Goal: Information Seeking & Learning: Learn about a topic

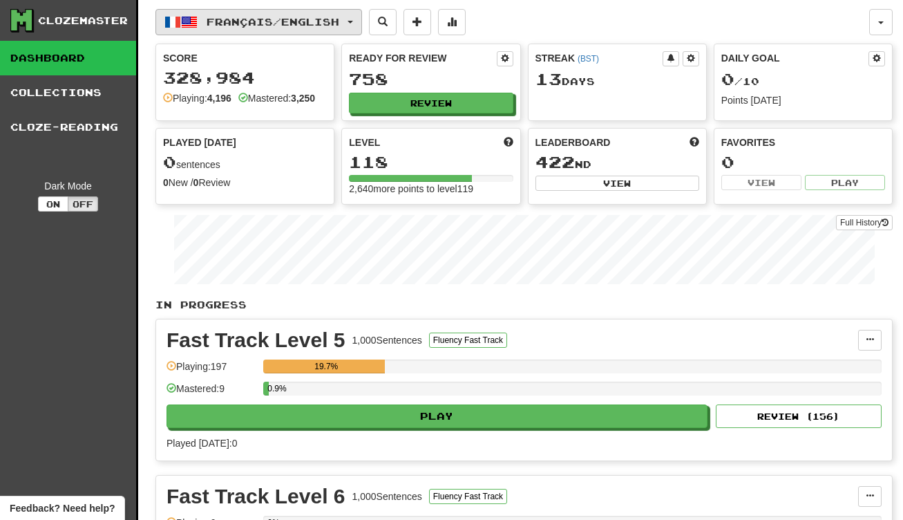
click at [301, 23] on span "Français / English" at bounding box center [273, 22] width 133 height 12
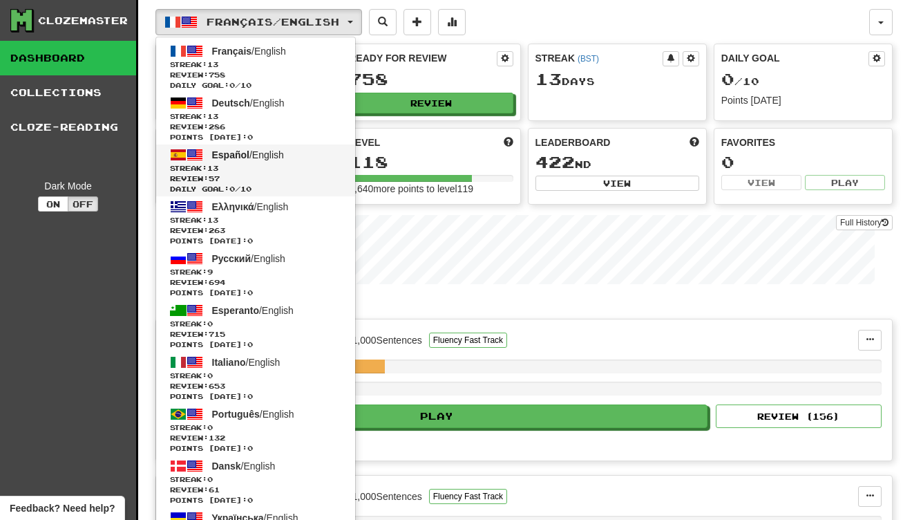
click at [295, 155] on link "Español / English Streak: 13 Review: 57 Daily Goal: 0 / 10" at bounding box center [255, 170] width 199 height 52
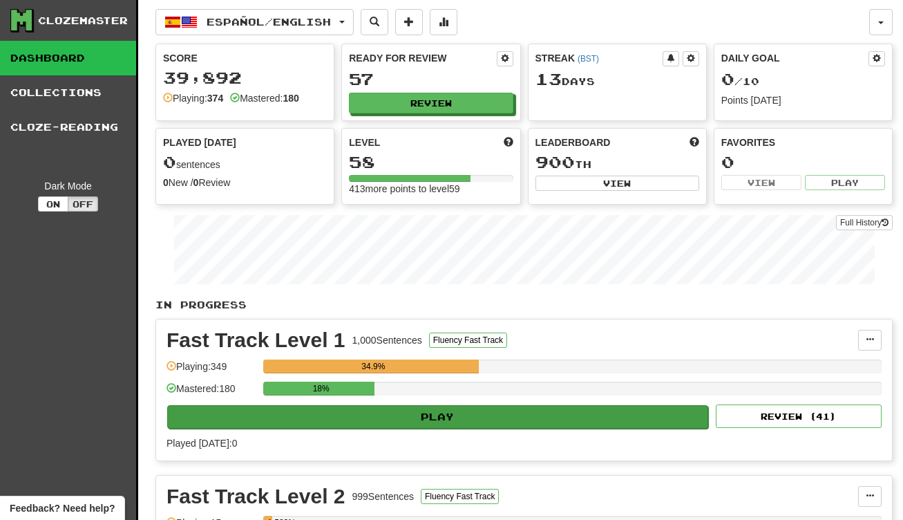
click at [372, 413] on button "Play" at bounding box center [437, 416] width 541 height 23
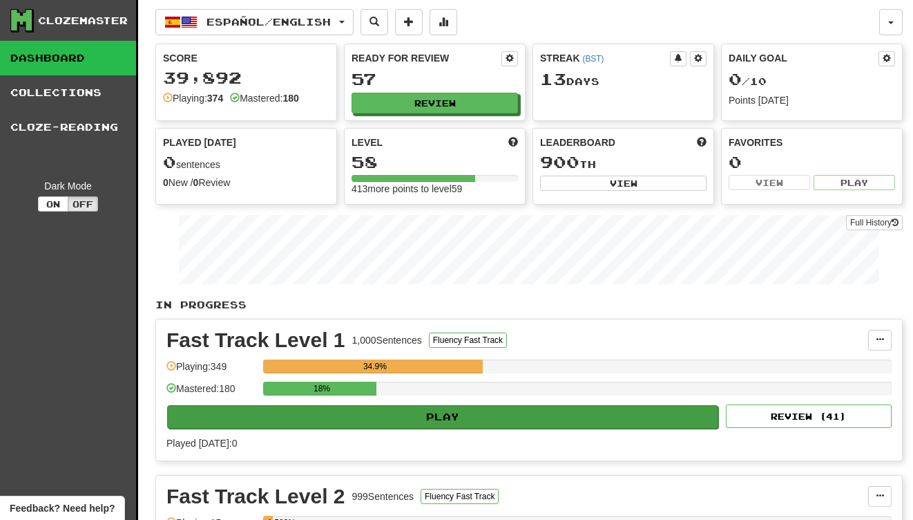
select select "**"
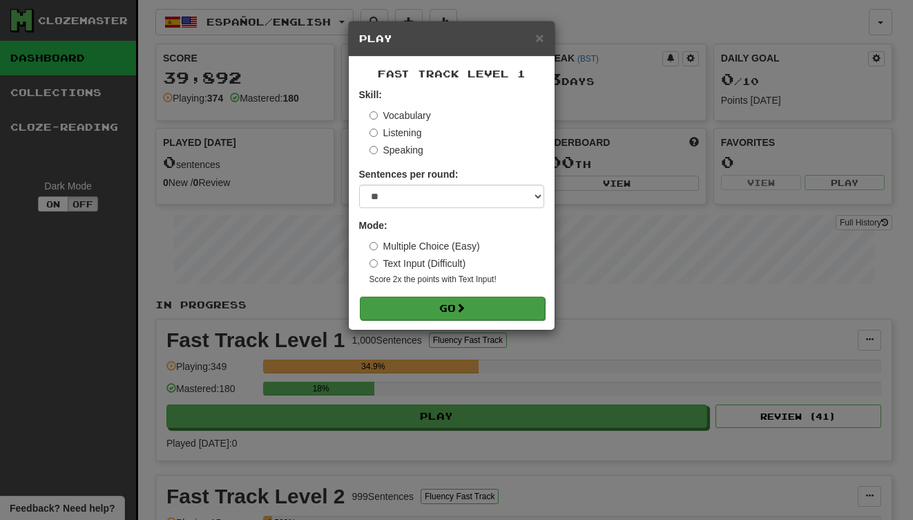
click at [434, 311] on button "Go" at bounding box center [452, 307] width 185 height 23
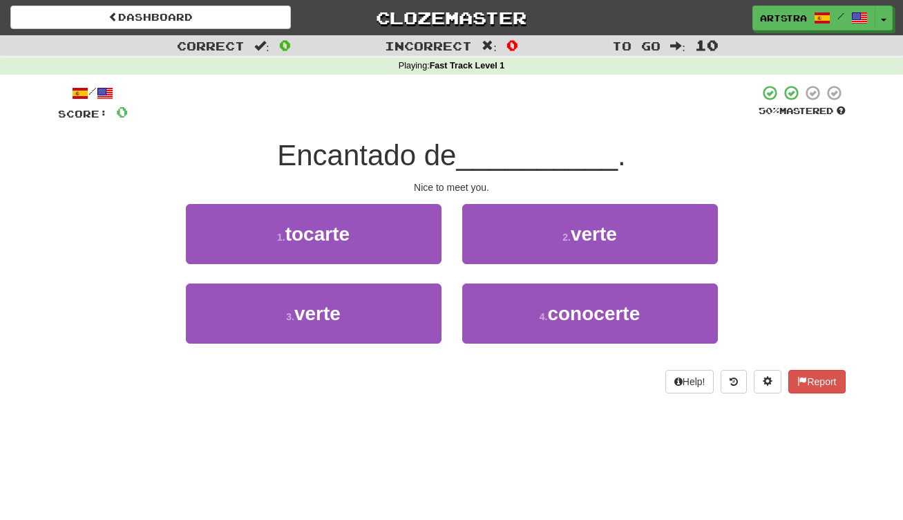
drag, startPoint x: 470, startPoint y: 163, endPoint x: 468, endPoint y: 184, distance: 21.5
click at [468, 184] on div "/ Score: 0 50 % Mastered Encantado de __________ . Nice to meet you. 1 . tocart…" at bounding box center [452, 238] width 788 height 309
click at [468, 184] on div "Nice to meet you." at bounding box center [452, 187] width 788 height 14
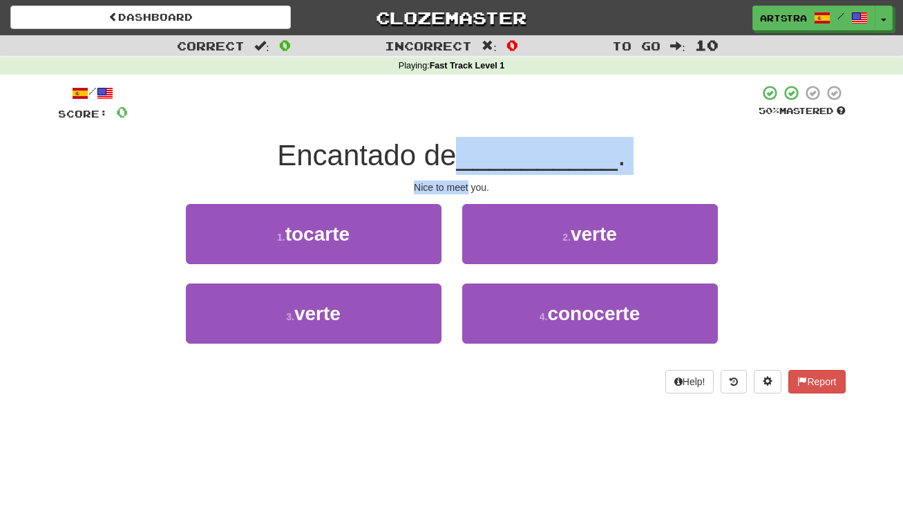
drag, startPoint x: 468, startPoint y: 184, endPoint x: 474, endPoint y: 153, distance: 31.6
click at [474, 153] on div "/ Score: 0 50 % Mastered Encantado de __________ . Nice to meet you. 1 . tocart…" at bounding box center [452, 238] width 788 height 309
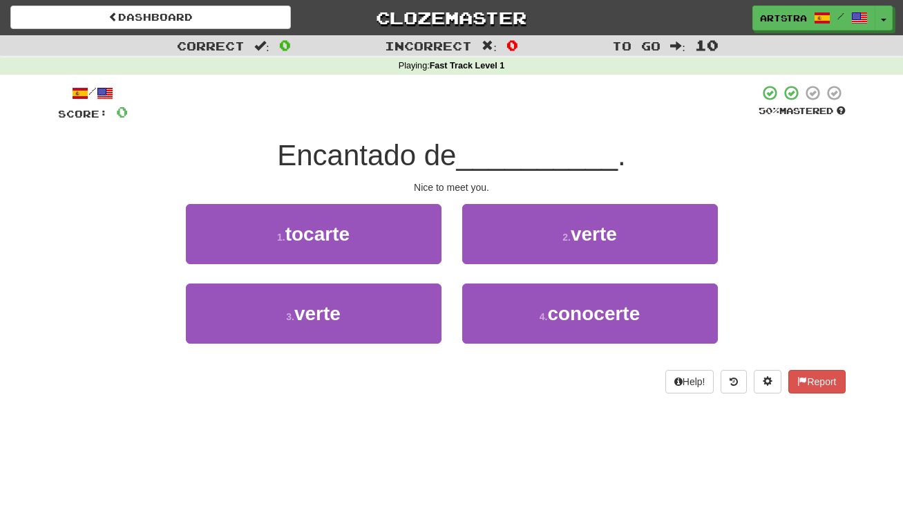
click at [474, 153] on span "__________" at bounding box center [537, 155] width 162 height 32
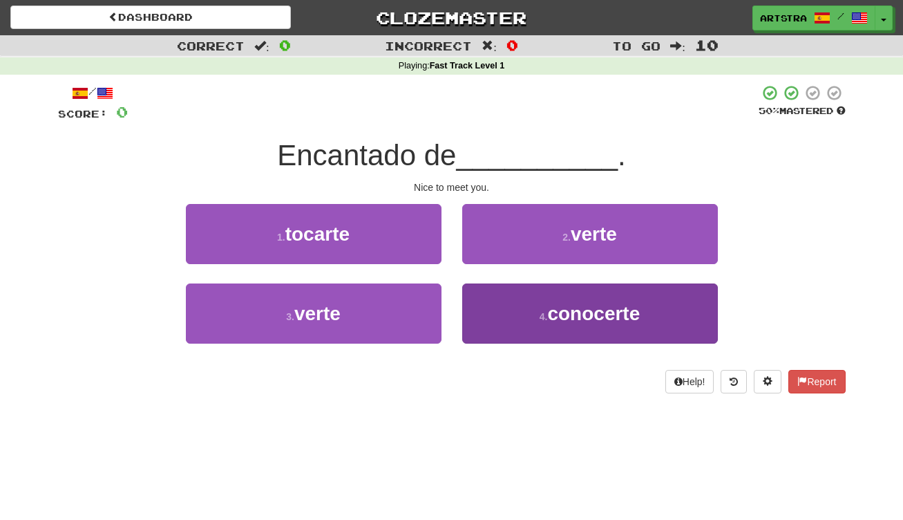
click at [570, 321] on span "conocerte" at bounding box center [593, 313] width 93 height 21
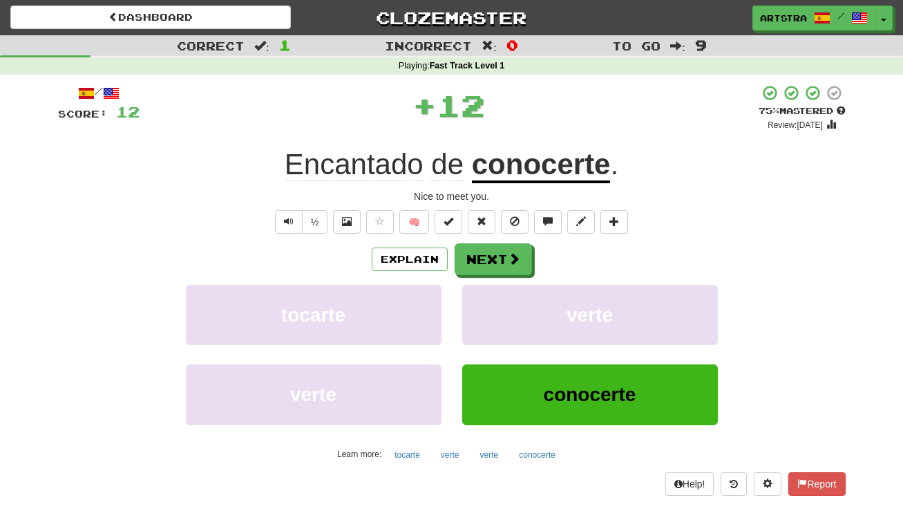
click at [522, 153] on u "conocerte" at bounding box center [541, 165] width 139 height 35
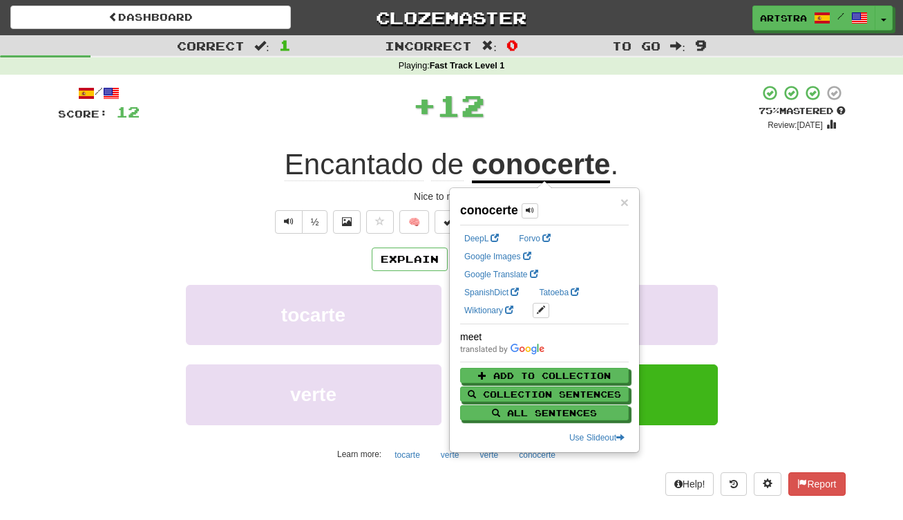
drag, startPoint x: 547, startPoint y: 115, endPoint x: 533, endPoint y: 146, distance: 34.3
click at [547, 121] on div "+ 12" at bounding box center [449, 104] width 619 height 41
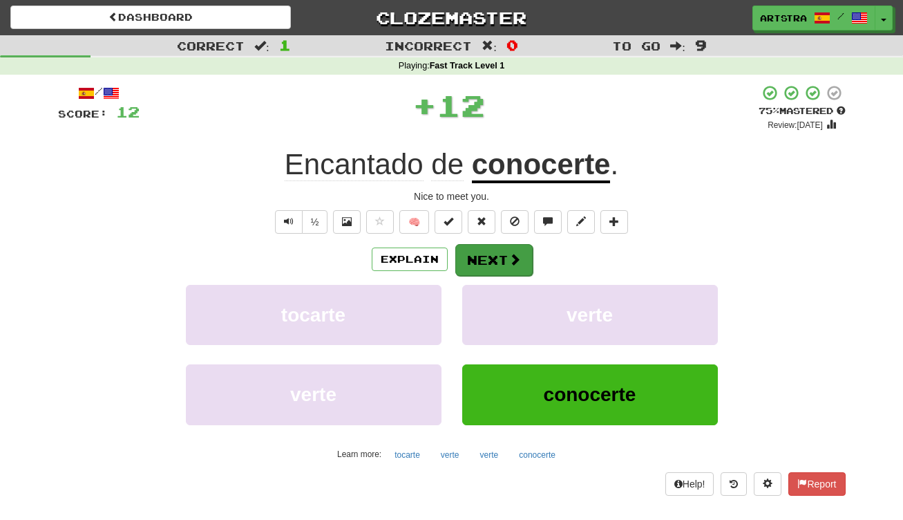
click at [497, 264] on button "Next" at bounding box center [493, 260] width 77 height 32
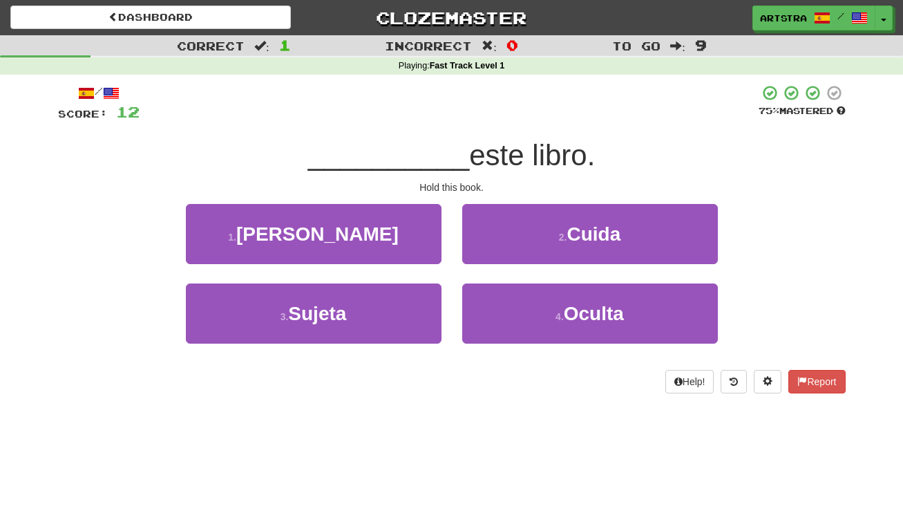
click at [453, 167] on span "__________" at bounding box center [389, 155] width 162 height 32
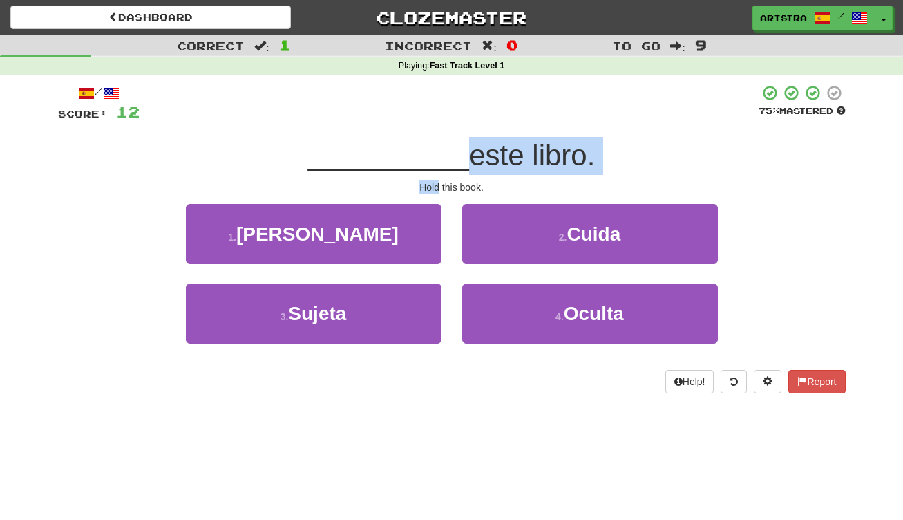
drag, startPoint x: 453, startPoint y: 168, endPoint x: 456, endPoint y: 178, distance: 10.1
click at [456, 178] on div "/ Score: 12 75 % Mastered __________ este libro. Hold this book. 1 . Lanza 2 . …" at bounding box center [452, 238] width 788 height 309
drag, startPoint x: 456, startPoint y: 178, endPoint x: 457, endPoint y: 148, distance: 29.7
click at [457, 148] on div "/ Score: 12 75 % Mastered __________ este libro. Hold this book. 1 . Lanza 2 . …" at bounding box center [452, 238] width 788 height 309
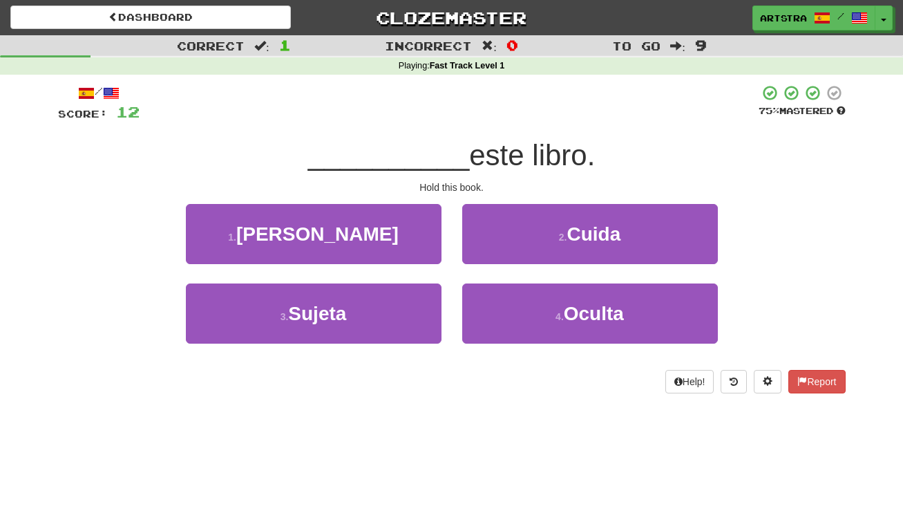
click at [469, 148] on span "este libro." at bounding box center [532, 155] width 126 height 32
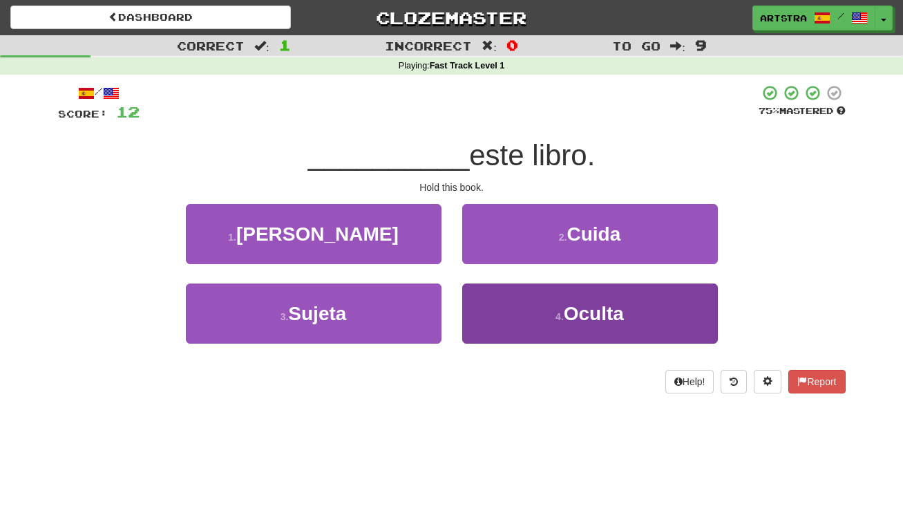
click at [548, 316] on button "4 . Oculta" at bounding box center [590, 313] width 256 height 60
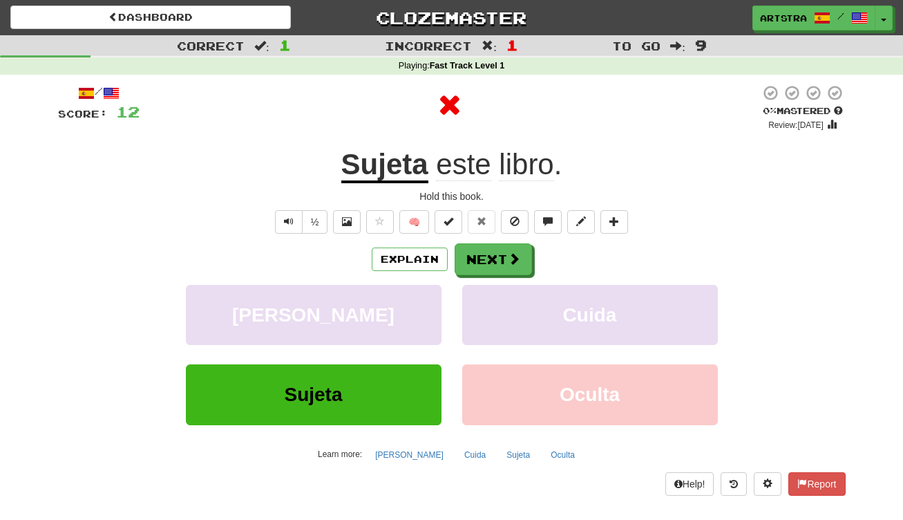
click at [408, 173] on u "Sujeta" at bounding box center [384, 165] width 87 height 35
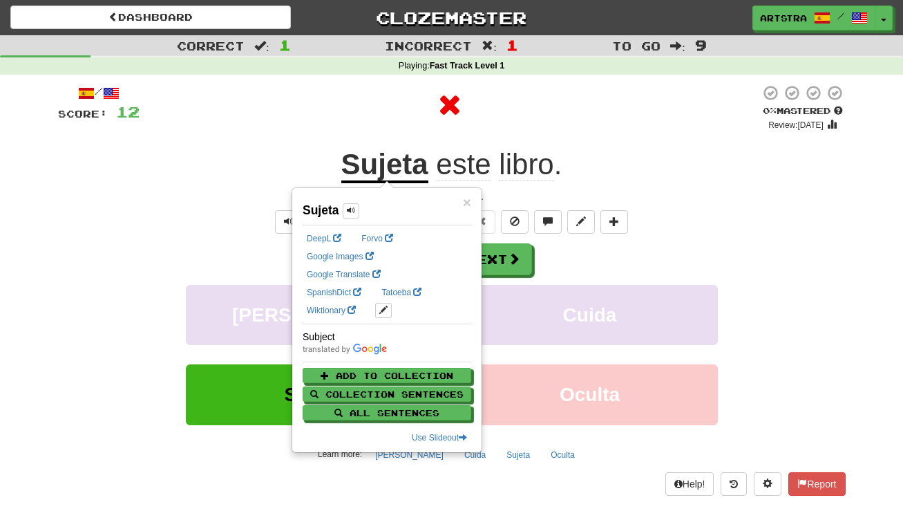
click at [528, 125] on div at bounding box center [450, 107] width 620 height 47
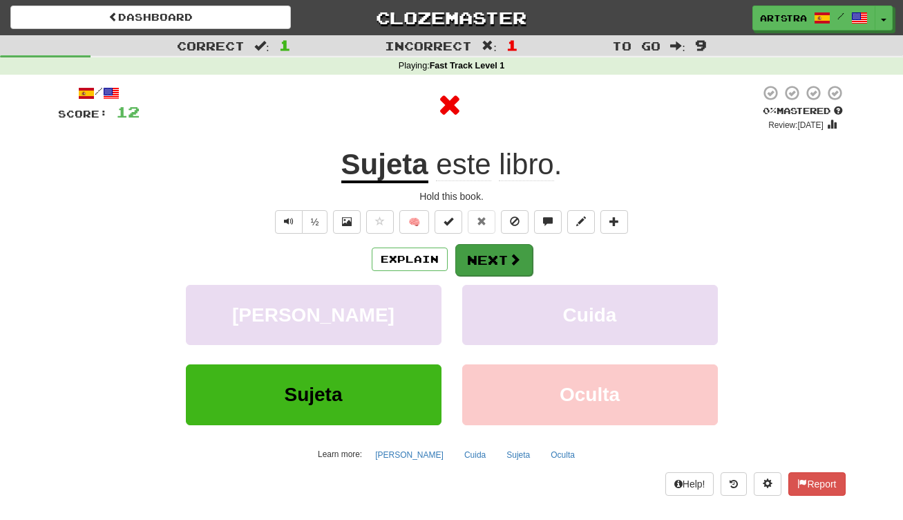
click at [509, 256] on span at bounding box center [514, 259] width 12 height 12
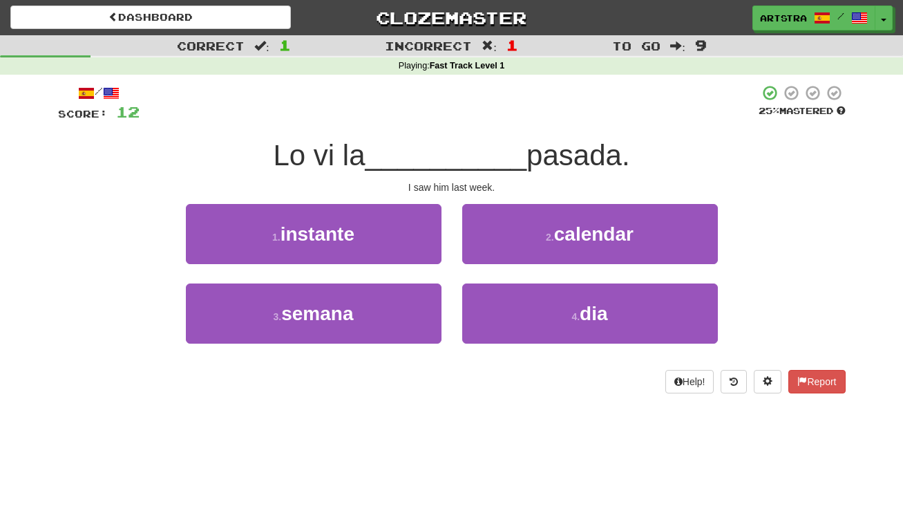
click at [466, 162] on span "__________" at bounding box center [446, 155] width 162 height 32
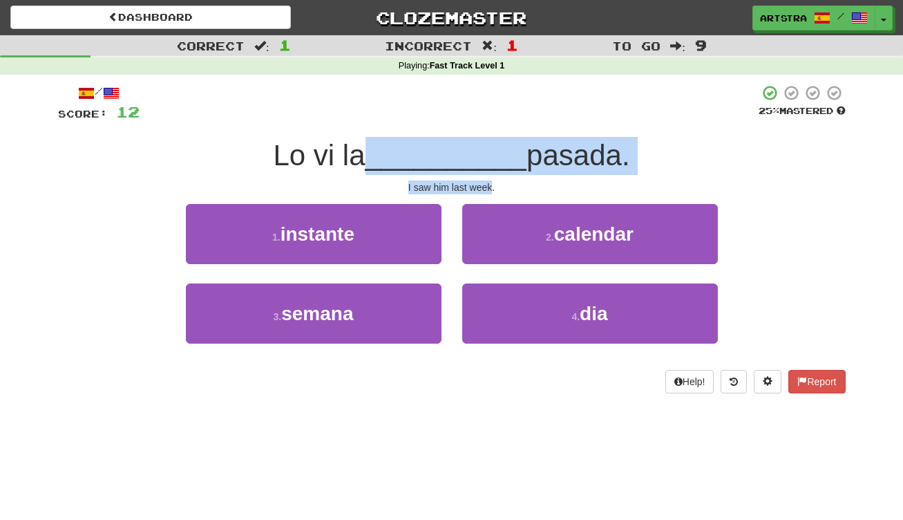
drag, startPoint x: 464, startPoint y: 167, endPoint x: 473, endPoint y: 184, distance: 19.2
click at [473, 184] on div "/ Score: 12 25 % Mastered Lo vi la __________ pasada. I saw him last week. 1 . …" at bounding box center [452, 238] width 788 height 309
click at [473, 184] on div "I saw him last week." at bounding box center [452, 187] width 788 height 14
drag, startPoint x: 473, startPoint y: 184, endPoint x: 475, endPoint y: 151, distance: 33.2
click at [475, 151] on div "/ Score: 12 25 % Mastered Lo vi la __________ pasada. I saw him last week. 1 . …" at bounding box center [452, 238] width 788 height 309
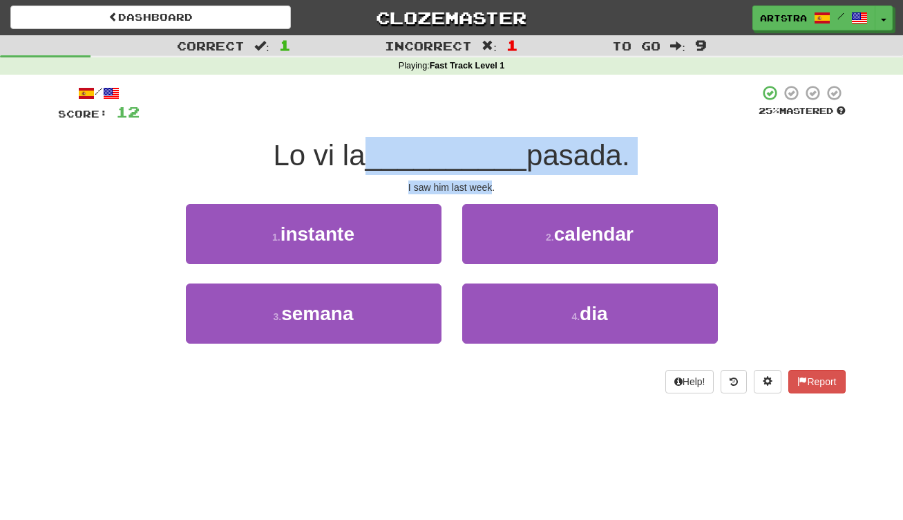
click at [475, 151] on span "__________" at bounding box center [446, 155] width 162 height 32
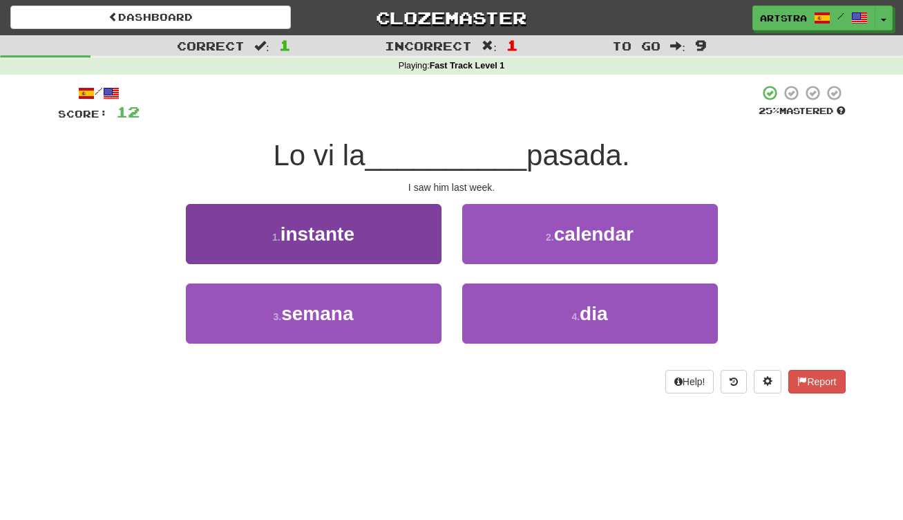
drag, startPoint x: 349, startPoint y: 321, endPoint x: 403, endPoint y: 303, distance: 56.8
click at [351, 320] on span "semana" at bounding box center [317, 313] width 72 height 21
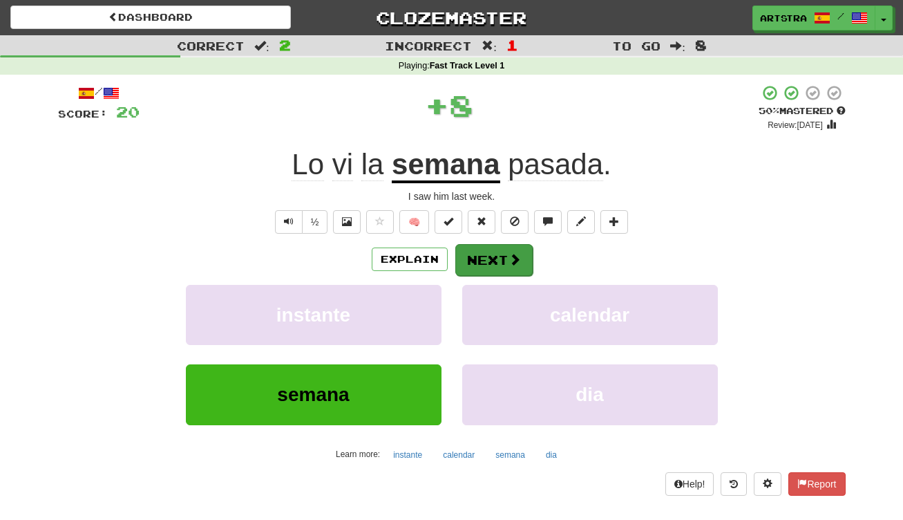
click at [494, 271] on button "Next" at bounding box center [493, 260] width 77 height 32
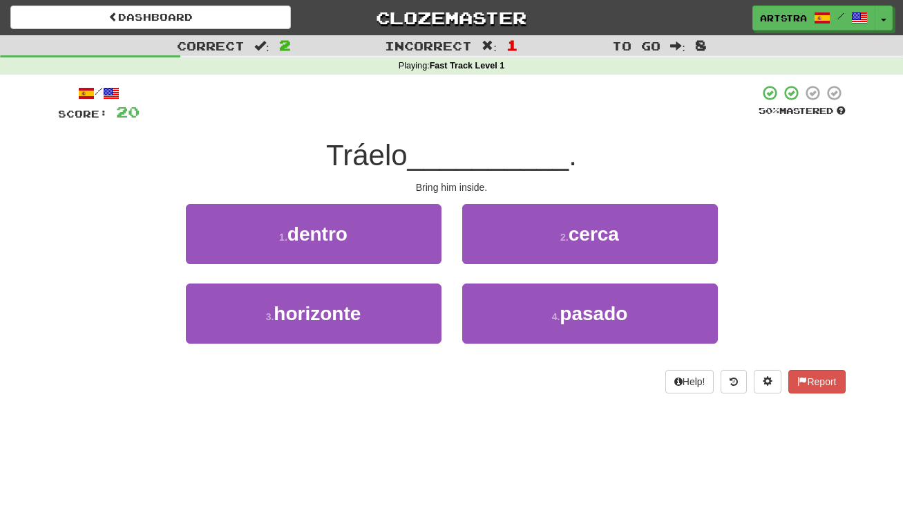
click at [455, 151] on span "__________" at bounding box center [489, 155] width 162 height 32
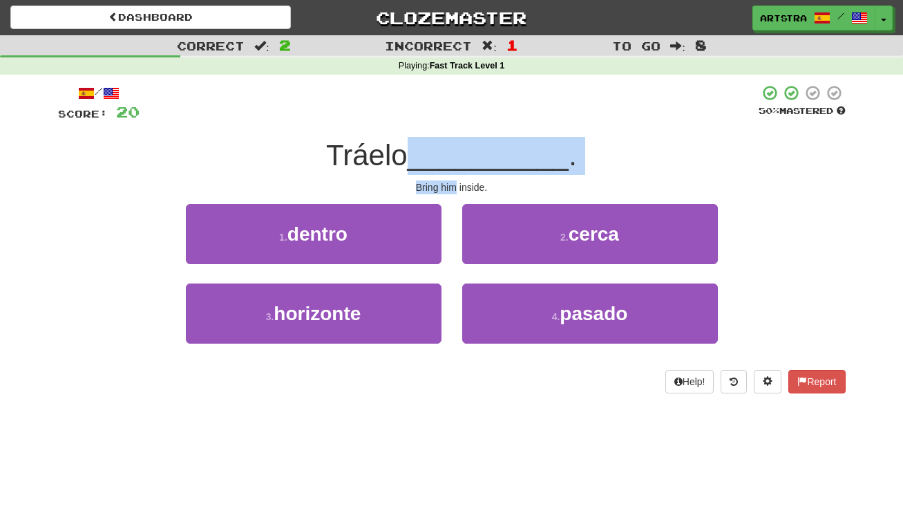
drag, startPoint x: 454, startPoint y: 151, endPoint x: 451, endPoint y: 189, distance: 38.1
click at [451, 189] on div "/ Score: 20 50 % Mastered Tráelo __________ . Bring him inside. 1 . dentro 2 . …" at bounding box center [452, 238] width 788 height 309
click at [451, 189] on div "Bring him inside." at bounding box center [452, 187] width 788 height 14
drag, startPoint x: 451, startPoint y: 189, endPoint x: 455, endPoint y: 148, distance: 41.0
click at [455, 148] on div "/ Score: 20 50 % Mastered Tráelo __________ . Bring him inside. 1 . dentro 2 . …" at bounding box center [452, 238] width 788 height 309
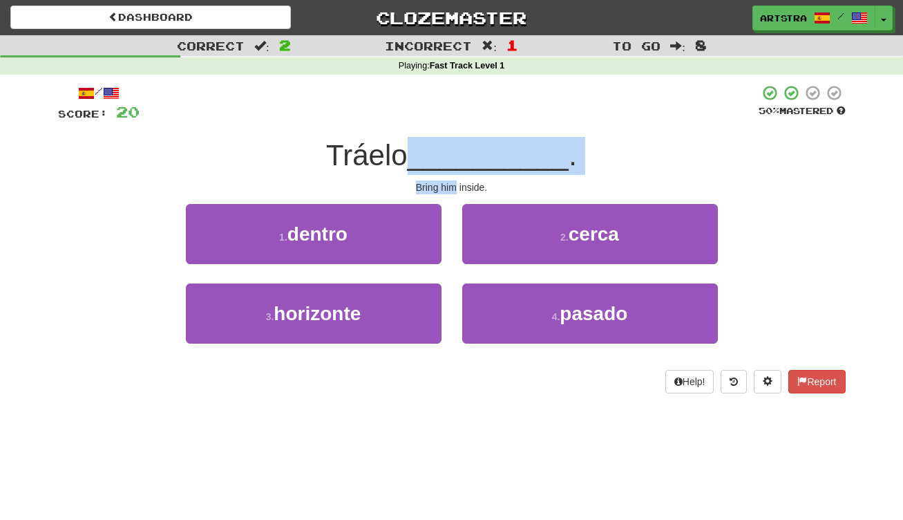
click at [455, 148] on span "__________" at bounding box center [489, 155] width 162 height 32
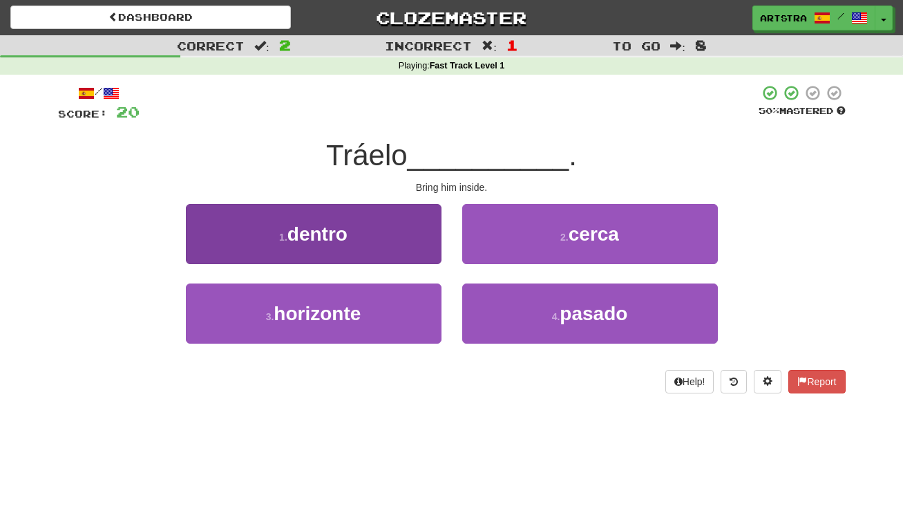
click at [362, 250] on button "1 . dentro" at bounding box center [314, 234] width 256 height 60
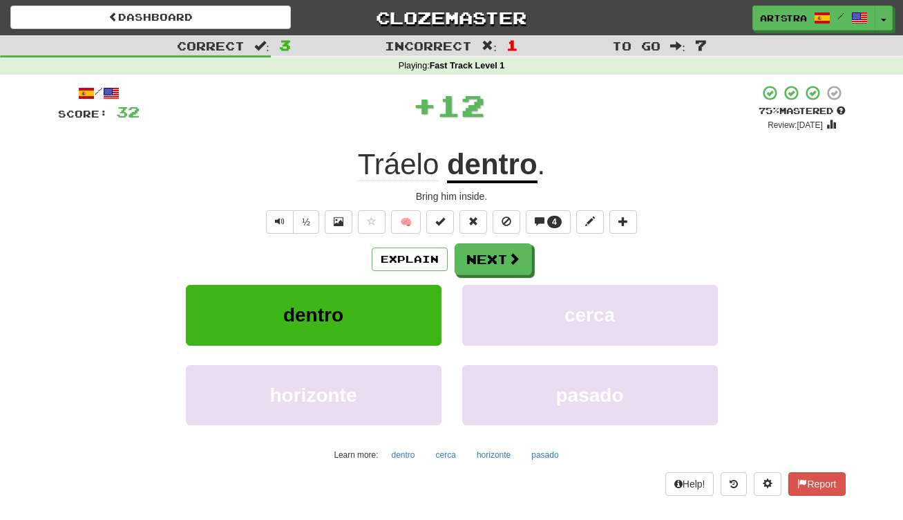
drag, startPoint x: 392, startPoint y: 157, endPoint x: 417, endPoint y: 172, distance: 28.6
click at [392, 157] on span "Tráelo" at bounding box center [399, 164] width 82 height 33
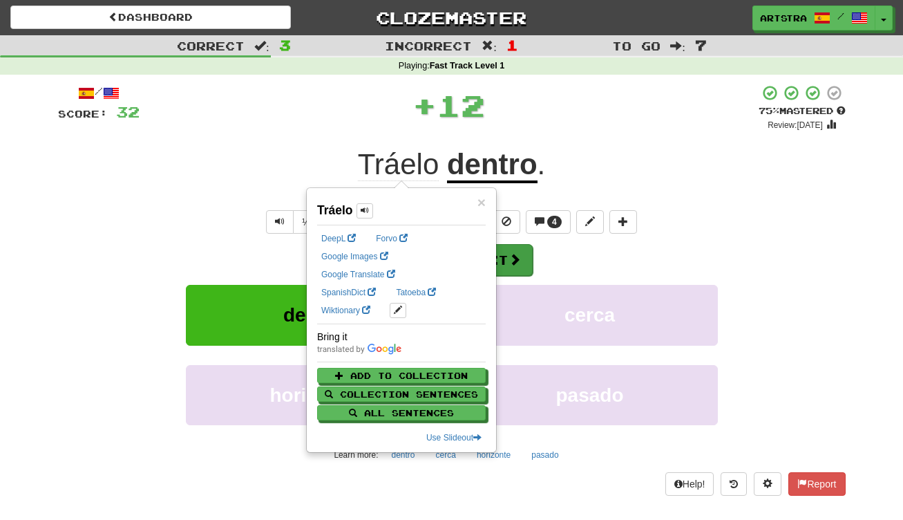
click at [499, 252] on button "Next" at bounding box center [493, 260] width 77 height 32
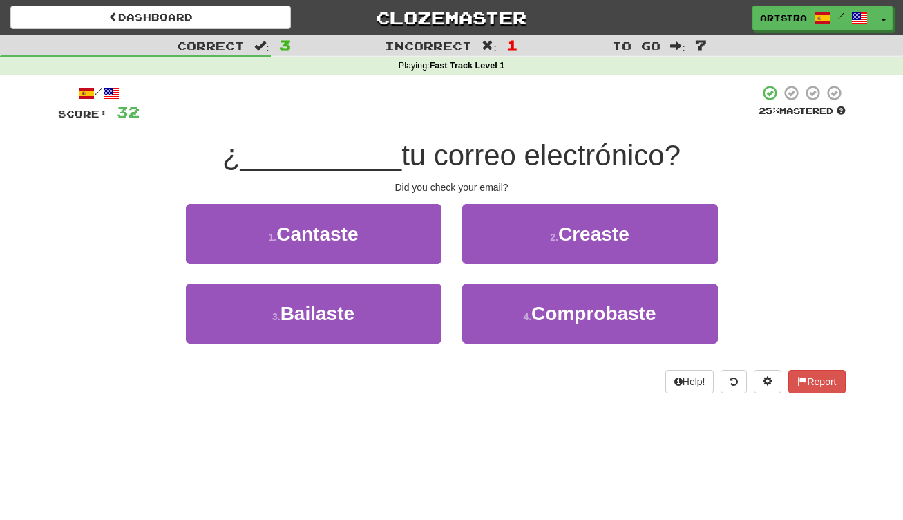
click at [435, 148] on span "tu correo electrónico?" at bounding box center [540, 155] width 279 height 32
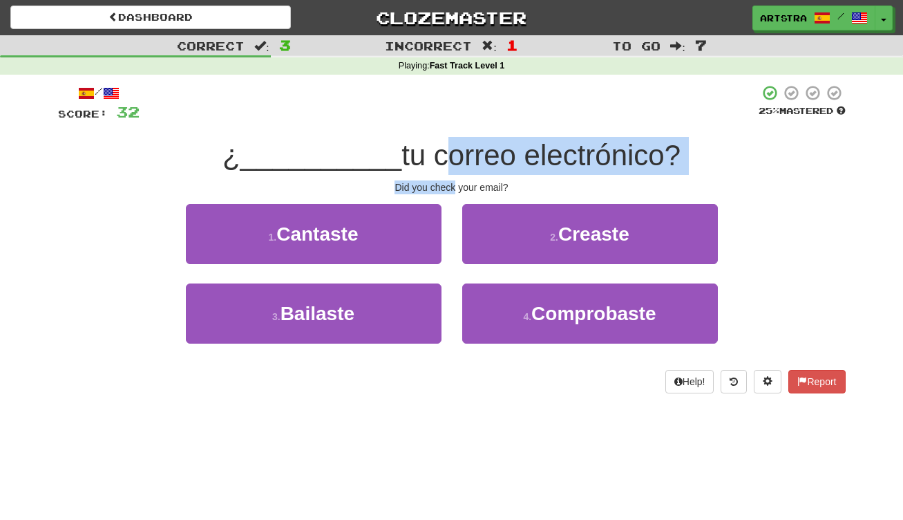
drag, startPoint x: 432, startPoint y: 157, endPoint x: 437, endPoint y: 187, distance: 30.1
click at [437, 187] on div "/ Score: 32 25 % Mastered ¿ __________ tu correo electrónico? Did you check you…" at bounding box center [452, 238] width 788 height 309
click at [439, 187] on div "Did you check your email?" at bounding box center [452, 187] width 788 height 14
drag, startPoint x: 439, startPoint y: 187, endPoint x: 444, endPoint y: 148, distance: 39.1
click at [444, 148] on div "/ Score: 32 25 % Mastered ¿ __________ tu correo electrónico? Did you check you…" at bounding box center [452, 238] width 788 height 309
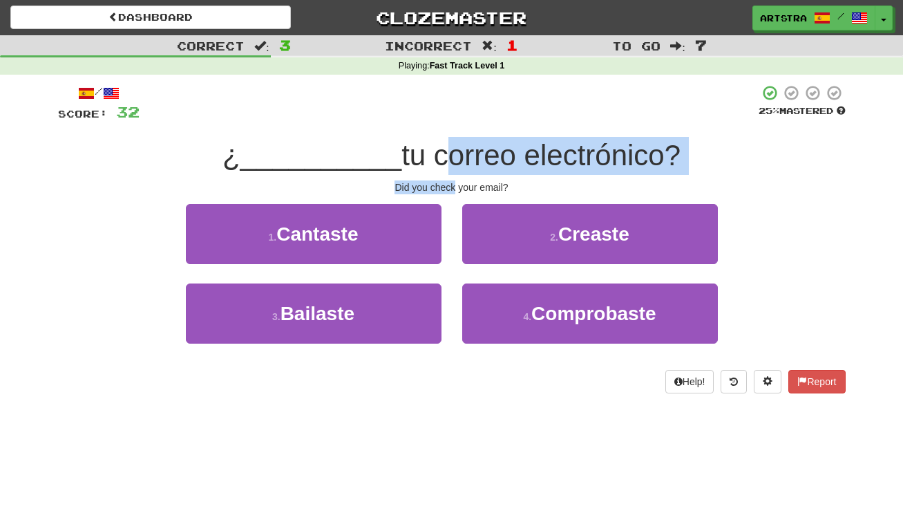
click at [444, 148] on span "tu correo electrónico?" at bounding box center [540, 155] width 279 height 32
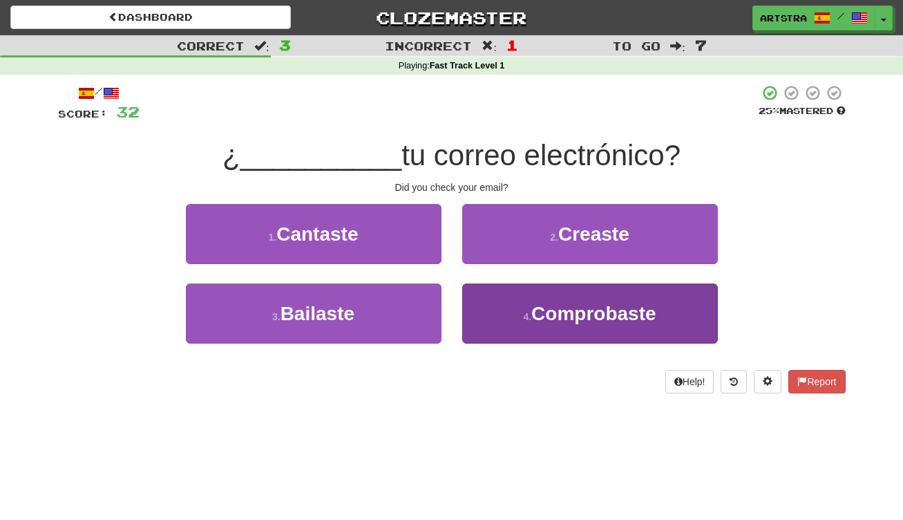
click at [533, 319] on span "Comprobaste" at bounding box center [593, 313] width 124 height 21
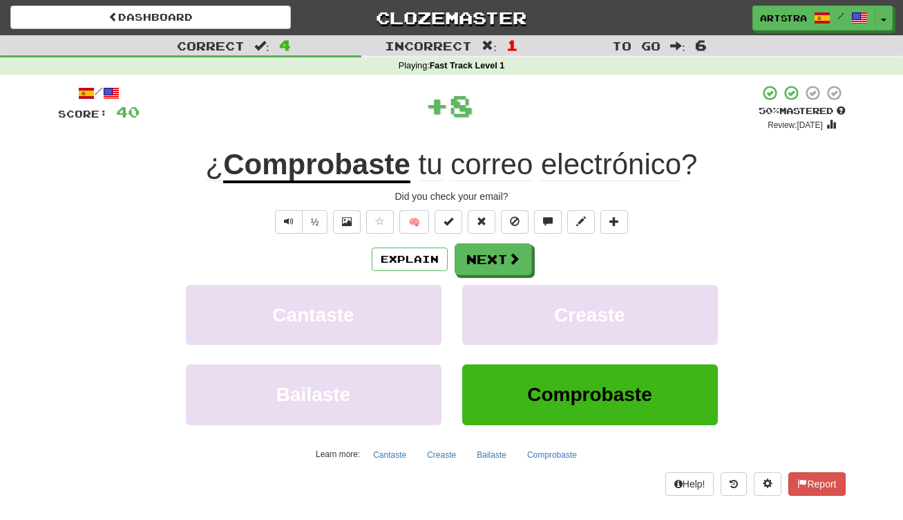
click at [350, 174] on u "Comprobaste" at bounding box center [316, 165] width 187 height 35
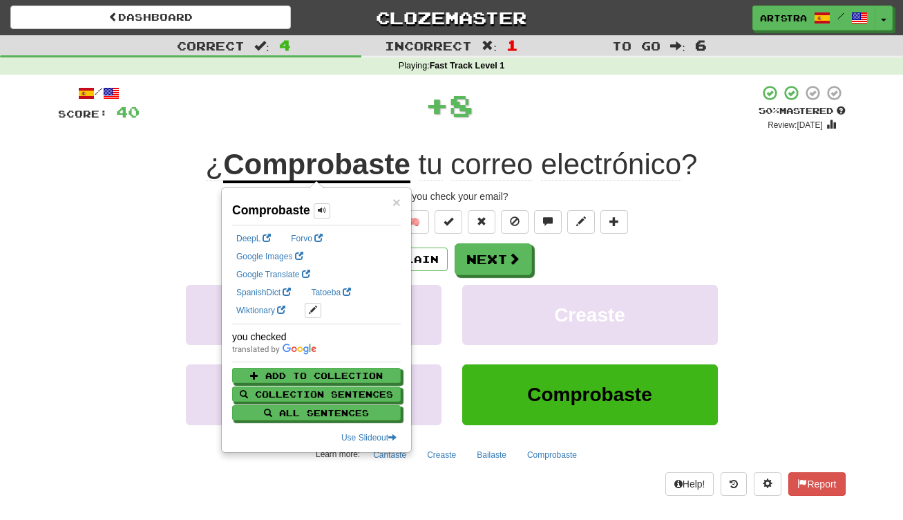
click at [620, 160] on span "electrónico" at bounding box center [611, 164] width 140 height 33
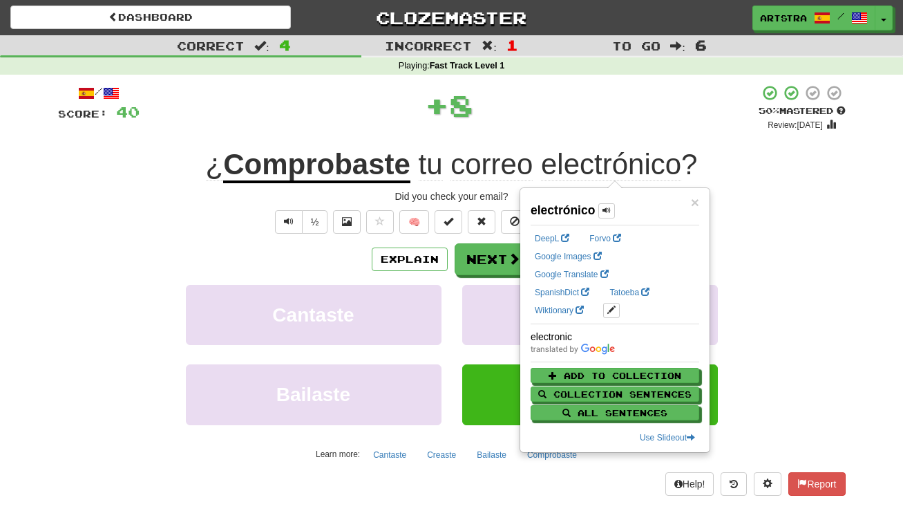
drag, startPoint x: 563, startPoint y: 109, endPoint x: 555, endPoint y: 139, distance: 30.7
click at [563, 109] on div "+ 8" at bounding box center [449, 104] width 619 height 41
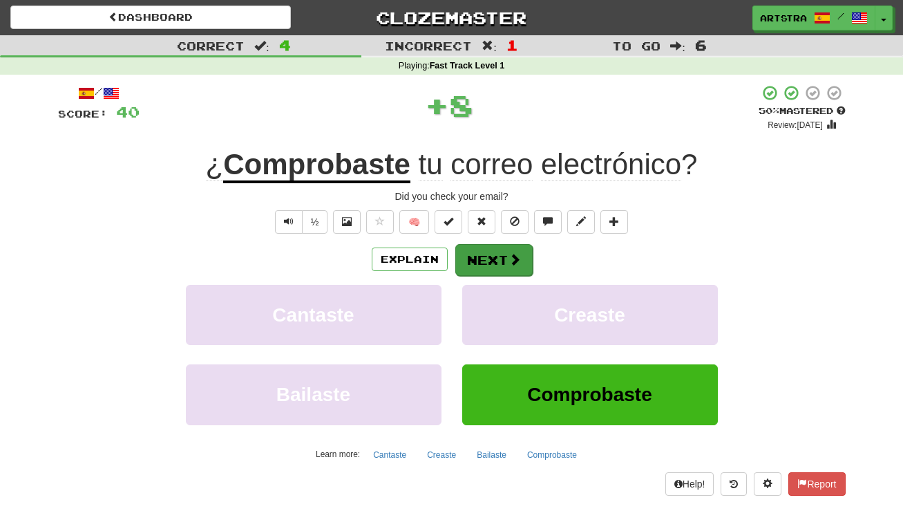
click at [522, 261] on button "Next" at bounding box center [493, 260] width 77 height 32
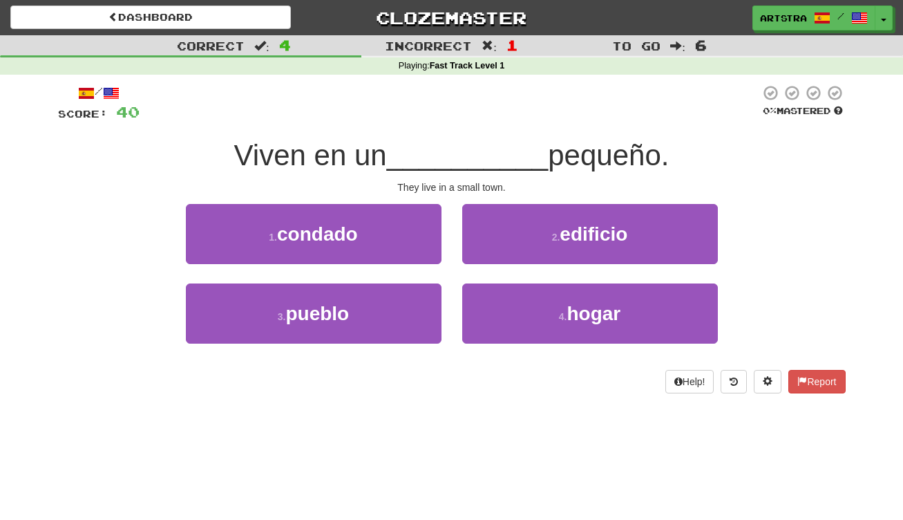
click at [451, 152] on span "__________" at bounding box center [468, 155] width 162 height 32
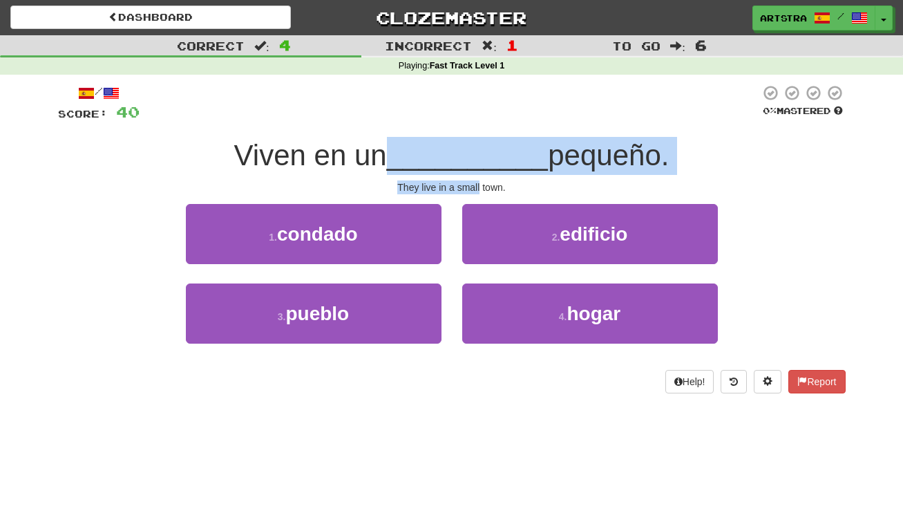
drag, startPoint x: 451, startPoint y: 152, endPoint x: 459, endPoint y: 187, distance: 36.0
click at [459, 187] on div "/ Score: 40 0 % Mastered Viven en un __________ pequeño. They live in a small t…" at bounding box center [452, 238] width 788 height 309
click at [459, 187] on div "They live in a small town." at bounding box center [452, 187] width 788 height 14
drag, startPoint x: 459, startPoint y: 187, endPoint x: 461, endPoint y: 146, distance: 41.5
click at [461, 146] on div "/ Score: 40 0 % Mastered Viven en un __________ pequeño. They live in a small t…" at bounding box center [452, 238] width 788 height 309
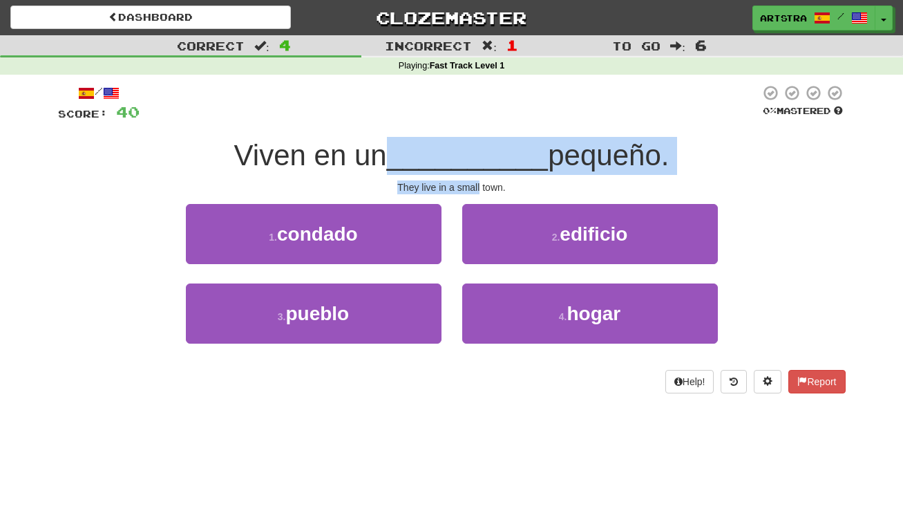
click at [461, 146] on span "__________" at bounding box center [468, 155] width 162 height 32
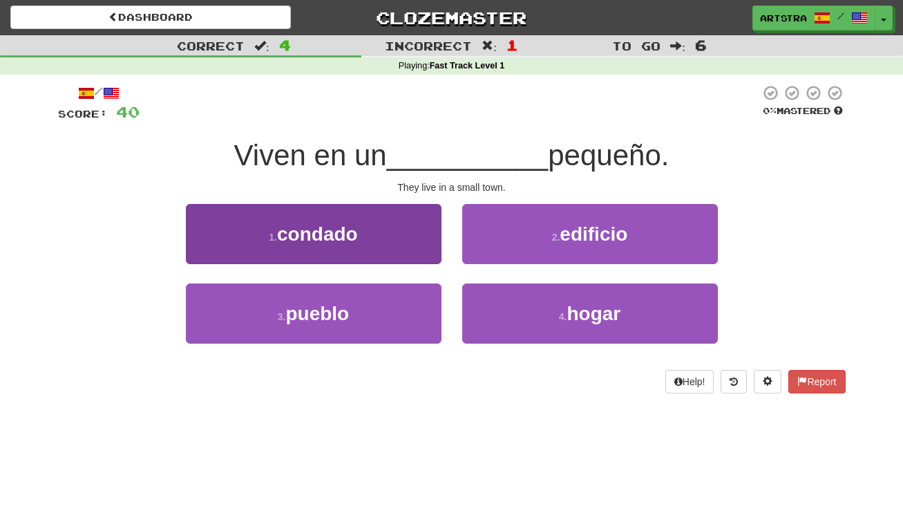
click at [414, 299] on button "3 . pueblo" at bounding box center [314, 313] width 256 height 60
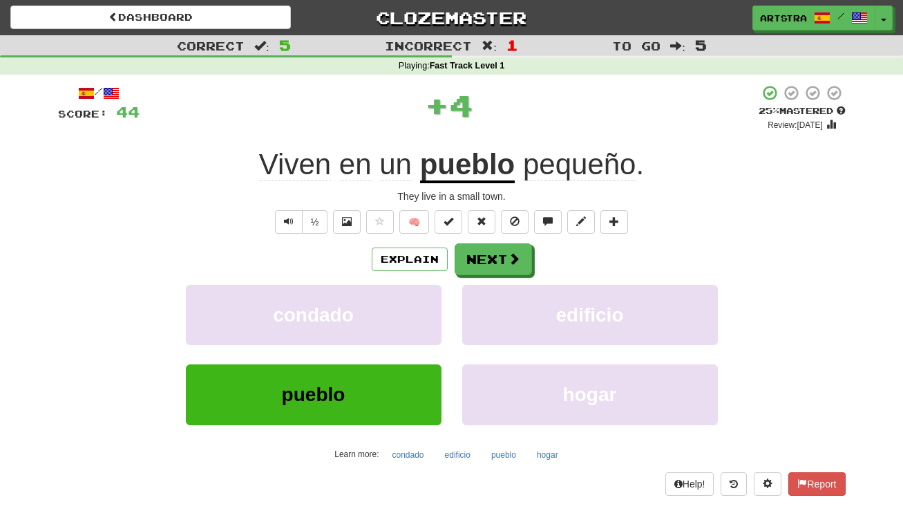
click at [473, 171] on u "pueblo" at bounding box center [467, 165] width 95 height 35
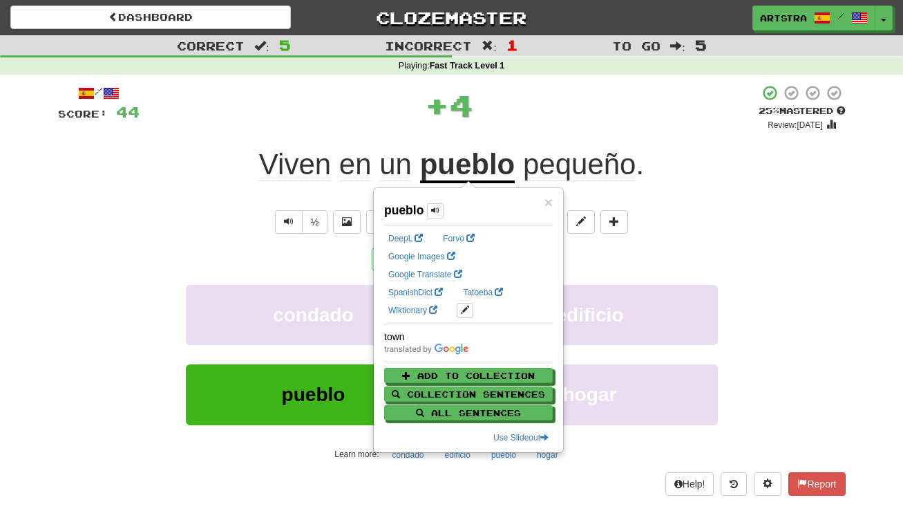
click at [609, 158] on span "pequeño" at bounding box center [579, 164] width 113 height 33
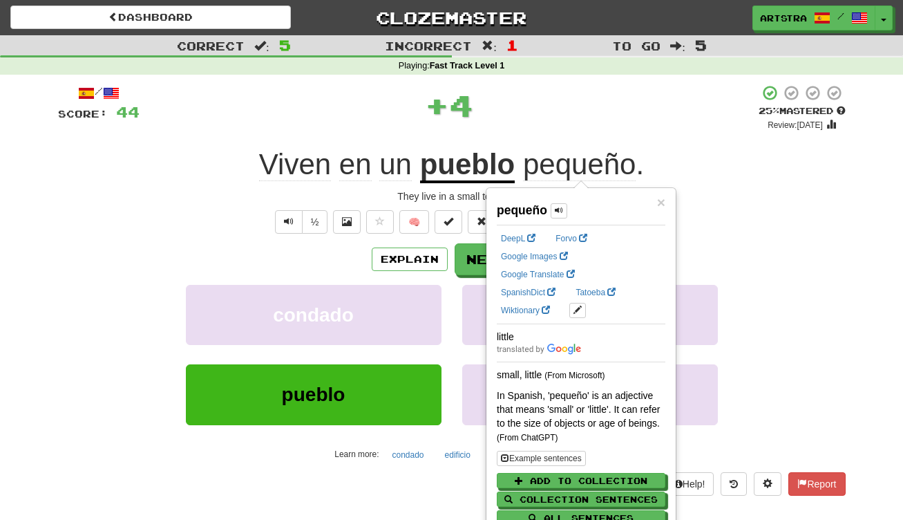
click at [685, 146] on div "Viven en un pueblo pequeño ." at bounding box center [452, 165] width 788 height 38
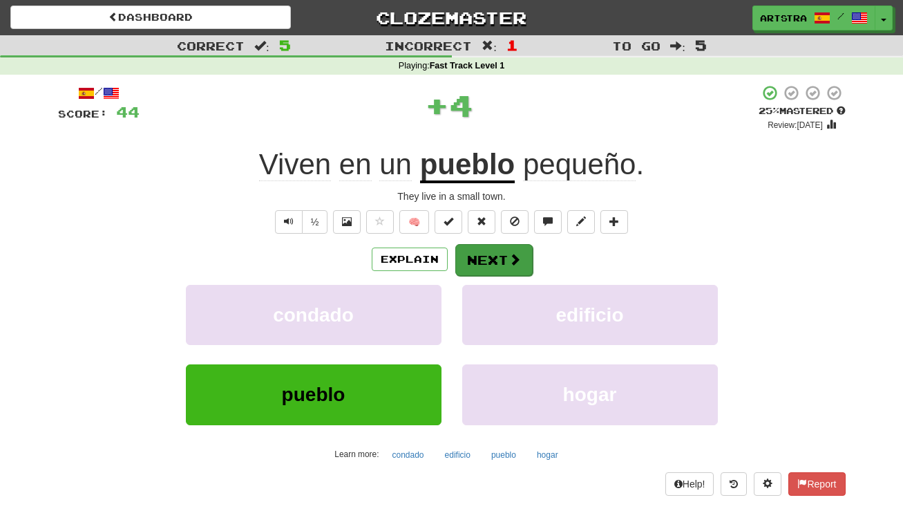
click at [486, 257] on button "Next" at bounding box center [493, 260] width 77 height 32
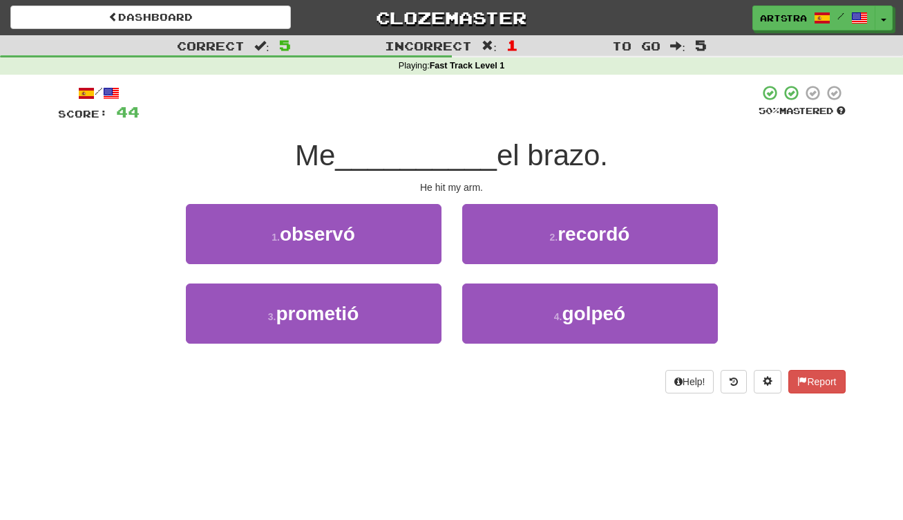
click at [452, 150] on span "__________" at bounding box center [416, 155] width 162 height 32
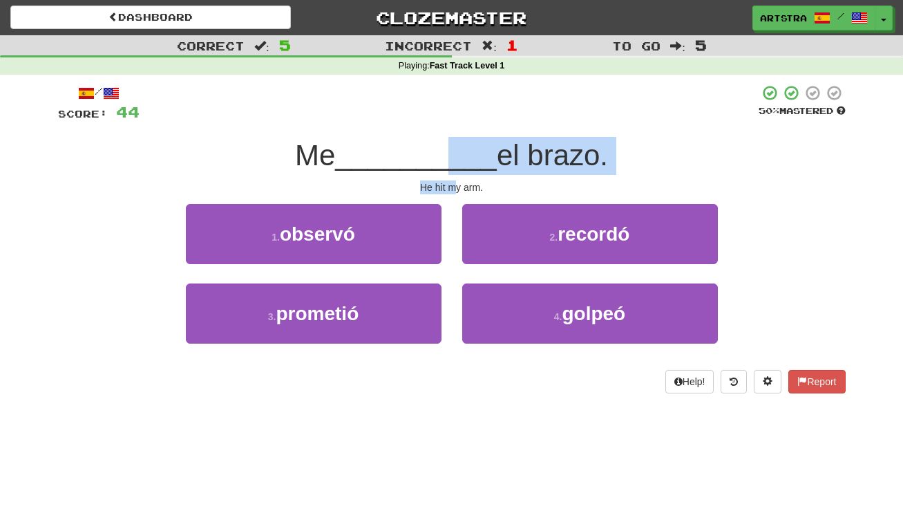
drag, startPoint x: 449, startPoint y: 168, endPoint x: 455, endPoint y: 187, distance: 20.3
click at [455, 187] on div "/ Score: 44 50 % Mastered Me __________ el brazo. He hit my arm. 1 . observó 2 …" at bounding box center [452, 238] width 788 height 309
click at [455, 187] on div "He hit my arm." at bounding box center [452, 187] width 788 height 14
drag, startPoint x: 455, startPoint y: 187, endPoint x: 458, endPoint y: 158, distance: 29.8
click at [458, 158] on div "/ Score: 44 50 % Mastered Me __________ el brazo. He hit my arm. 1 . observó 2 …" at bounding box center [452, 238] width 788 height 309
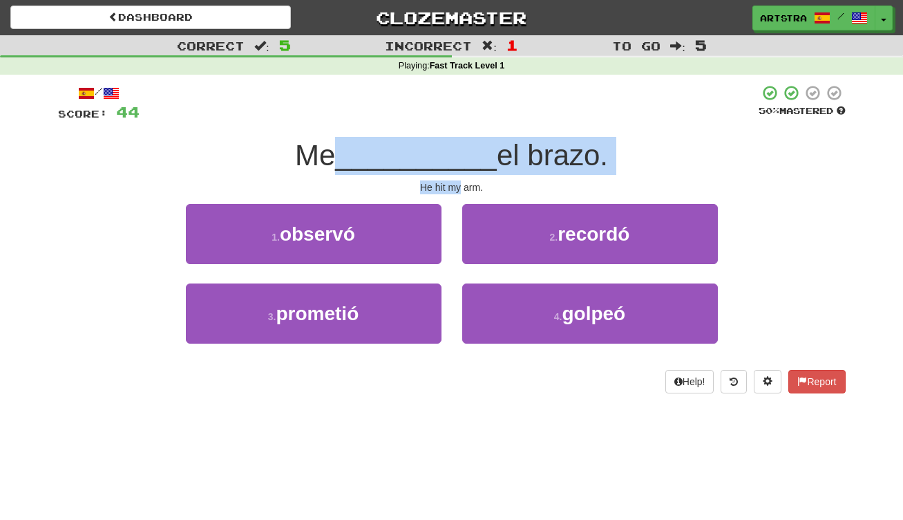
click at [458, 158] on span "__________" at bounding box center [416, 155] width 162 height 32
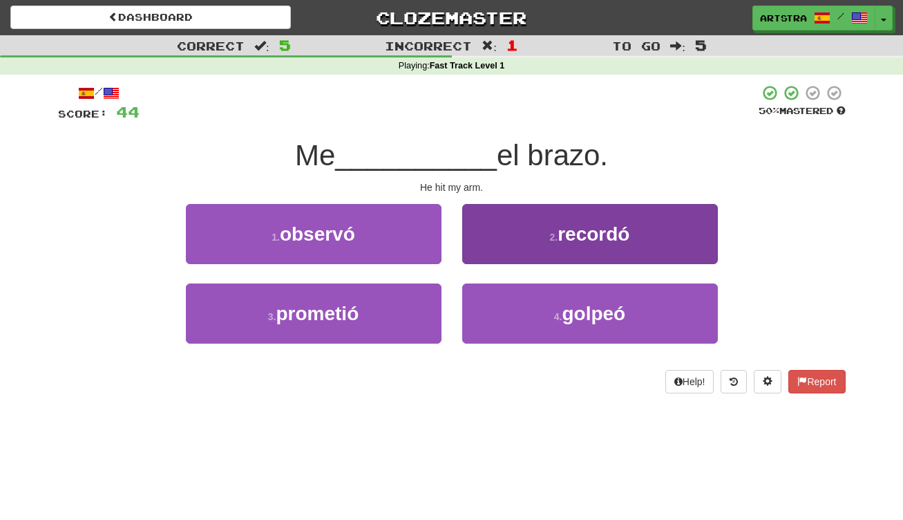
click at [544, 285] on button "4 . golpeó" at bounding box center [590, 313] width 256 height 60
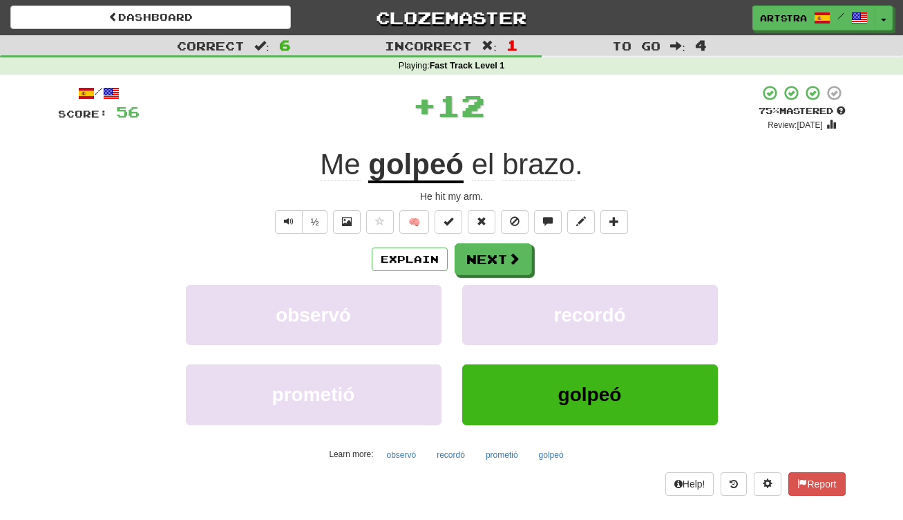
drag, startPoint x: 444, startPoint y: 167, endPoint x: 486, endPoint y: 149, distance: 45.2
click at [444, 167] on u "golpeó" at bounding box center [415, 165] width 95 height 35
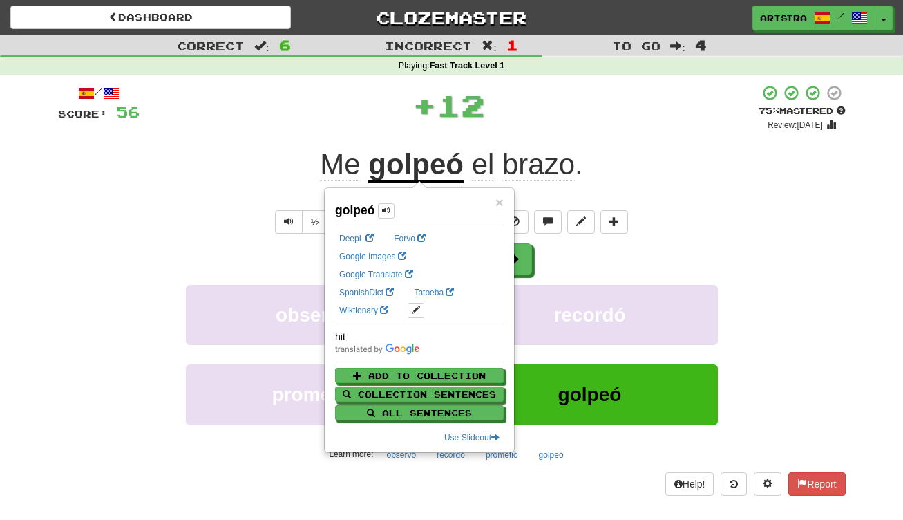
click at [569, 121] on div "+ 12" at bounding box center [449, 104] width 619 height 41
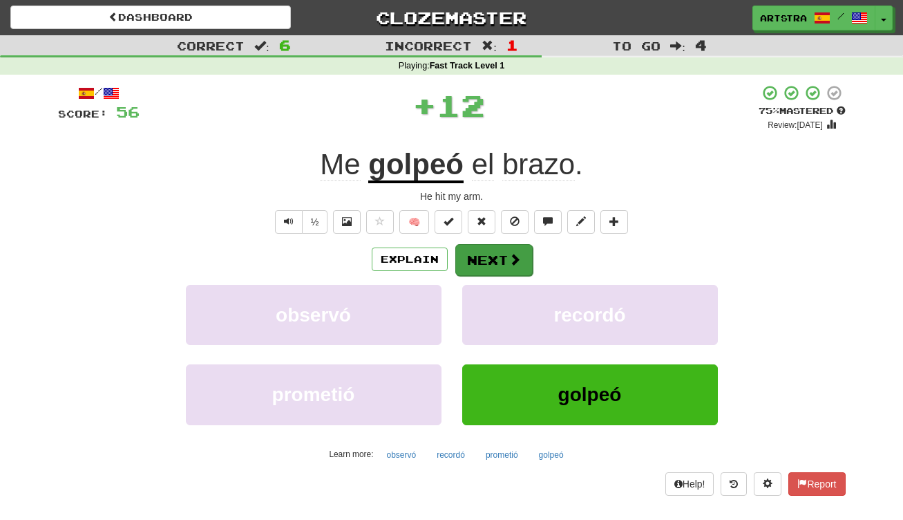
click at [515, 260] on span at bounding box center [514, 259] width 12 height 12
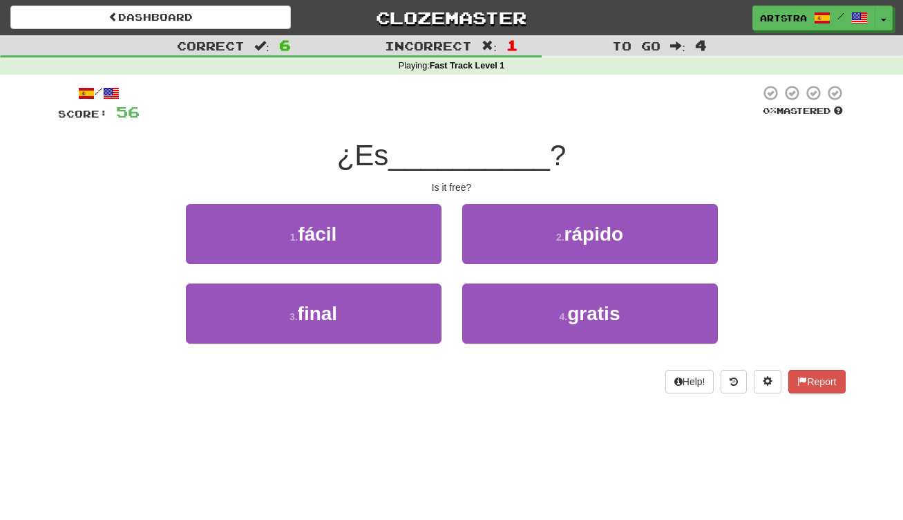
click at [449, 162] on span "__________" at bounding box center [469, 155] width 162 height 32
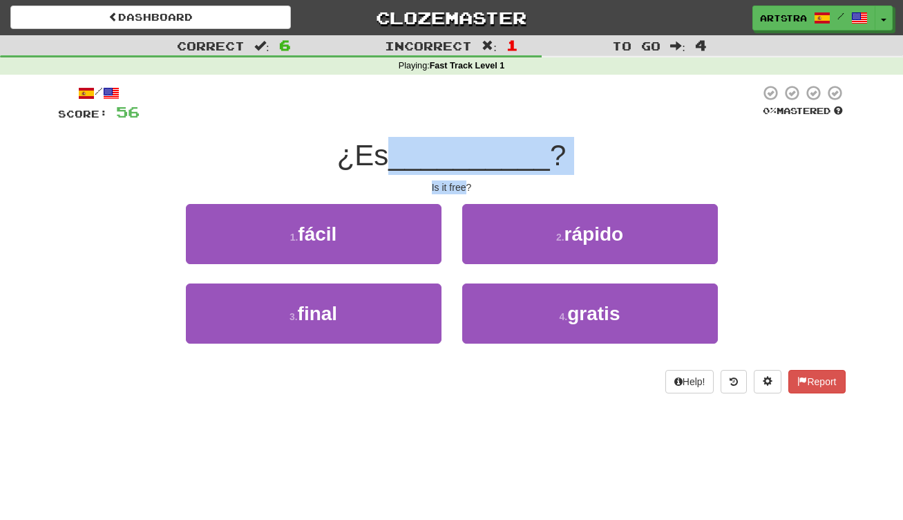
drag, startPoint x: 449, startPoint y: 168, endPoint x: 449, endPoint y: 179, distance: 11.1
click at [449, 179] on div "/ Score: 56 0 % Mastered ¿Es __________ ? Is it free? 1 . fácil 2 . rápido 3 . …" at bounding box center [452, 238] width 788 height 309
click at [449, 180] on div "Is it free?" at bounding box center [452, 187] width 788 height 14
drag, startPoint x: 450, startPoint y: 178, endPoint x: 457, endPoint y: 148, distance: 30.5
click at [457, 148] on div "/ Score: 56 0 % Mastered ¿Es __________ ? Is it free? 1 . fácil 2 . rápido 3 . …" at bounding box center [452, 238] width 788 height 309
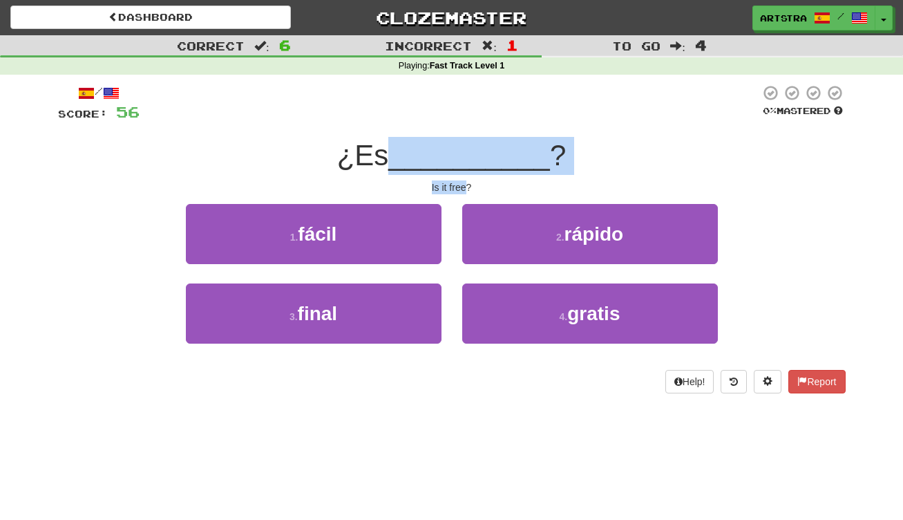
click at [457, 148] on span "__________" at bounding box center [469, 155] width 162 height 32
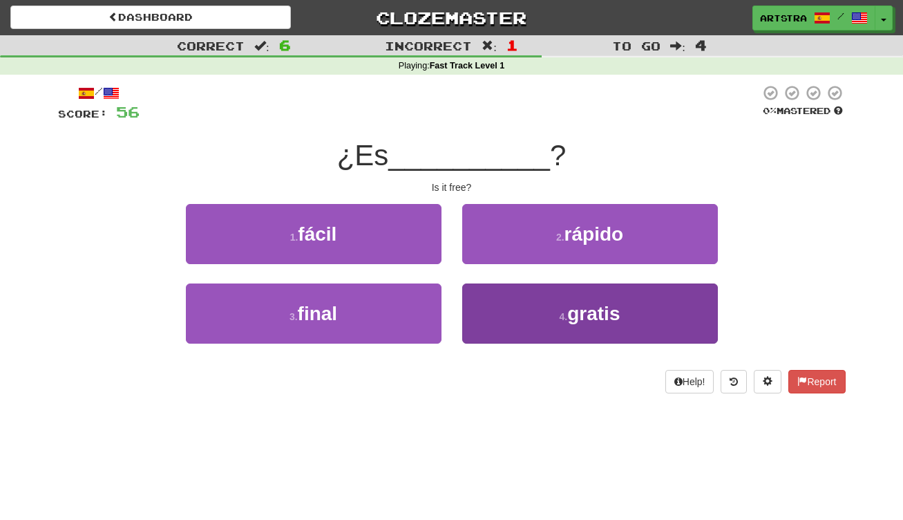
click at [528, 328] on button "4 . gratis" at bounding box center [590, 313] width 256 height 60
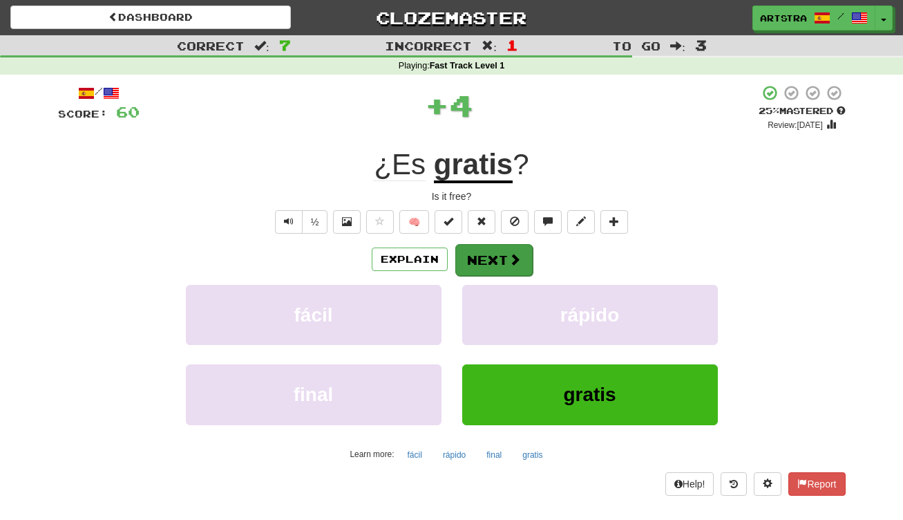
click at [495, 267] on button "Next" at bounding box center [493, 260] width 77 height 32
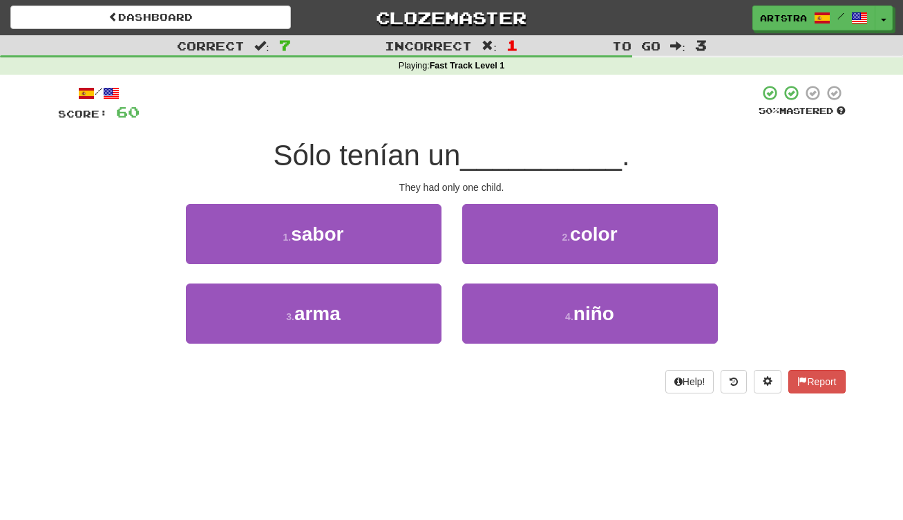
click at [460, 160] on span "Sólo tenían un" at bounding box center [366, 155] width 187 height 32
drag, startPoint x: 469, startPoint y: 162, endPoint x: 473, endPoint y: 186, distance: 24.5
click at [473, 186] on div "/ Score: 60 50 % Mastered Sólo tenían un __________ . They had only one child. …" at bounding box center [452, 238] width 788 height 309
click at [473, 186] on div "They had only one child." at bounding box center [452, 187] width 788 height 14
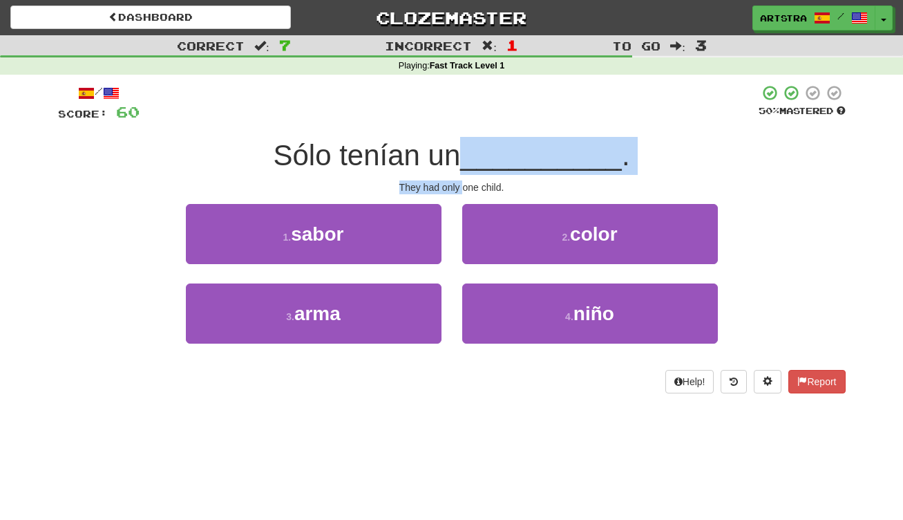
drag, startPoint x: 473, startPoint y: 186, endPoint x: 478, endPoint y: 142, distance: 43.8
click at [478, 142] on div "/ Score: 60 50 % Mastered Sólo tenían un __________ . They had only one child. …" at bounding box center [452, 238] width 788 height 309
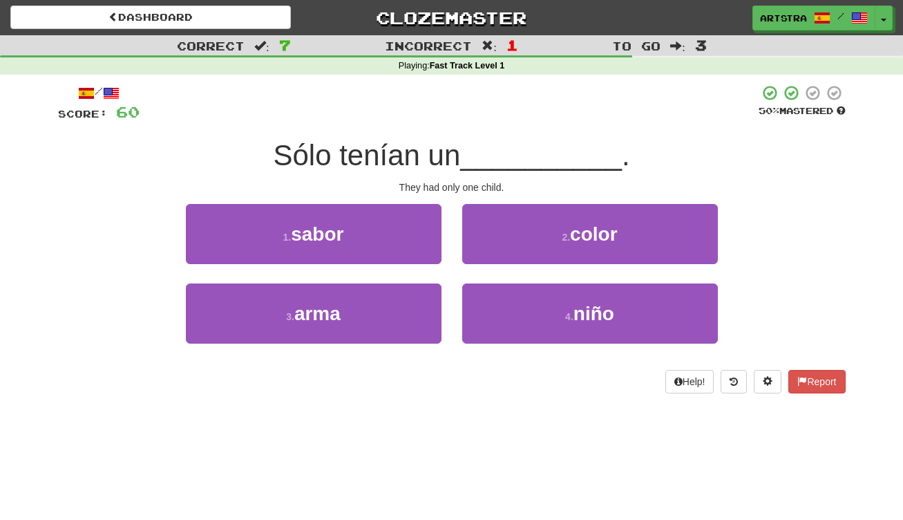
click at [478, 142] on span "__________" at bounding box center [541, 155] width 162 height 32
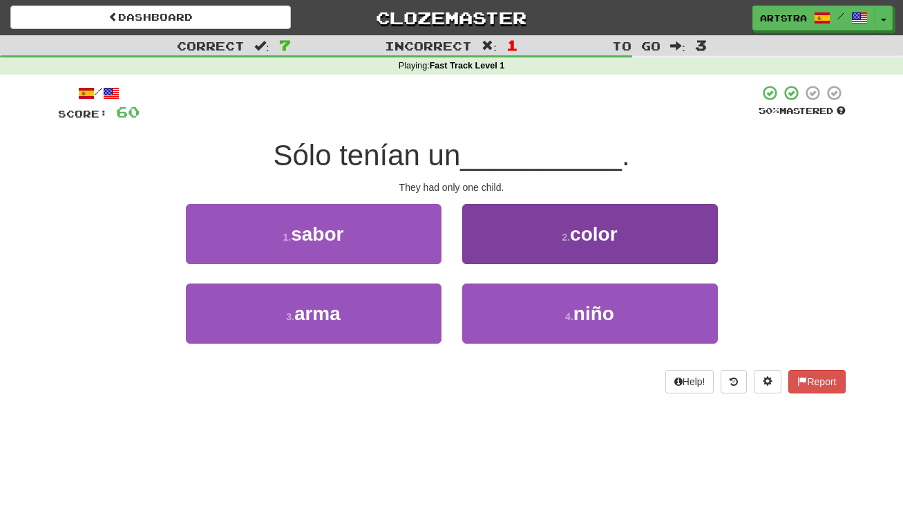
click at [536, 314] on button "4 . niño" at bounding box center [590, 313] width 256 height 60
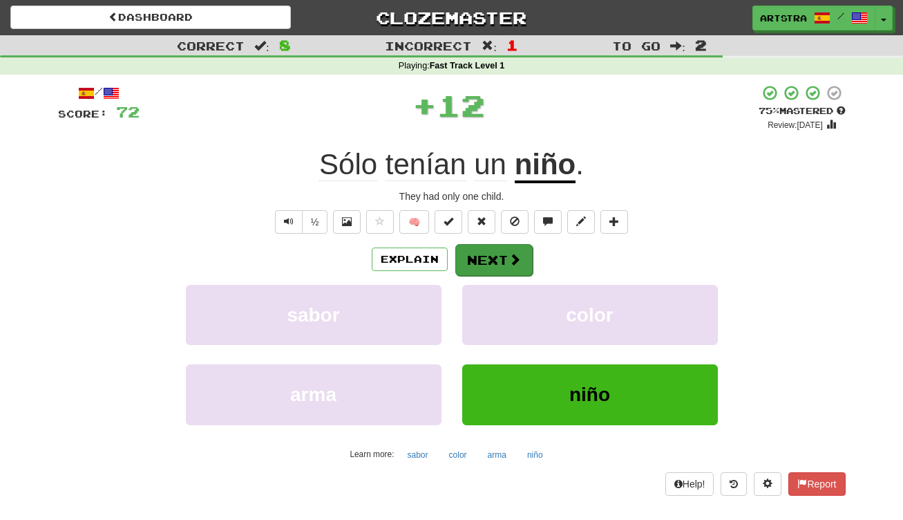
click at [479, 251] on button "Next" at bounding box center [493, 260] width 77 height 32
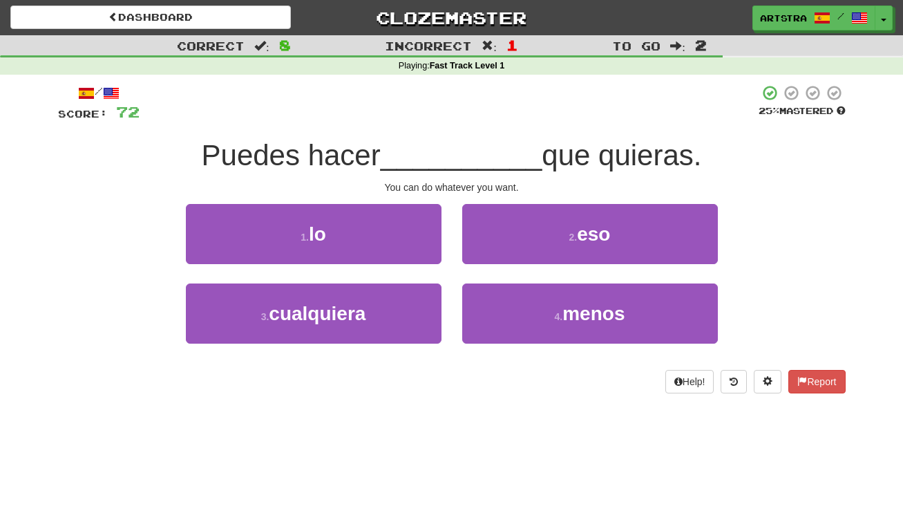
click at [448, 146] on span "__________" at bounding box center [462, 155] width 162 height 32
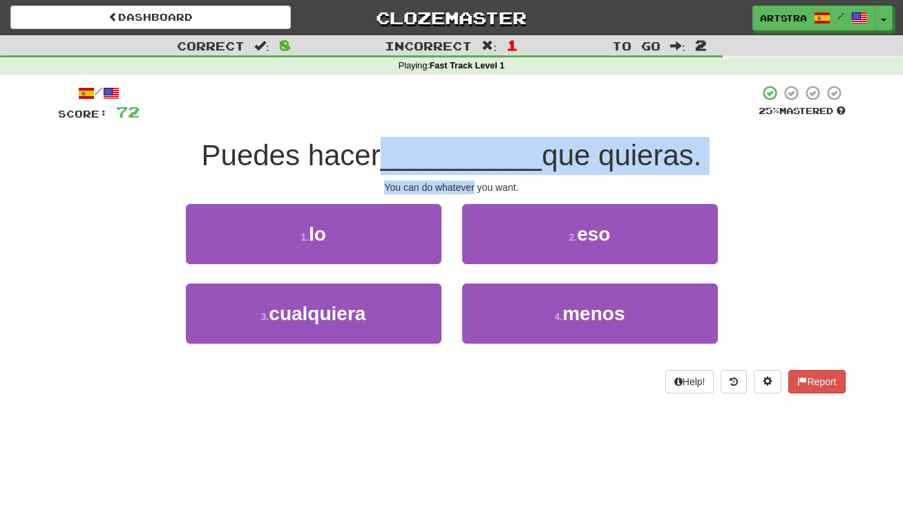
drag, startPoint x: 448, startPoint y: 146, endPoint x: 452, endPoint y: 184, distance: 38.2
click at [452, 184] on div "/ Score: 72 25 % Mastered Puedes hacer __________ que quieras. You can do whate…" at bounding box center [452, 238] width 788 height 309
click at [452, 184] on div "You can do whatever you want." at bounding box center [452, 187] width 788 height 14
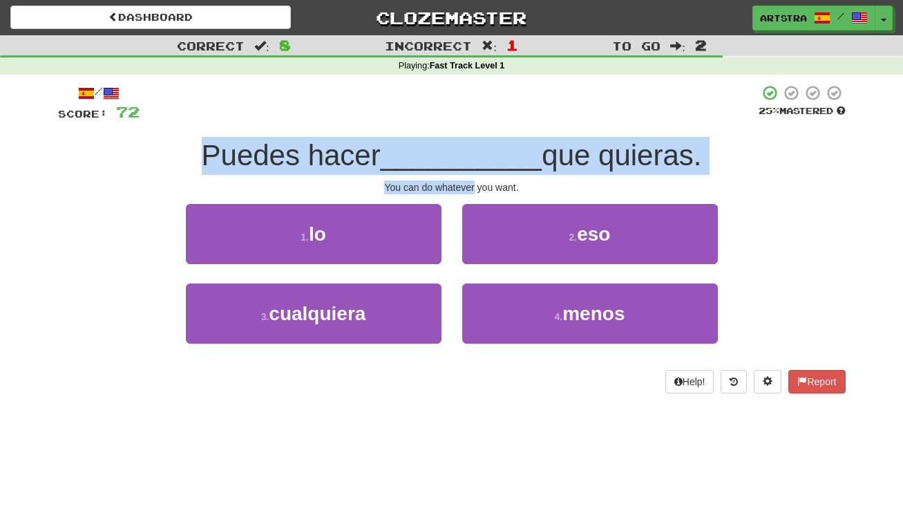
drag, startPoint x: 462, startPoint y: 133, endPoint x: 464, endPoint y: 123, distance: 9.8
click at [464, 123] on div "/ Score: 72 25 % Mastered Puedes hacer __________ que quieras. You can do whate…" at bounding box center [452, 238] width 788 height 309
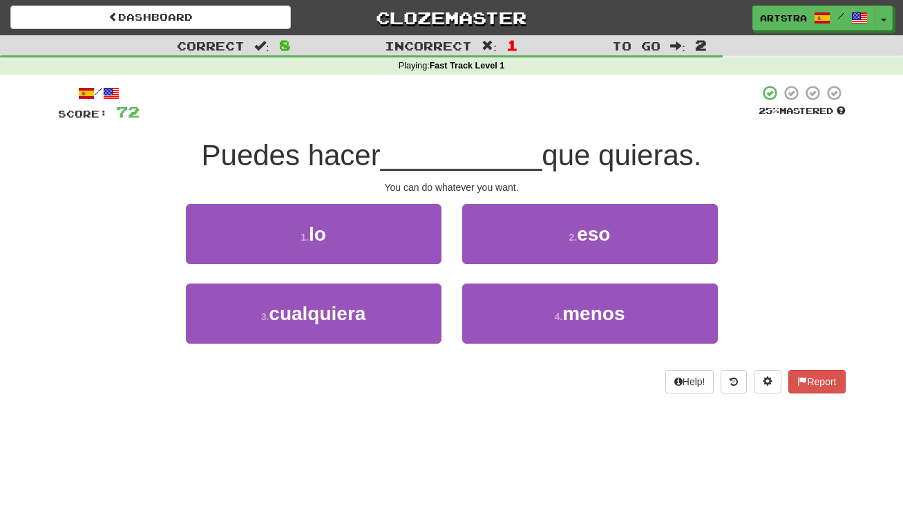
drag, startPoint x: 573, startPoint y: 228, endPoint x: 559, endPoint y: 207, distance: 25.3
click at [573, 227] on button "2 . eso" at bounding box center [590, 234] width 256 height 60
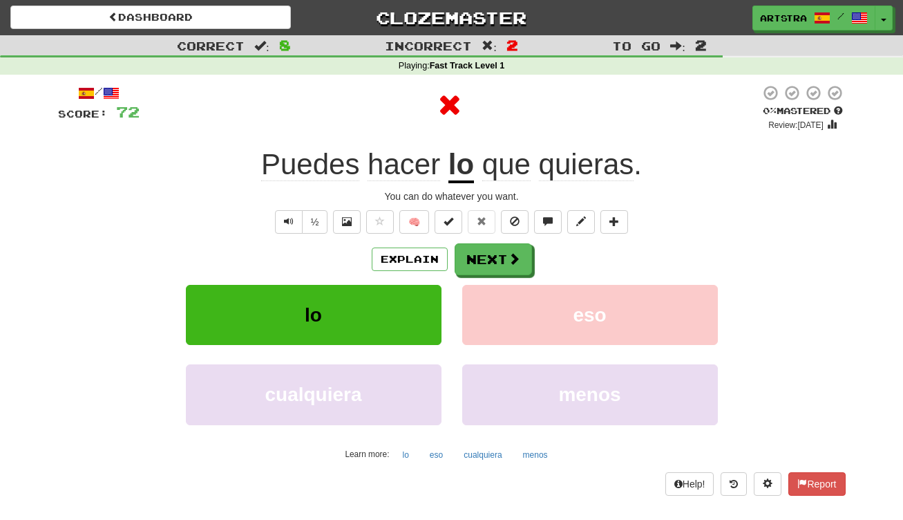
click at [447, 175] on span "Puedes hacer" at bounding box center [354, 164] width 187 height 32
click at [587, 151] on span "quieras" at bounding box center [586, 164] width 95 height 33
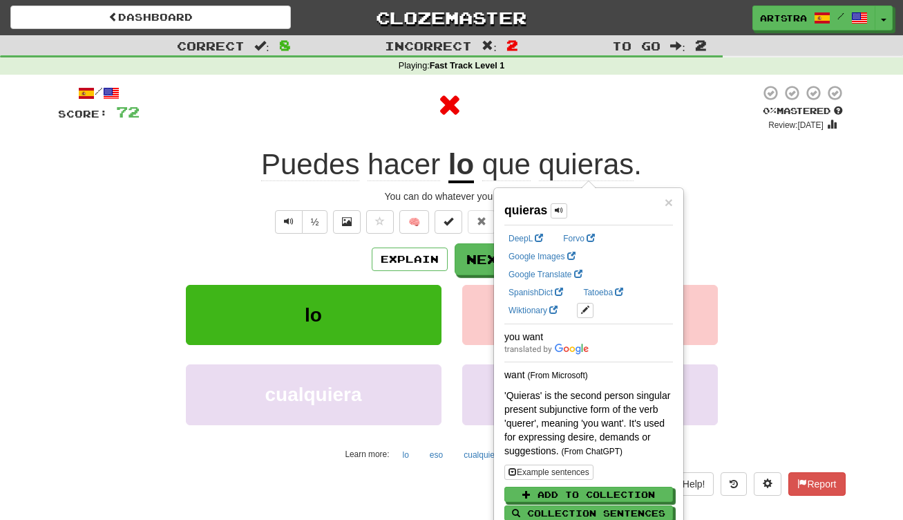
click at [598, 114] on div at bounding box center [450, 104] width 620 height 41
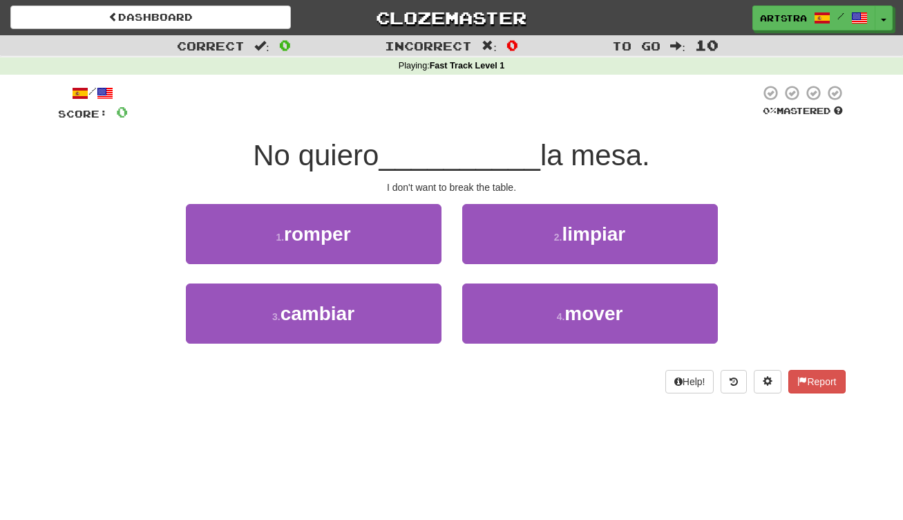
click at [427, 150] on span "__________" at bounding box center [460, 155] width 162 height 32
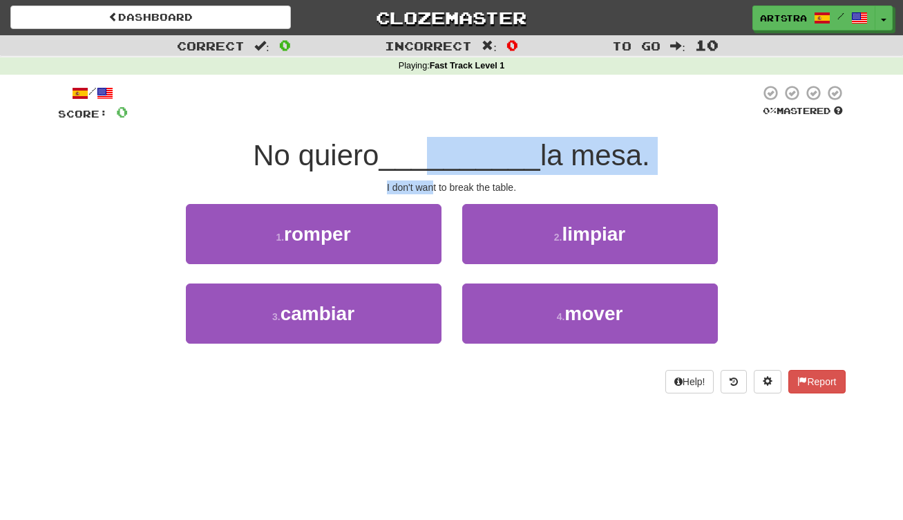
drag, startPoint x: 429, startPoint y: 170, endPoint x: 434, endPoint y: 188, distance: 18.6
click at [434, 188] on div "/ Score: 0 0 % Mastered No quiero __________ la mesa. I don't want to break the…" at bounding box center [452, 238] width 788 height 309
click at [434, 188] on div "I don't want to break the table." at bounding box center [452, 187] width 788 height 14
drag, startPoint x: 434, startPoint y: 188, endPoint x: 436, endPoint y: 158, distance: 29.8
click at [436, 158] on div "/ Score: 0 0 % Mastered No quiero __________ la mesa. I don't want to break the…" at bounding box center [452, 238] width 788 height 309
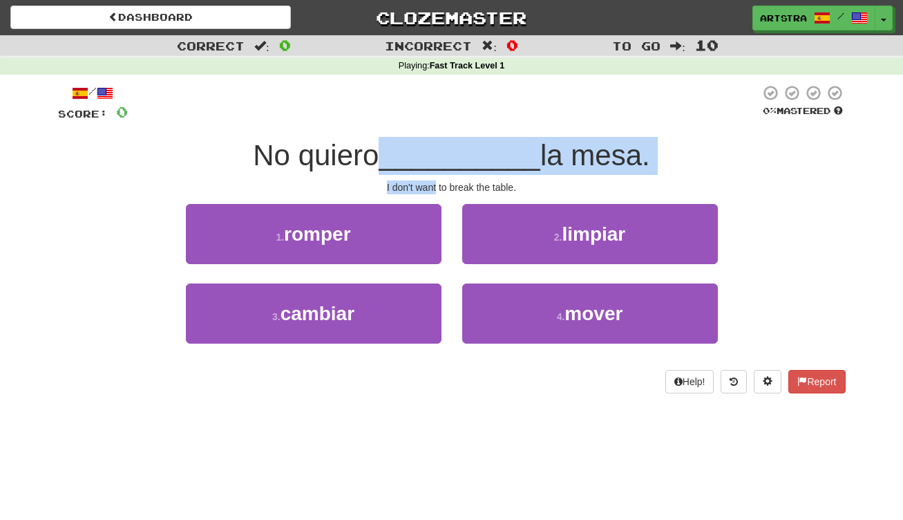
click at [436, 158] on span "__________" at bounding box center [460, 155] width 162 height 32
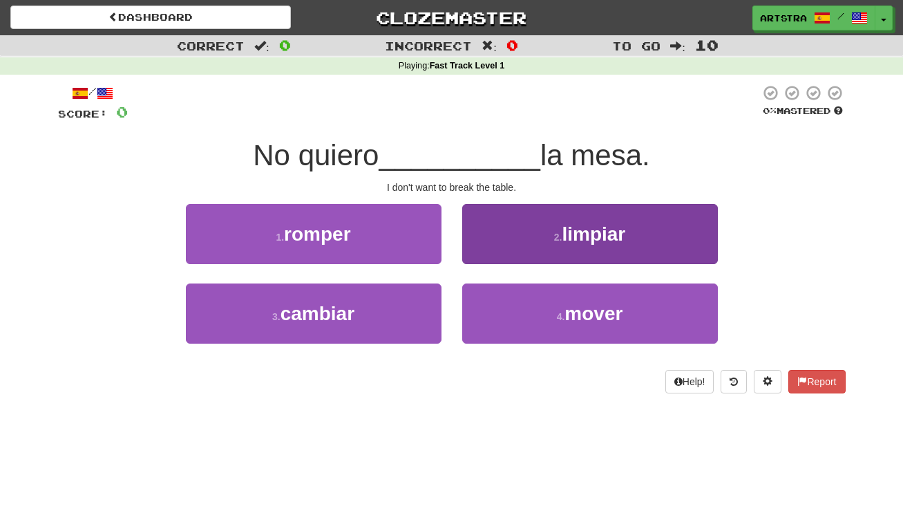
click at [518, 236] on button "2 . limpiar" at bounding box center [590, 234] width 256 height 60
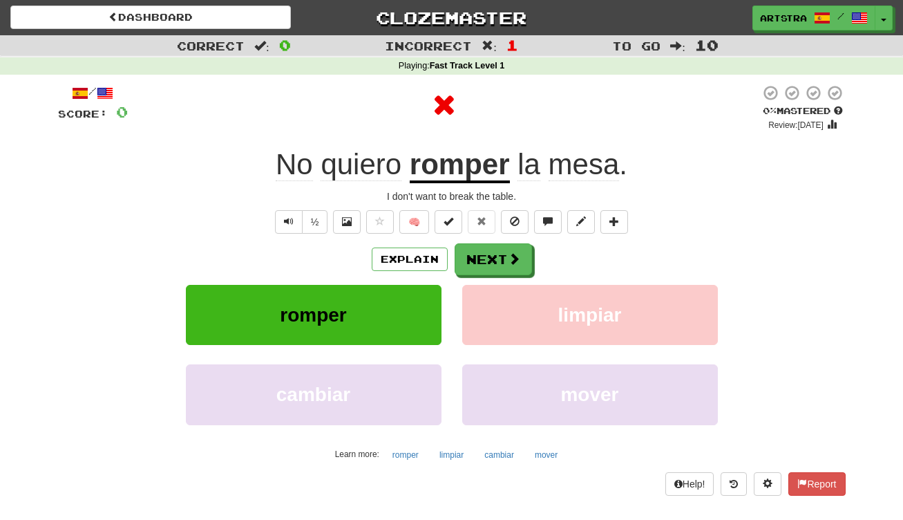
click at [457, 150] on u "romper" at bounding box center [460, 165] width 100 height 35
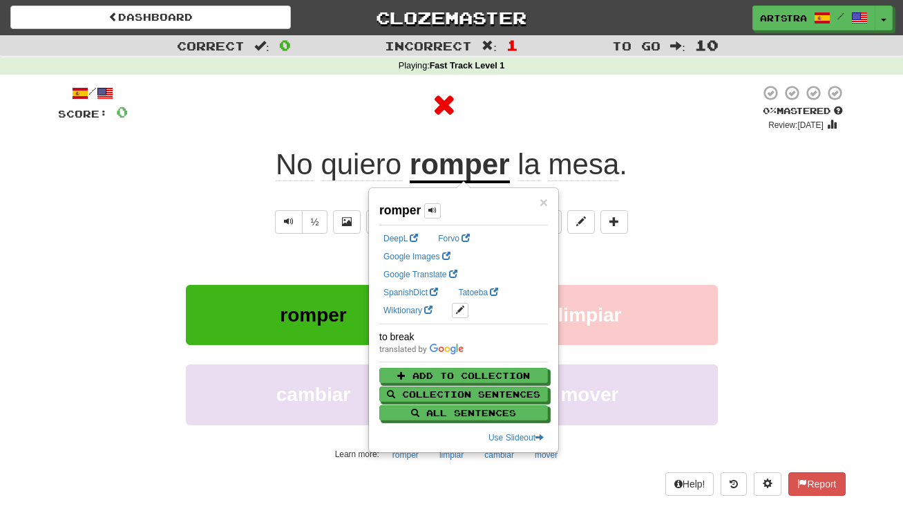
click at [571, 117] on div at bounding box center [444, 104] width 632 height 41
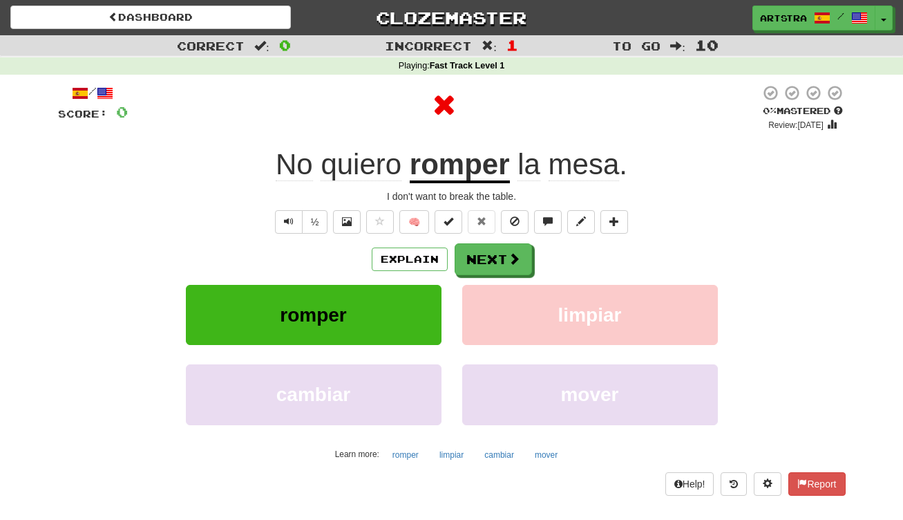
click at [587, 167] on span "mesa" at bounding box center [584, 164] width 71 height 33
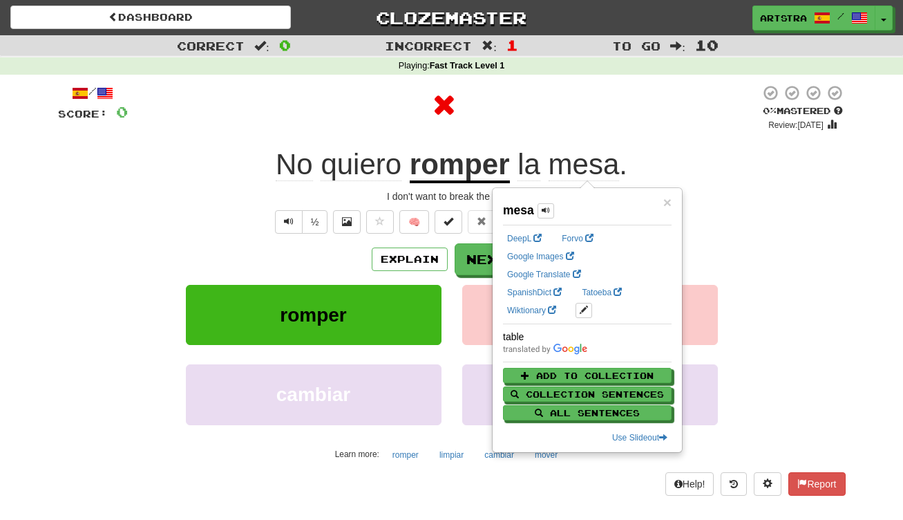
drag, startPoint x: 570, startPoint y: 108, endPoint x: 558, endPoint y: 141, distance: 35.4
click at [569, 107] on div at bounding box center [444, 104] width 632 height 41
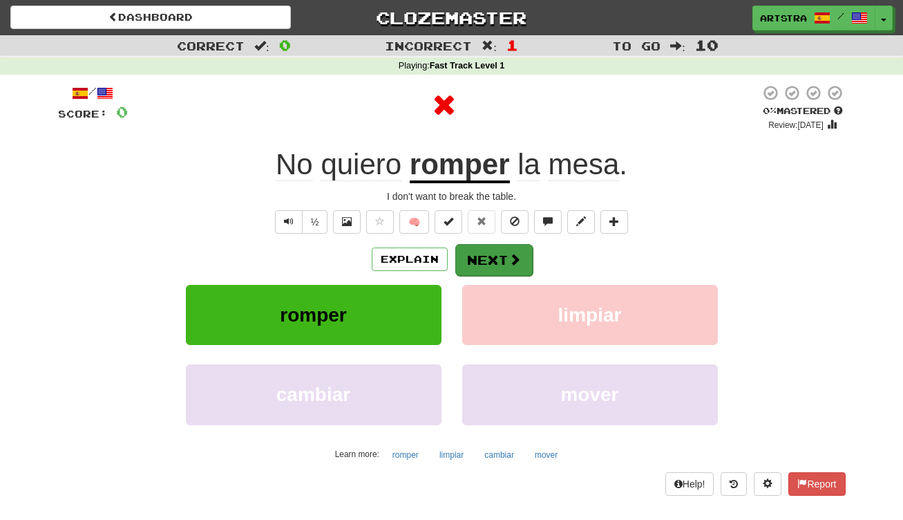
click at [499, 258] on button "Next" at bounding box center [493, 260] width 77 height 32
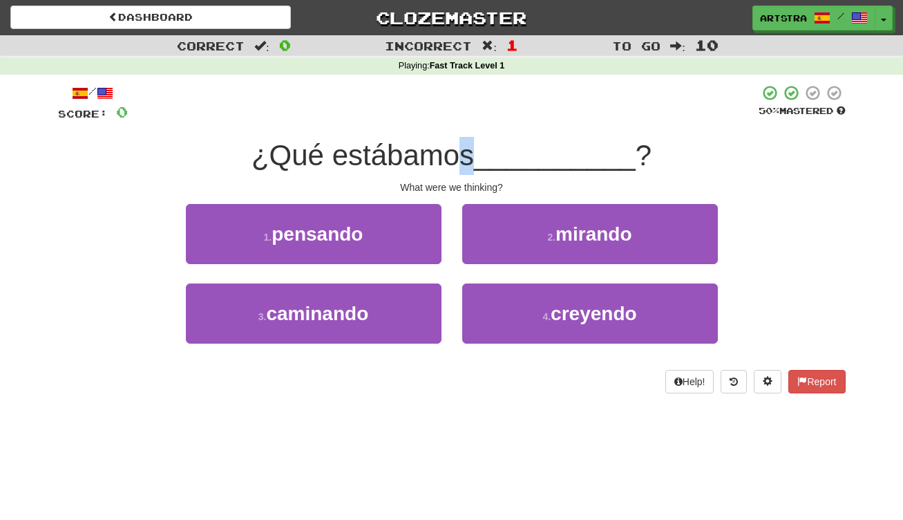
click at [470, 163] on span "¿Qué estábamos" at bounding box center [362, 155] width 222 height 32
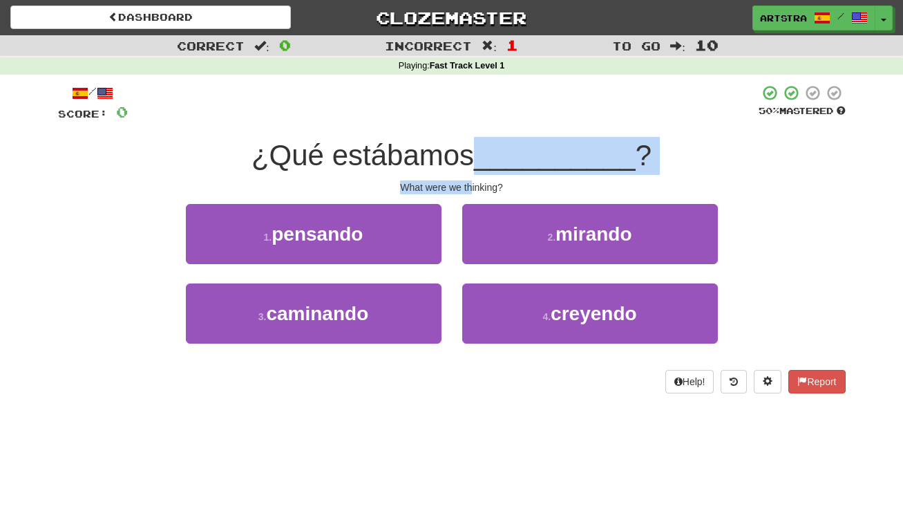
drag, startPoint x: 470, startPoint y: 163, endPoint x: 473, endPoint y: 190, distance: 27.1
click at [473, 190] on div "/ Score: 0 50 % Mastered ¿Qué estábamos __________ ? What were we thinking? 1 .…" at bounding box center [452, 238] width 788 height 309
click at [473, 190] on div "What were we thinking?" at bounding box center [452, 187] width 788 height 14
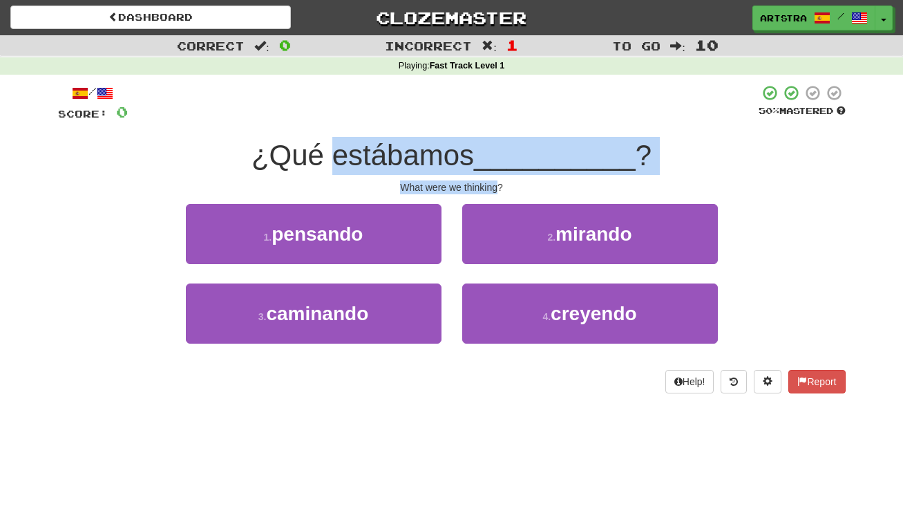
drag, startPoint x: 473, startPoint y: 190, endPoint x: 468, endPoint y: 148, distance: 42.4
click at [468, 148] on div "/ Score: 0 50 % Mastered ¿Qué estábamos __________ ? What were we thinking? 1 .…" at bounding box center [452, 238] width 788 height 309
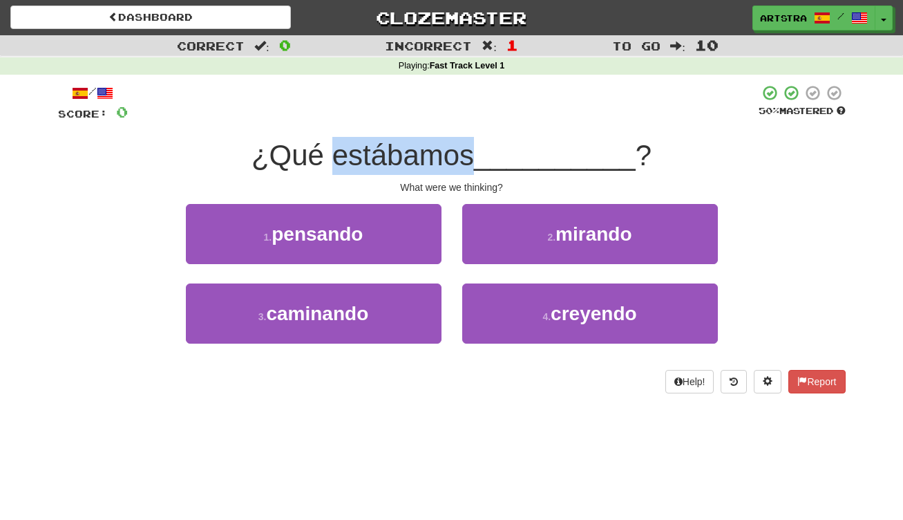
click at [468, 148] on span "¿Qué estábamos" at bounding box center [362, 155] width 222 height 32
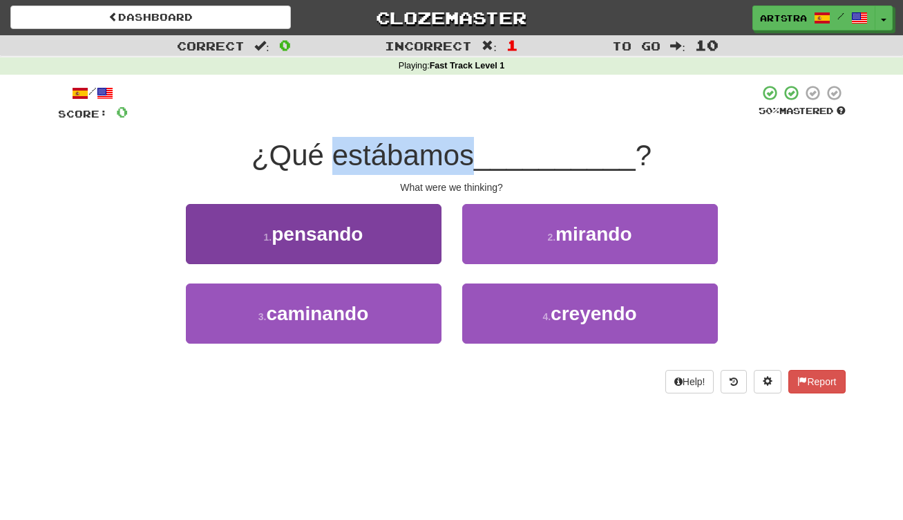
click at [411, 221] on button "1 . pensando" at bounding box center [314, 234] width 256 height 60
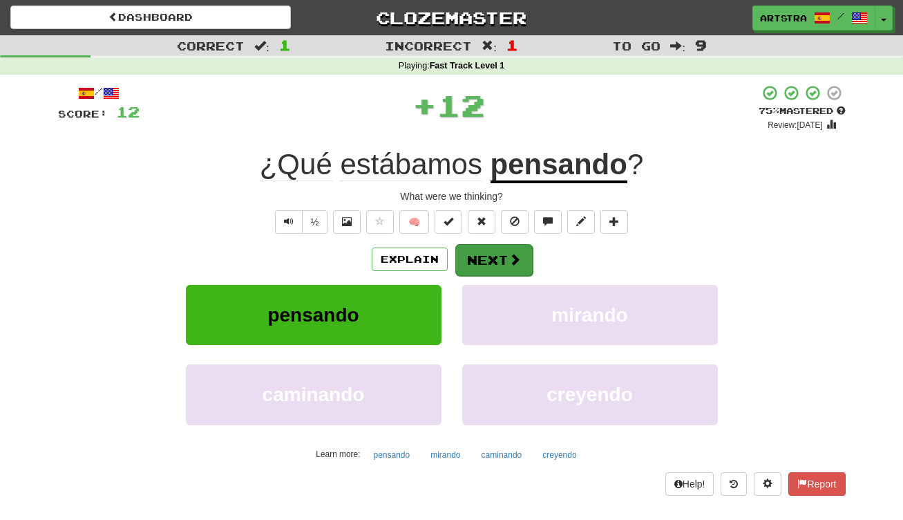
click at [517, 250] on button "Next" at bounding box center [493, 260] width 77 height 32
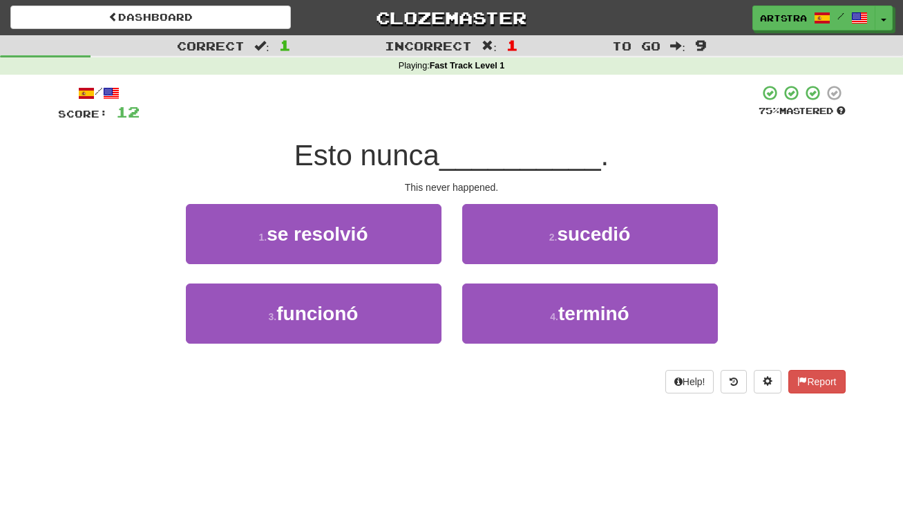
click at [471, 153] on span "__________" at bounding box center [520, 155] width 162 height 32
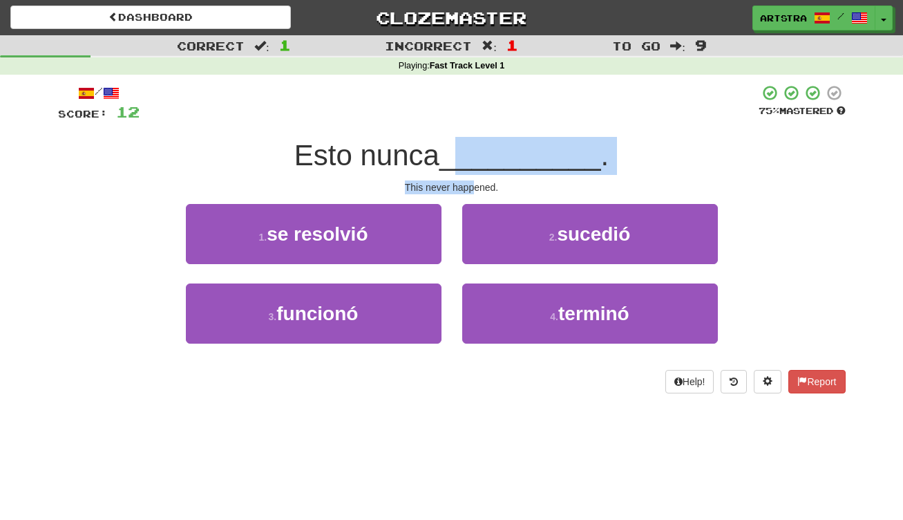
drag, startPoint x: 469, startPoint y: 168, endPoint x: 475, endPoint y: 187, distance: 20.1
click at [475, 187] on div "/ Score: 12 75 % Mastered Esto nunca __________ . This never happened. 1 . se r…" at bounding box center [452, 238] width 788 height 309
click at [475, 187] on div "This never happened." at bounding box center [452, 187] width 788 height 14
drag, startPoint x: 475, startPoint y: 187, endPoint x: 472, endPoint y: 153, distance: 34.0
click at [472, 153] on div "/ Score: 12 75 % Mastered Esto nunca __________ . This never happened. 1 . se r…" at bounding box center [452, 238] width 788 height 309
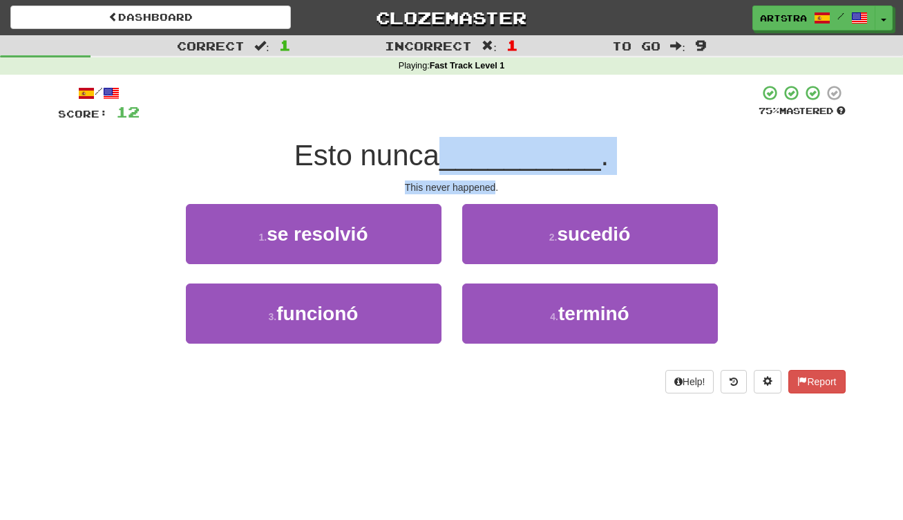
click at [472, 153] on span "__________" at bounding box center [520, 155] width 162 height 32
drag, startPoint x: 472, startPoint y: 153, endPoint x: 480, endPoint y: 184, distance: 32.2
click at [480, 184] on div "/ Score: 12 75 % Mastered Esto nunca __________ . This never happened. 1 . se r…" at bounding box center [452, 238] width 788 height 309
click at [480, 184] on div "This never happened." at bounding box center [452, 187] width 788 height 14
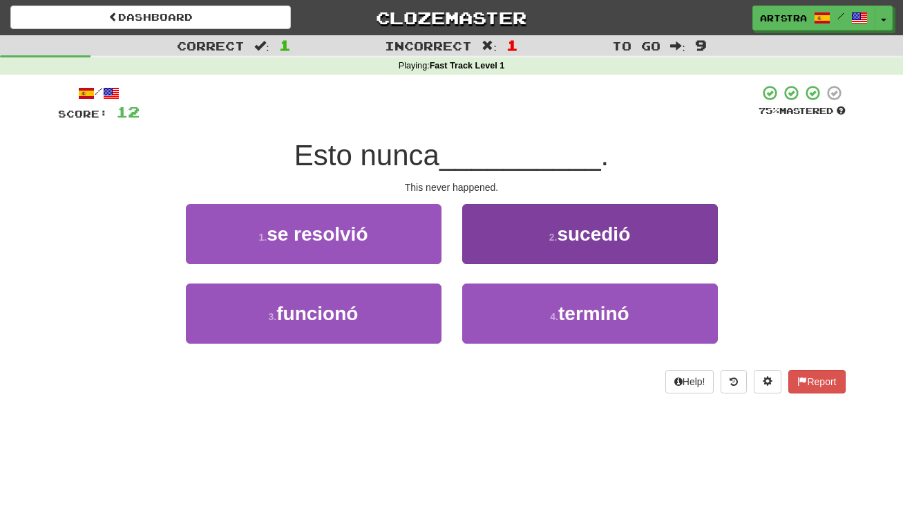
click at [536, 237] on button "2 . sucedió" at bounding box center [590, 234] width 256 height 60
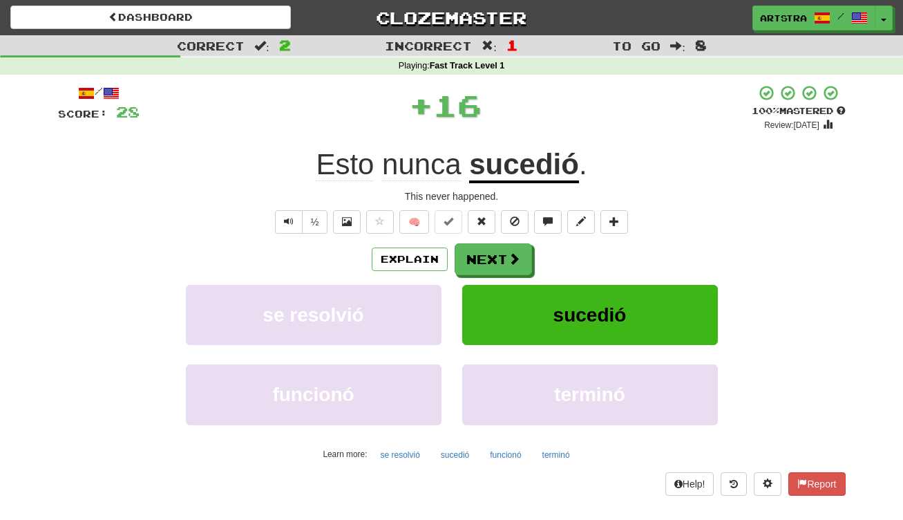
click at [520, 167] on u "sucedió" at bounding box center [524, 165] width 110 height 35
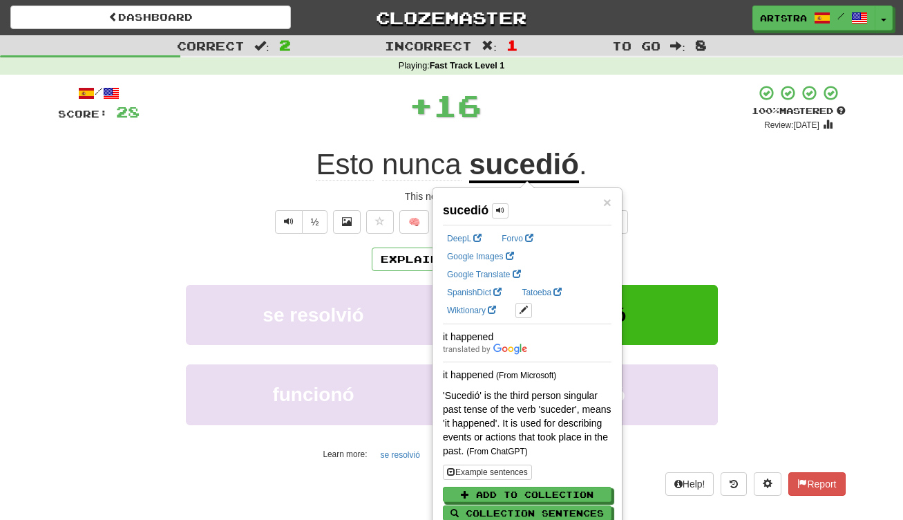
click at [533, 129] on div "+ 16" at bounding box center [446, 107] width 612 height 47
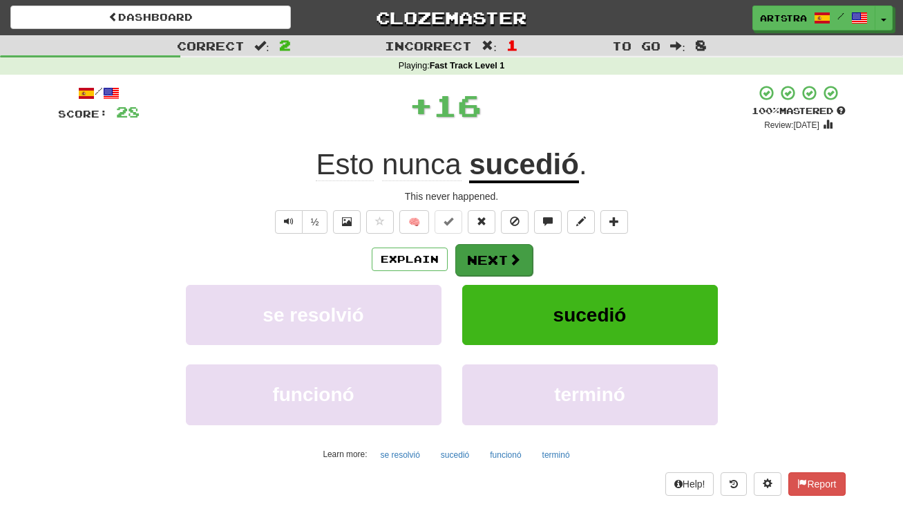
click at [506, 262] on button "Next" at bounding box center [493, 260] width 77 height 32
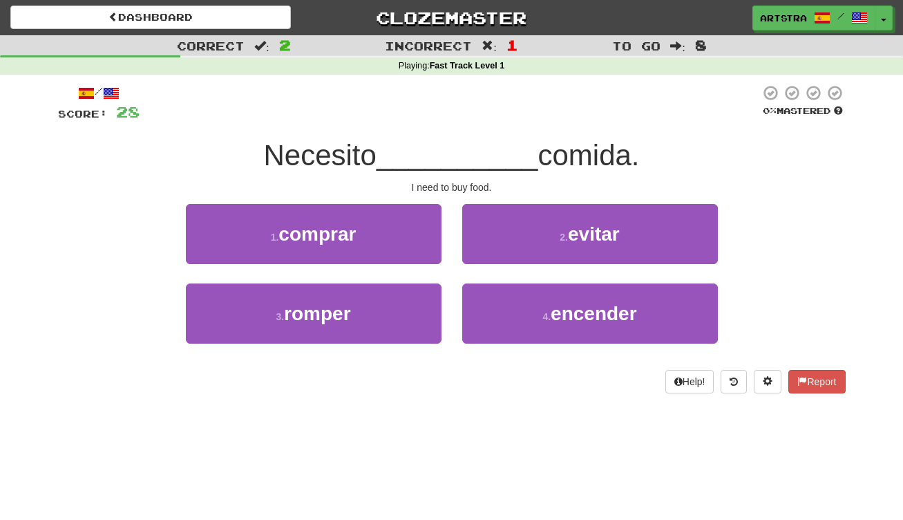
click at [455, 153] on span "__________" at bounding box center [458, 155] width 162 height 32
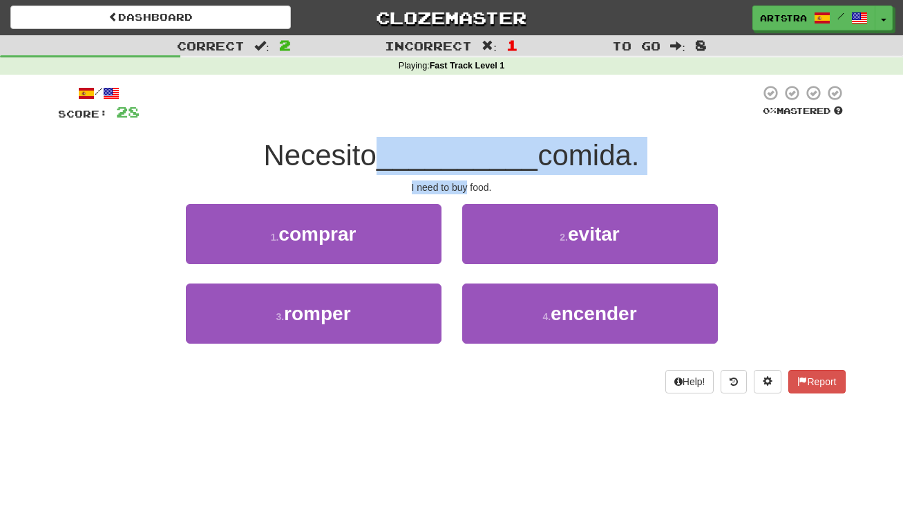
drag, startPoint x: 455, startPoint y: 153, endPoint x: 455, endPoint y: 178, distance: 25.6
click at [455, 178] on div "/ Score: 28 0 % Mastered Necesito __________ comida. I need to buy food. 1 . co…" at bounding box center [452, 238] width 788 height 309
click at [456, 180] on div "I need to buy food." at bounding box center [452, 187] width 788 height 14
drag, startPoint x: 456, startPoint y: 178, endPoint x: 462, endPoint y: 148, distance: 31.0
click at [462, 148] on div "/ Score: 28 0 % Mastered Necesito __________ comida. I need to buy food. 1 . co…" at bounding box center [452, 238] width 788 height 309
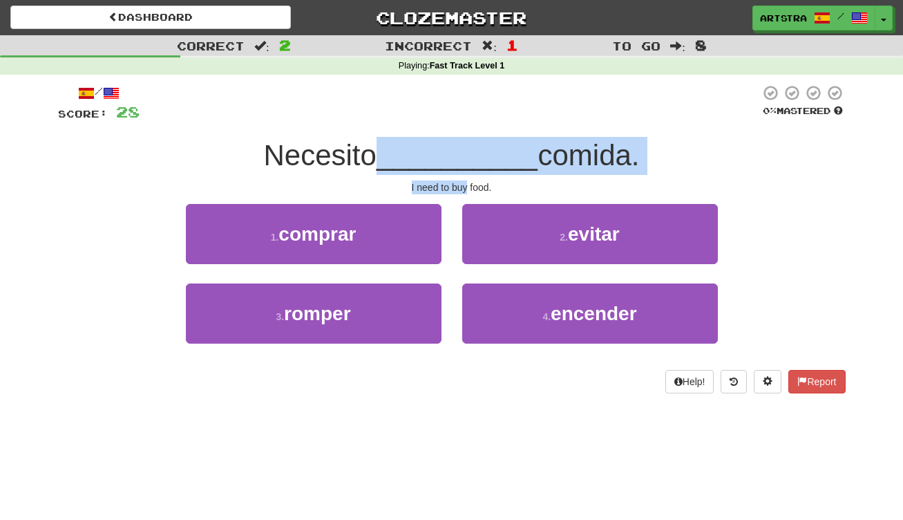
click at [462, 148] on span "__________" at bounding box center [458, 155] width 162 height 32
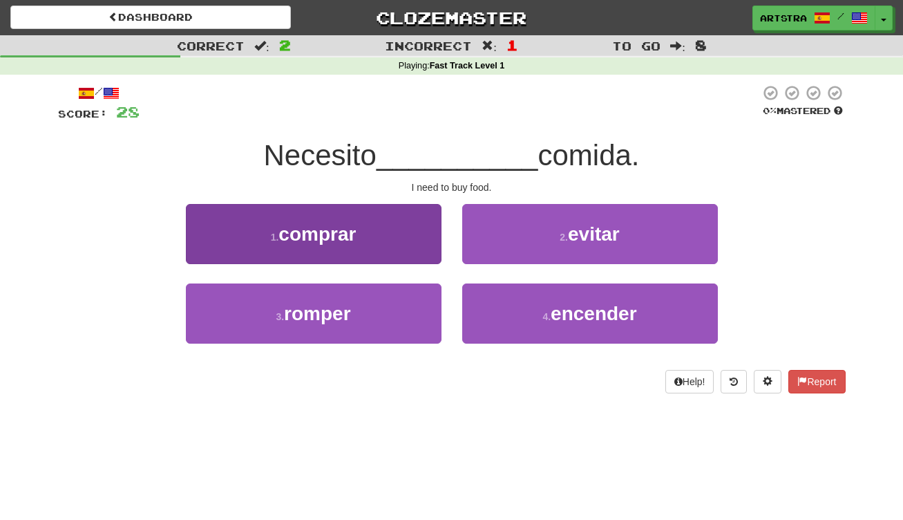
click at [434, 221] on button "1 . comprar" at bounding box center [314, 234] width 256 height 60
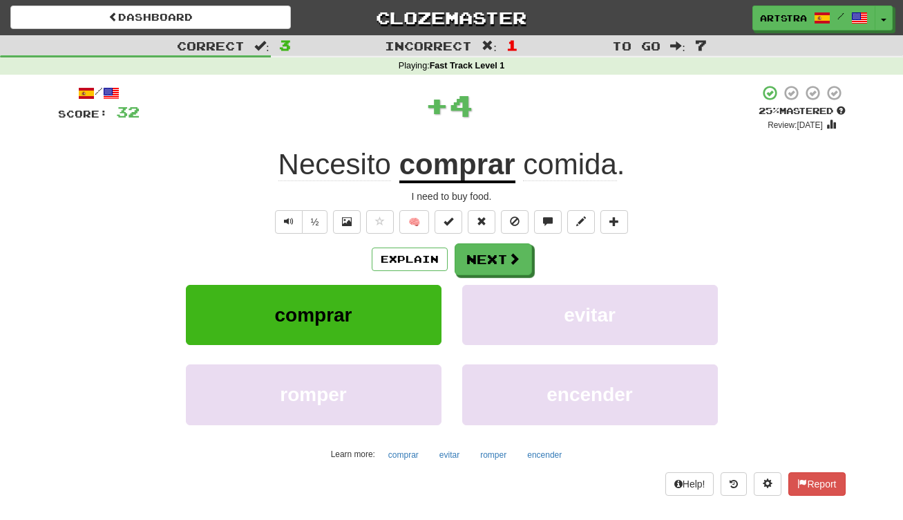
click at [468, 177] on u "comprar" at bounding box center [457, 165] width 116 height 35
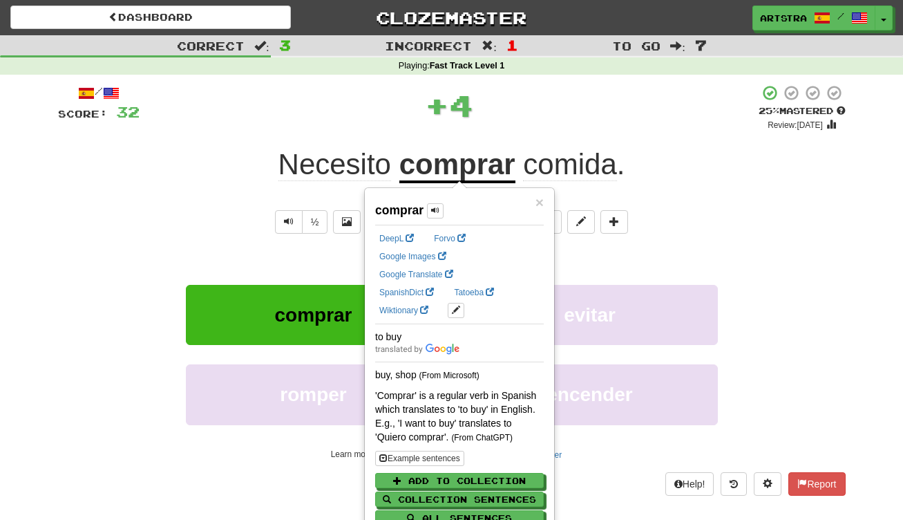
click at [535, 131] on div "/ Score: 32 + 4 25 % Mastered Review: 2025-08-18 Necesito comprar comida . I ne…" at bounding box center [452, 289] width 788 height 410
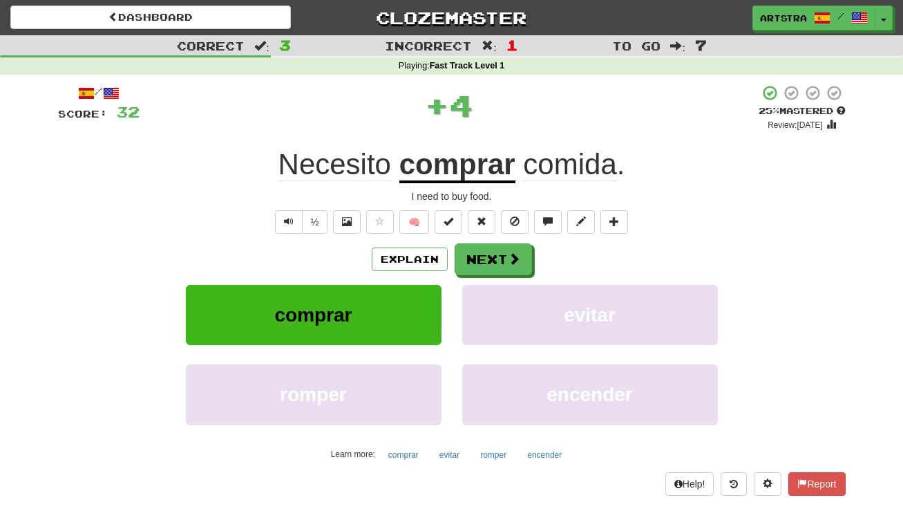
click at [538, 160] on span "comida" at bounding box center [569, 164] width 93 height 33
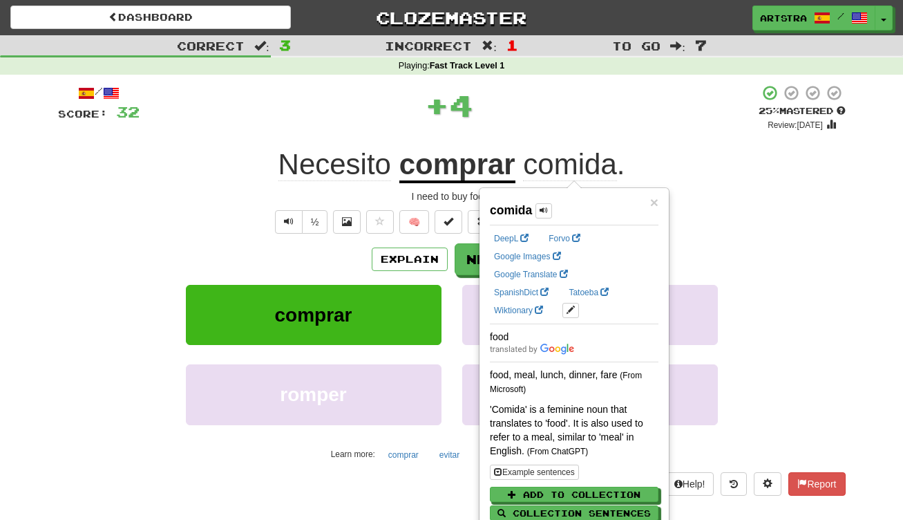
click at [544, 121] on div "+ 4" at bounding box center [449, 104] width 619 height 41
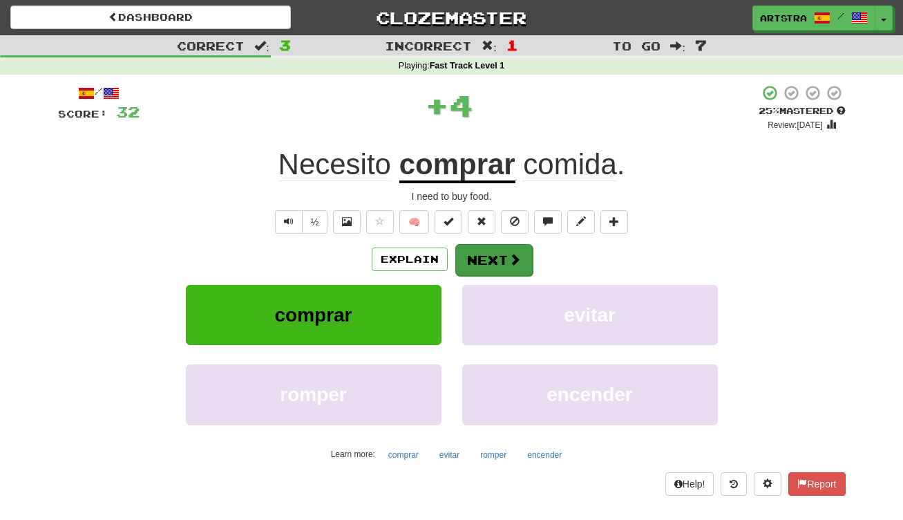
click at [498, 247] on button "Next" at bounding box center [493, 260] width 77 height 32
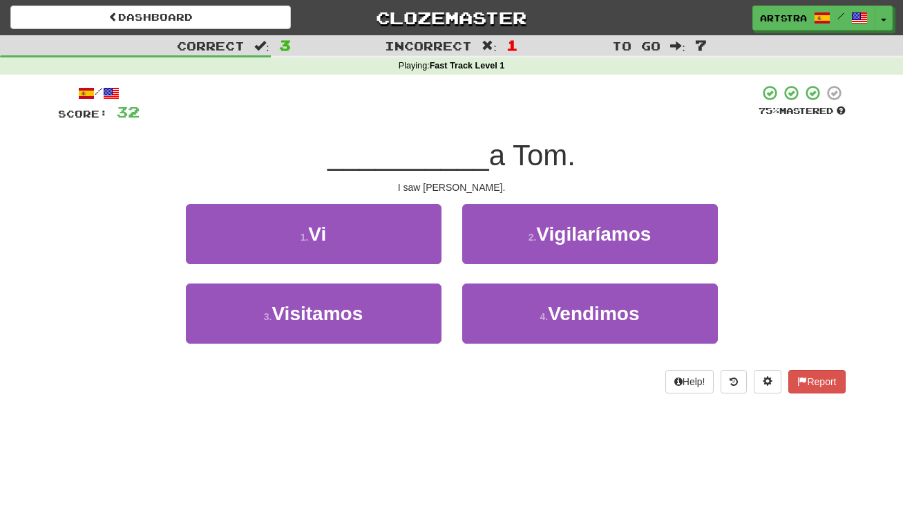
click at [475, 151] on span "__________" at bounding box center [408, 155] width 162 height 32
drag, startPoint x: 462, startPoint y: 172, endPoint x: 460, endPoint y: 184, distance: 11.9
click at [460, 184] on div "/ Score: 32 75 % Mastered __________ a Tom. I saw Tom. 1 . Vi 2 . Vigilaríamos …" at bounding box center [452, 238] width 788 height 309
click at [461, 184] on div "I saw Tom." at bounding box center [452, 187] width 788 height 14
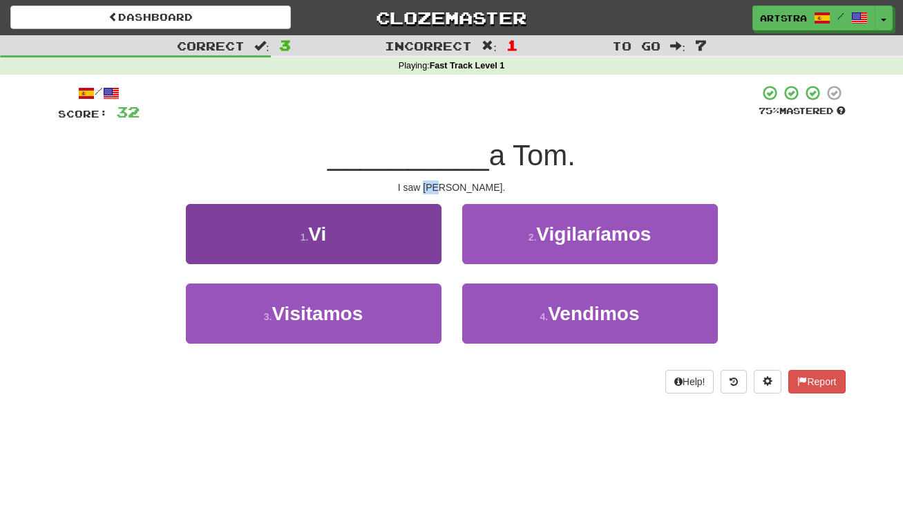
drag, startPoint x: 415, startPoint y: 209, endPoint x: 416, endPoint y: 220, distance: 11.8
click at [416, 220] on button "1 . Vi" at bounding box center [314, 234] width 256 height 60
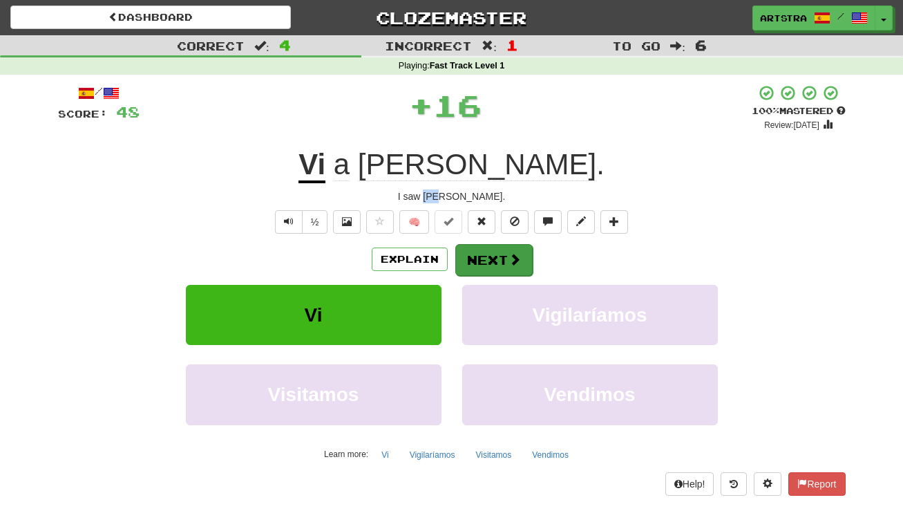
click at [509, 258] on span at bounding box center [514, 259] width 12 height 12
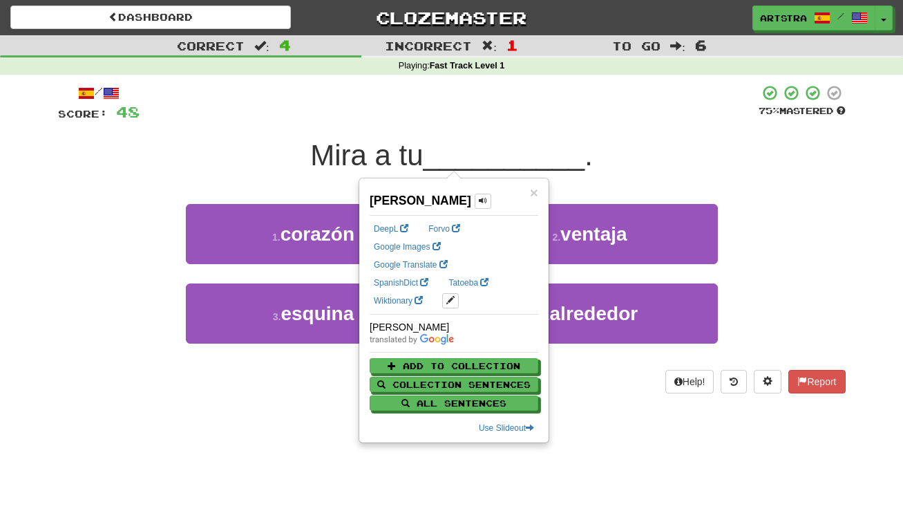
click at [455, 141] on span "__________" at bounding box center [505, 155] width 162 height 32
click at [459, 113] on div at bounding box center [449, 103] width 619 height 38
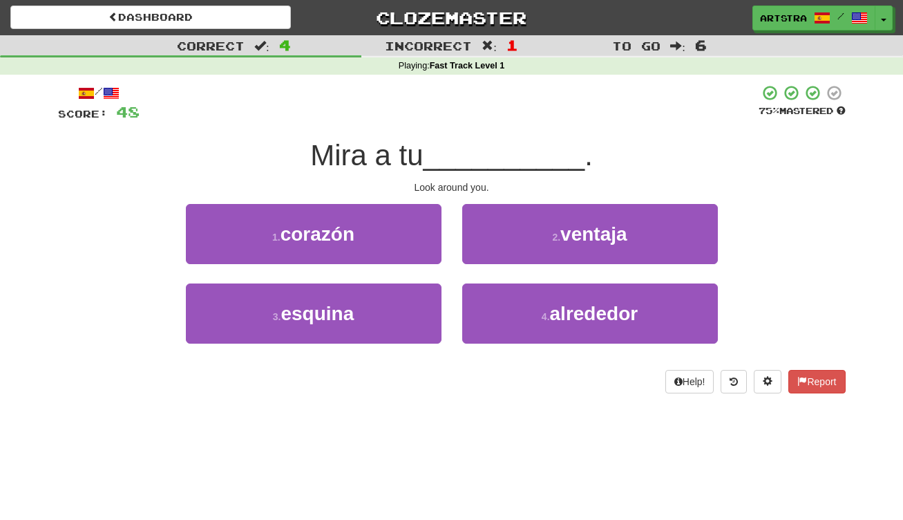
click at [441, 160] on span "__________" at bounding box center [505, 155] width 162 height 32
drag, startPoint x: 443, startPoint y: 160, endPoint x: 445, endPoint y: 189, distance: 29.8
click at [445, 189] on div "/ Score: 48 75 % Mastered Mira a tu __________ . Look around you. 1 . corazón 2…" at bounding box center [452, 238] width 788 height 309
click at [445, 189] on div "Look around you." at bounding box center [452, 187] width 788 height 14
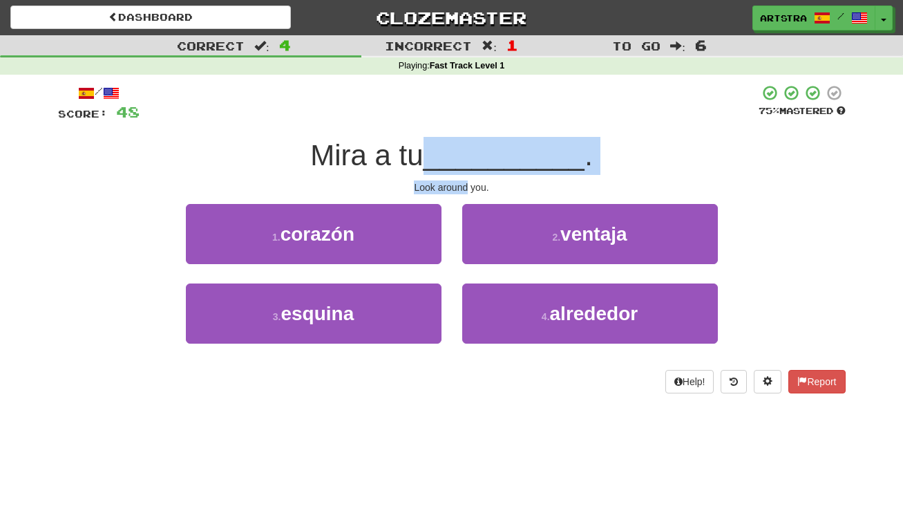
drag, startPoint x: 445, startPoint y: 189, endPoint x: 455, endPoint y: 144, distance: 46.1
click at [455, 144] on div "/ Score: 48 75 % Mastered Mira a tu __________ . Look around you. 1 . corazón 2…" at bounding box center [452, 238] width 788 height 309
click at [455, 144] on span "__________" at bounding box center [505, 155] width 162 height 32
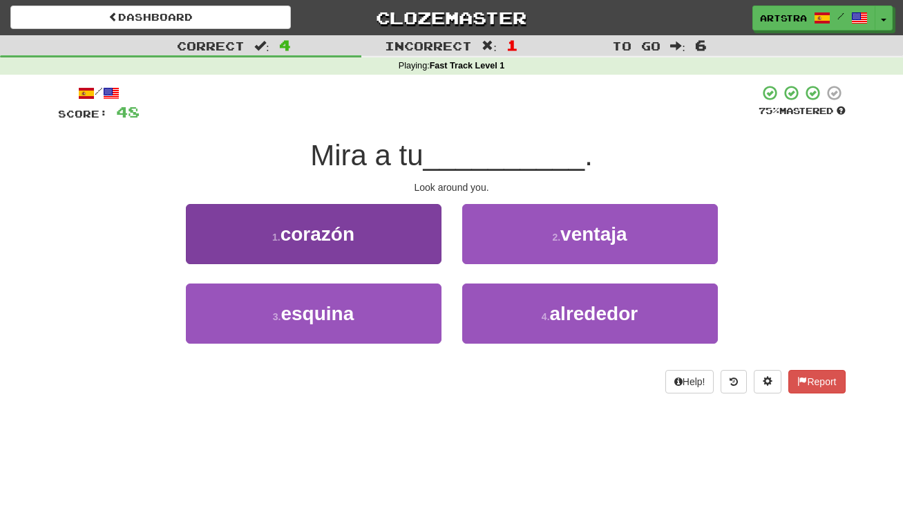
click at [394, 232] on button "1 . corazón" at bounding box center [314, 234] width 256 height 60
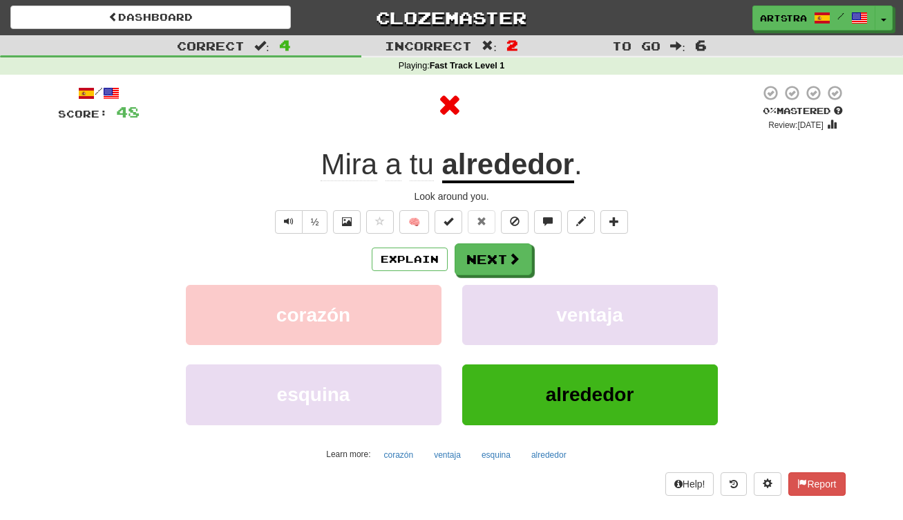
click at [509, 173] on u "alrededor" at bounding box center [508, 165] width 132 height 35
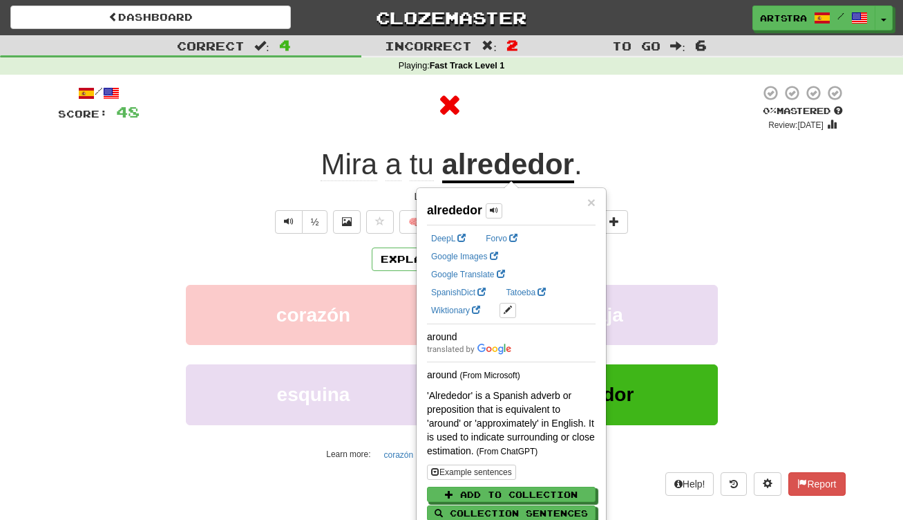
click at [526, 111] on div at bounding box center [450, 104] width 620 height 41
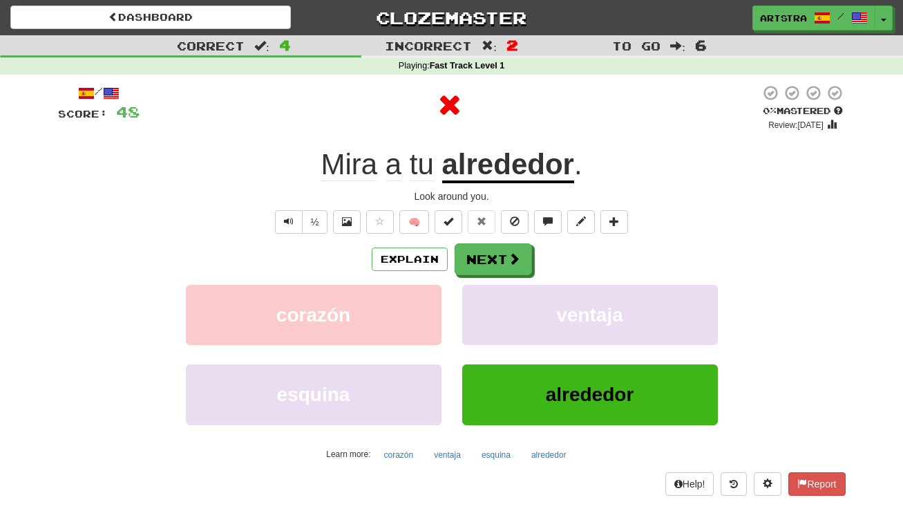
click at [496, 171] on u "alrededor" at bounding box center [508, 165] width 132 height 35
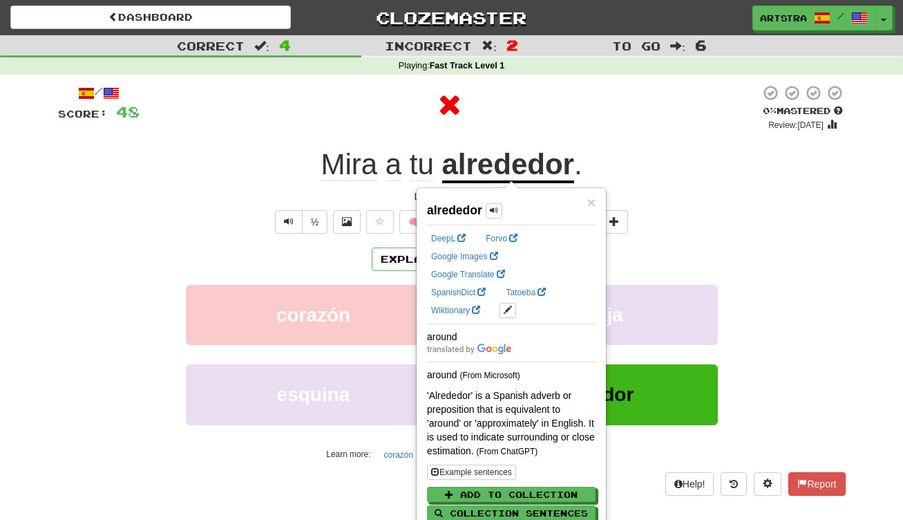
drag, startPoint x: 513, startPoint y: 122, endPoint x: 484, endPoint y: 205, distance: 87.6
click at [512, 124] on div at bounding box center [450, 104] width 620 height 41
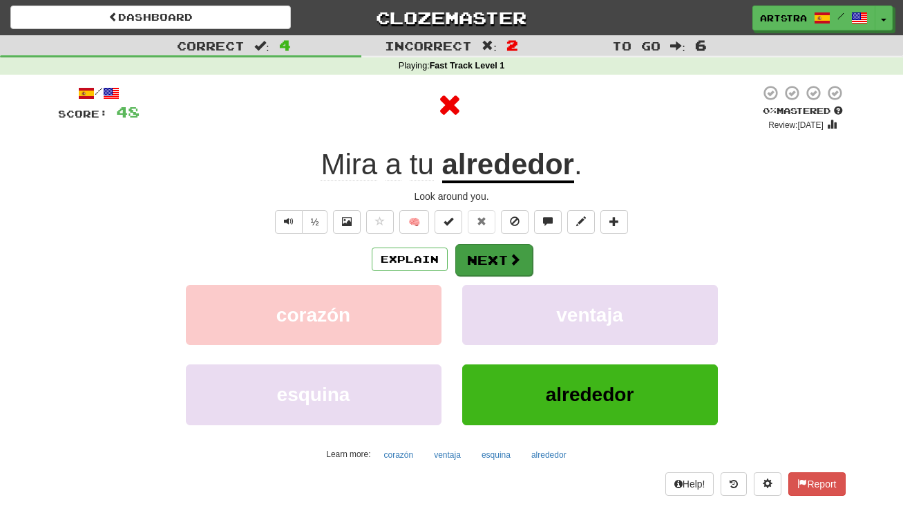
click at [485, 263] on button "Next" at bounding box center [493, 260] width 77 height 32
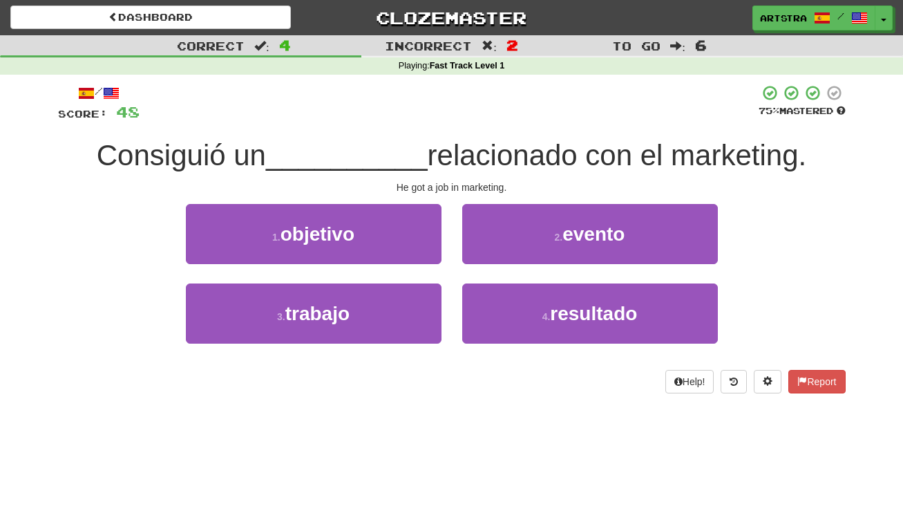
click at [463, 146] on span "relacionado con el marketing." at bounding box center [617, 155] width 379 height 32
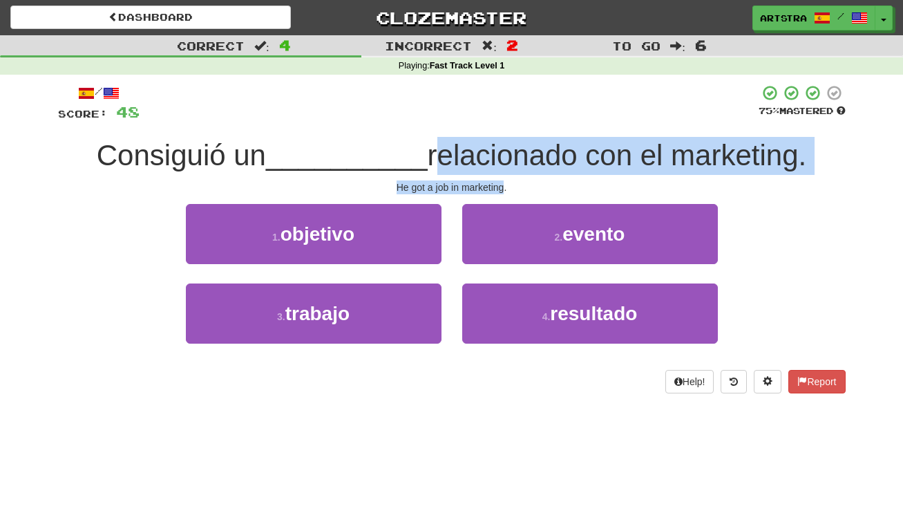
click at [464, 183] on div "/ Score: 48 75 % Mastered Consiguió un __________ relacionado con el marketing.…" at bounding box center [452, 238] width 788 height 309
click at [464, 183] on div "He got a job in marketing." at bounding box center [452, 187] width 788 height 14
drag, startPoint x: 464, startPoint y: 183, endPoint x: 471, endPoint y: 150, distance: 34.0
click at [471, 150] on div "/ Score: 48 75 % Mastered Consiguió un __________ relacionado con el marketing.…" at bounding box center [452, 238] width 788 height 309
click at [471, 150] on span "relacionado con el marketing." at bounding box center [617, 155] width 379 height 32
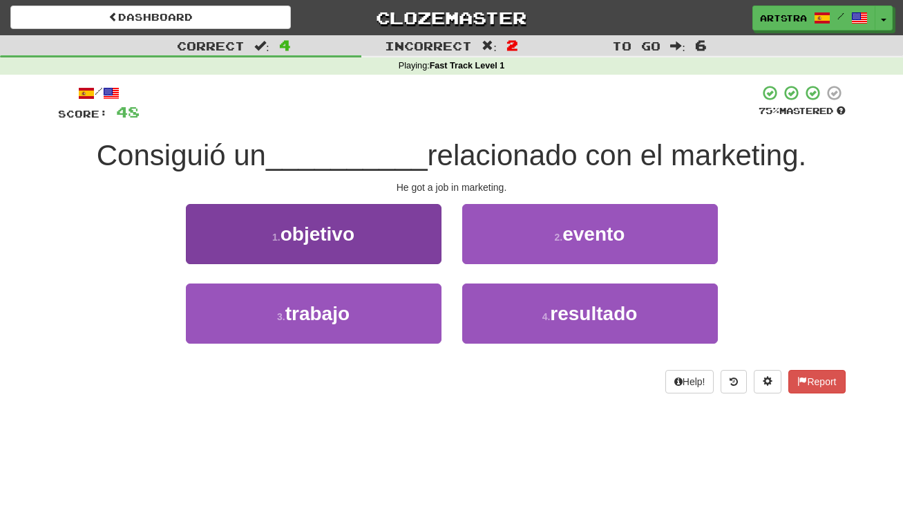
drag, startPoint x: 410, startPoint y: 305, endPoint x: 437, endPoint y: 287, distance: 32.4
click at [410, 304] on button "3 . trabajo" at bounding box center [314, 313] width 256 height 60
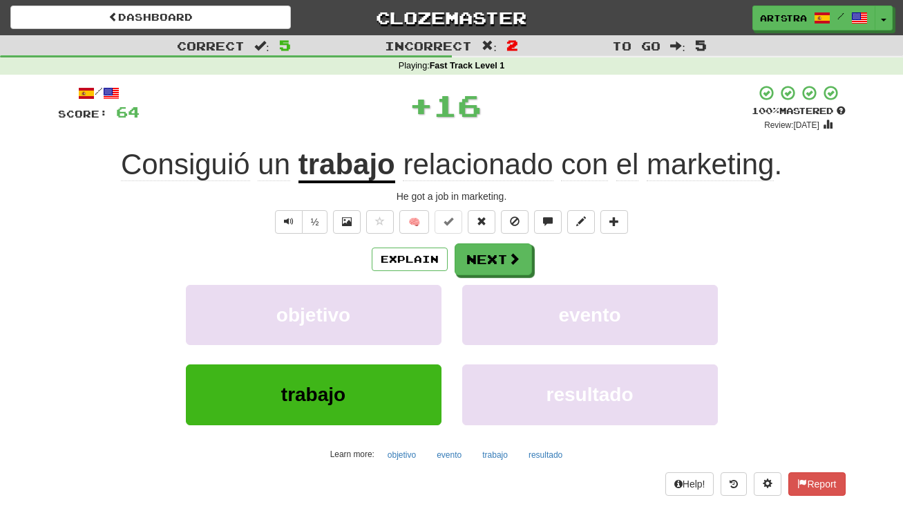
click at [521, 169] on span "relacionado" at bounding box center [478, 164] width 150 height 33
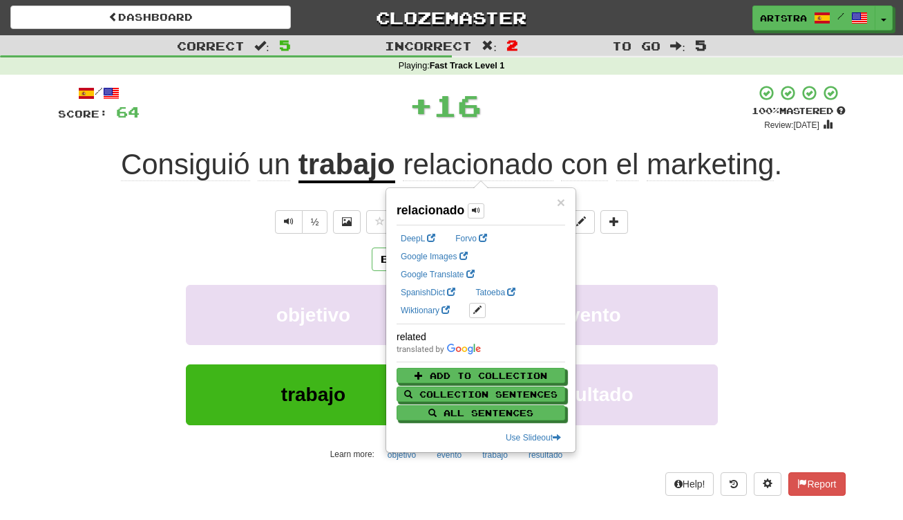
click at [682, 129] on div "+ 16" at bounding box center [446, 107] width 612 height 47
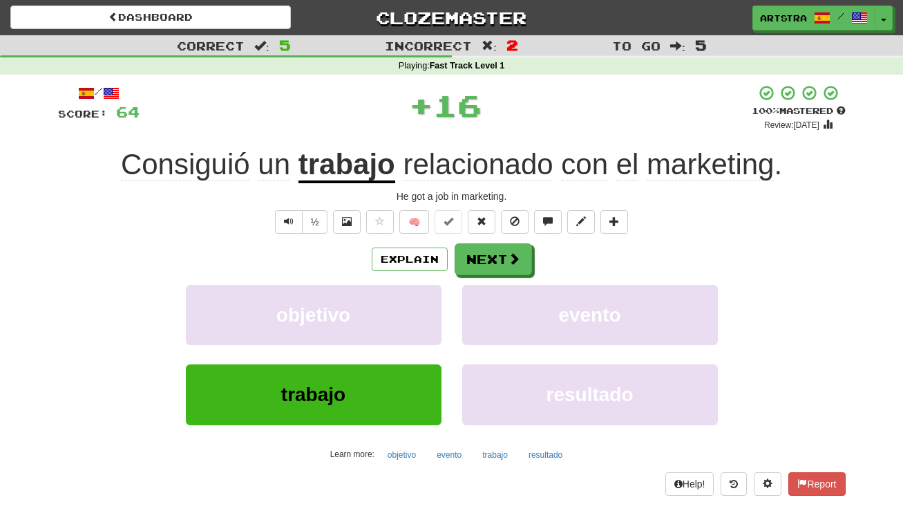
click at [679, 167] on span "marketing" at bounding box center [710, 164] width 127 height 33
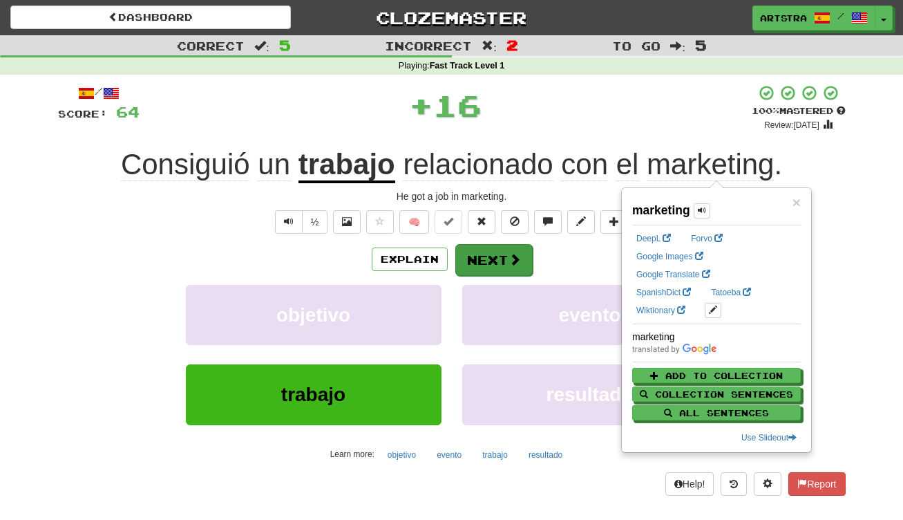
click at [502, 271] on button "Next" at bounding box center [493, 260] width 77 height 32
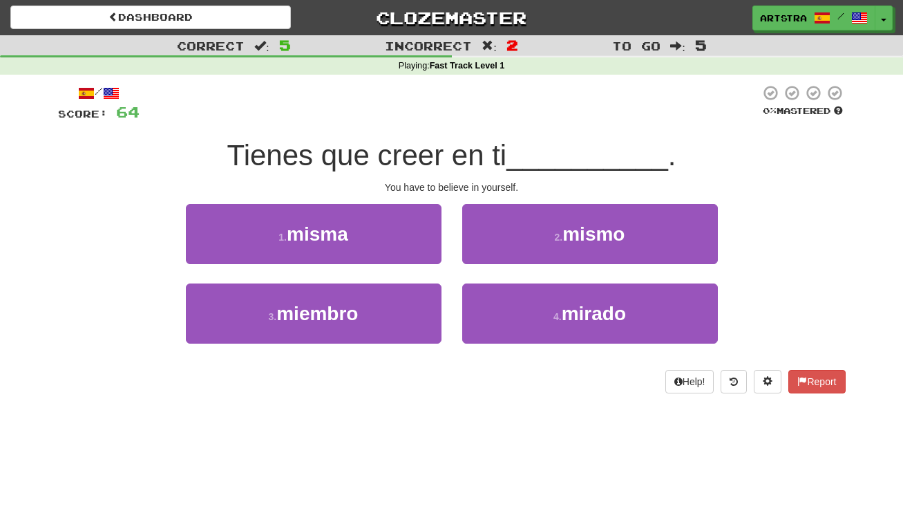
click at [468, 149] on span "Tienes que creer en ti" at bounding box center [367, 155] width 280 height 32
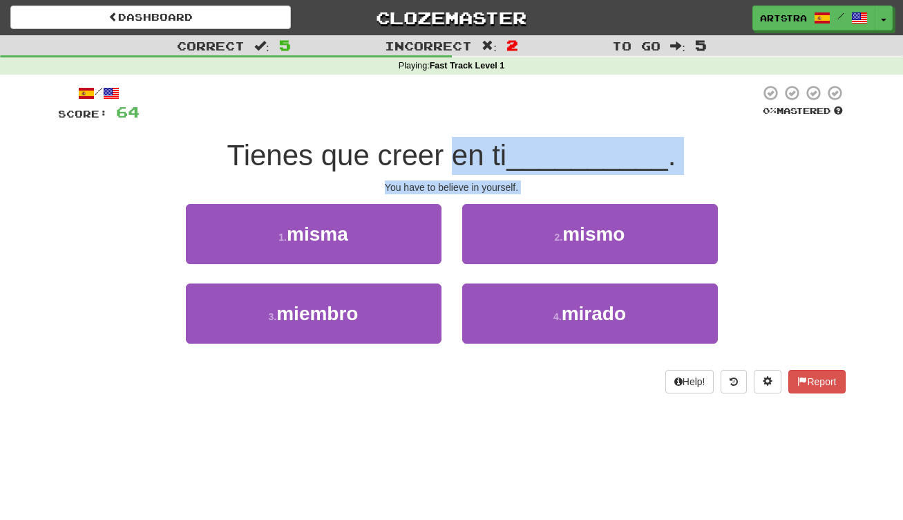
drag, startPoint x: 468, startPoint y: 149, endPoint x: 479, endPoint y: 194, distance: 47.1
click at [479, 194] on div "/ Score: 64 0 % Mastered Tienes que creer en ti __________ . You have to believ…" at bounding box center [452, 238] width 788 height 309
click at [481, 184] on div "You have to believe in yourself." at bounding box center [452, 187] width 788 height 14
drag, startPoint x: 481, startPoint y: 184, endPoint x: 475, endPoint y: 145, distance: 39.9
click at [475, 145] on div "/ Score: 64 0 % Mastered Tienes que creer en ti __________ . You have to believ…" at bounding box center [452, 238] width 788 height 309
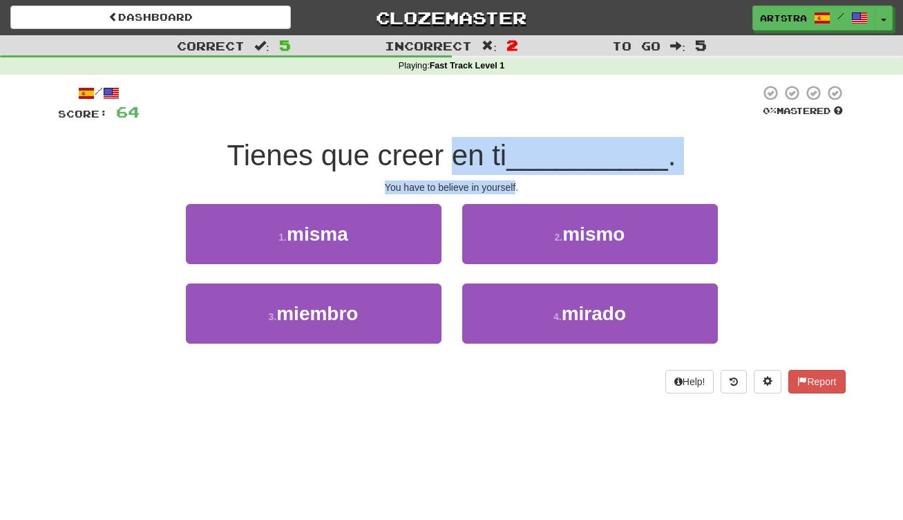
click at [475, 145] on span "Tienes que creer en ti" at bounding box center [367, 155] width 280 height 32
drag, startPoint x: 475, startPoint y: 145, endPoint x: 473, endPoint y: 188, distance: 42.9
click at [473, 188] on div "/ Score: 64 0 % Mastered Tienes que creer en ti __________ . You have to believ…" at bounding box center [452, 238] width 788 height 309
click at [473, 188] on div "You have to believe in yourself." at bounding box center [452, 187] width 788 height 14
drag, startPoint x: 473, startPoint y: 188, endPoint x: 465, endPoint y: 146, distance: 42.3
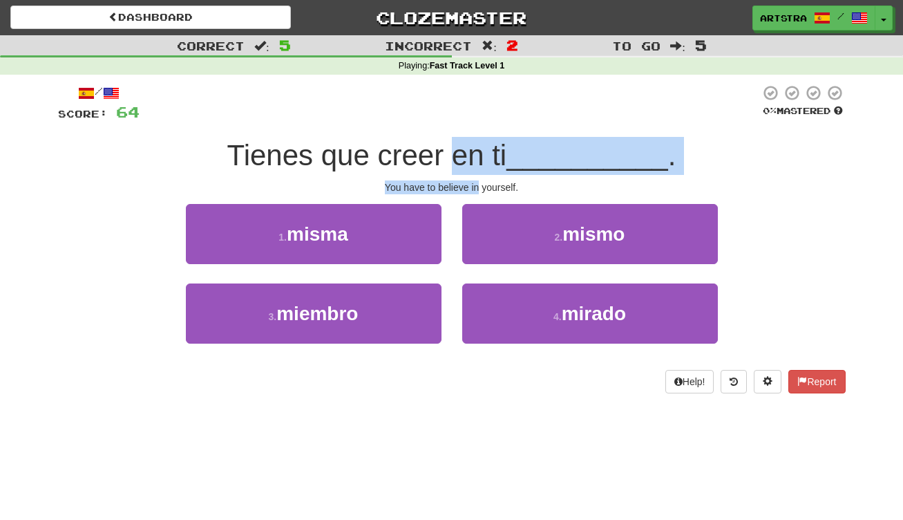
click at [465, 146] on div "/ Score: 64 0 % Mastered Tienes que creer en ti __________ . You have to believ…" at bounding box center [452, 238] width 788 height 309
click at [465, 146] on span "Tienes que creer en ti" at bounding box center [367, 155] width 280 height 32
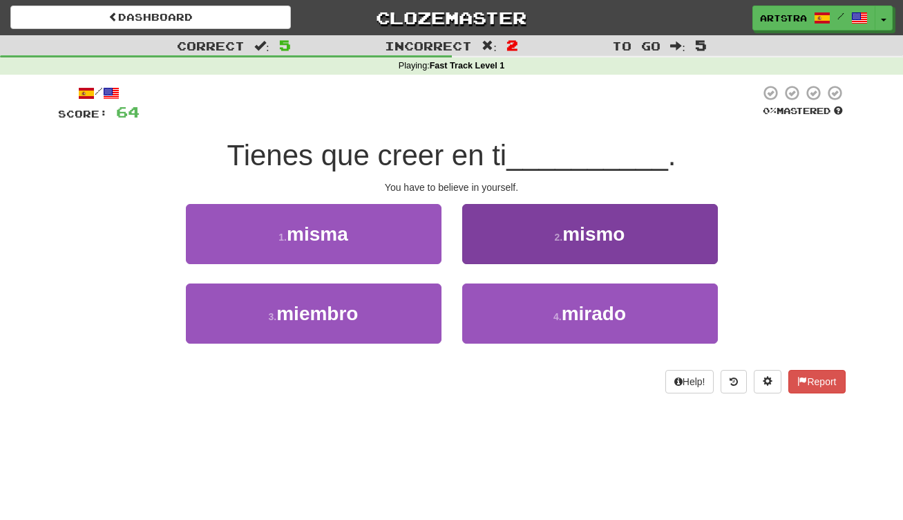
click at [485, 223] on button "2 . mismo" at bounding box center [590, 234] width 256 height 60
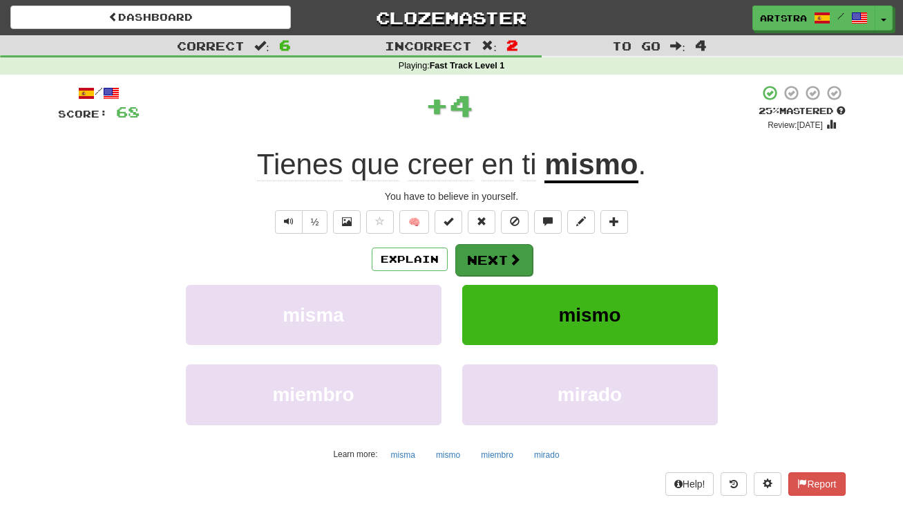
click at [485, 258] on button "Next" at bounding box center [493, 260] width 77 height 32
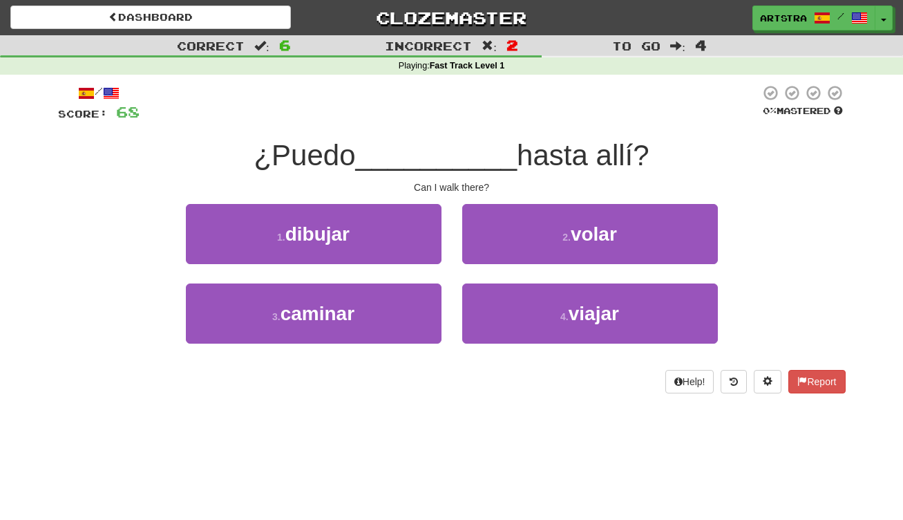
click at [462, 159] on span "__________" at bounding box center [437, 155] width 162 height 32
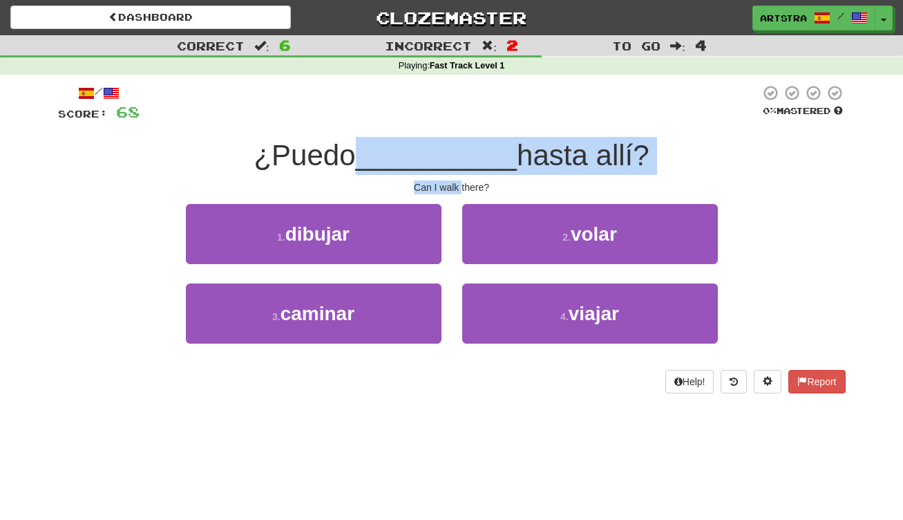
drag, startPoint x: 453, startPoint y: 193, endPoint x: 459, endPoint y: 189, distance: 8.1
click at [459, 189] on div "/ Score: 68 0 % Mastered ¿Puedo __________ hasta allí? Can I walk there? 1 . di…" at bounding box center [452, 238] width 788 height 309
click at [459, 189] on div "Can I walk there?" at bounding box center [452, 187] width 788 height 14
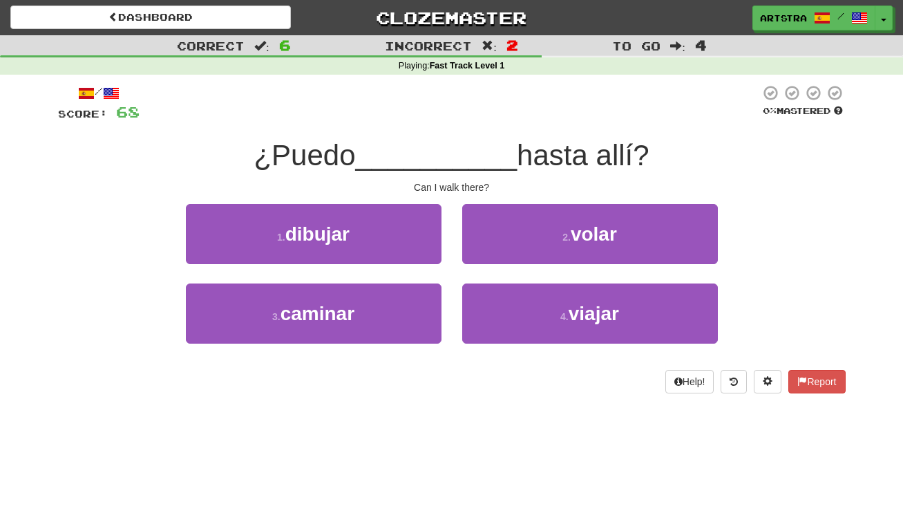
drag, startPoint x: 568, startPoint y: 242, endPoint x: 544, endPoint y: 188, distance: 59.4
click at [568, 242] on button "2 . volar" at bounding box center [590, 234] width 256 height 60
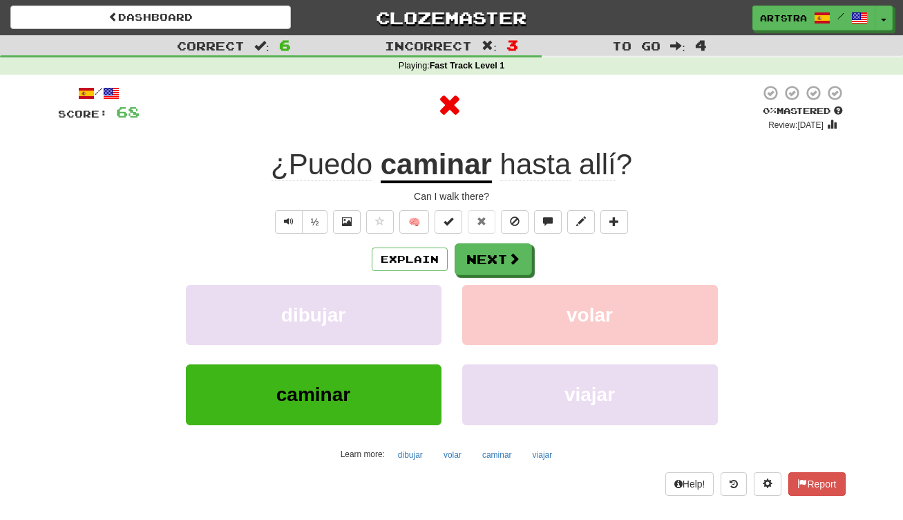
click at [455, 177] on u "caminar" at bounding box center [436, 165] width 111 height 35
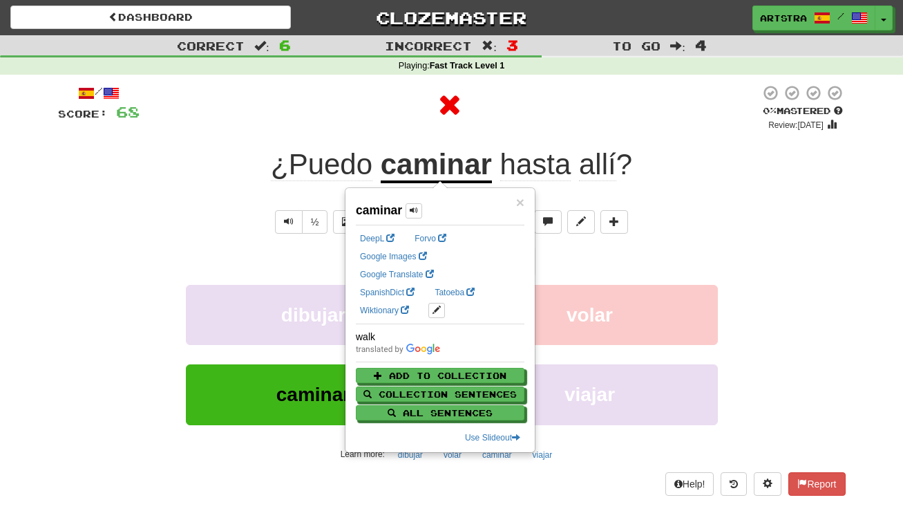
click at [578, 129] on div at bounding box center [450, 107] width 620 height 47
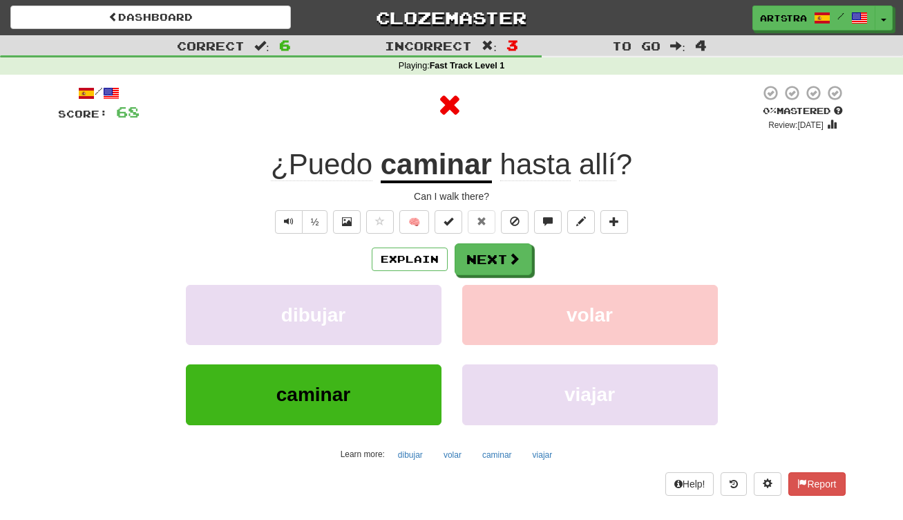
click at [587, 167] on span "allí" at bounding box center [597, 164] width 37 height 33
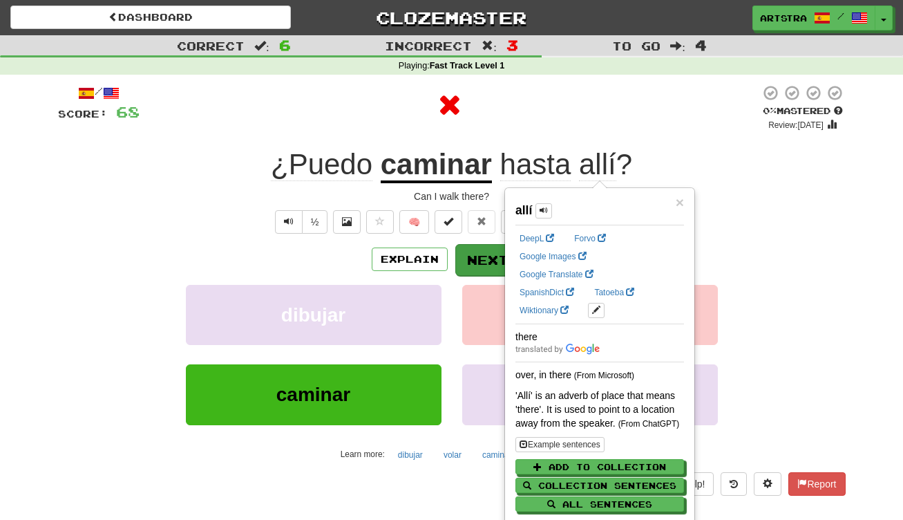
click at [481, 257] on button "Next" at bounding box center [493, 260] width 77 height 32
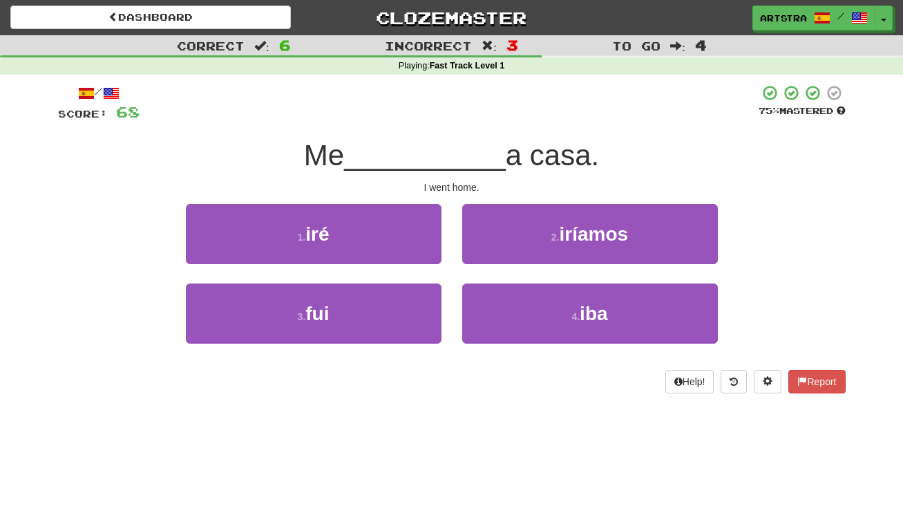
click at [462, 144] on span "__________" at bounding box center [425, 155] width 162 height 32
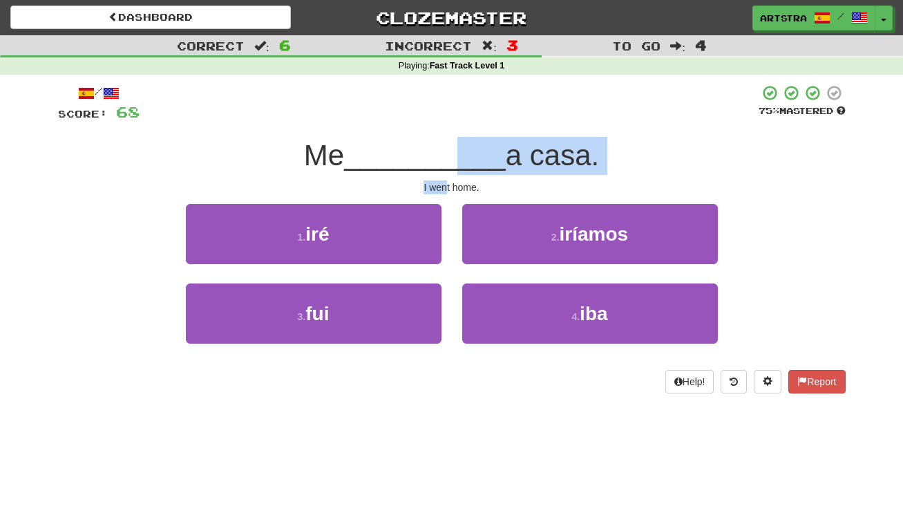
drag, startPoint x: 453, startPoint y: 170, endPoint x: 448, endPoint y: 185, distance: 16.0
click at [448, 185] on div "/ Score: 68 75 % Mastered Me __________ a casa. I went home. 1 . iré 2 . iríamo…" at bounding box center [452, 238] width 788 height 309
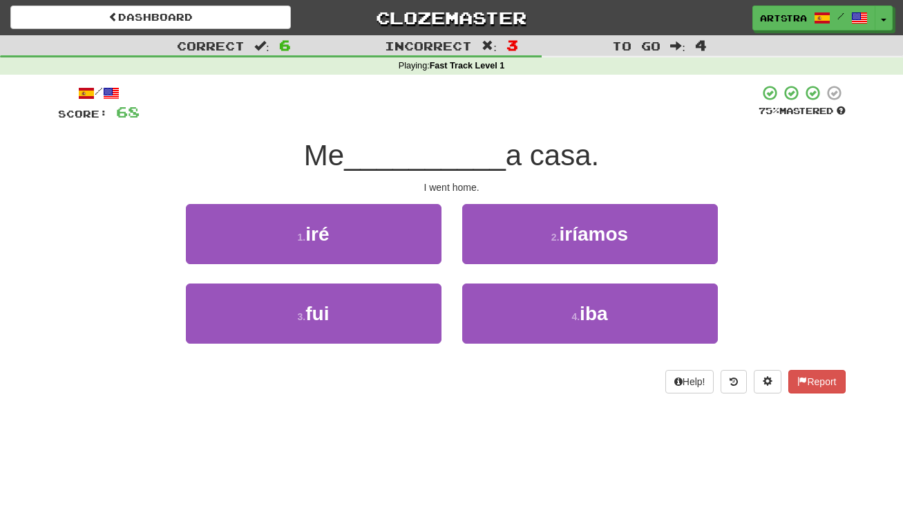
click at [450, 184] on div "I went home." at bounding box center [452, 187] width 788 height 14
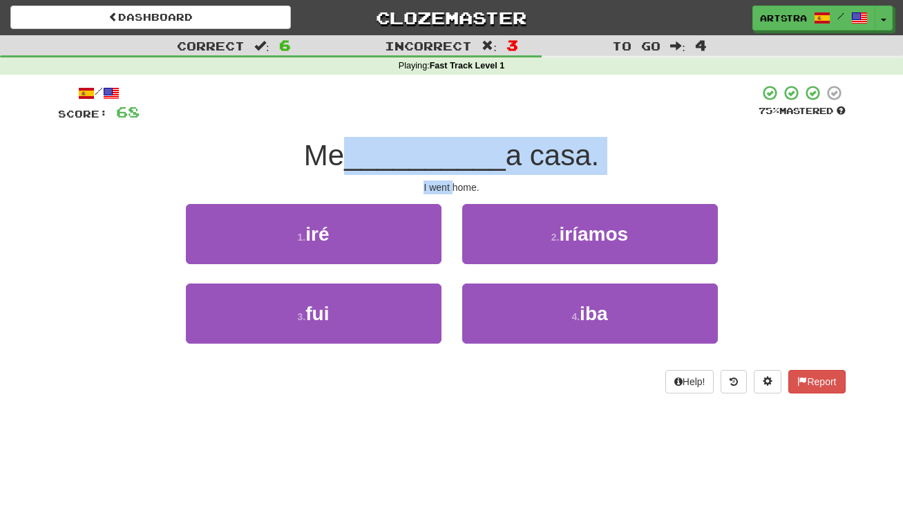
drag, startPoint x: 450, startPoint y: 184, endPoint x: 464, endPoint y: 149, distance: 37.5
click at [464, 149] on div "/ Score: 68 75 % Mastered Me __________ a casa. I went home. 1 . iré 2 . iríamo…" at bounding box center [452, 238] width 788 height 309
click at [464, 149] on span "__________" at bounding box center [425, 155] width 162 height 32
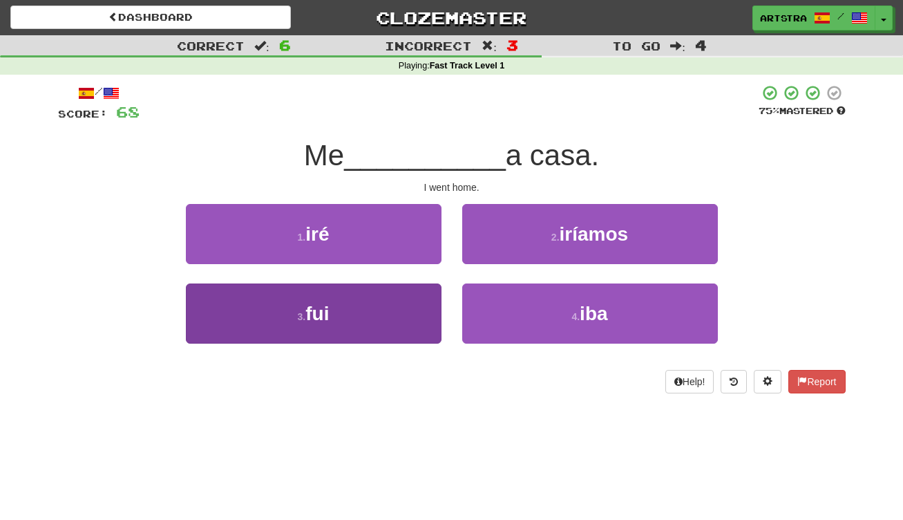
click at [382, 298] on button "3 . fui" at bounding box center [314, 313] width 256 height 60
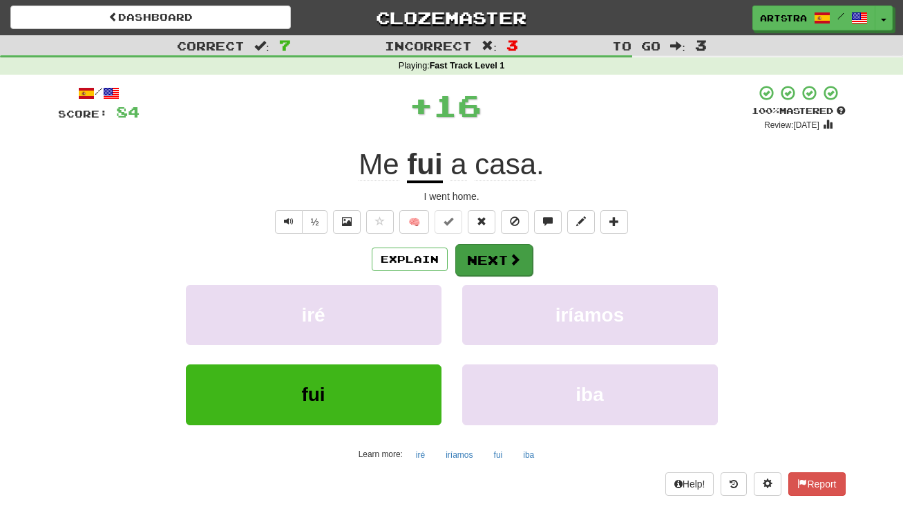
click at [515, 272] on button "Next" at bounding box center [493, 260] width 77 height 32
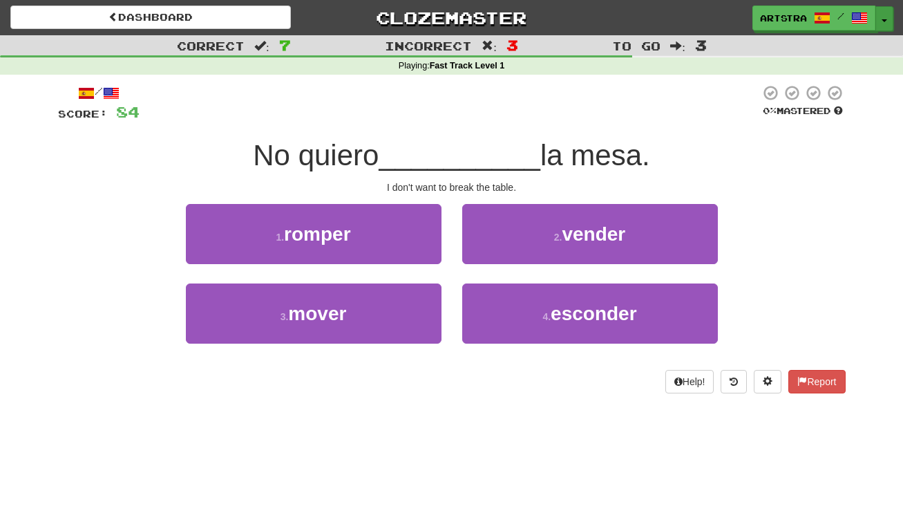
click at [889, 25] on button "Toggle Dropdown" at bounding box center [884, 18] width 18 height 25
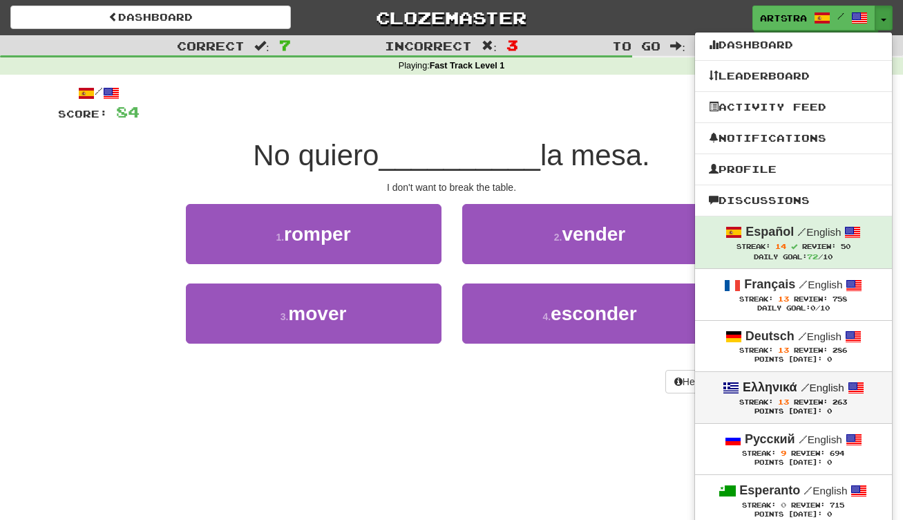
click at [821, 407] on div "Points [DATE]: 0" at bounding box center [793, 411] width 169 height 9
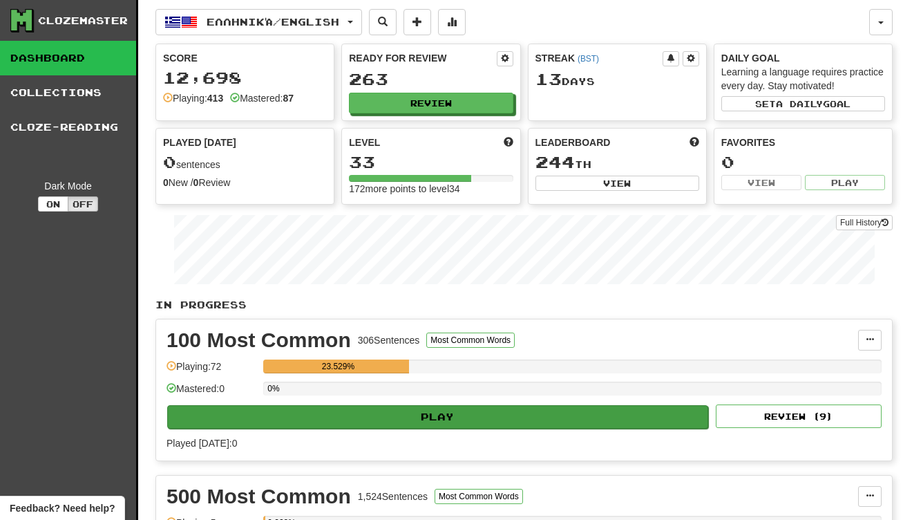
click at [549, 418] on button "Play" at bounding box center [437, 416] width 541 height 23
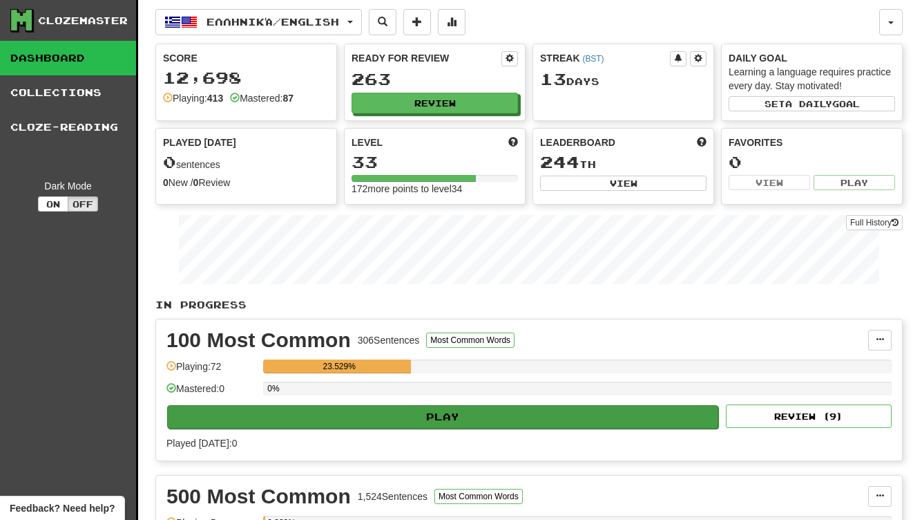
select select "**"
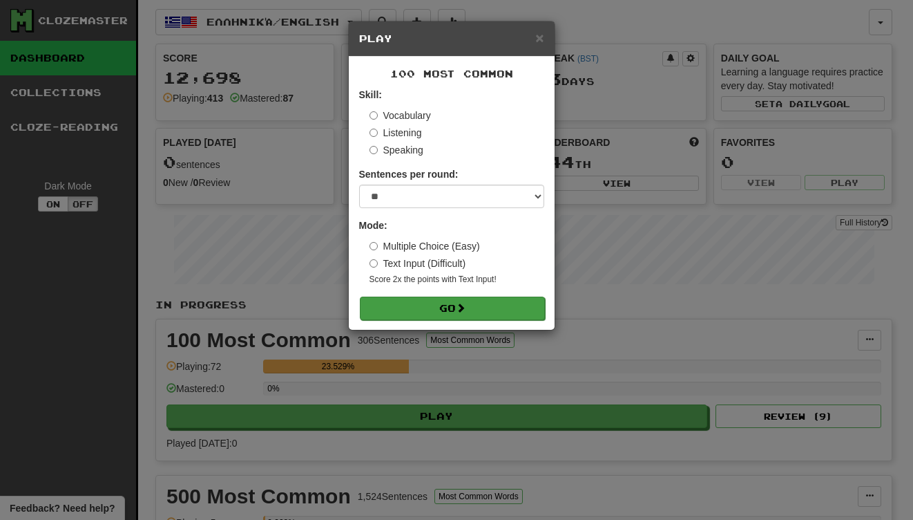
click at [497, 315] on button "Go" at bounding box center [452, 307] width 185 height 23
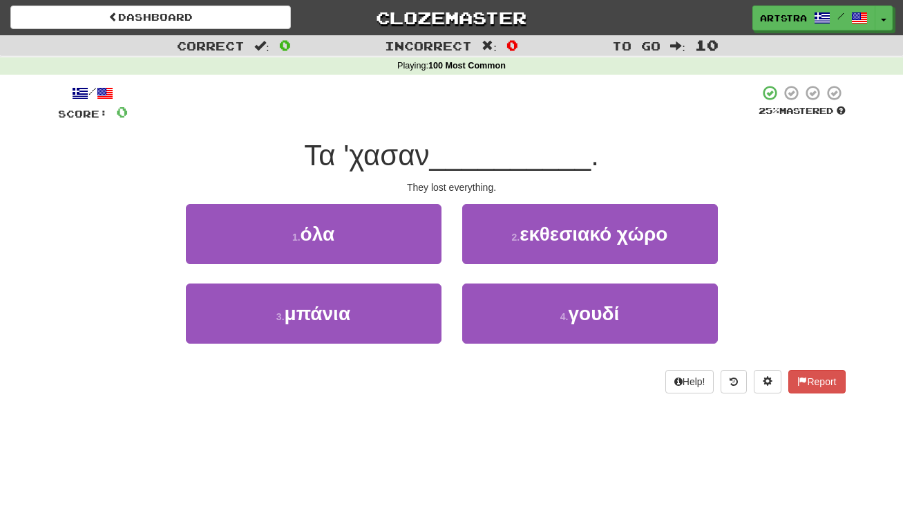
click at [471, 167] on span "__________" at bounding box center [511, 155] width 162 height 32
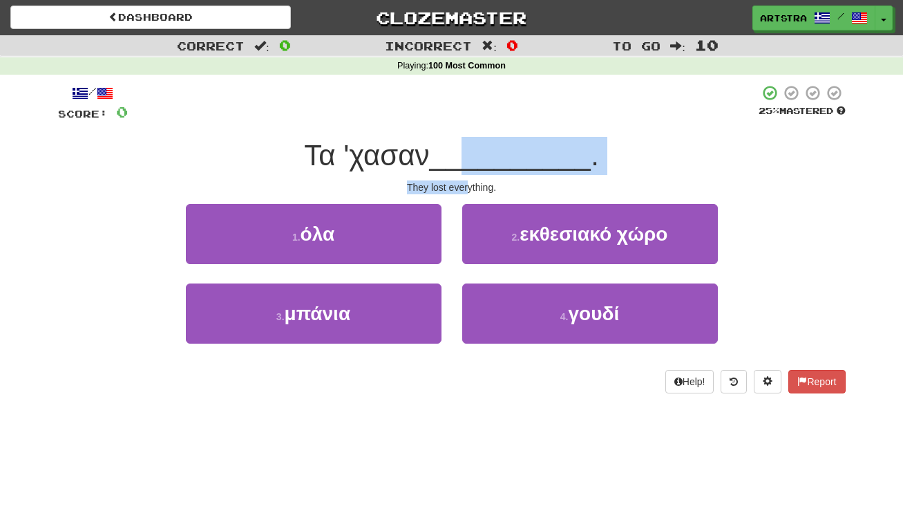
click at [468, 185] on div "/ Score: 0 25 % Mastered Τα 'χασαν __________ . They lost everything. 1 . όλα 2…" at bounding box center [452, 238] width 788 height 309
click at [468, 185] on div "They lost everything." at bounding box center [452, 187] width 788 height 14
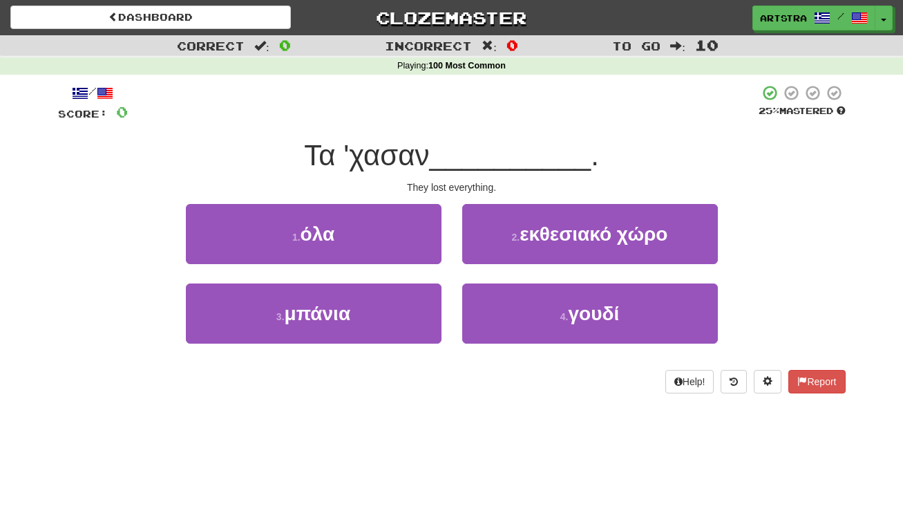
click at [356, 271] on div "1 . όλα" at bounding box center [313, 243] width 276 height 79
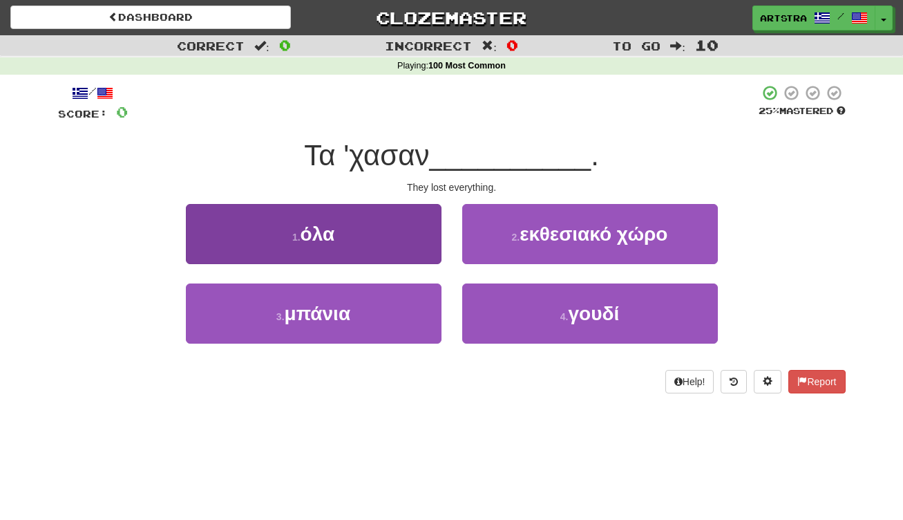
click at [407, 231] on button "1 . όλα" at bounding box center [314, 234] width 256 height 60
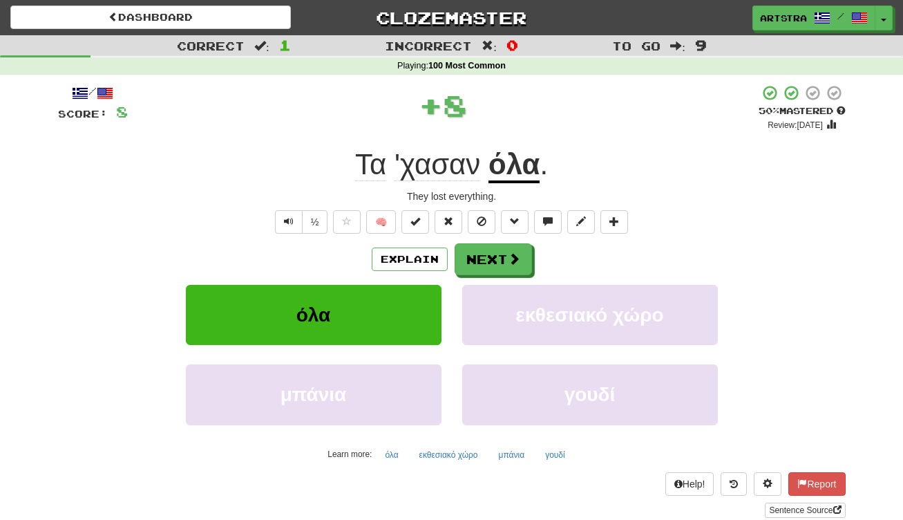
click at [410, 170] on span "'χασαν" at bounding box center [437, 164] width 86 height 33
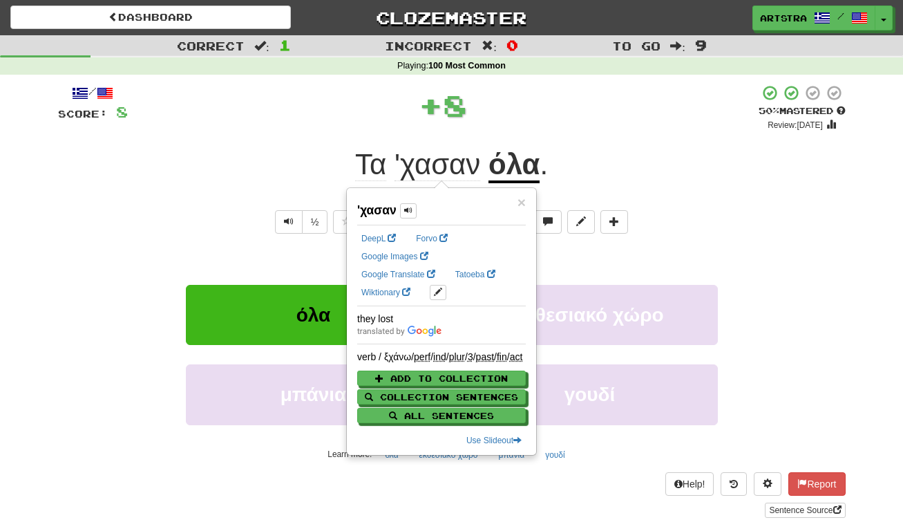
click at [503, 164] on u "όλα" at bounding box center [513, 165] width 51 height 35
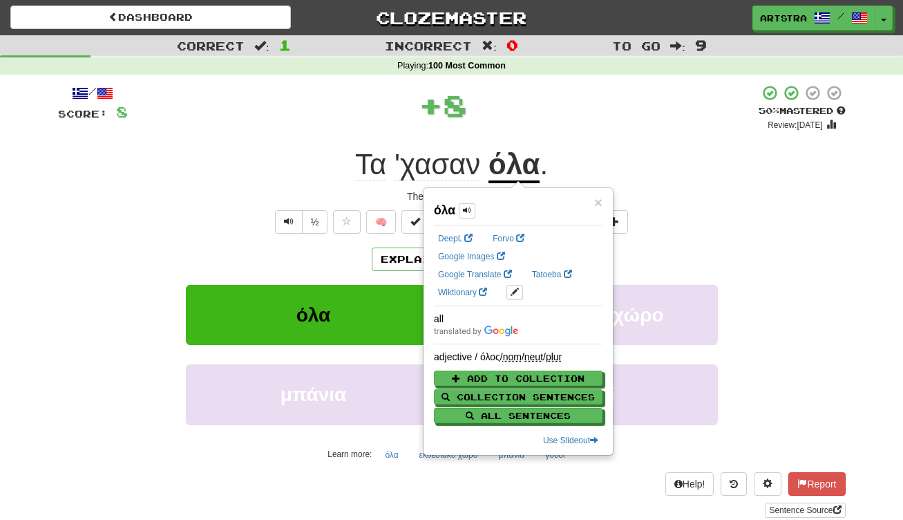
click at [534, 146] on div "Τα 'χασαν όλα ." at bounding box center [452, 165] width 788 height 38
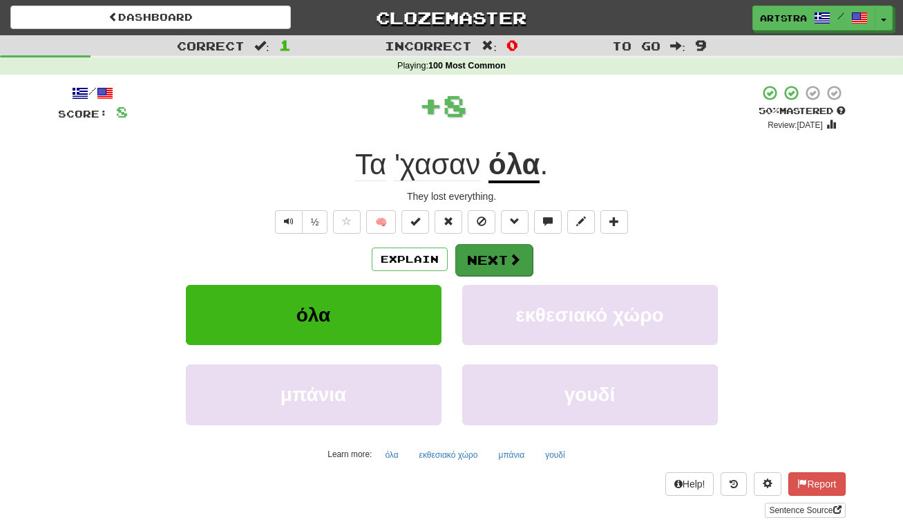
click at [488, 260] on button "Next" at bounding box center [493, 260] width 77 height 32
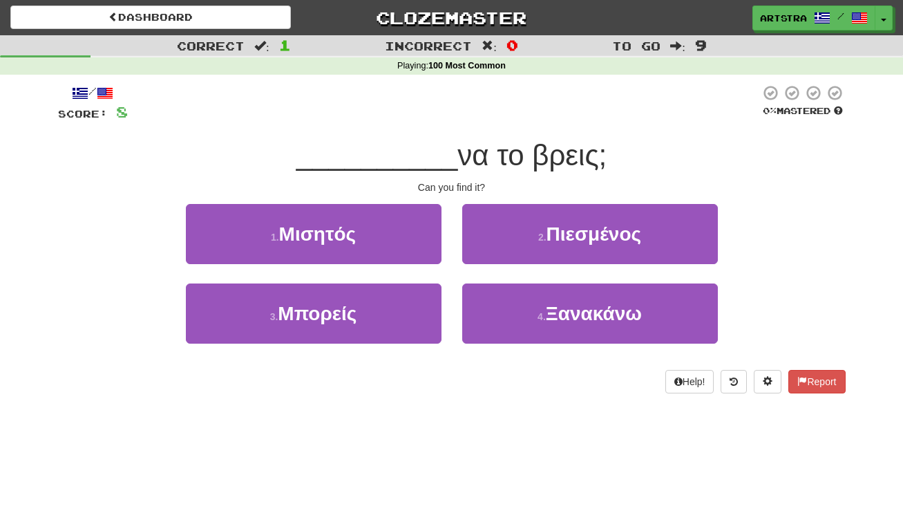
click at [457, 160] on span "να το βρεις;" at bounding box center [531, 155] width 149 height 32
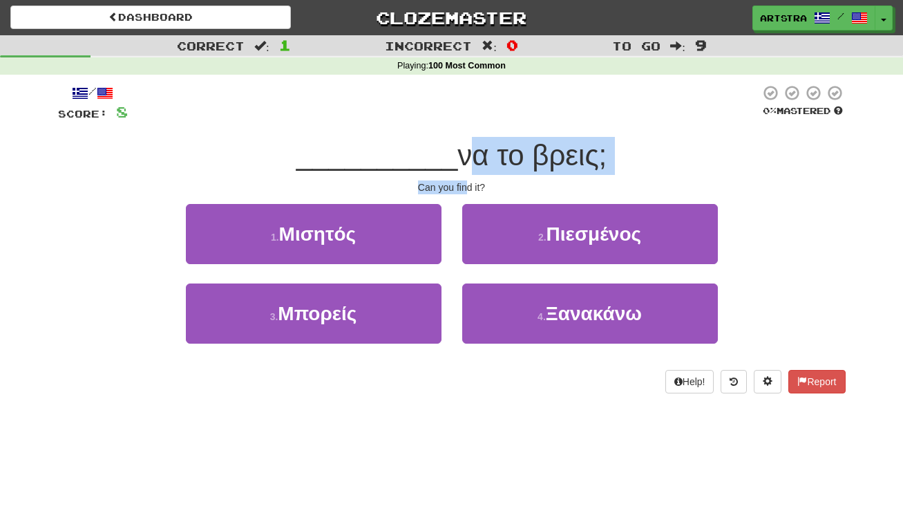
drag, startPoint x: 455, startPoint y: 161, endPoint x: 467, endPoint y: 182, distance: 23.8
click at [467, 182] on div "/ Score: 8 0 % Mastered __________ να το βρεις; Can you find it? 1 . Μισητός 2 …" at bounding box center [452, 238] width 788 height 309
click at [467, 182] on div "Can you find it?" at bounding box center [452, 187] width 788 height 14
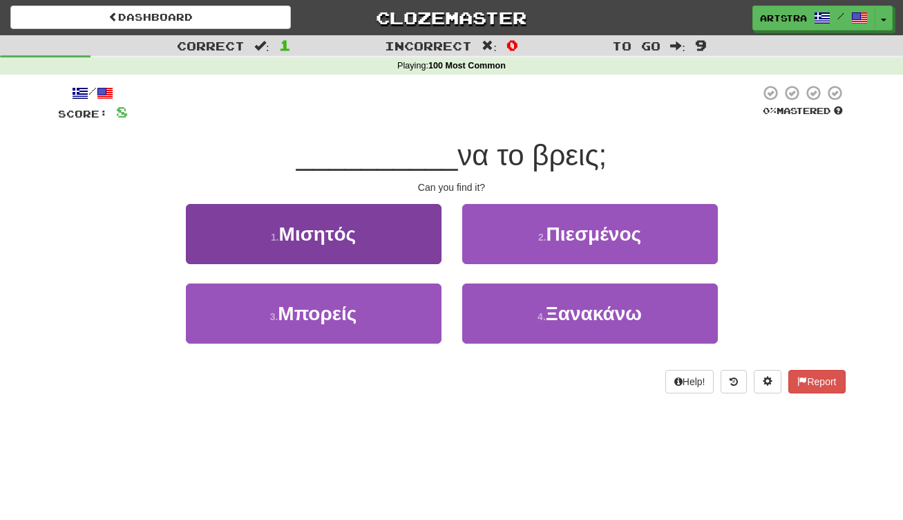
click at [399, 222] on button "1 . Μισητός" at bounding box center [314, 234] width 256 height 60
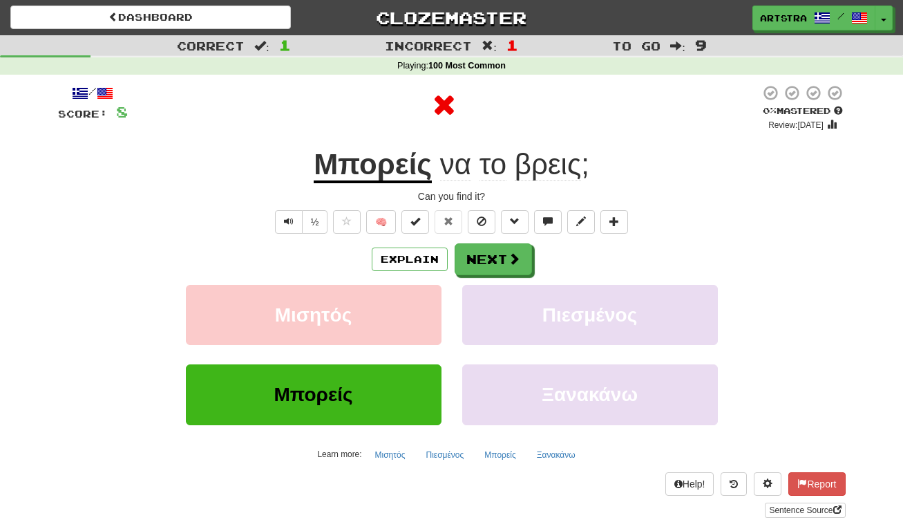
click at [383, 151] on u "Μπορείς" at bounding box center [373, 165] width 118 height 35
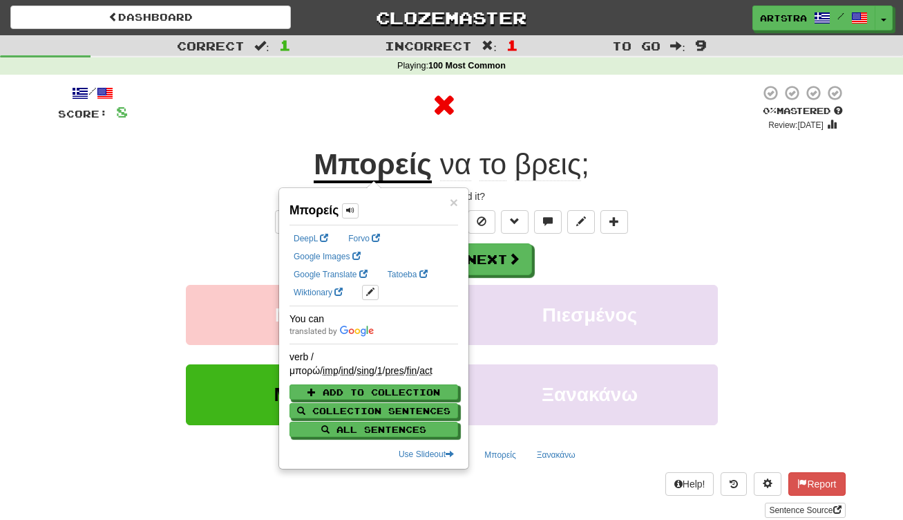
click at [543, 157] on span "βρεις" at bounding box center [548, 164] width 66 height 33
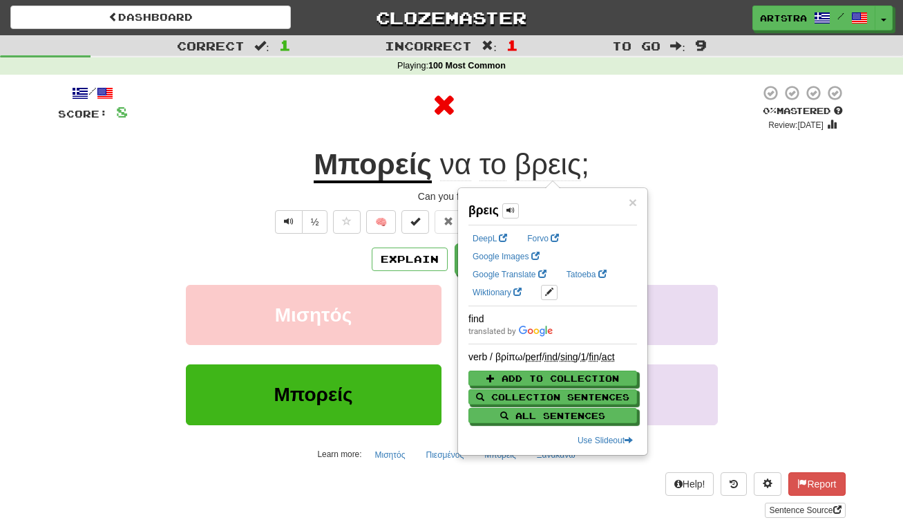
click at [550, 104] on div at bounding box center [444, 104] width 632 height 41
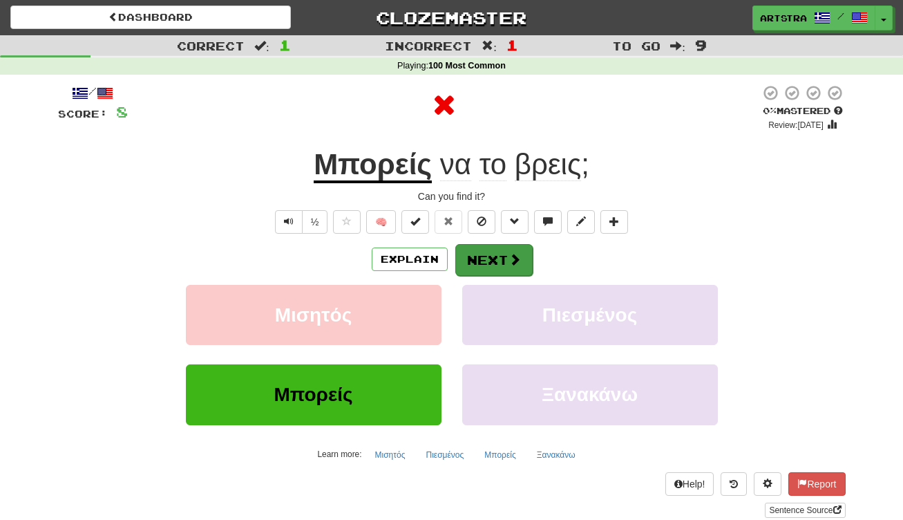
click at [504, 265] on button "Next" at bounding box center [493, 260] width 77 height 32
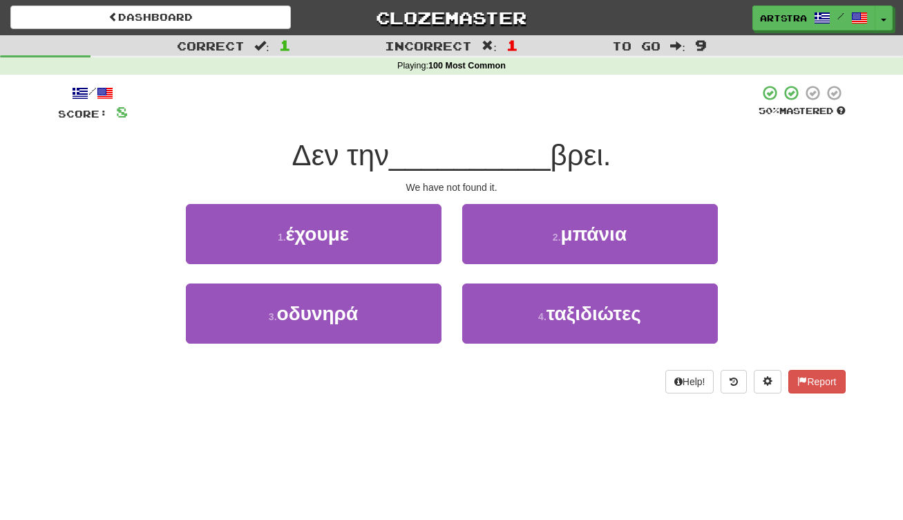
click at [456, 152] on span "__________" at bounding box center [470, 155] width 162 height 32
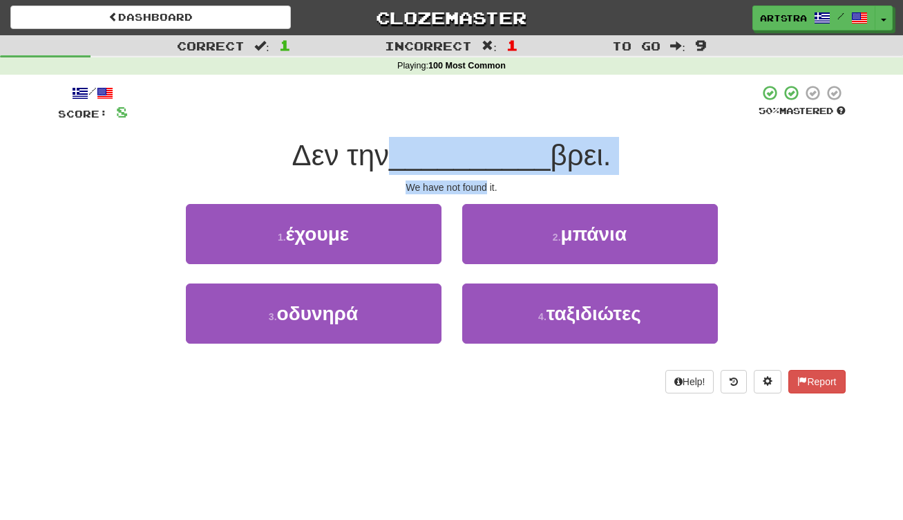
drag, startPoint x: 456, startPoint y: 152, endPoint x: 462, endPoint y: 185, distance: 33.7
click at [462, 185] on div "/ Score: 8 50 % Mastered Δεν την __________ βρει. We have not found it. 1 . έχο…" at bounding box center [452, 238] width 788 height 309
click at [462, 185] on div "We have not found it." at bounding box center [452, 187] width 788 height 14
drag, startPoint x: 462, startPoint y: 185, endPoint x: 470, endPoint y: 142, distance: 44.2
click at [470, 143] on div "/ Score: 8 50 % Mastered Δεν την __________ βρει. We have not found it. 1 . έχο…" at bounding box center [452, 238] width 788 height 309
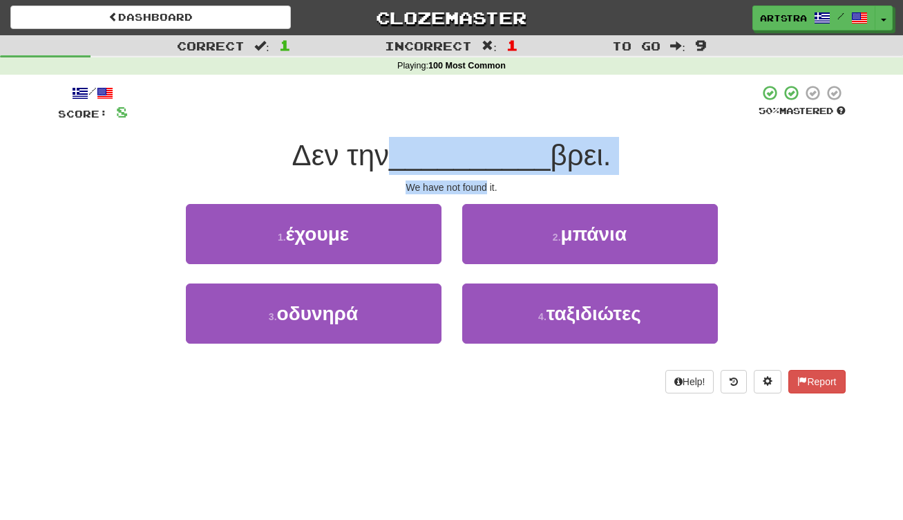
click at [470, 141] on span "__________" at bounding box center [470, 155] width 162 height 32
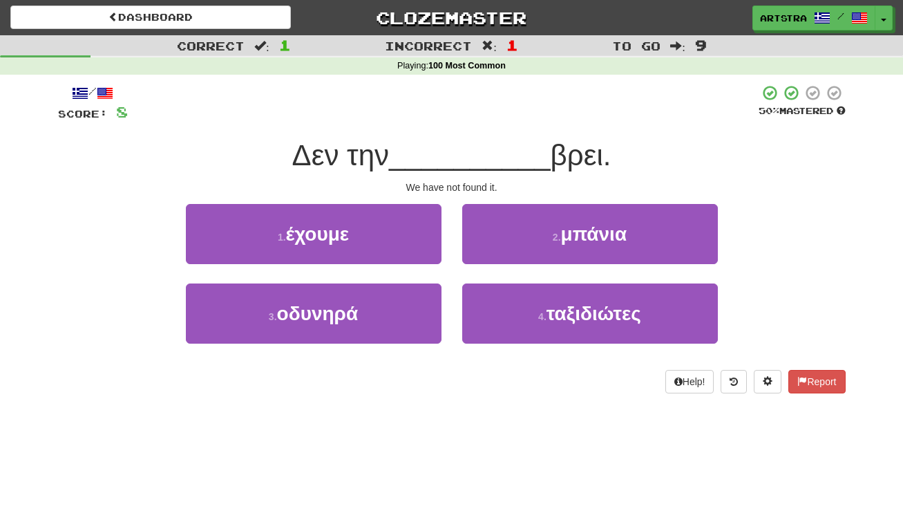
click at [373, 238] on button "1 . έχουμε" at bounding box center [314, 234] width 256 height 60
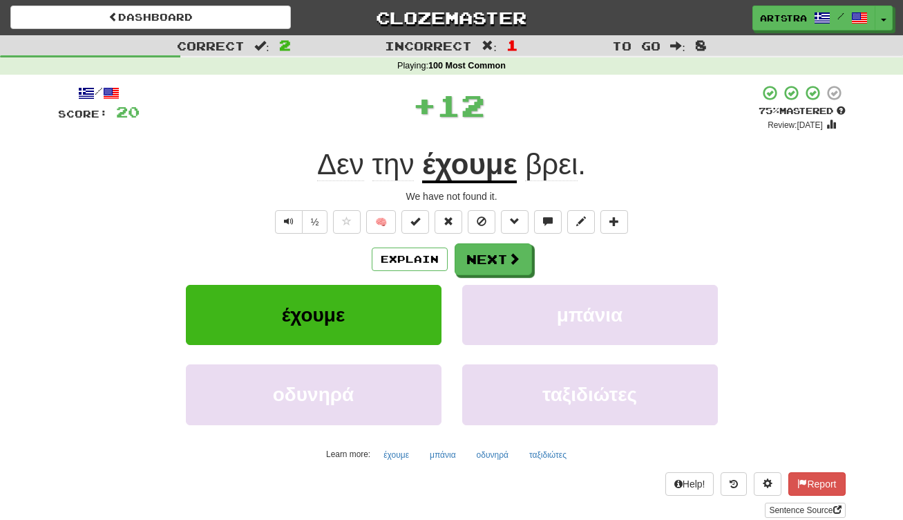
click at [459, 178] on u "έχουμε" at bounding box center [469, 165] width 95 height 35
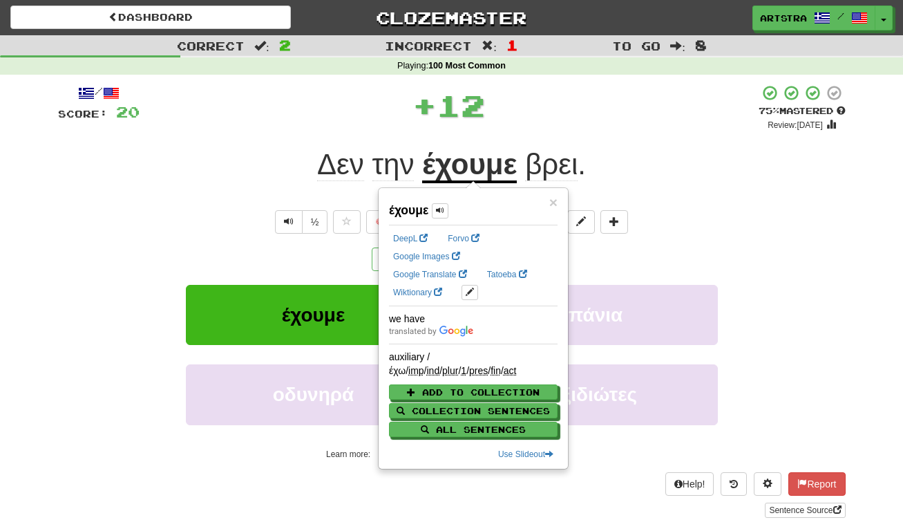
click at [561, 175] on span "βρει" at bounding box center [551, 164] width 53 height 33
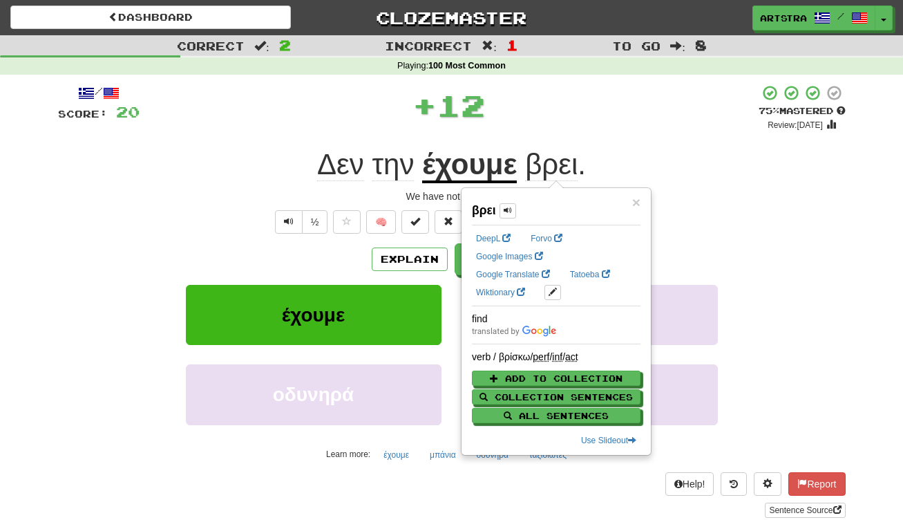
click at [622, 136] on div "/ Score: 20 + 12 75 % Mastered Review: 2025-09-16 Δεν την έχουμε βρει . We have…" at bounding box center [452, 300] width 788 height 433
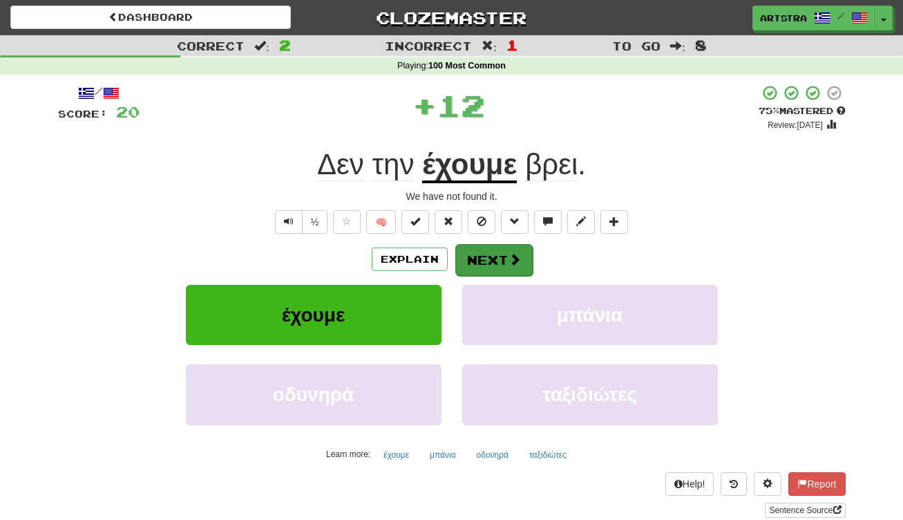
click at [500, 269] on button "Next" at bounding box center [493, 260] width 77 height 32
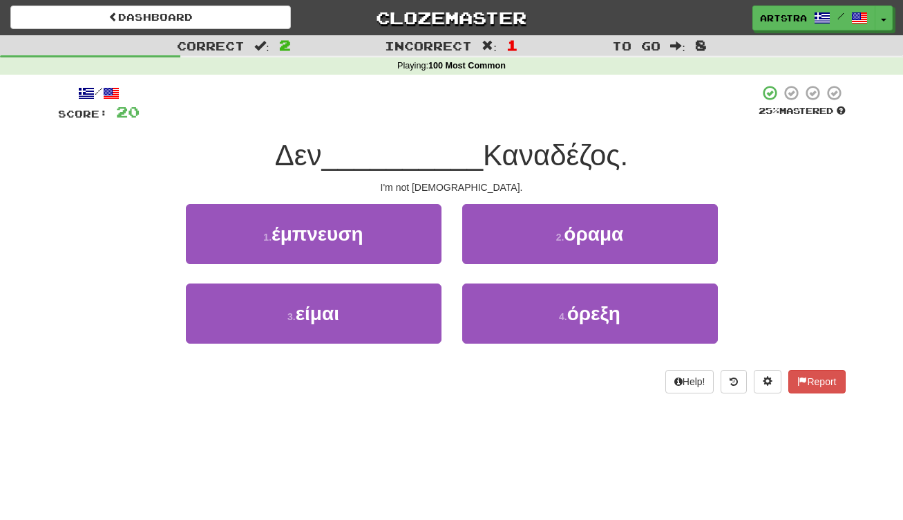
click at [444, 159] on span "__________" at bounding box center [403, 155] width 162 height 32
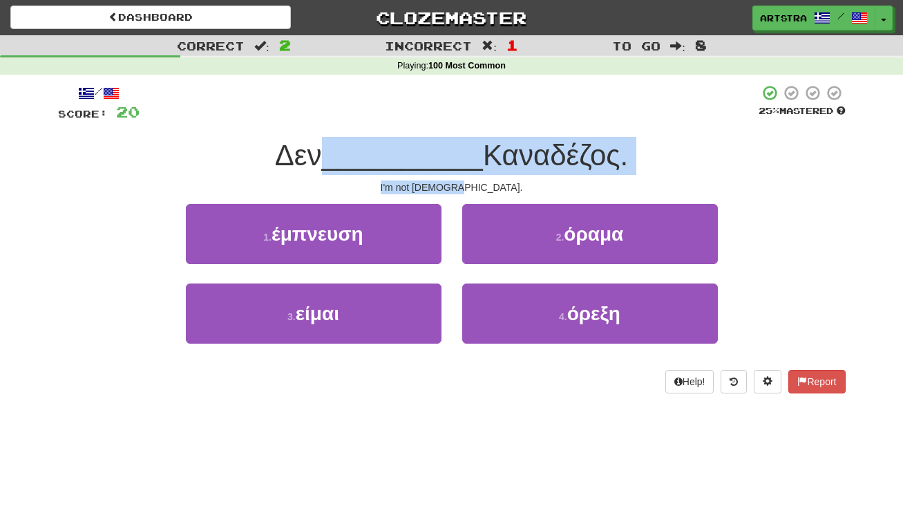
drag, startPoint x: 444, startPoint y: 159, endPoint x: 457, endPoint y: 180, distance: 24.5
click at [457, 180] on div "/ Score: 20 25 % Mastered Δεν __________ Καναδέζος. I'm not Canadian. 1 . έμπνε…" at bounding box center [452, 238] width 788 height 309
click at [457, 180] on div "I'm not Canadian." at bounding box center [452, 187] width 788 height 14
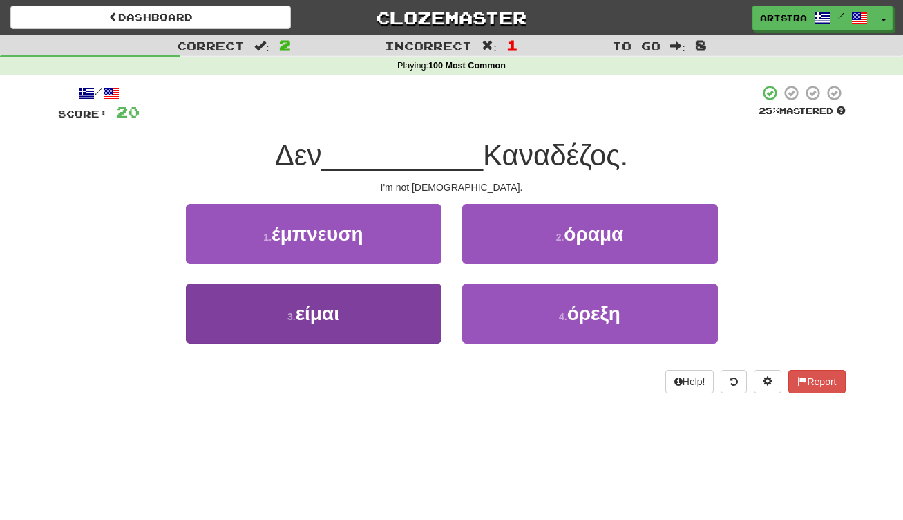
click at [387, 302] on button "3 . είμαι" at bounding box center [314, 313] width 256 height 60
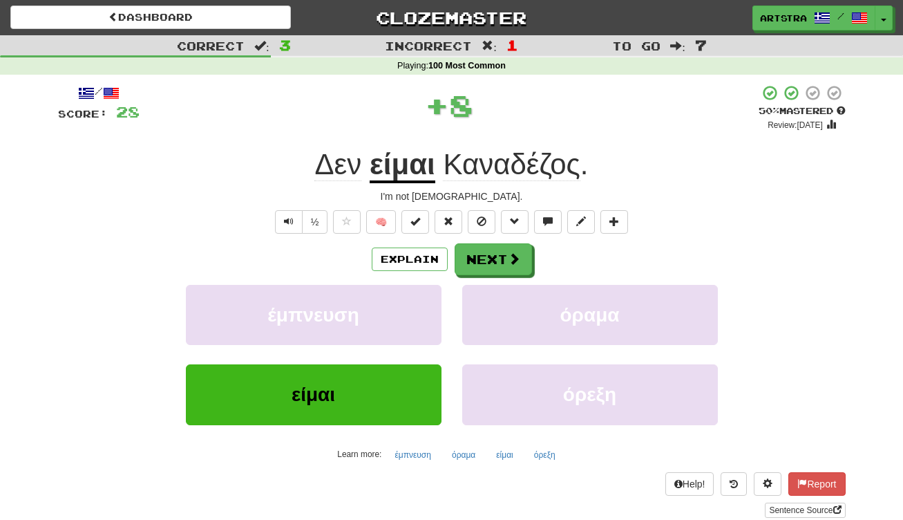
click at [498, 178] on span "Καναδέζος" at bounding box center [511, 164] width 137 height 33
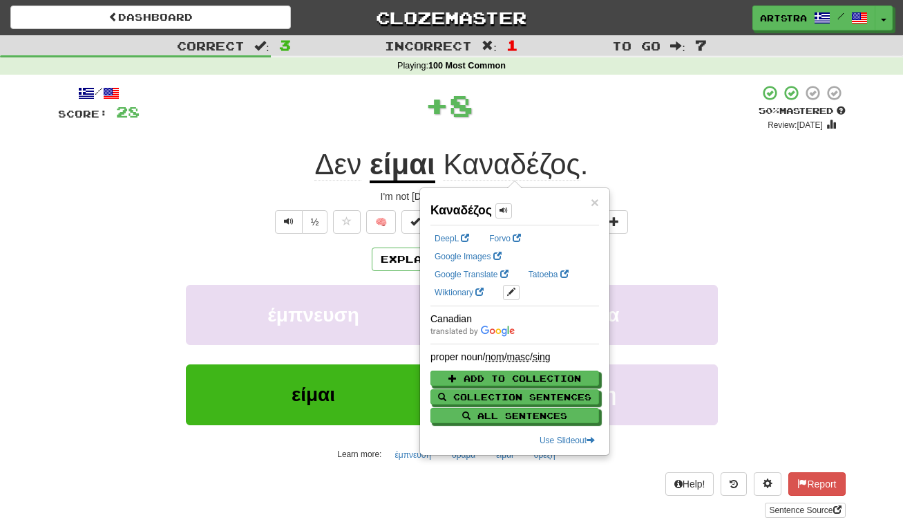
click at [611, 124] on div "+ 8" at bounding box center [449, 104] width 619 height 41
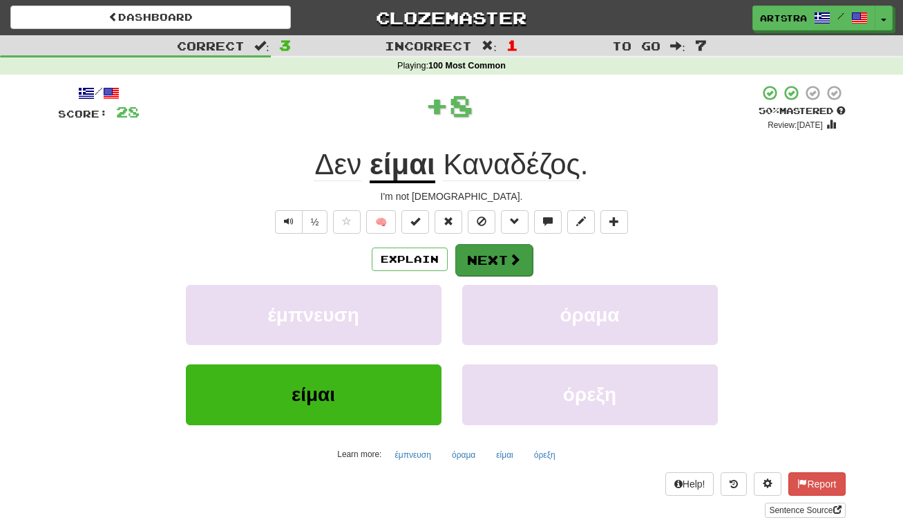
click at [508, 269] on button "Next" at bounding box center [493, 260] width 77 height 32
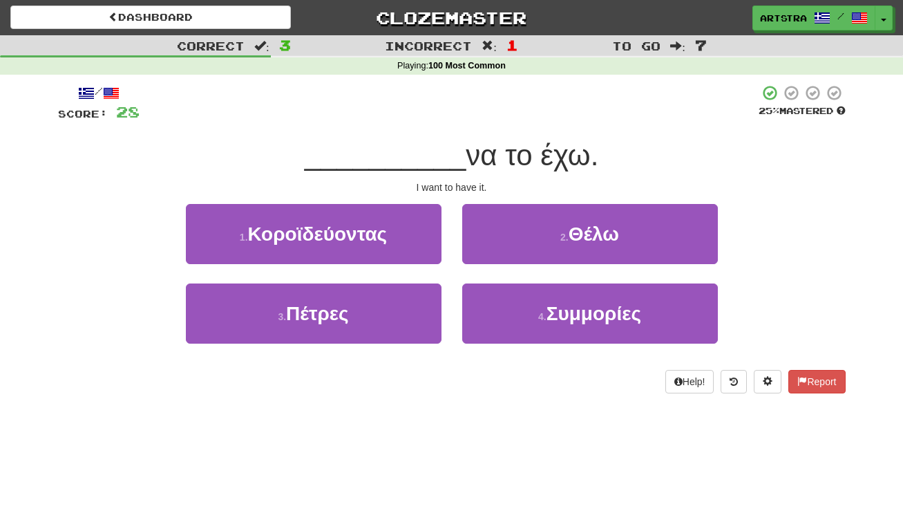
click at [421, 128] on div "/ Score: 28 25 % Mastered __________ να το έχω. I want to have it. 1 . Κοροϊδεύ…" at bounding box center [452, 238] width 788 height 309
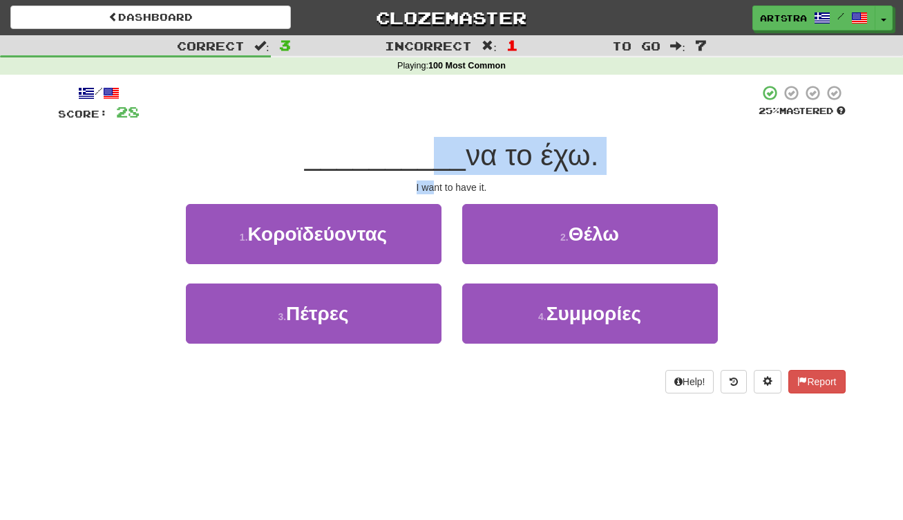
drag, startPoint x: 425, startPoint y: 160, endPoint x: 435, endPoint y: 182, distance: 24.4
click at [435, 182] on div "/ Score: 28 25 % Mastered __________ να το έχω. I want to have it. 1 . Κοροϊδεύ…" at bounding box center [452, 238] width 788 height 309
click at [435, 182] on div "I want to have it." at bounding box center [452, 187] width 788 height 14
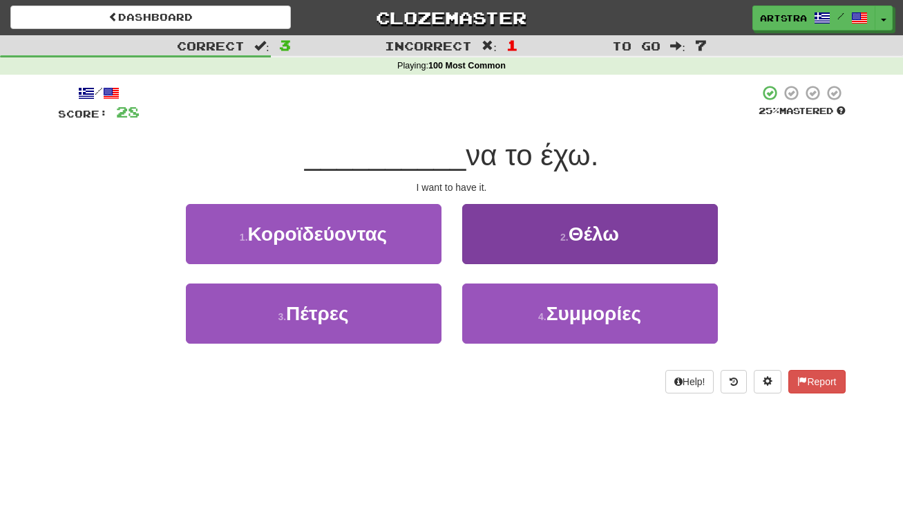
click at [522, 237] on button "2 . Θέλω" at bounding box center [590, 234] width 256 height 60
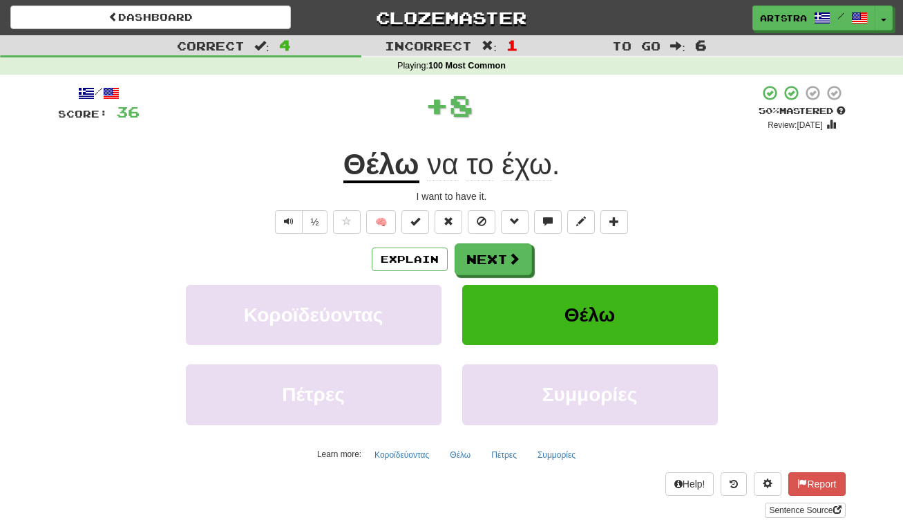
click at [380, 158] on u "Θέλω" at bounding box center [381, 165] width 76 height 35
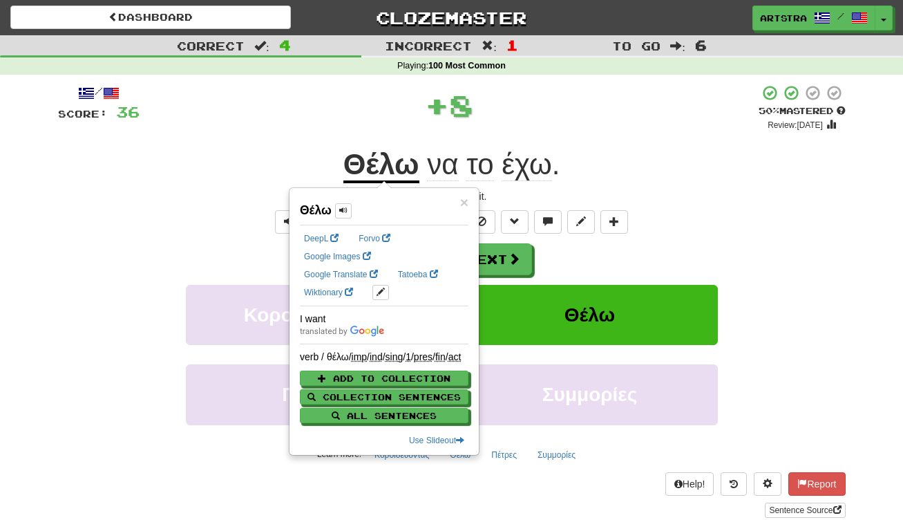
click at [516, 165] on span "έχω" at bounding box center [527, 164] width 50 height 33
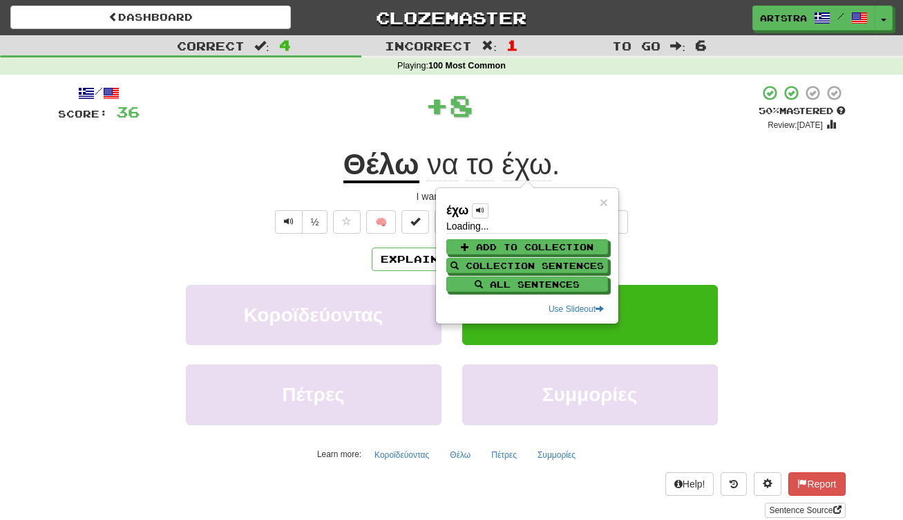
click at [598, 122] on div "+ 8" at bounding box center [449, 104] width 619 height 41
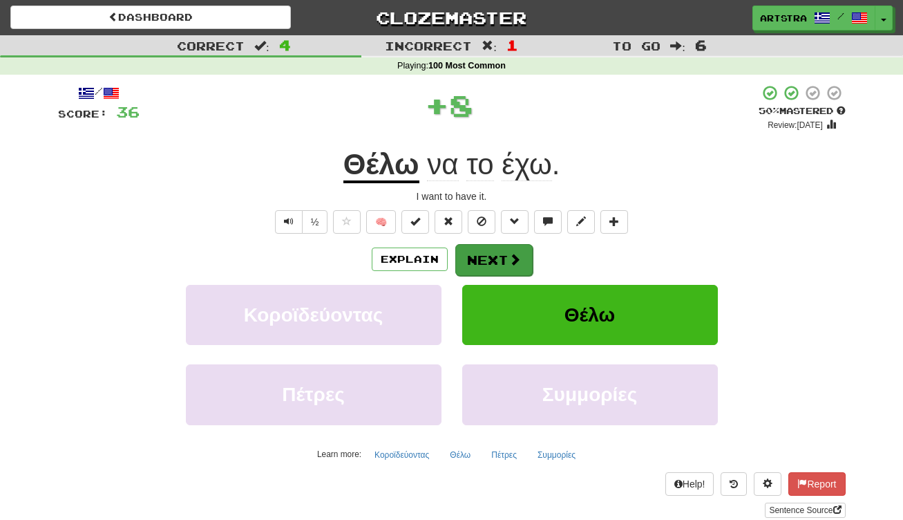
click at [506, 261] on button "Next" at bounding box center [493, 260] width 77 height 32
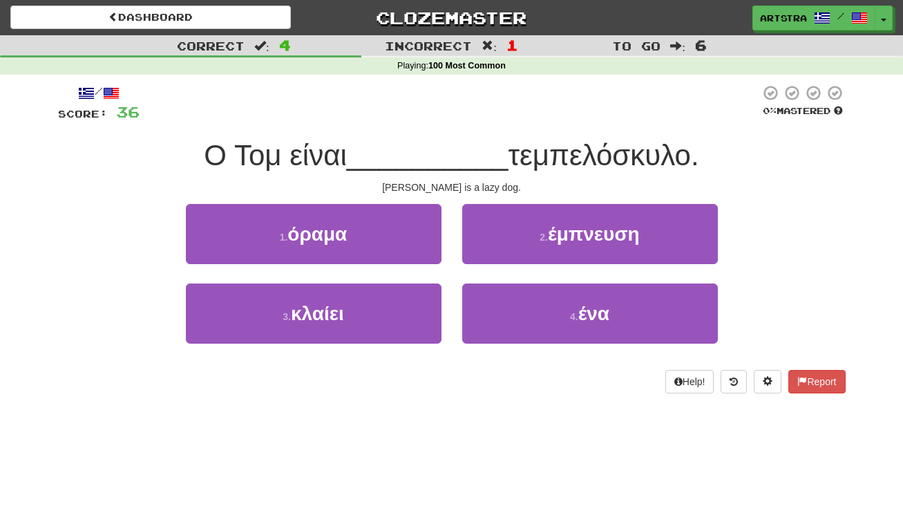
click at [453, 144] on span "__________" at bounding box center [428, 155] width 162 height 32
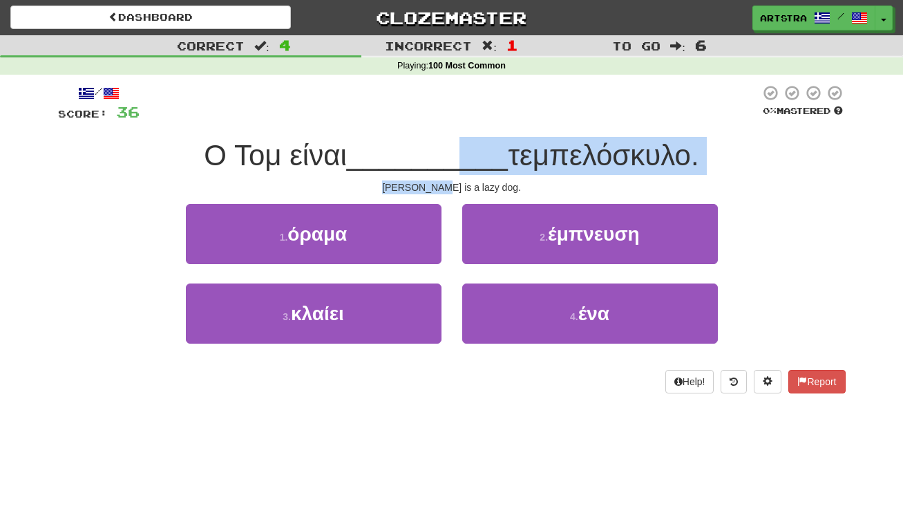
drag, startPoint x: 453, startPoint y: 166, endPoint x: 457, endPoint y: 184, distance: 19.1
click at [457, 184] on div "/ Score: 36 0 % Mastered O Toμ είναι __________ τεμπελόσκυλο. Tom is a lazy dog…" at bounding box center [452, 238] width 788 height 309
click at [457, 184] on div "Tom is a lazy dog." at bounding box center [452, 187] width 788 height 14
drag, startPoint x: 457, startPoint y: 184, endPoint x: 459, endPoint y: 156, distance: 28.4
click at [459, 156] on div "/ Score: 36 0 % Mastered O Toμ είναι __________ τεμπελόσκυλο. Tom is a lazy dog…" at bounding box center [452, 238] width 788 height 309
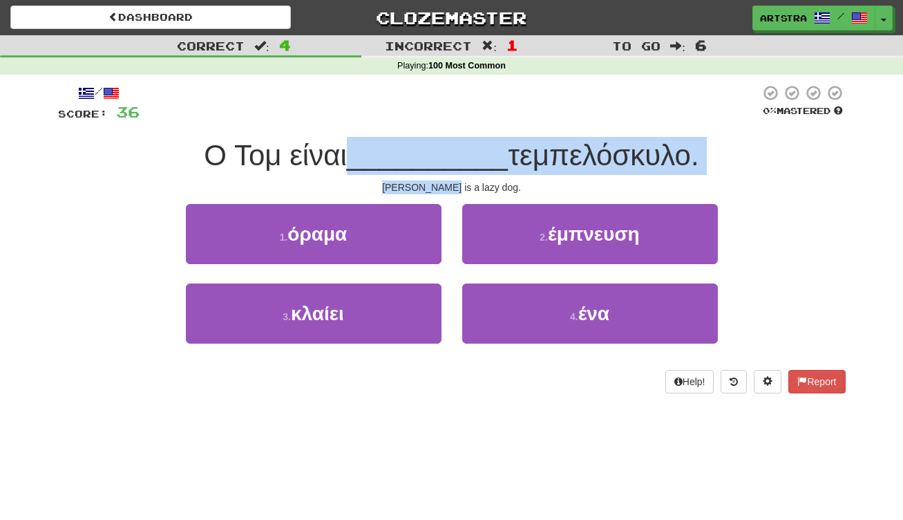
click at [459, 156] on span "__________" at bounding box center [428, 155] width 162 height 32
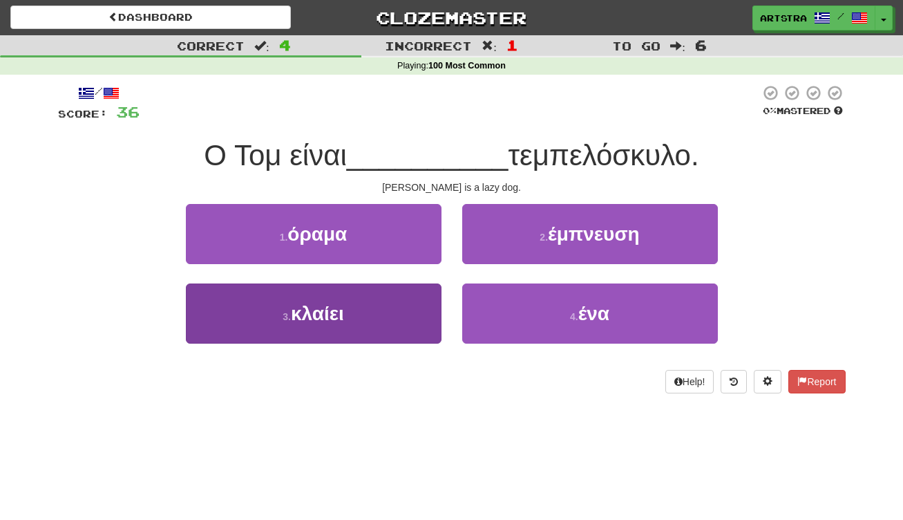
click at [399, 330] on button "3 . κλαίει" at bounding box center [314, 313] width 256 height 60
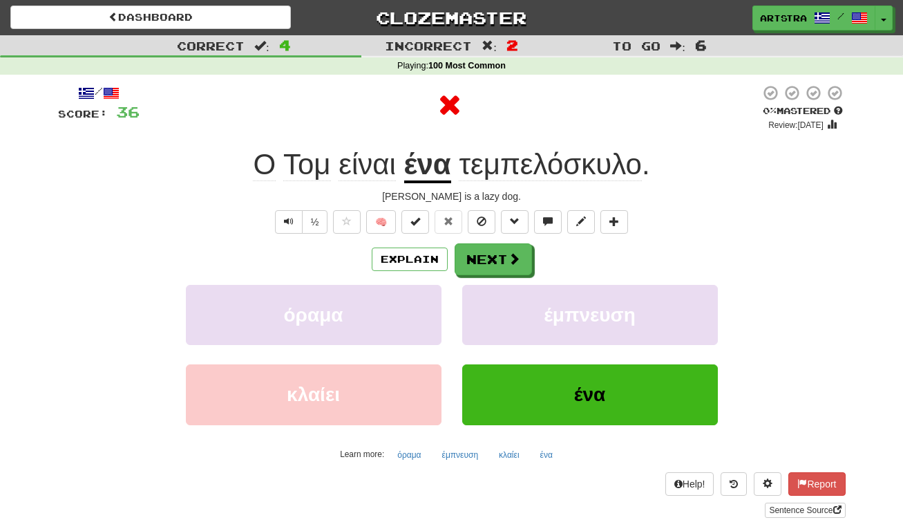
click at [435, 167] on u "ένα" at bounding box center [427, 165] width 47 height 35
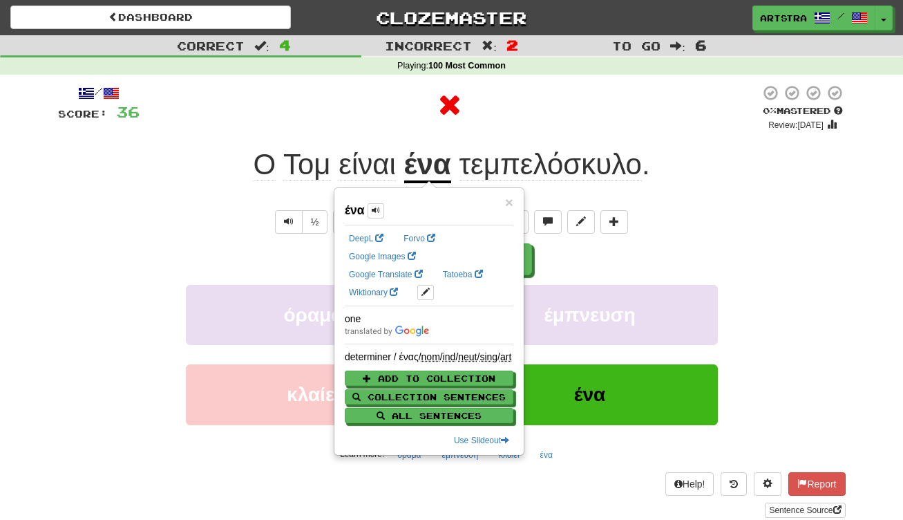
click at [567, 171] on span "τεμπελόσκυλο" at bounding box center [550, 164] width 183 height 33
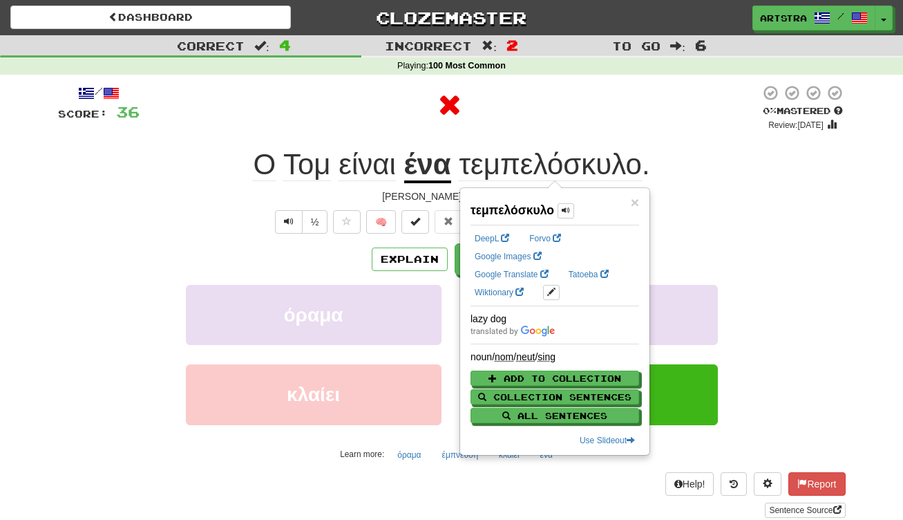
click at [656, 146] on div "O Toμ είναι ένα τεμπελόσκυλο ." at bounding box center [452, 165] width 788 height 38
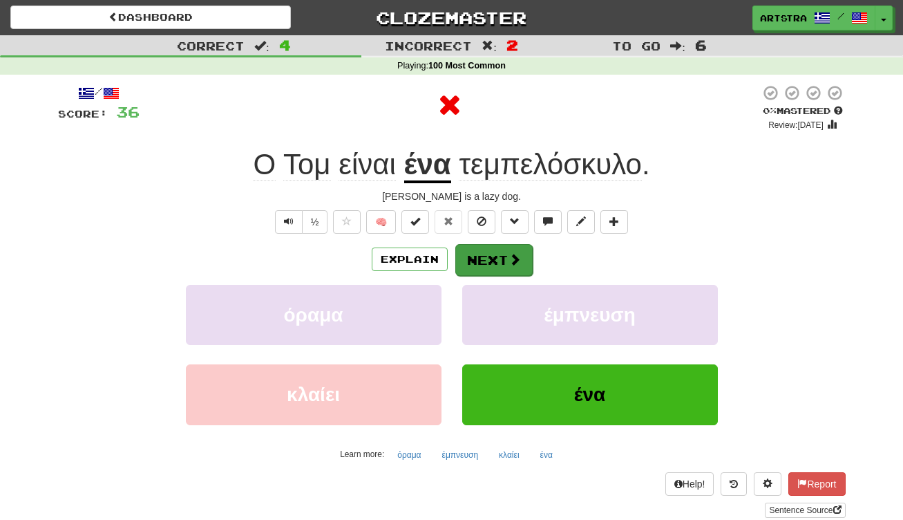
click at [516, 258] on span at bounding box center [514, 259] width 12 height 12
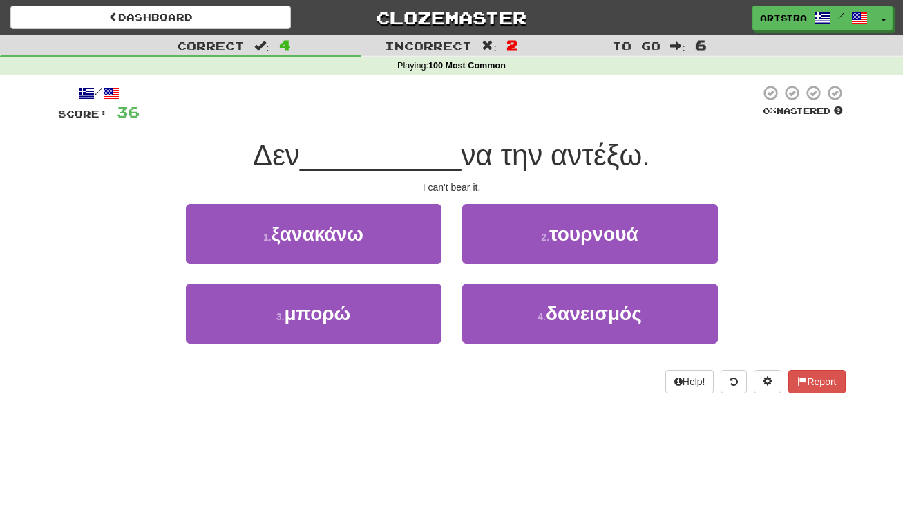
click at [445, 131] on div "/ Score: 36 0 % Mastered Δεν __________ να την αντέξω. I can't bear it. 1 . ξαν…" at bounding box center [452, 238] width 788 height 309
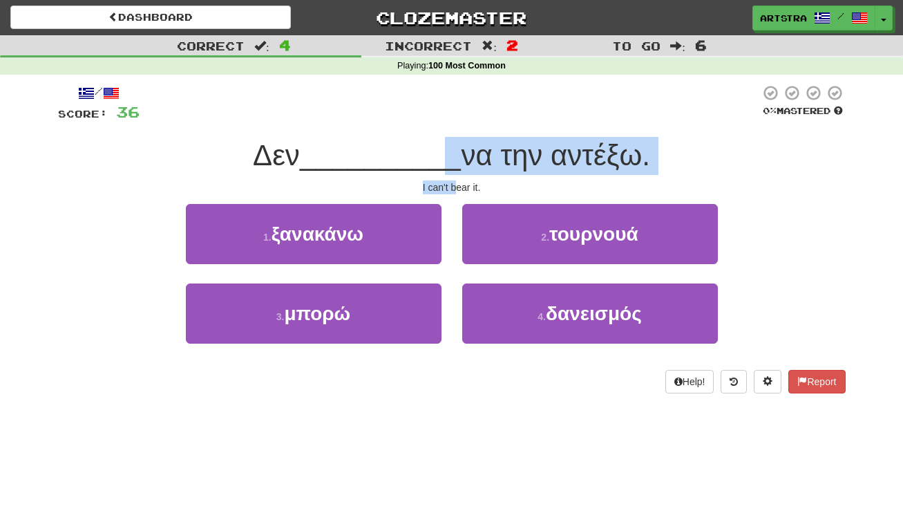
drag, startPoint x: 441, startPoint y: 167, endPoint x: 456, endPoint y: 181, distance: 21.0
click at [456, 181] on div "/ Score: 36 0 % Mastered Δεν __________ να την αντέξω. I can't bear it. 1 . ξαν…" at bounding box center [452, 238] width 788 height 309
click at [456, 181] on div "I can't bear it." at bounding box center [452, 187] width 788 height 14
drag, startPoint x: 456, startPoint y: 181, endPoint x: 453, endPoint y: 144, distance: 36.8
click at [453, 144] on div "/ Score: 36 0 % Mastered Δεν __________ να την αντέξω. I can't bear it. 1 . ξαν…" at bounding box center [452, 238] width 788 height 309
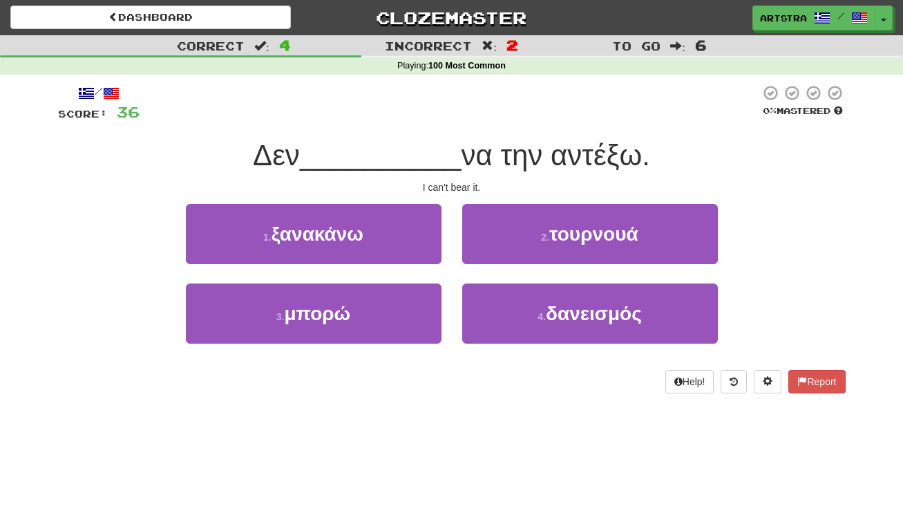
click at [461, 144] on span "να την αντέξω." at bounding box center [555, 155] width 189 height 32
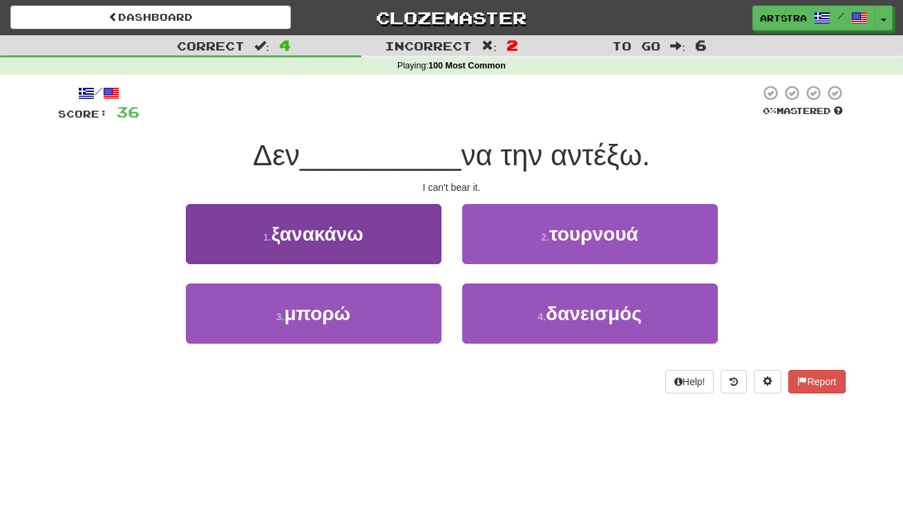
click at [410, 313] on button "3 . μπορώ" at bounding box center [314, 313] width 256 height 60
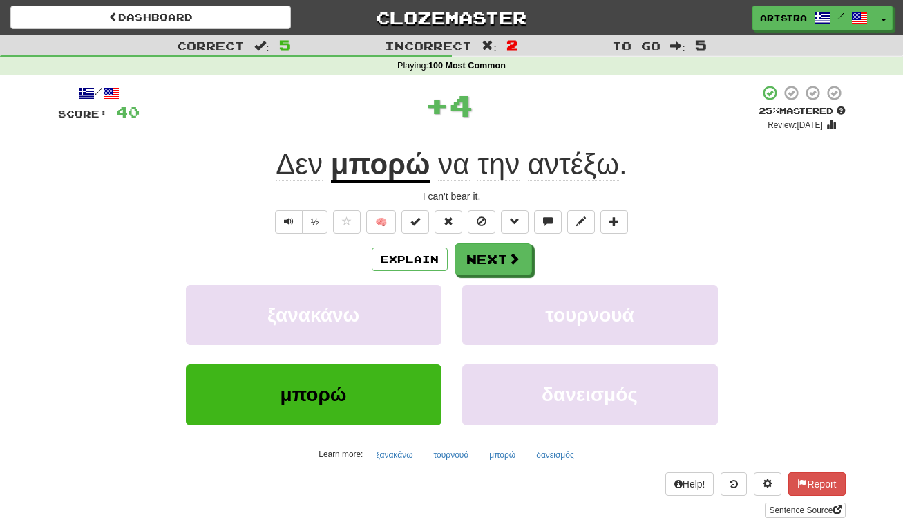
click at [397, 148] on u "μπορώ" at bounding box center [380, 165] width 99 height 35
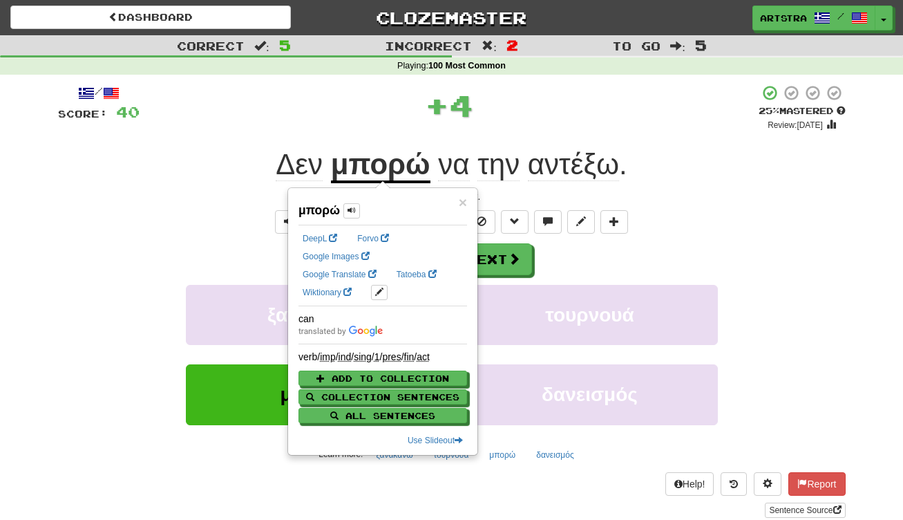
click at [581, 156] on span "αντέξω" at bounding box center [573, 164] width 91 height 33
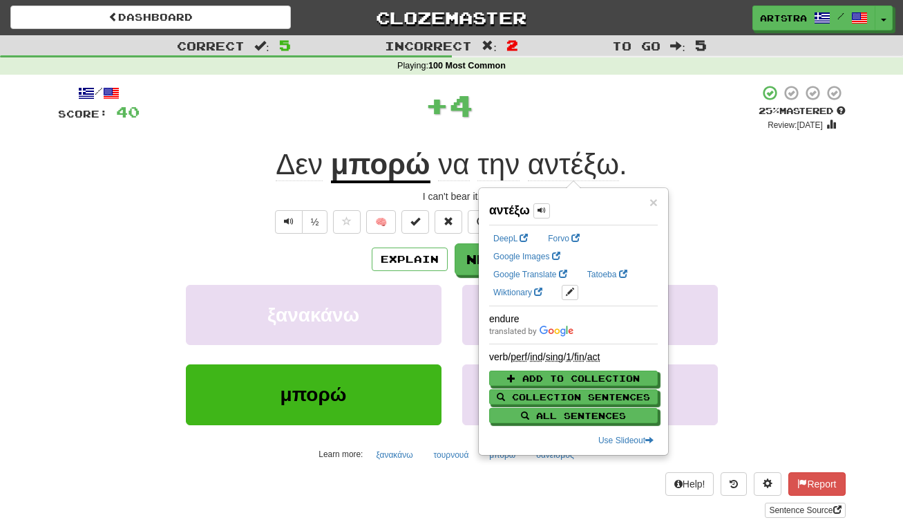
click at [662, 117] on div "+ 4" at bounding box center [449, 104] width 619 height 41
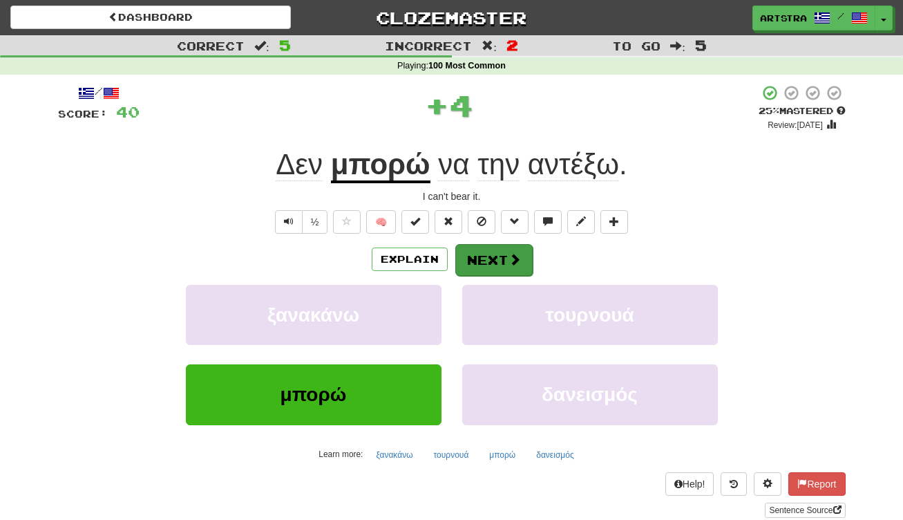
click at [490, 267] on button "Next" at bounding box center [493, 260] width 77 height 32
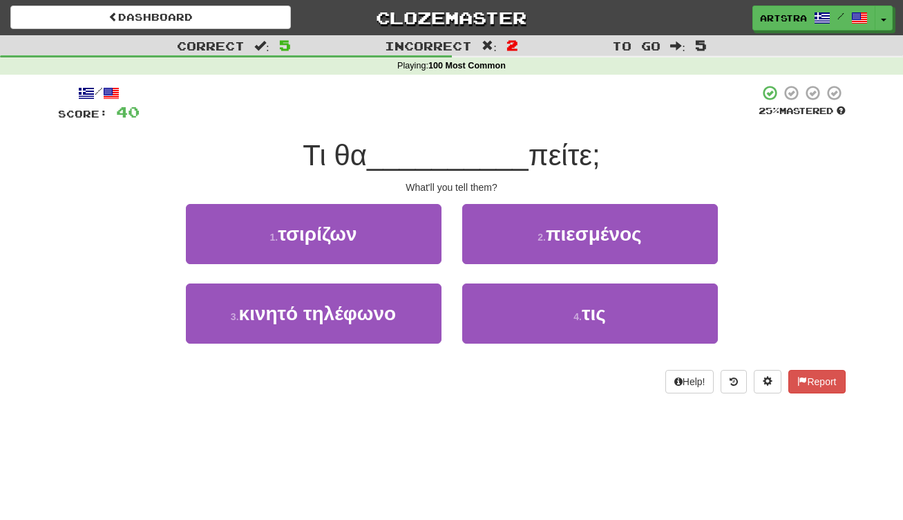
click at [453, 150] on span "__________" at bounding box center [448, 155] width 162 height 32
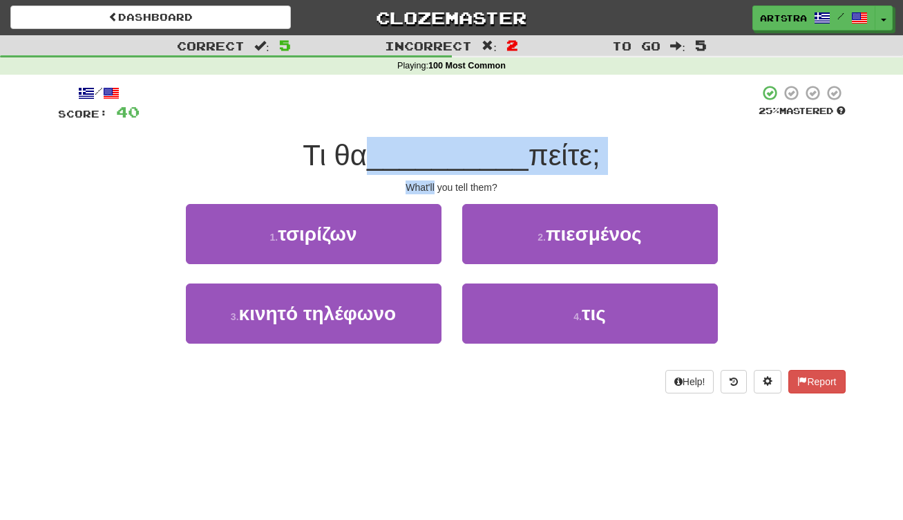
click at [459, 178] on div "/ Score: 40 25 % Mastered Τι θα __________ πείτε; What'll you tell them? 1 . τσ…" at bounding box center [452, 238] width 788 height 309
drag, startPoint x: 459, startPoint y: 178, endPoint x: 511, endPoint y: 271, distance: 106.4
click at [459, 178] on div "/ Score: 40 25 % Mastered Τι θα __________ πείτε; What'll you tell them? 1 . τσ…" at bounding box center [452, 238] width 788 height 309
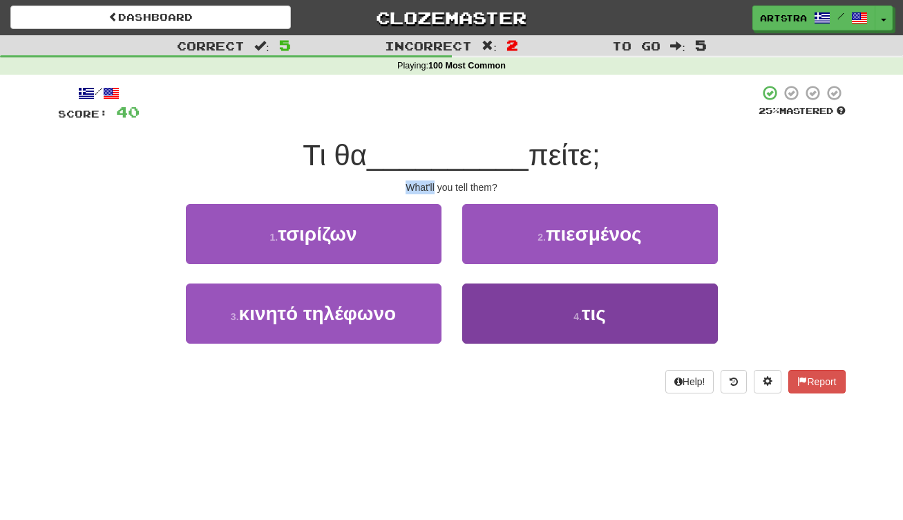
click at [552, 329] on button "4 . τις" at bounding box center [590, 313] width 256 height 60
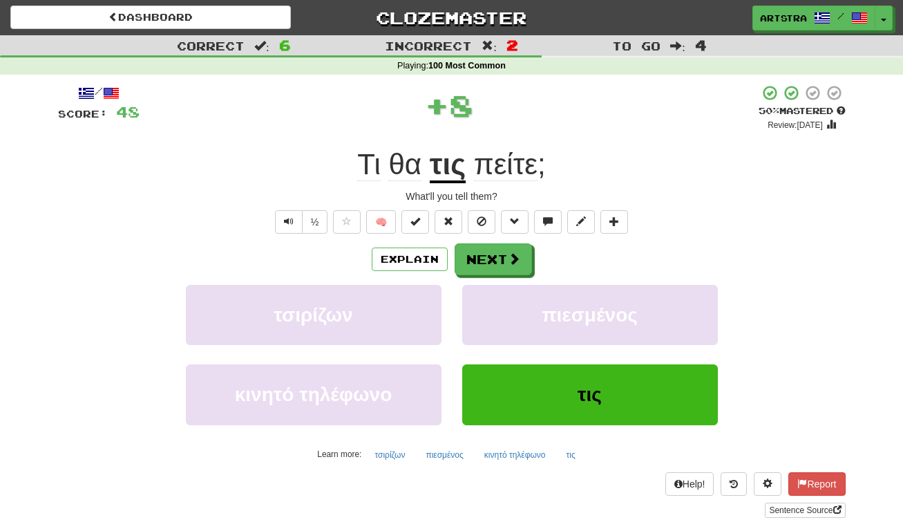
click at [440, 163] on u "τις" at bounding box center [448, 165] width 36 height 35
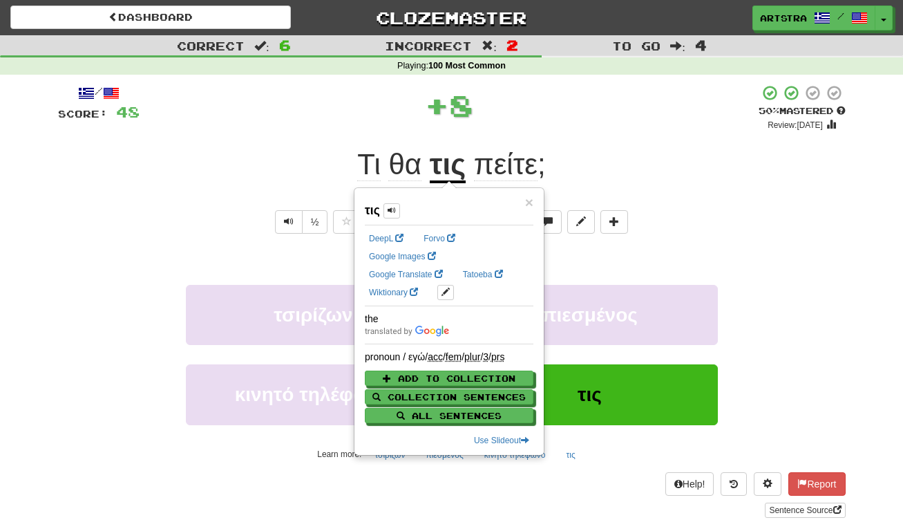
click at [537, 154] on span "πείτε" at bounding box center [506, 164] width 64 height 33
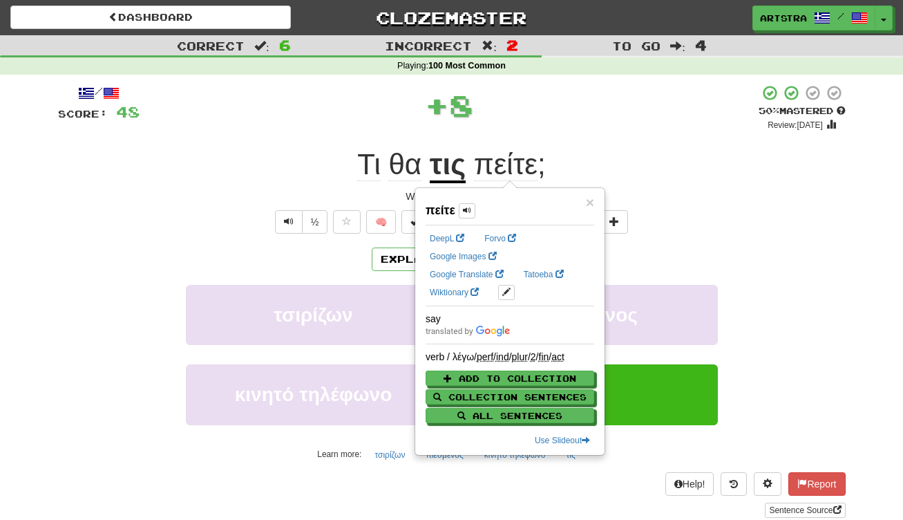
click at [576, 131] on div "/ Score: 48 + 8 50 % Mastered Review: 2025-08-27 Τι θα τις πείτε ; What'll you …" at bounding box center [452, 300] width 788 height 433
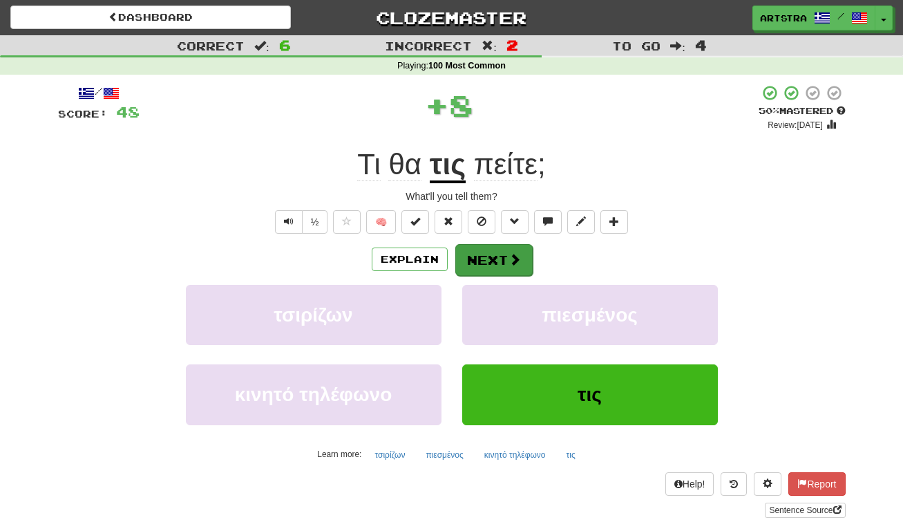
click at [491, 261] on button "Next" at bounding box center [493, 260] width 77 height 32
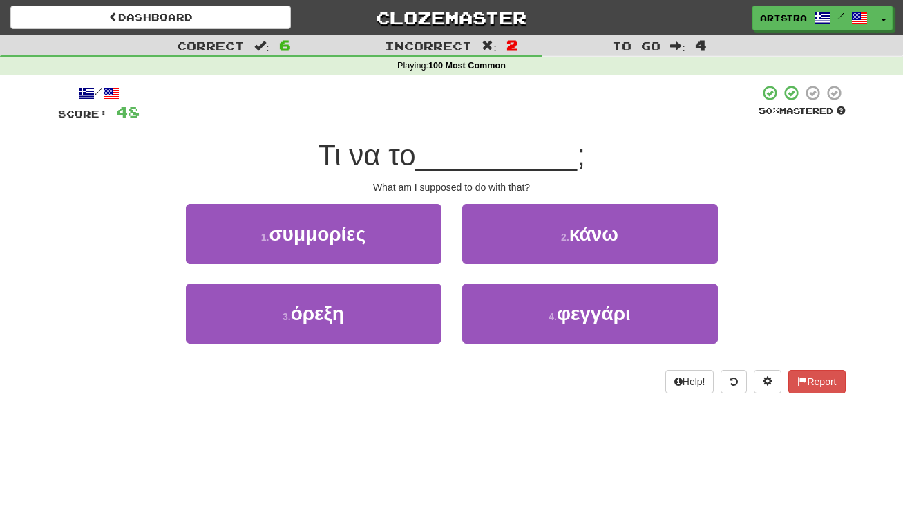
click at [446, 153] on span "__________" at bounding box center [497, 155] width 162 height 32
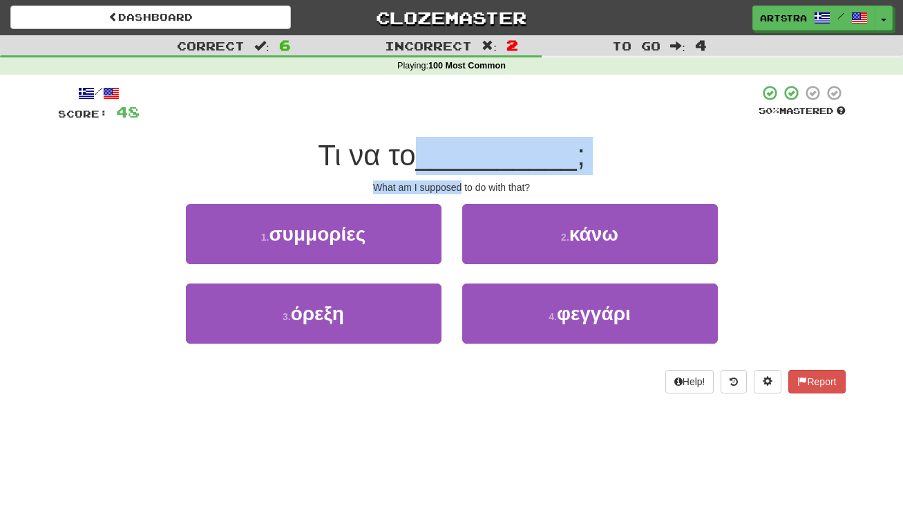
drag, startPoint x: 446, startPoint y: 153, endPoint x: 455, endPoint y: 185, distance: 33.7
click at [455, 185] on div "/ Score: 48 50 % Mastered Τι να το __________ ; What am I supposed to do with t…" at bounding box center [452, 238] width 788 height 309
click at [455, 185] on div "What am I supposed to do with that?" at bounding box center [452, 187] width 788 height 14
drag, startPoint x: 455, startPoint y: 185, endPoint x: 454, endPoint y: 144, distance: 41.5
click at [454, 144] on div "/ Score: 48 50 % Mastered Τι να το __________ ; What am I supposed to do with t…" at bounding box center [452, 238] width 788 height 309
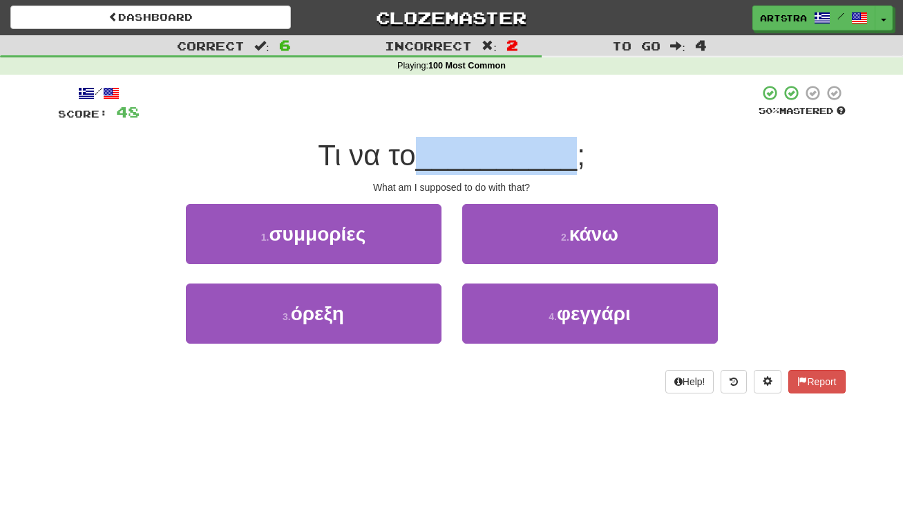
click at [453, 144] on span "__________" at bounding box center [497, 155] width 162 height 32
click at [550, 238] on button "2 . κάνω" at bounding box center [590, 234] width 256 height 60
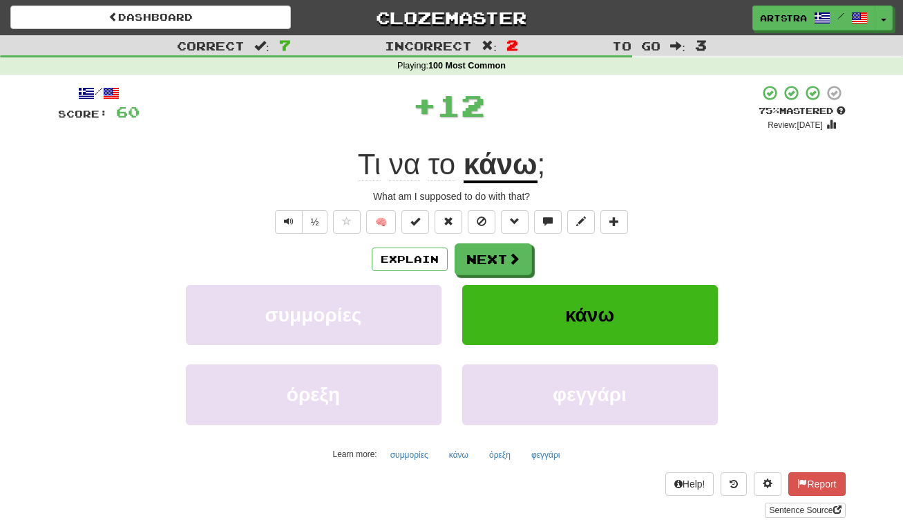
click at [499, 153] on u "κάνω" at bounding box center [501, 165] width 74 height 35
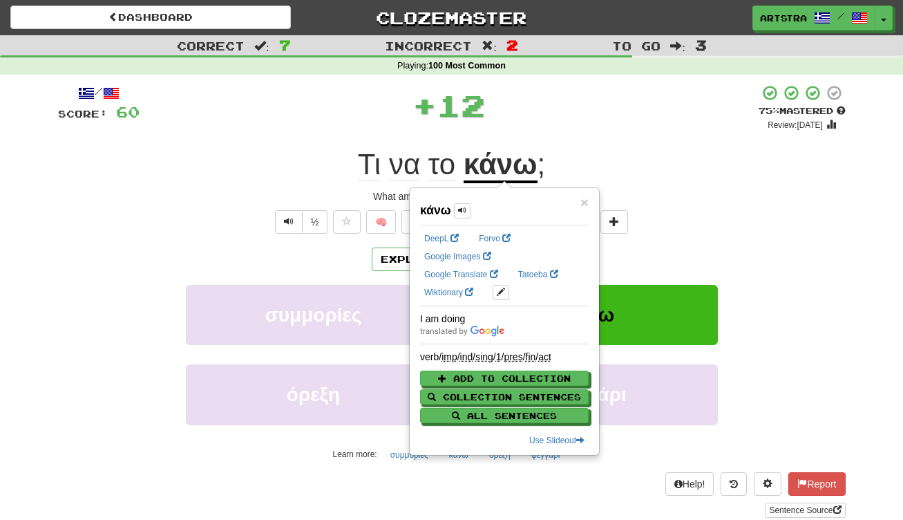
click at [566, 132] on div "/ Score: 60 + 12 75 % Mastered Review: 2025-09-16 Τι να το κάνω ; What am I sup…" at bounding box center [452, 300] width 788 height 433
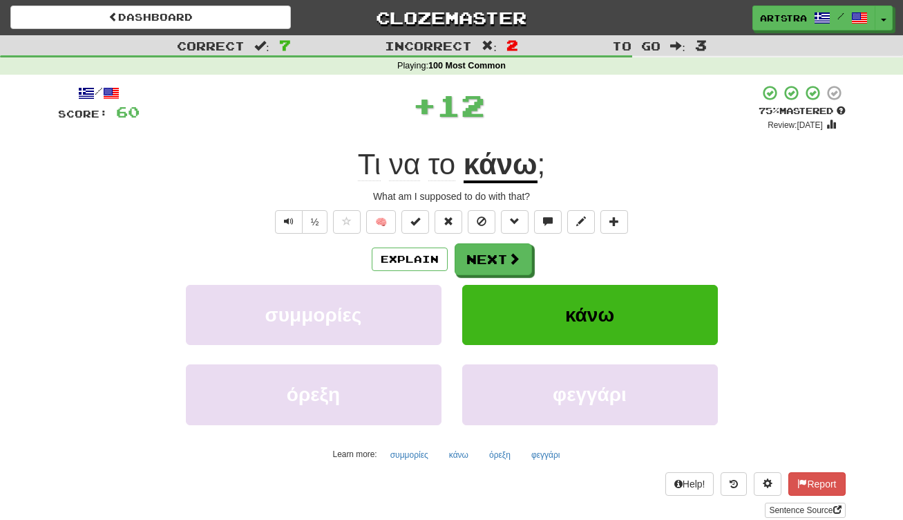
click at [484, 276] on div "Explain Next συμμορίες κάνω όρεξη φεγγάρι Learn more: συμμορίες κάνω όρεξη φεγγ…" at bounding box center [452, 354] width 788 height 222
click at [484, 267] on button "Next" at bounding box center [493, 260] width 77 height 32
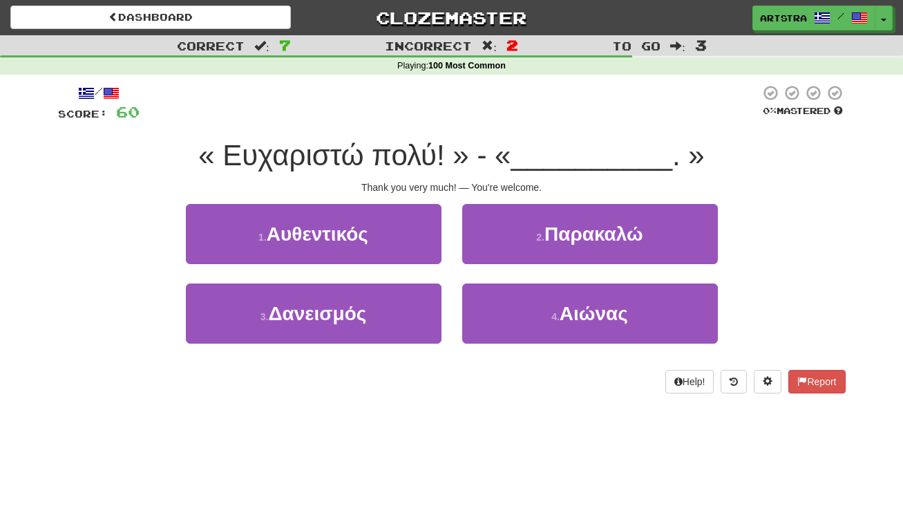
click at [454, 146] on span "« Ευχαριστώ πολύ! » - «" at bounding box center [354, 155] width 312 height 32
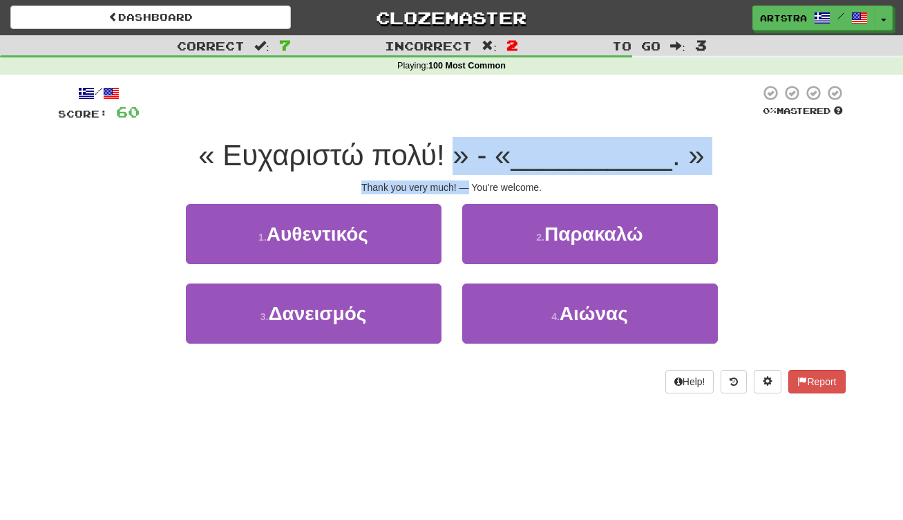
drag, startPoint x: 454, startPoint y: 146, endPoint x: 463, endPoint y: 183, distance: 37.7
click at [463, 183] on div "/ Score: 60 0 % Mastered « Ευχαριστώ πολύ! » - « __________ . » Thank you very …" at bounding box center [452, 238] width 788 height 309
click at [463, 183] on div "Thank you very much! — You're welcome." at bounding box center [452, 187] width 788 height 14
drag, startPoint x: 463, startPoint y: 183, endPoint x: 465, endPoint y: 144, distance: 39.4
click at [465, 144] on div "/ Score: 60 0 % Mastered « Ευχαριστώ πολύ! » - « __________ . » Thank you very …" at bounding box center [452, 238] width 788 height 309
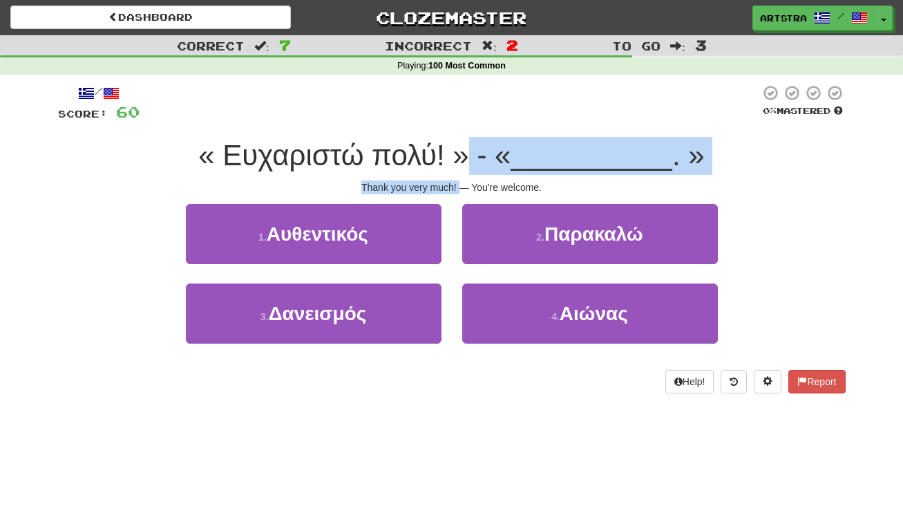
click at [464, 144] on span "« Ευχαριστώ πολύ! » - «" at bounding box center [354, 155] width 312 height 32
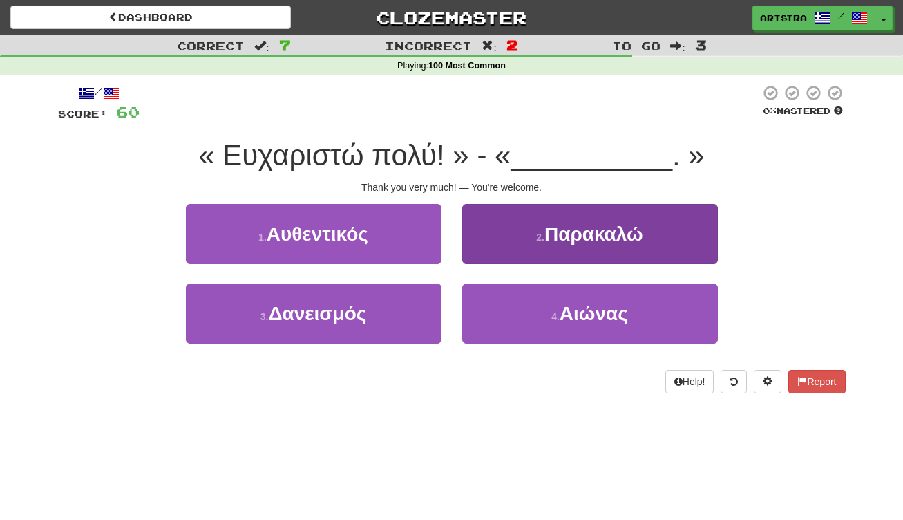
click at [582, 226] on span "Παρακαλώ" at bounding box center [593, 233] width 99 height 21
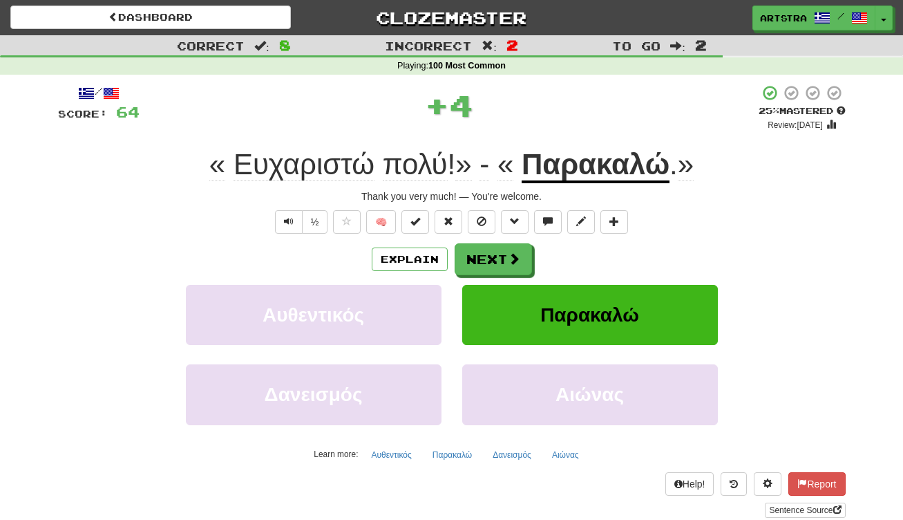
click at [613, 174] on u "Παρακαλώ" at bounding box center [596, 165] width 148 height 35
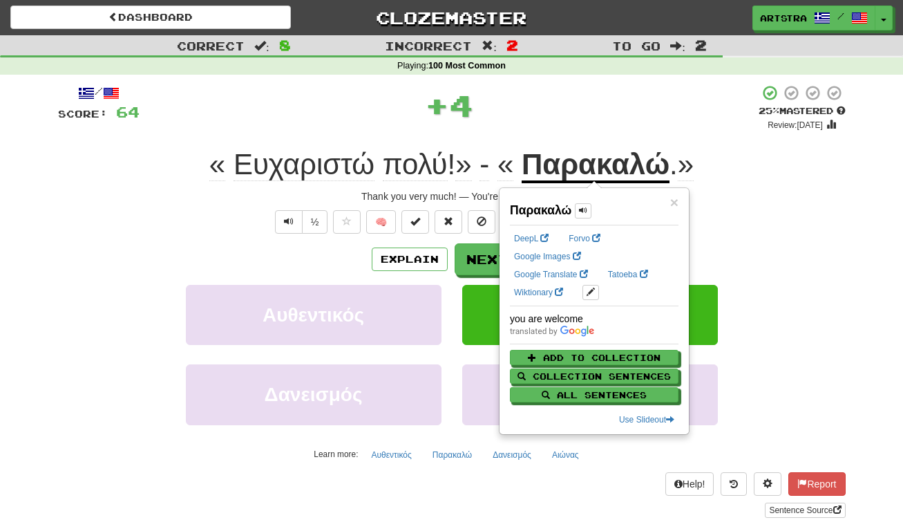
click at [402, 171] on span "πολύ" at bounding box center [415, 164] width 65 height 33
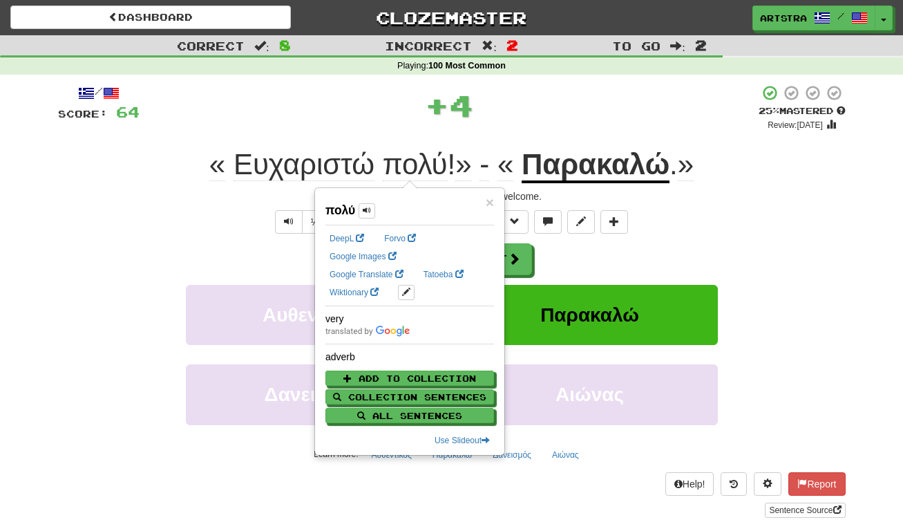
click at [650, 86] on div "+ 4" at bounding box center [449, 104] width 619 height 41
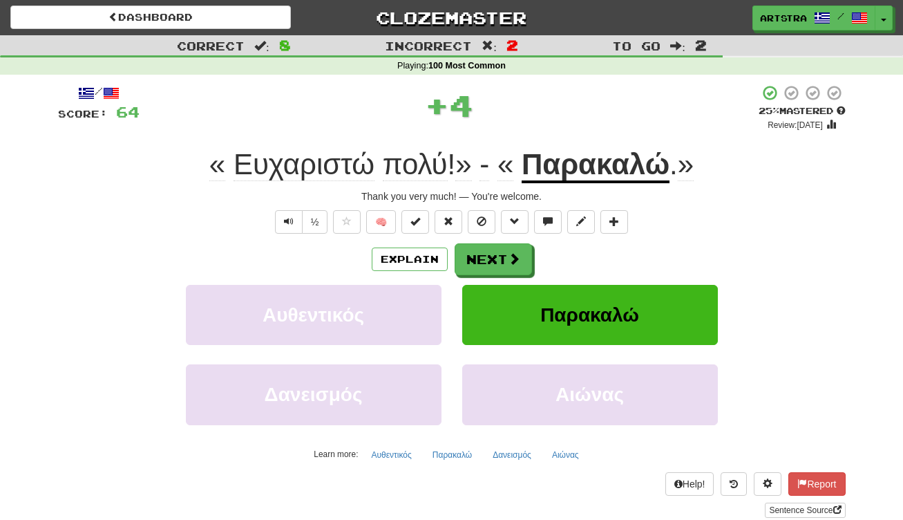
click at [604, 164] on u "Παρακαλώ" at bounding box center [596, 165] width 148 height 35
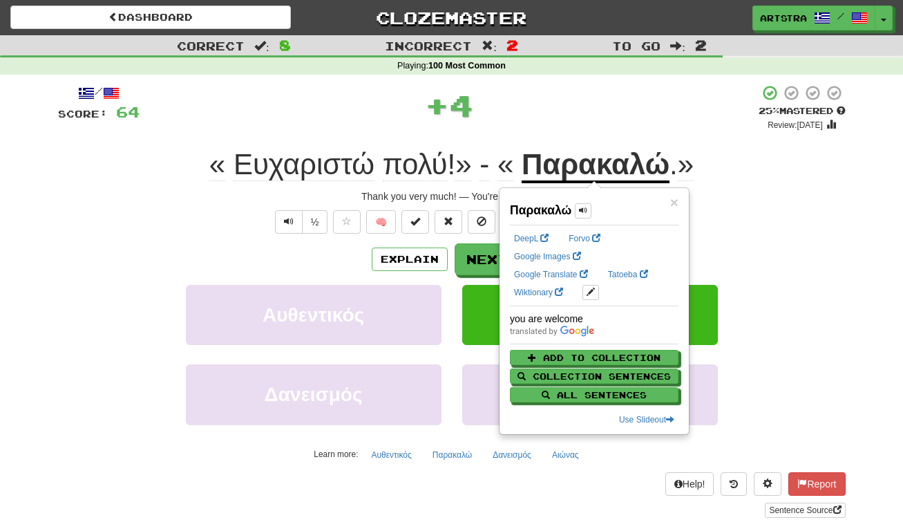
click at [582, 106] on div "+ 4" at bounding box center [449, 104] width 619 height 41
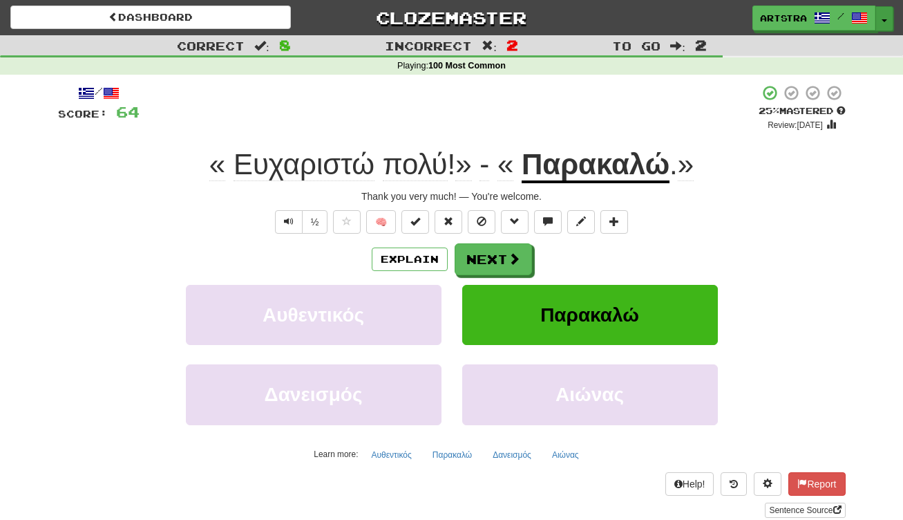
click at [888, 17] on button "Toggle Dropdown" at bounding box center [884, 18] width 18 height 25
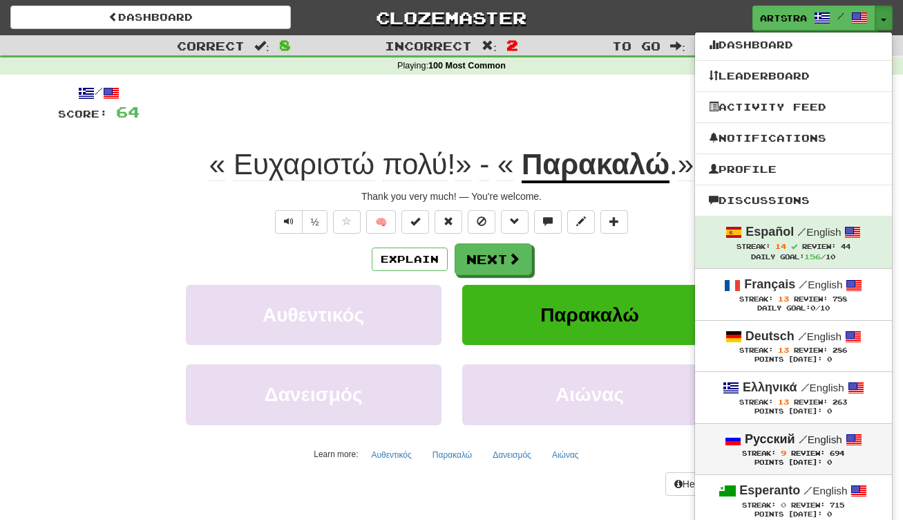
click at [792, 441] on strong "Русский" at bounding box center [770, 439] width 50 height 14
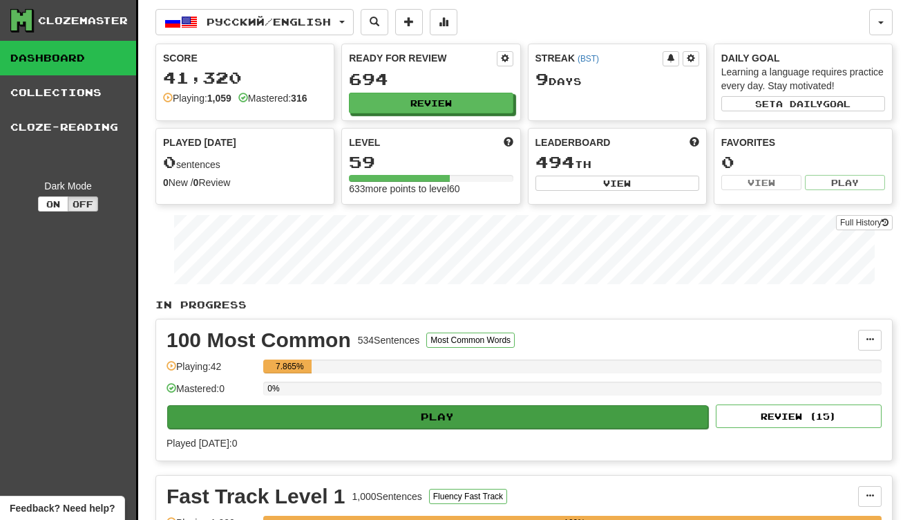
click at [485, 414] on button "Play" at bounding box center [437, 416] width 541 height 23
select select "**"
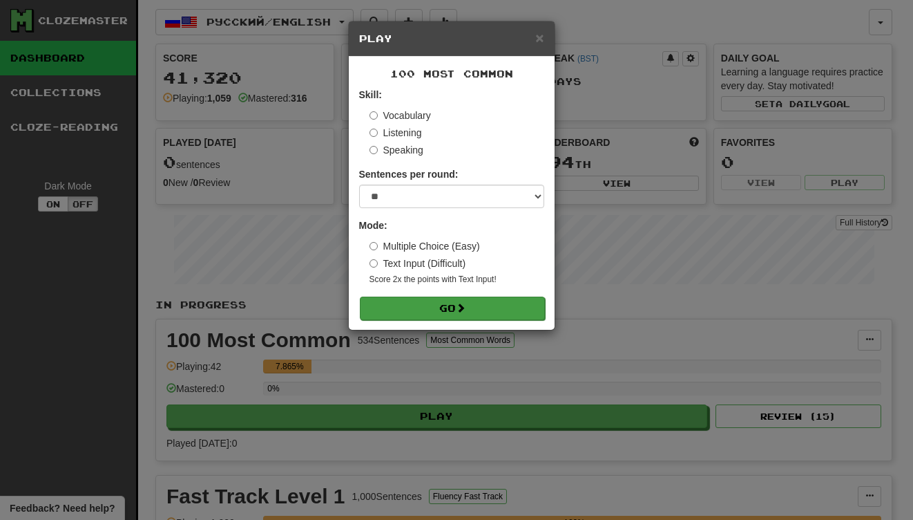
click at [465, 304] on span at bounding box center [461, 308] width 10 height 10
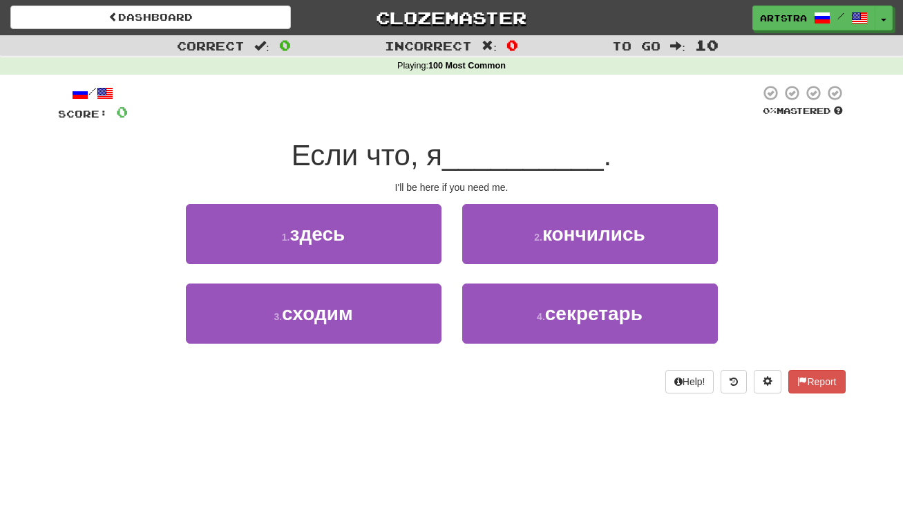
click at [462, 157] on span "__________" at bounding box center [523, 155] width 162 height 32
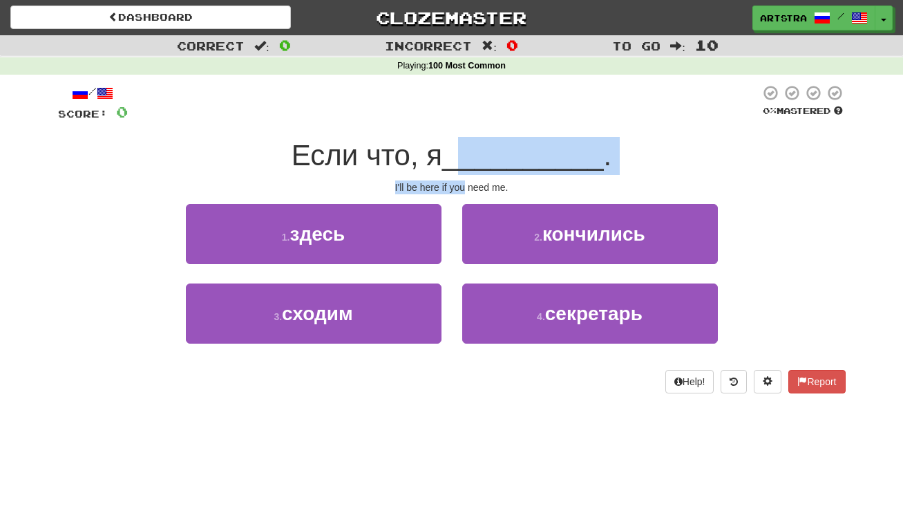
drag, startPoint x: 462, startPoint y: 173, endPoint x: 464, endPoint y: 182, distance: 9.2
click at [464, 182] on div "/ Score: 0 0 % Mastered Если что, я __________ . I'll be here if you need me. 1…" at bounding box center [452, 238] width 788 height 309
click at [464, 182] on div "I'll be here if you need me." at bounding box center [452, 187] width 788 height 14
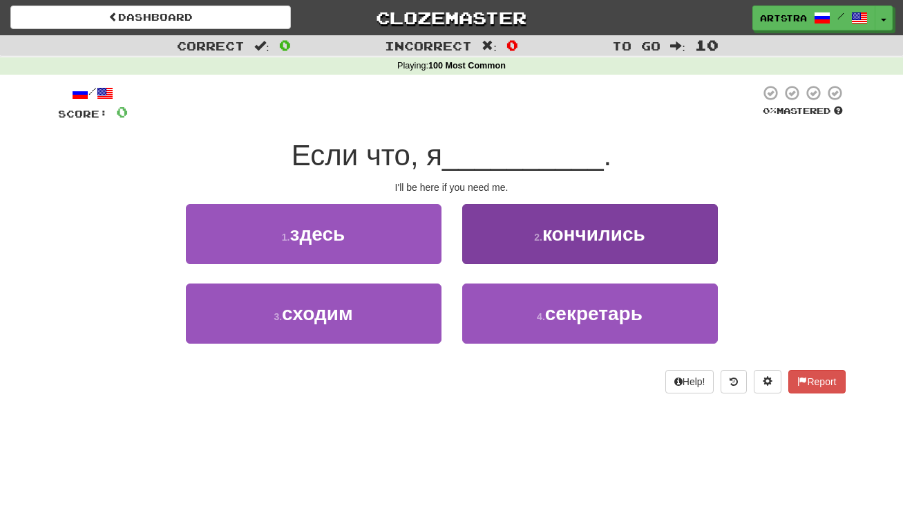
click at [567, 215] on button "2 . кончились" at bounding box center [590, 234] width 256 height 60
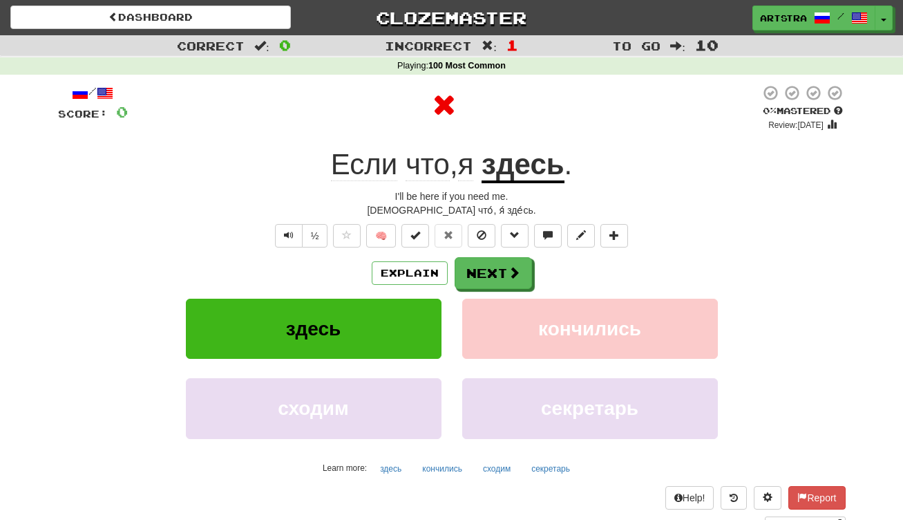
click at [546, 165] on u "здесь" at bounding box center [523, 165] width 83 height 35
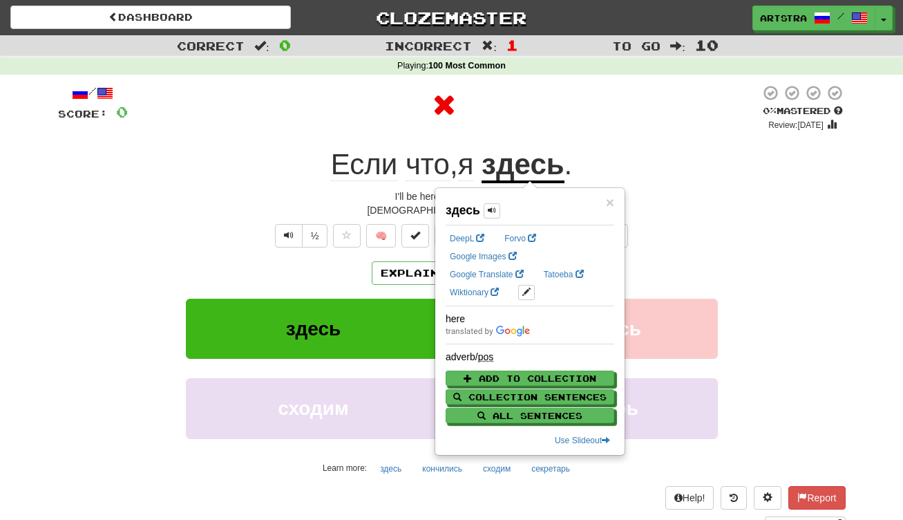
click at [547, 111] on div at bounding box center [444, 104] width 632 height 41
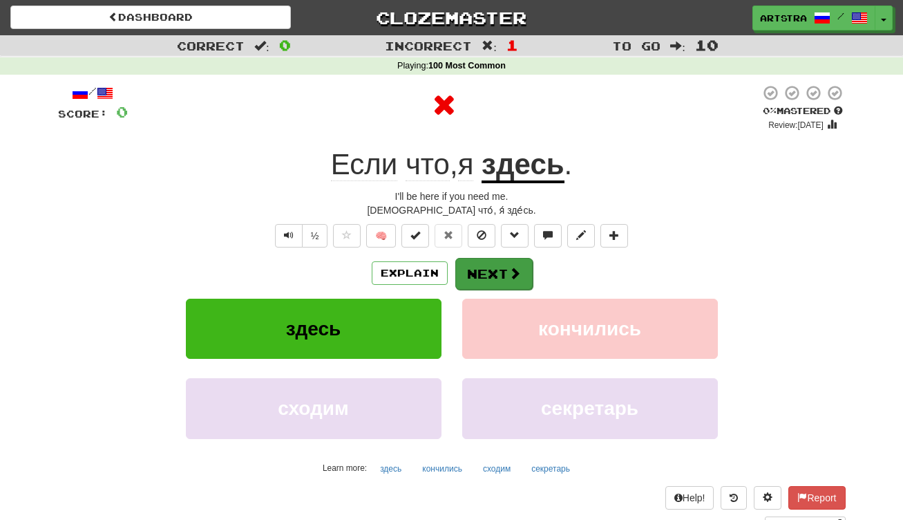
click at [515, 264] on button "Next" at bounding box center [493, 274] width 77 height 32
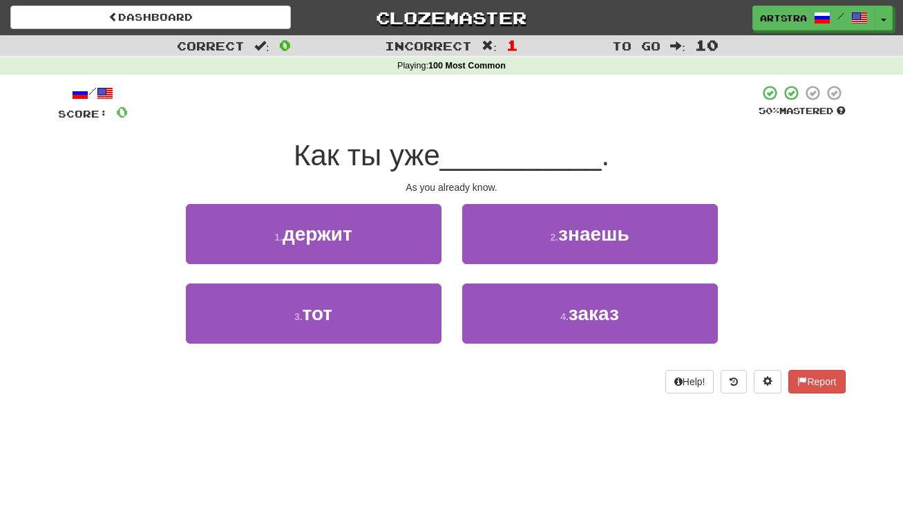
click at [473, 155] on span "__________" at bounding box center [521, 155] width 162 height 32
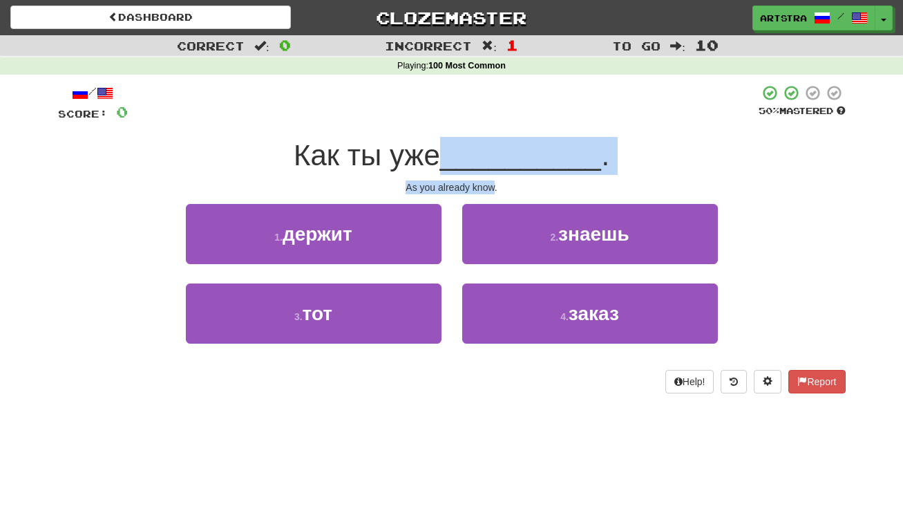
drag, startPoint x: 471, startPoint y: 160, endPoint x: 473, endPoint y: 179, distance: 19.4
click at [473, 179] on div "/ Score: 0 50 % Mastered Как ты уже __________ . As you already know. 1 . держи…" at bounding box center [452, 238] width 788 height 309
click at [473, 180] on div "As you already know." at bounding box center [452, 187] width 788 height 14
drag, startPoint x: 473, startPoint y: 179, endPoint x: 479, endPoint y: 144, distance: 35.8
click at [479, 144] on div "/ Score: 0 50 % Mastered Как ты уже __________ . As you already know. 1 . держи…" at bounding box center [452, 238] width 788 height 309
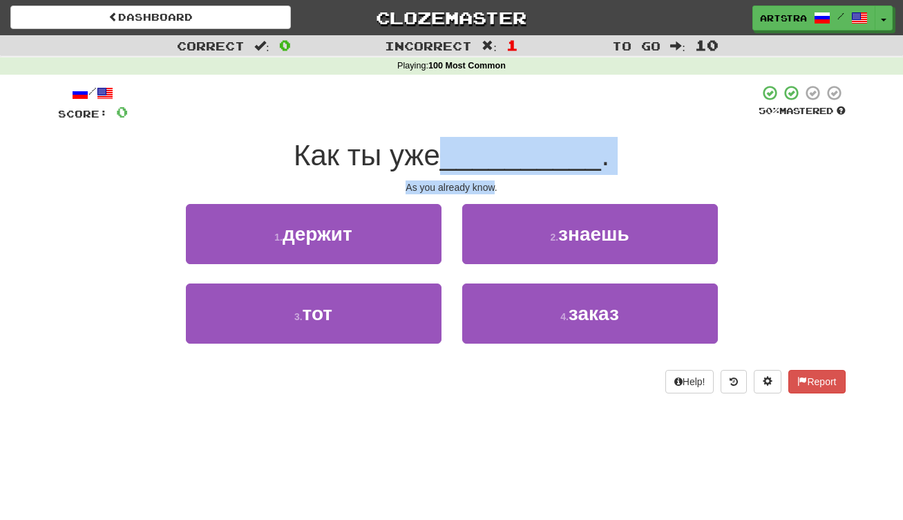
click at [479, 144] on span "__________" at bounding box center [521, 155] width 162 height 32
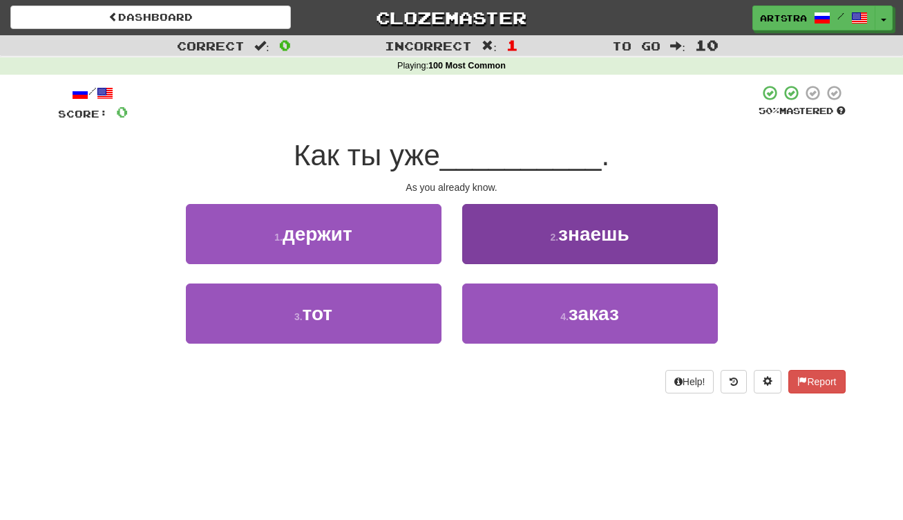
click at [513, 240] on button "2 . знаешь" at bounding box center [590, 234] width 256 height 60
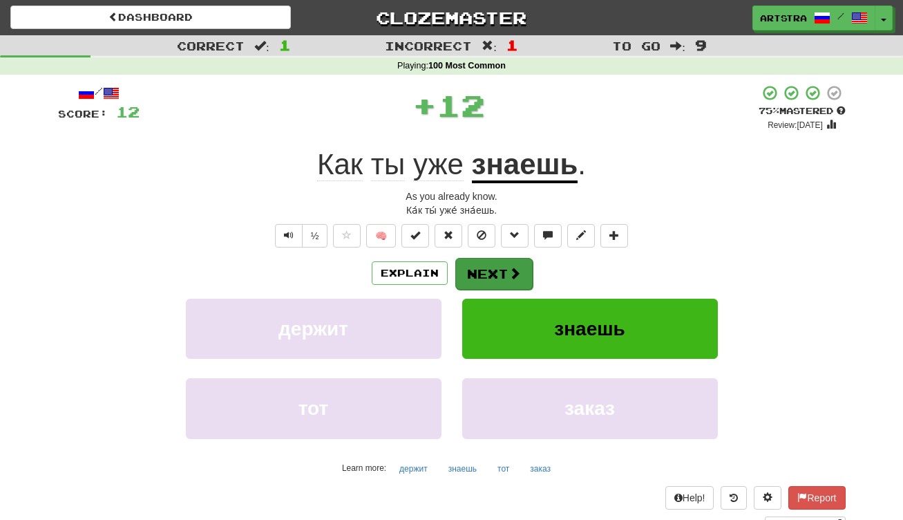
click at [488, 267] on button "Next" at bounding box center [493, 274] width 77 height 32
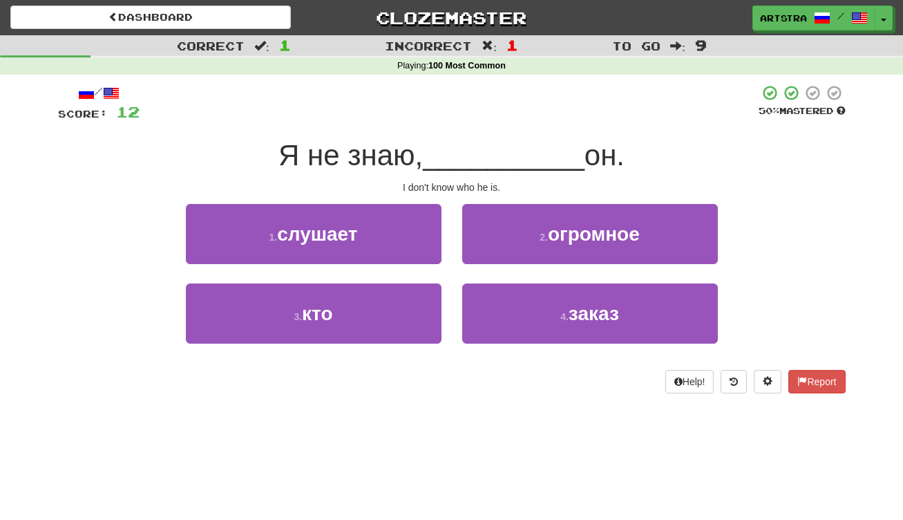
click at [435, 153] on span "__________" at bounding box center [504, 155] width 162 height 32
click at [441, 194] on div "/ Score: 12 50 % Mastered Я не знаю, __________ он. I don't know who he is. 1 .…" at bounding box center [452, 238] width 788 height 309
click at [446, 180] on div "I don't know who he is." at bounding box center [452, 187] width 788 height 14
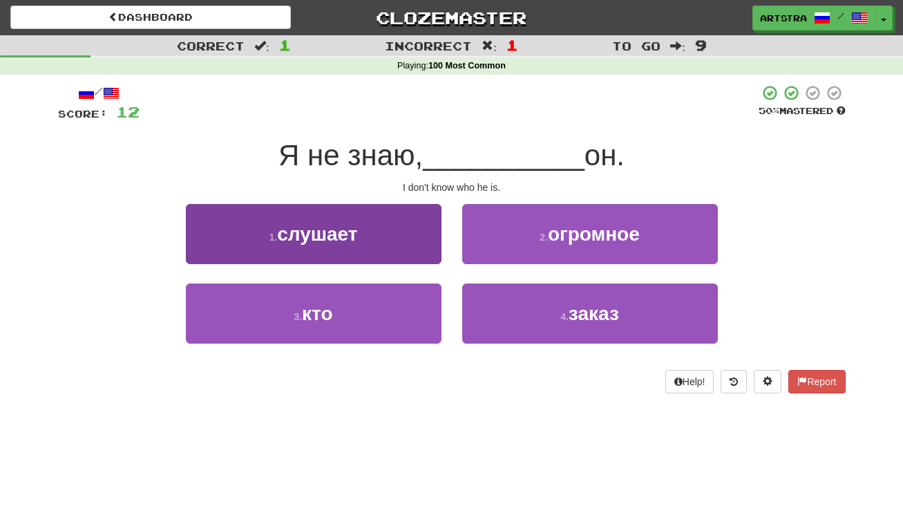
drag, startPoint x: 393, startPoint y: 300, endPoint x: 437, endPoint y: 297, distance: 43.6
click at [393, 300] on button "3 . кто" at bounding box center [314, 313] width 256 height 60
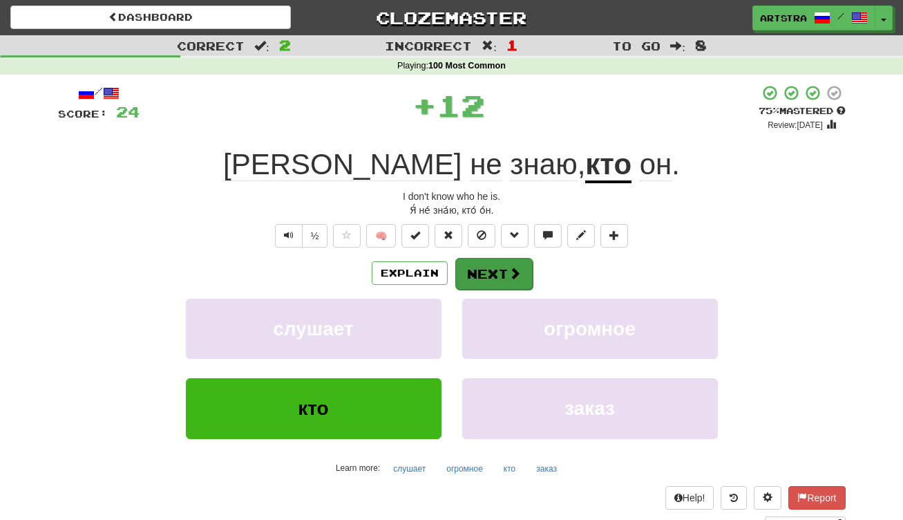
click at [479, 262] on button "Next" at bounding box center [493, 274] width 77 height 32
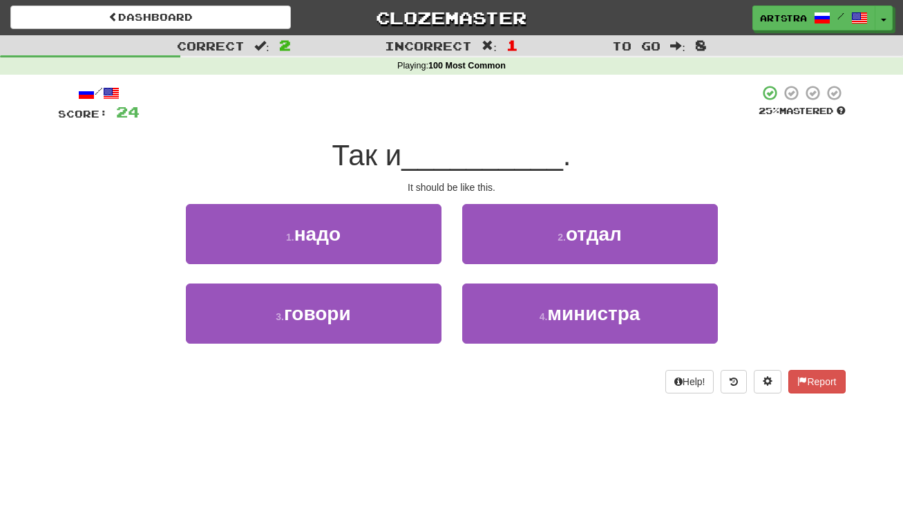
click at [464, 152] on span "__________" at bounding box center [482, 155] width 162 height 32
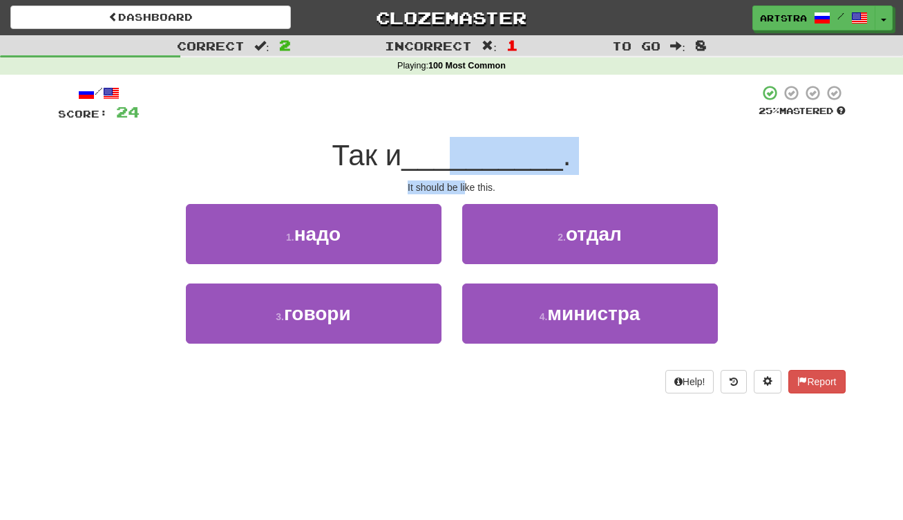
drag, startPoint x: 464, startPoint y: 152, endPoint x: 465, endPoint y: 184, distance: 32.5
click at [465, 184] on div "/ Score: 24 25 % Mastered Так и __________ . It should be like this. 1 . надо 2…" at bounding box center [452, 238] width 788 height 309
click at [465, 184] on div "It should be like this." at bounding box center [452, 187] width 788 height 14
drag, startPoint x: 465, startPoint y: 184, endPoint x: 456, endPoint y: 146, distance: 39.7
click at [456, 146] on div "/ Score: 24 25 % Mastered Так и __________ . It should be like this. 1 . надо 2…" at bounding box center [452, 238] width 788 height 309
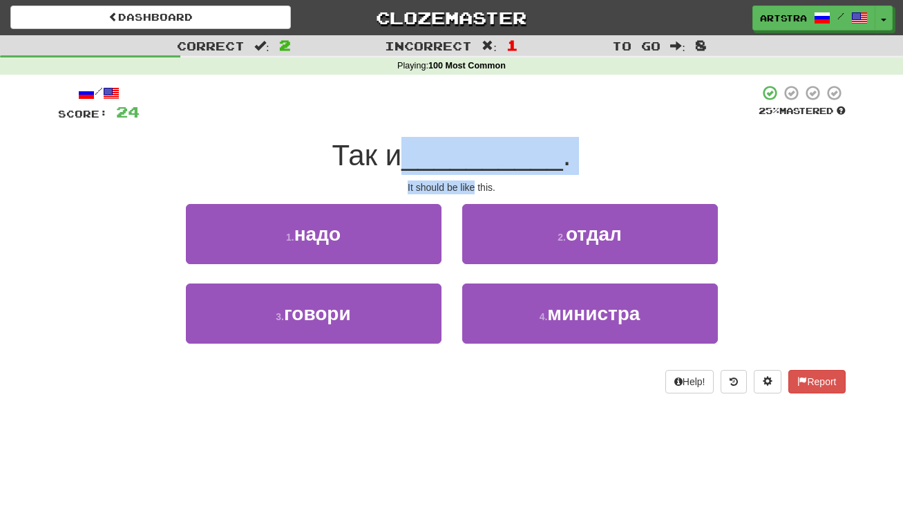
click at [456, 146] on span "__________" at bounding box center [482, 155] width 162 height 32
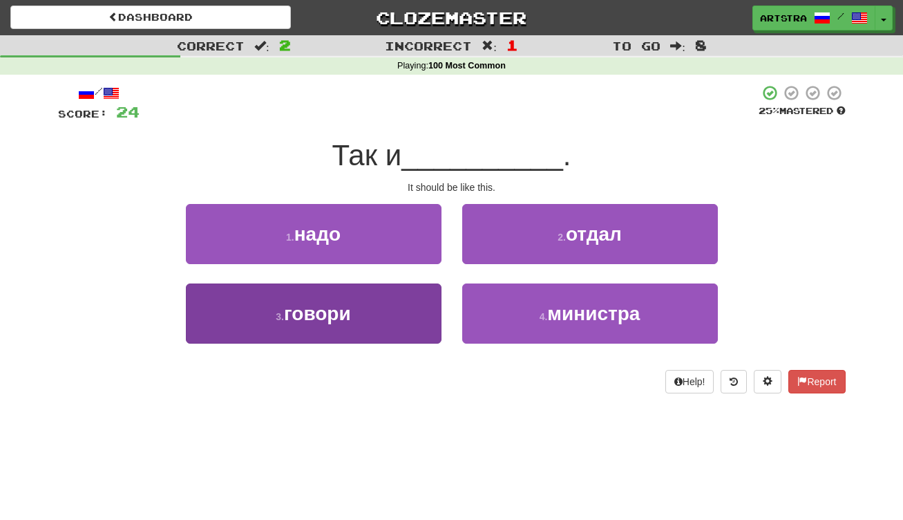
click at [399, 307] on button "3 . говори" at bounding box center [314, 313] width 256 height 60
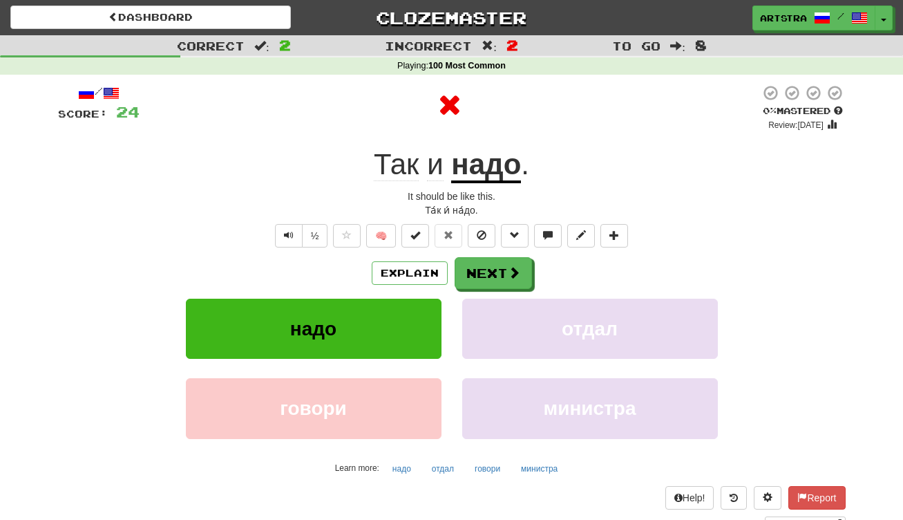
click at [493, 155] on u "надо" at bounding box center [486, 165] width 70 height 35
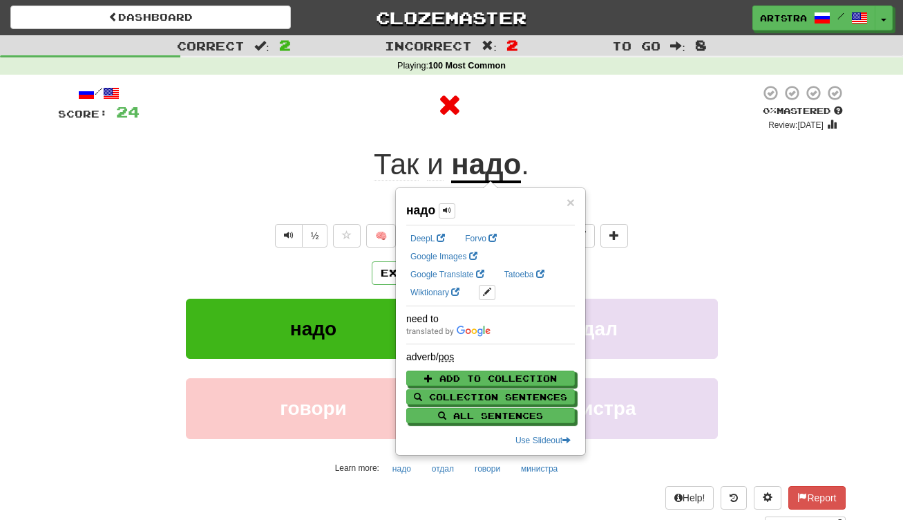
click at [511, 125] on div at bounding box center [450, 107] width 620 height 47
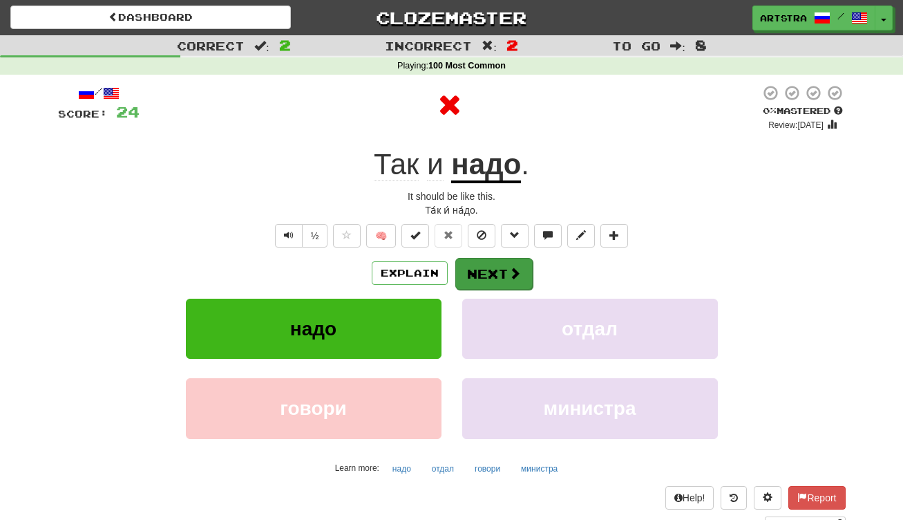
click at [491, 264] on button "Next" at bounding box center [493, 274] width 77 height 32
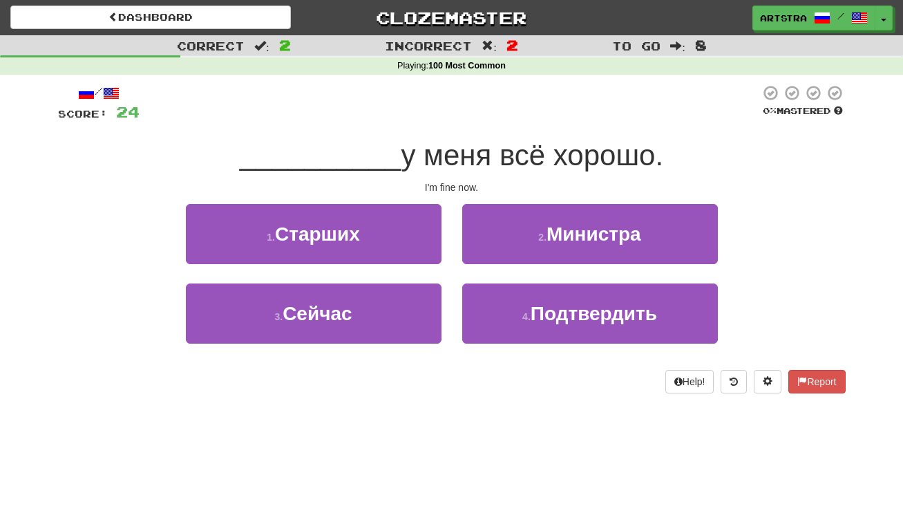
click at [443, 126] on div "/ Score: 24 0 % Mastered __________ у меня всё хорошо. I'm fine now. 1 . Старши…" at bounding box center [452, 238] width 788 height 309
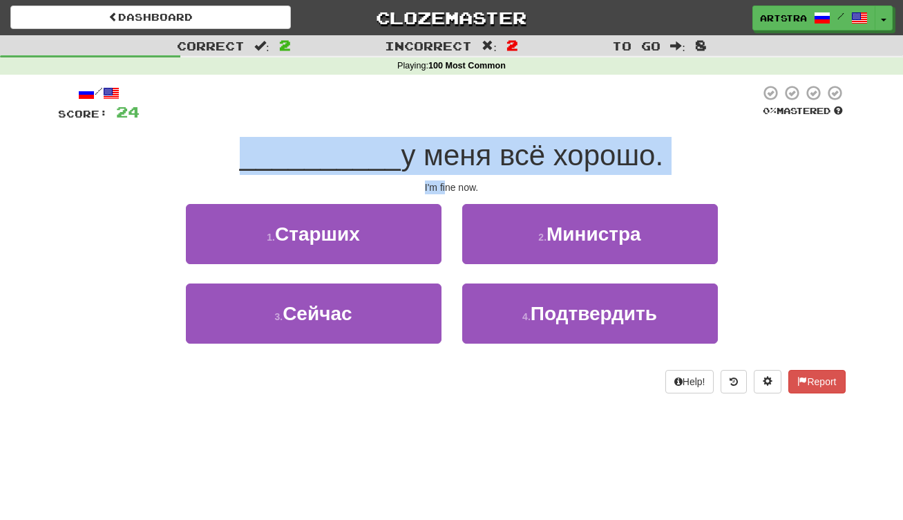
click at [447, 182] on div "/ Score: 24 0 % Mastered __________ у меня всё хорошо. I'm fine now. 1 . Старши…" at bounding box center [452, 238] width 788 height 309
click at [447, 182] on div "I'm fine now." at bounding box center [452, 187] width 788 height 14
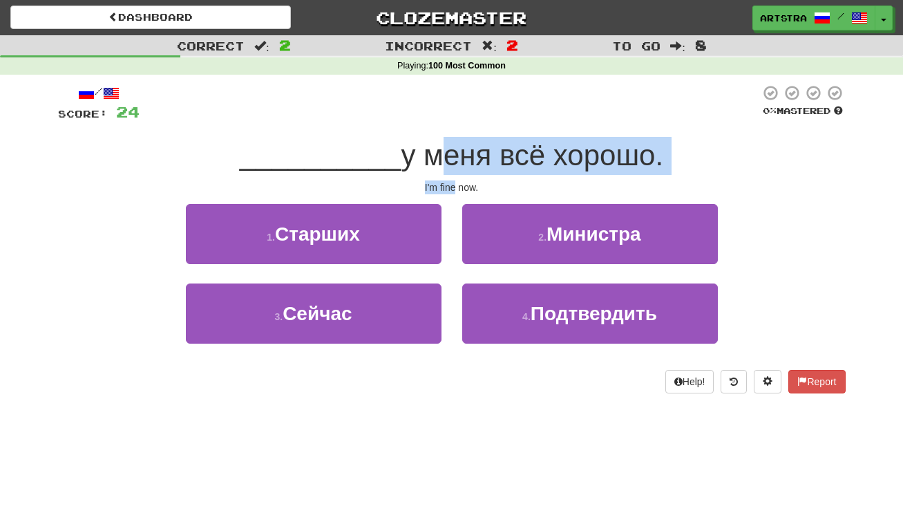
drag, startPoint x: 447, startPoint y: 182, endPoint x: 444, endPoint y: 143, distance: 38.8
click at [444, 143] on div "/ Score: 24 0 % Mastered __________ у меня всё хорошо. I'm fine now. 1 . Старши…" at bounding box center [452, 238] width 788 height 309
click at [444, 143] on span "у меня всё хорошо." at bounding box center [532, 155] width 263 height 32
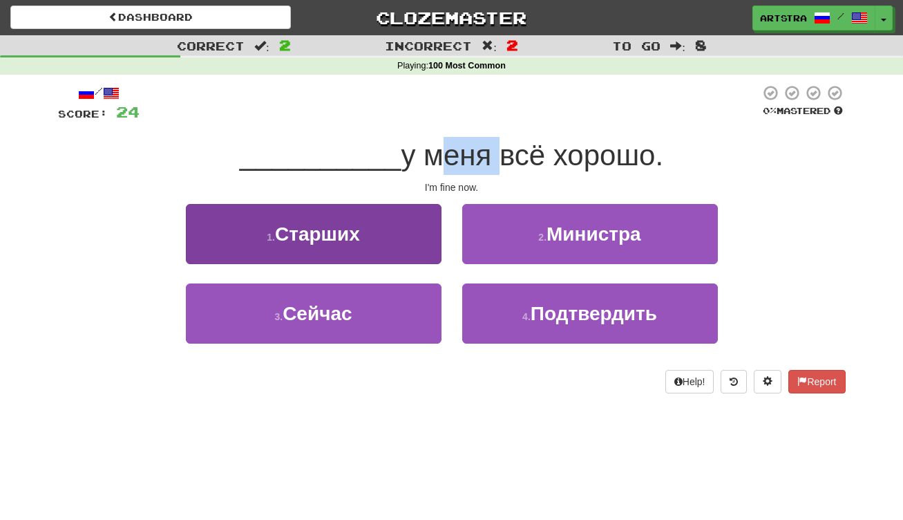
drag, startPoint x: 371, startPoint y: 312, endPoint x: 383, endPoint y: 307, distance: 13.3
click at [371, 312] on button "3 . Сейчас" at bounding box center [314, 313] width 256 height 60
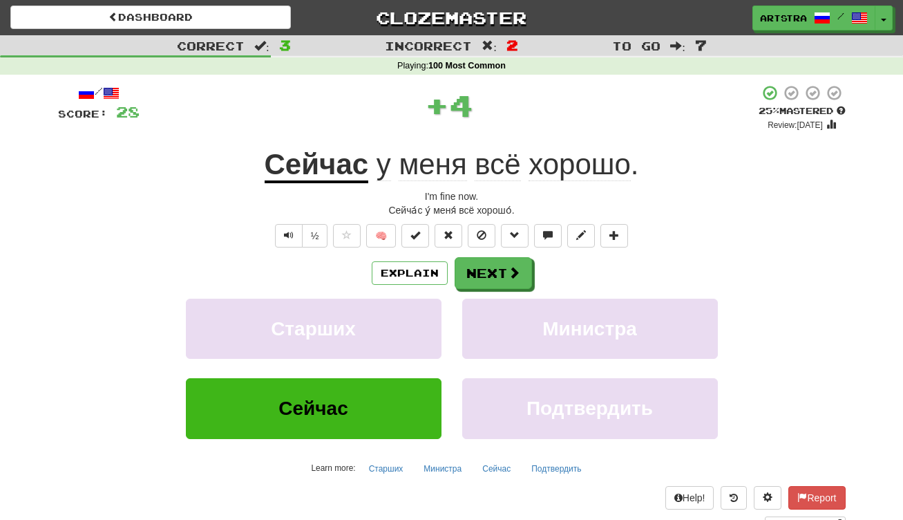
click at [598, 159] on span "хорошо" at bounding box center [580, 164] width 102 height 33
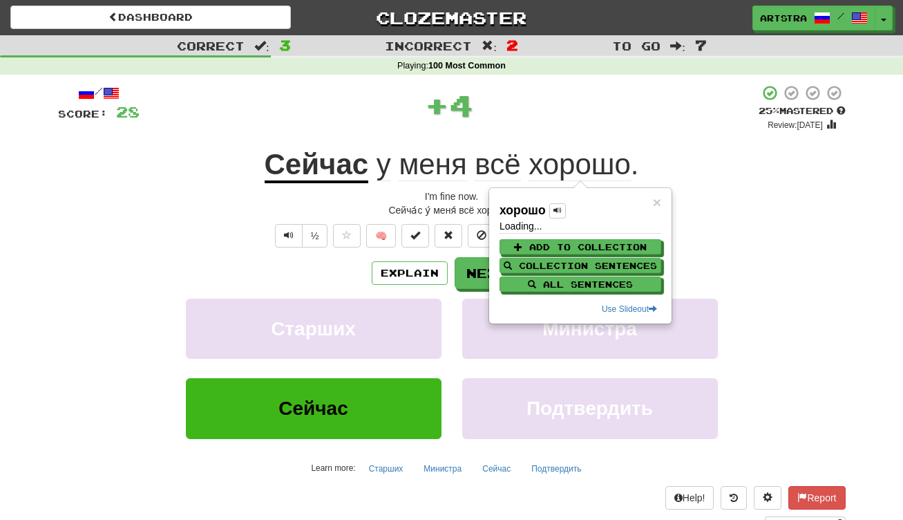
click at [575, 96] on div "+ 4" at bounding box center [449, 104] width 619 height 41
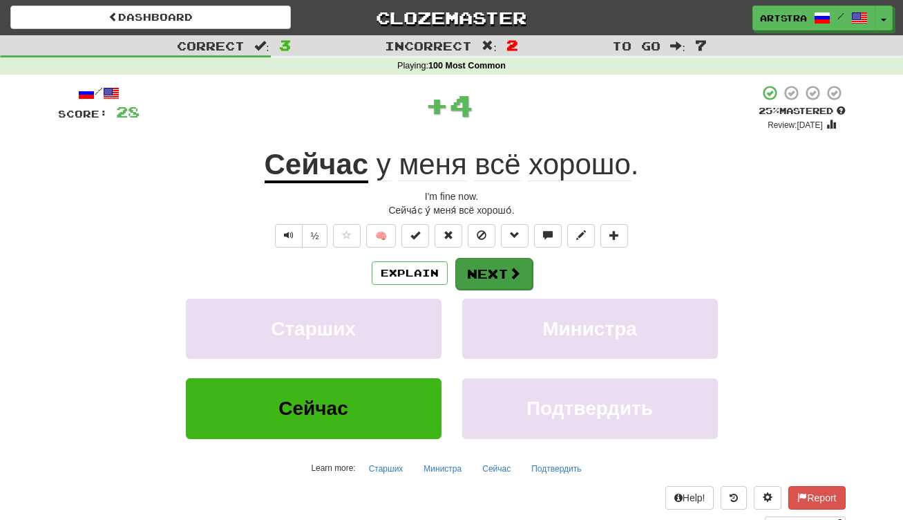
click at [513, 259] on button "Next" at bounding box center [493, 274] width 77 height 32
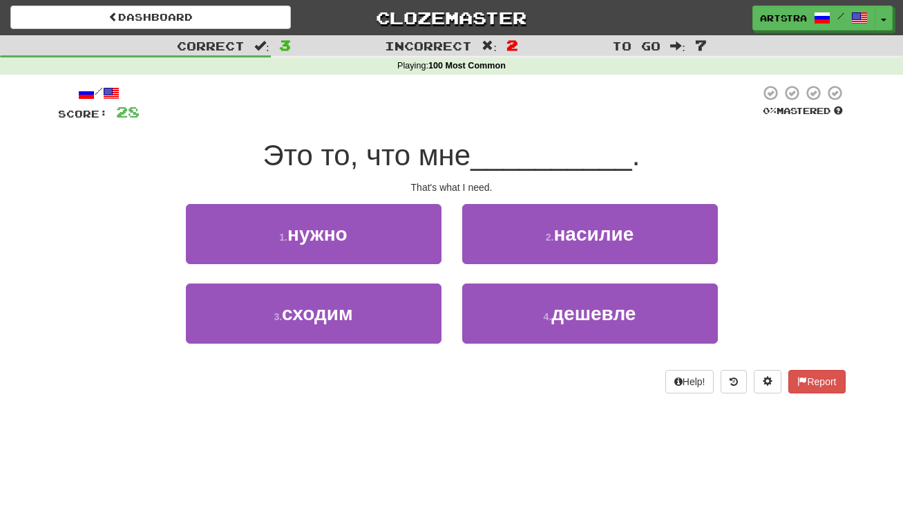
click at [462, 158] on span "Это то, что мне" at bounding box center [367, 155] width 208 height 32
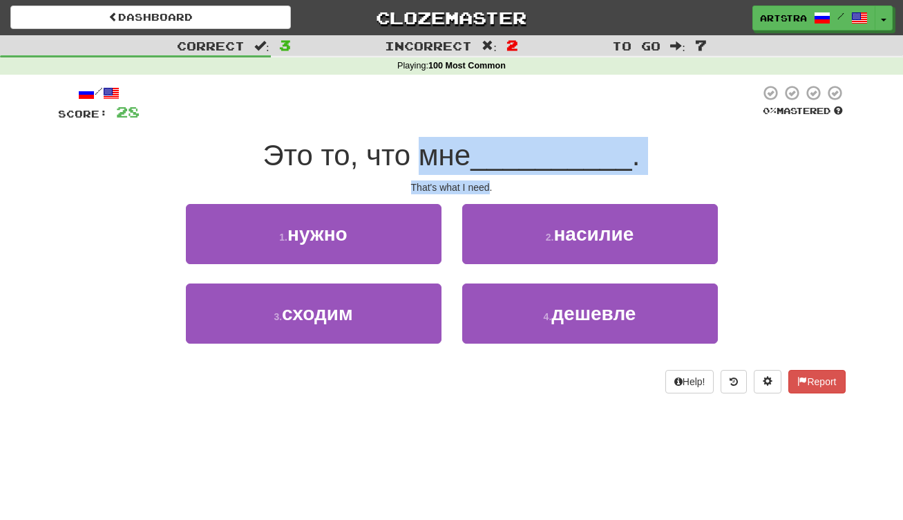
drag, startPoint x: 462, startPoint y: 158, endPoint x: 468, endPoint y: 187, distance: 30.5
click at [468, 187] on div "/ Score: 28 0 % Mastered Это то, что мне __________ . That's what I need. 1 . н…" at bounding box center [452, 238] width 788 height 309
click at [468, 187] on div "That's what I need." at bounding box center [452, 187] width 788 height 14
drag, startPoint x: 468, startPoint y: 187, endPoint x: 469, endPoint y: 148, distance: 39.4
click at [469, 148] on div "/ Score: 28 0 % Mastered Это то, что мне __________ . That's what I need. 1 . н…" at bounding box center [452, 238] width 788 height 309
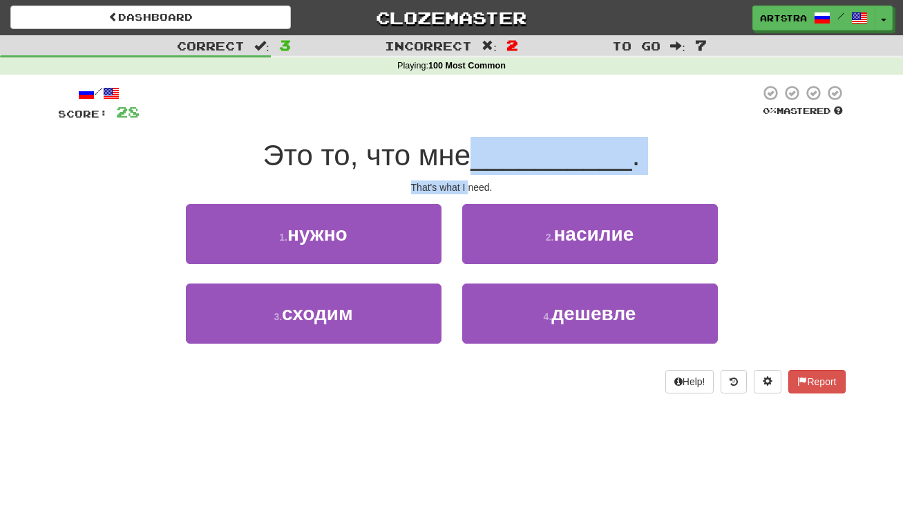
click at [469, 148] on span "Это то, что мне" at bounding box center [367, 155] width 208 height 32
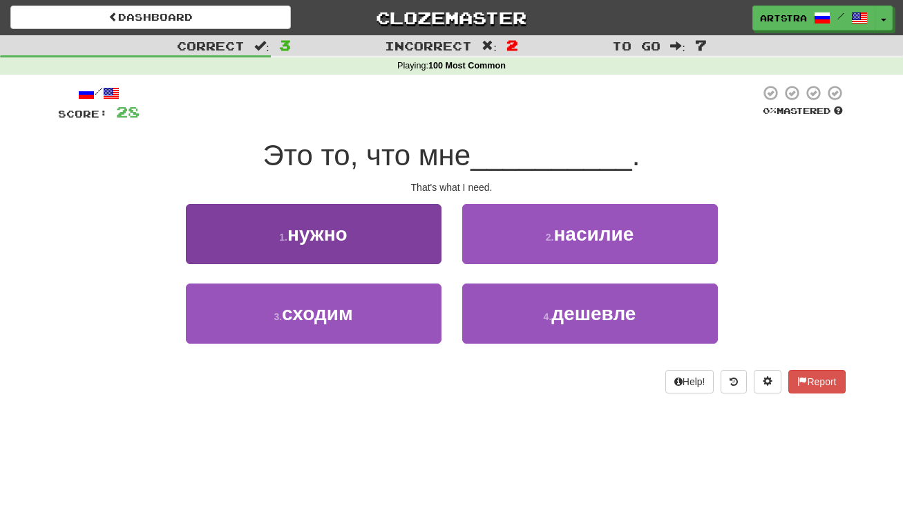
click at [363, 230] on button "1 . нужно" at bounding box center [314, 234] width 256 height 60
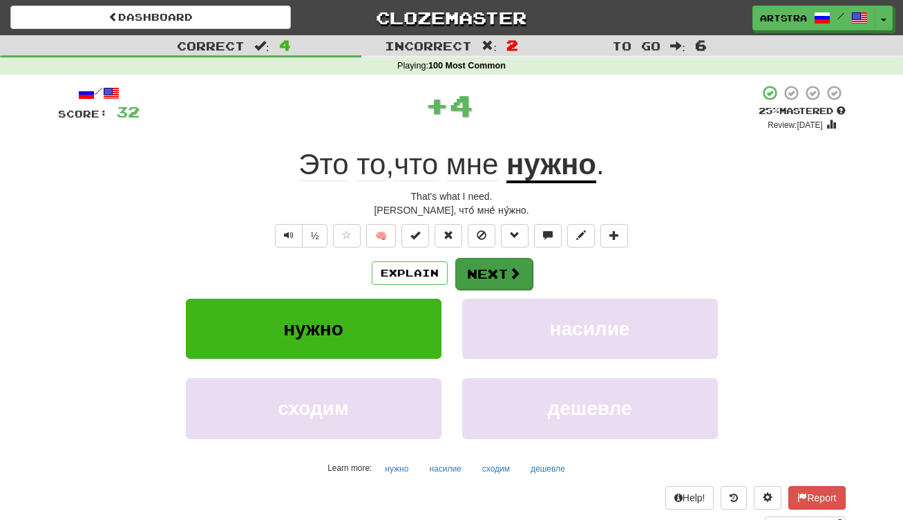
click at [497, 267] on button "Next" at bounding box center [493, 274] width 77 height 32
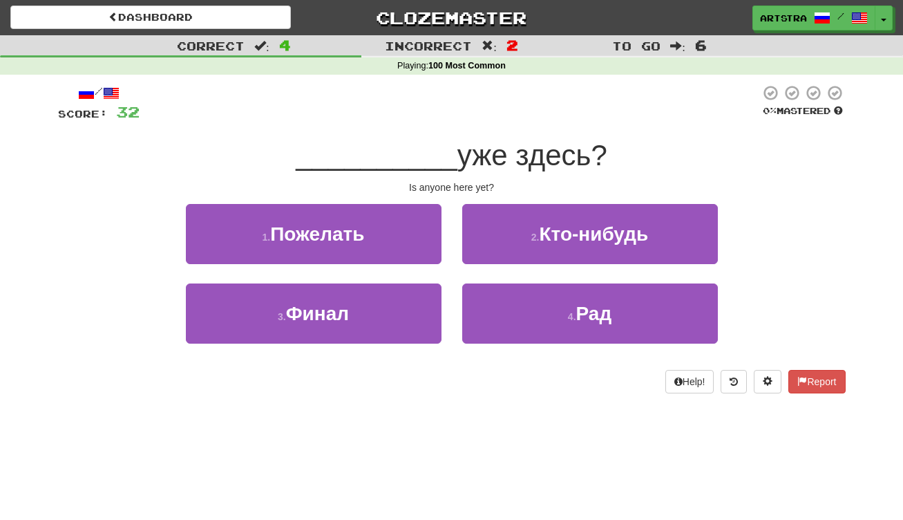
click at [457, 160] on span "уже здесь?" at bounding box center [532, 155] width 150 height 32
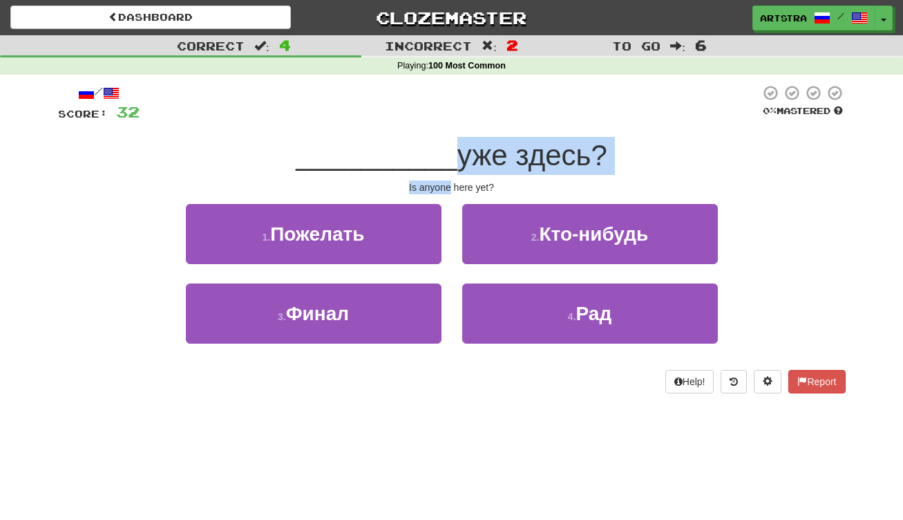
drag, startPoint x: 446, startPoint y: 169, endPoint x: 451, endPoint y: 186, distance: 17.5
click at [451, 186] on div "/ Score: 32 0 % Mastered __________ уже здесь? Is anyone here yet? 1 . Пожелать…" at bounding box center [452, 238] width 788 height 309
click at [452, 190] on div "Is anyone here yet?" at bounding box center [452, 187] width 788 height 14
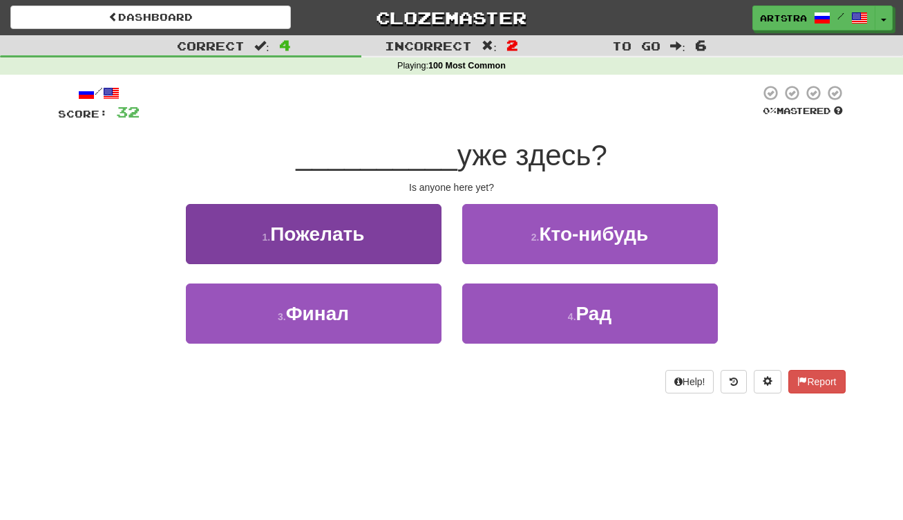
click at [386, 240] on button "1 . Пожелать" at bounding box center [314, 234] width 256 height 60
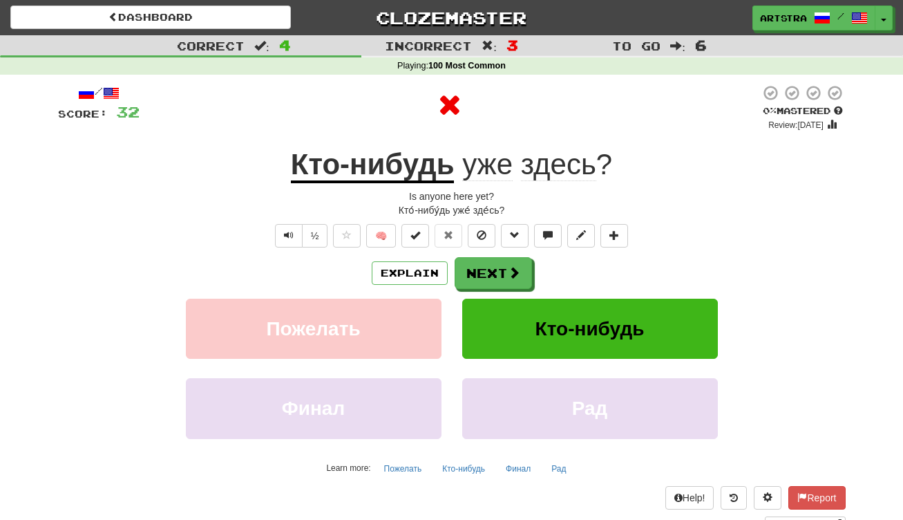
click at [374, 149] on u "Кто-нибудь" at bounding box center [373, 165] width 164 height 35
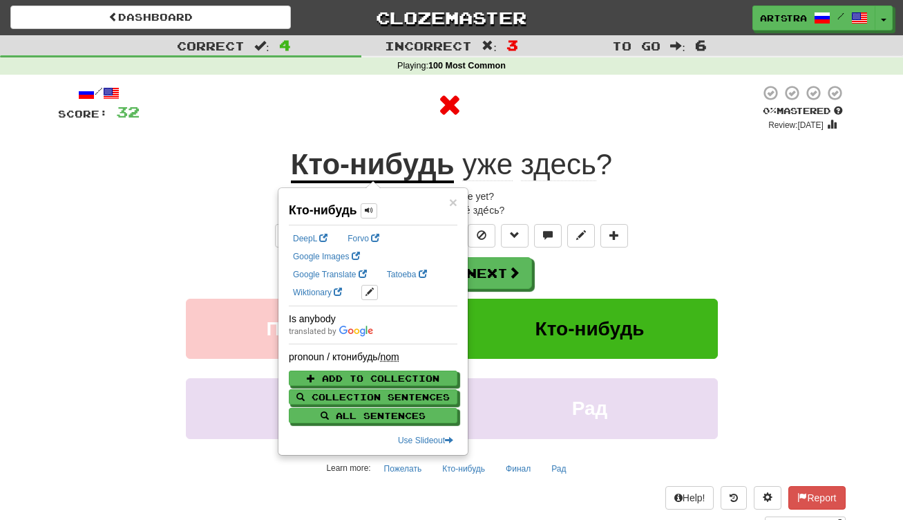
click at [555, 162] on span "здесь" at bounding box center [558, 164] width 75 height 33
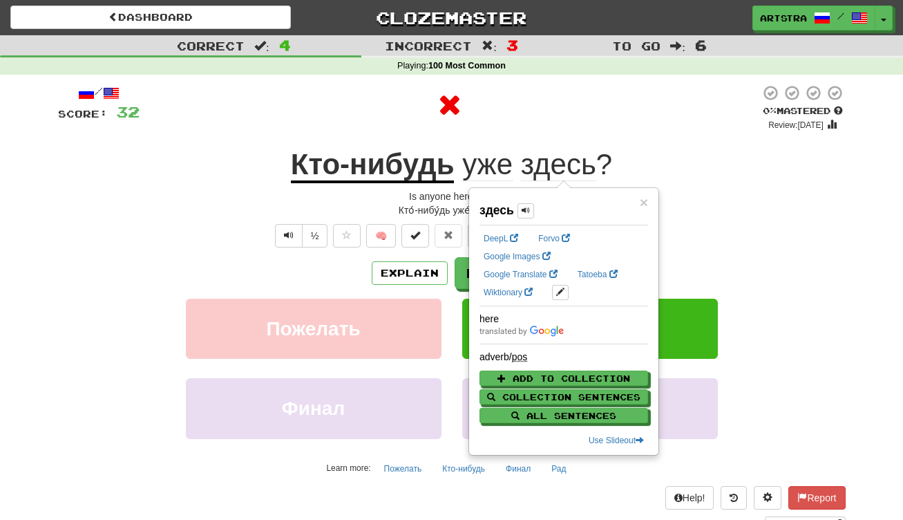
click at [497, 120] on div at bounding box center [450, 104] width 620 height 41
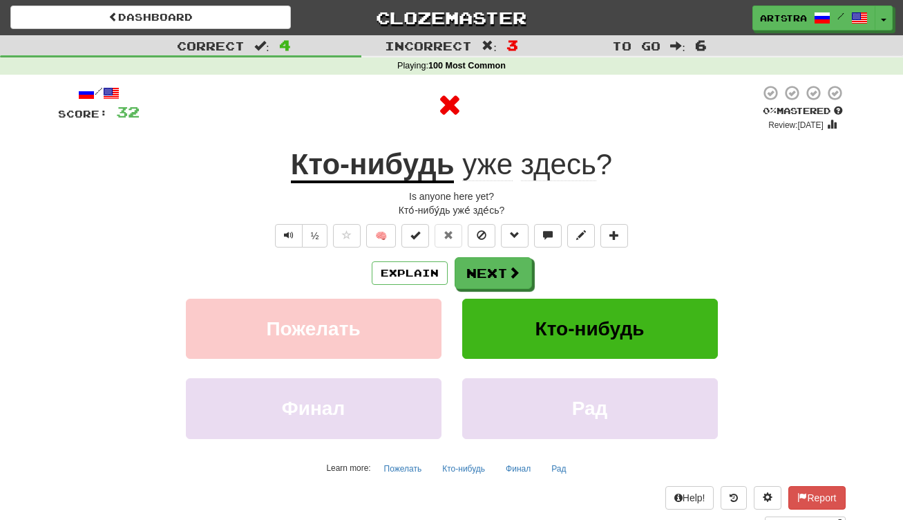
click at [495, 249] on div "/ Score: 32 0 % Mastered Review: 2025-08-17 Кто-нибудь уже здесь ? Is anyone he…" at bounding box center [452, 307] width 788 height 447
click at [494, 269] on button "Next" at bounding box center [493, 274] width 77 height 32
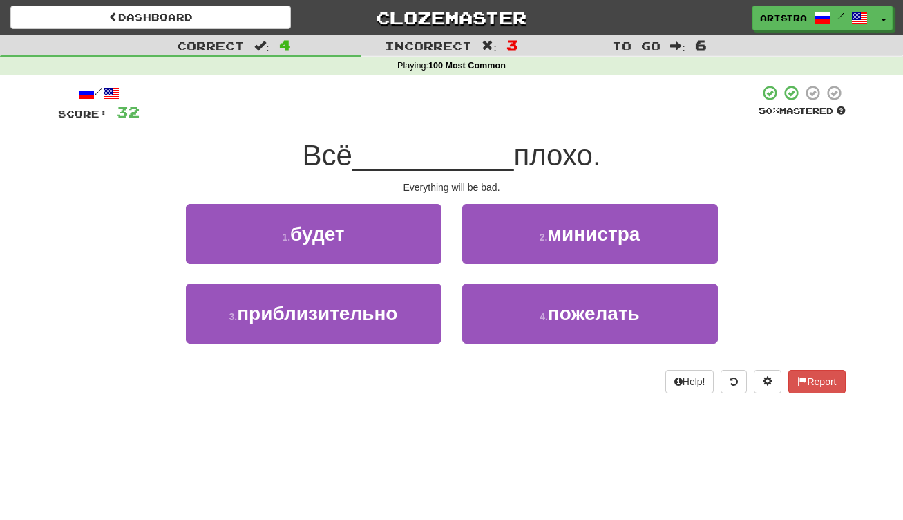
click at [448, 161] on span "__________" at bounding box center [433, 155] width 162 height 32
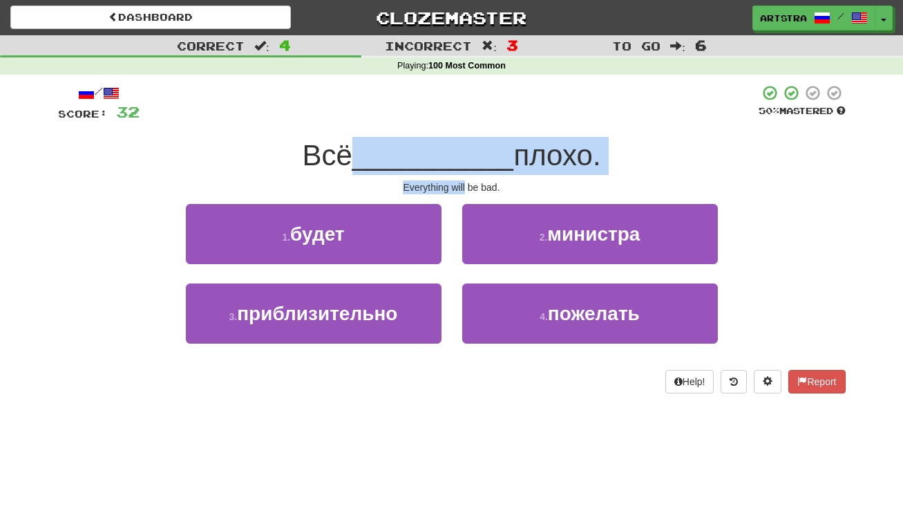
drag, startPoint x: 448, startPoint y: 161, endPoint x: 453, endPoint y: 185, distance: 24.8
click at [453, 185] on div "/ Score: 32 50 % Mastered Всё __________ плохо. Everything will be bad. 1 . буд…" at bounding box center [452, 238] width 788 height 309
click at [453, 185] on div "Everything will be bad." at bounding box center [452, 187] width 788 height 14
drag, startPoint x: 453, startPoint y: 185, endPoint x: 457, endPoint y: 153, distance: 32.0
click at [457, 153] on div "/ Score: 32 50 % Mastered Всё __________ плохо. Everything will be bad. 1 . буд…" at bounding box center [452, 238] width 788 height 309
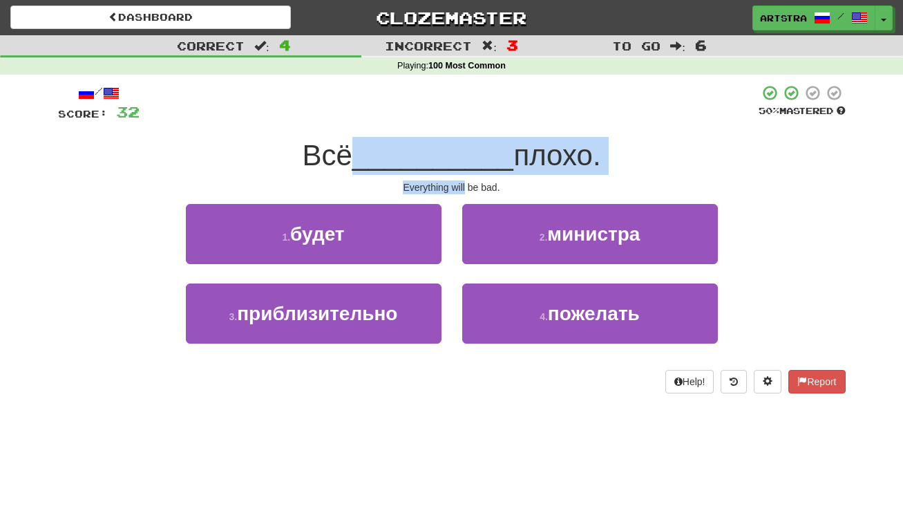
click at [457, 153] on span "__________" at bounding box center [433, 155] width 162 height 32
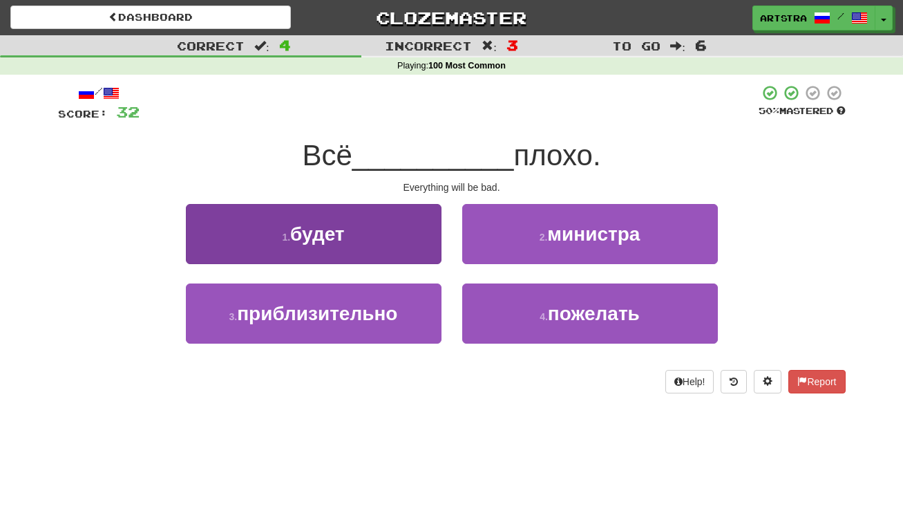
click at [423, 227] on button "1 . будет" at bounding box center [314, 234] width 256 height 60
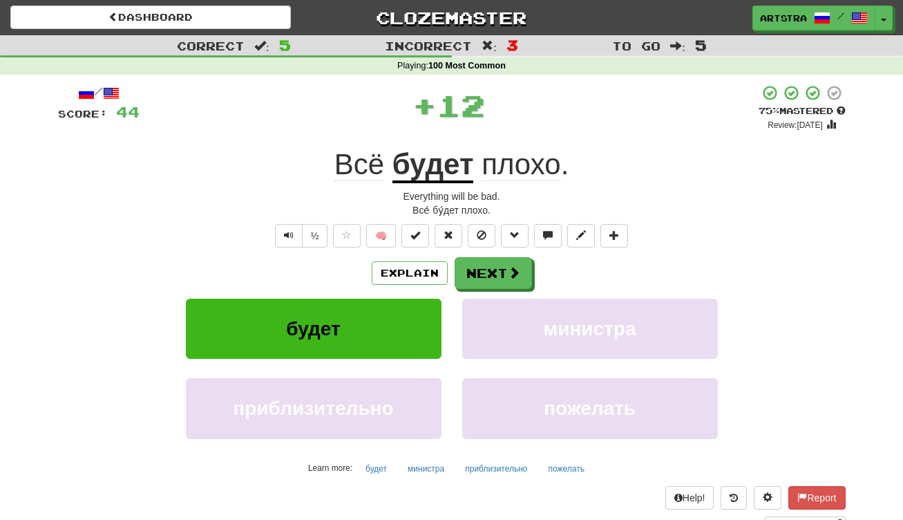
click at [528, 176] on span "плохо" at bounding box center [521, 164] width 79 height 33
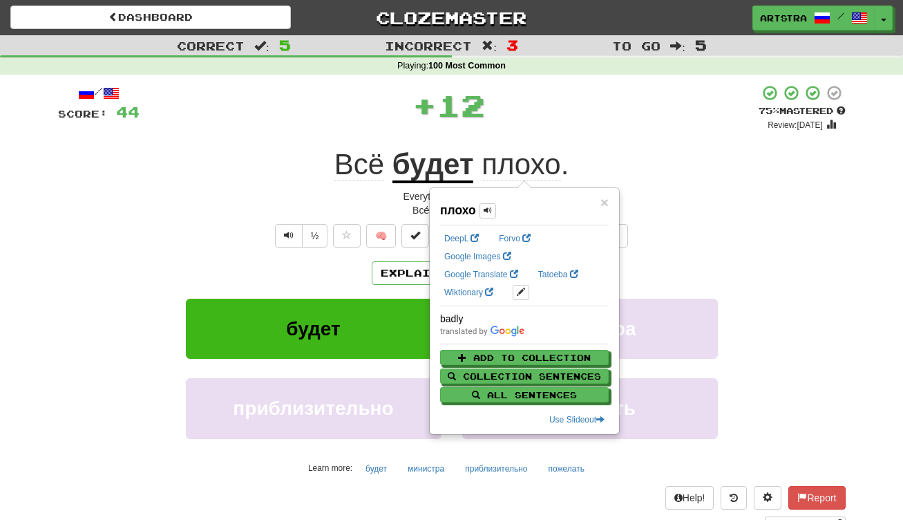
click at [573, 132] on div "/ Score: 44 + 12 75 % Mastered Review: 2025-09-16 Всё будет плохо . Everything …" at bounding box center [452, 307] width 788 height 447
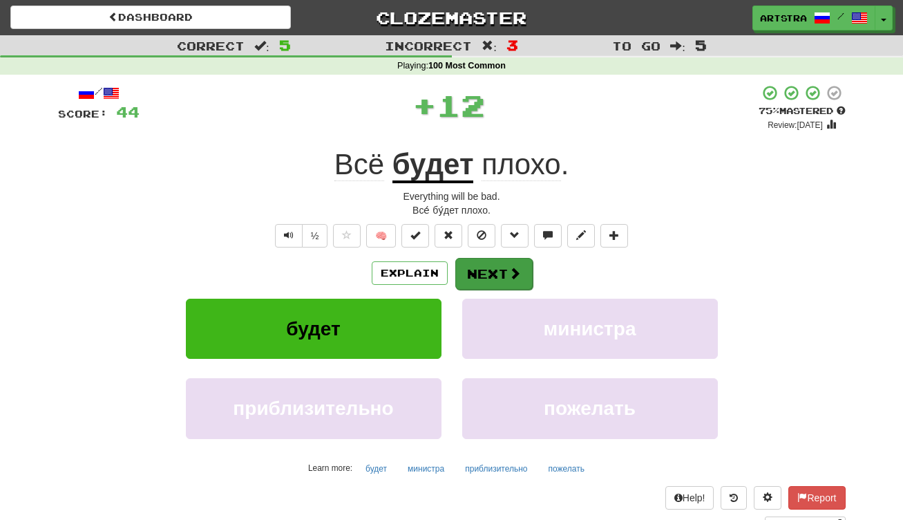
click at [506, 270] on button "Next" at bounding box center [493, 274] width 77 height 32
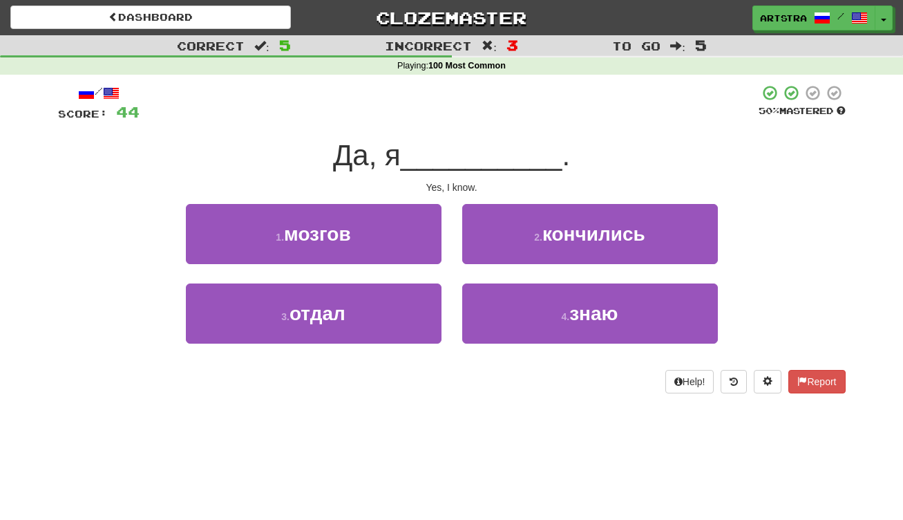
click at [451, 165] on span "__________" at bounding box center [482, 155] width 162 height 32
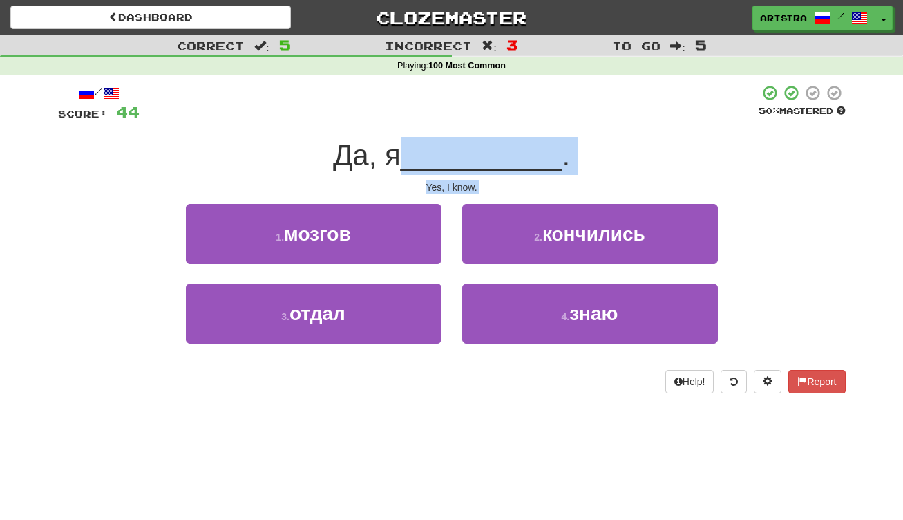
drag, startPoint x: 451, startPoint y: 165, endPoint x: 461, endPoint y: 191, distance: 27.3
click at [461, 191] on div "/ Score: 44 50 % Mastered Да, я __________ . Yes, I know. 1 . мозгов 2 . кончил…" at bounding box center [452, 238] width 788 height 309
click at [461, 189] on div "Yes, I know." at bounding box center [452, 187] width 788 height 14
drag, startPoint x: 461, startPoint y: 189, endPoint x: 465, endPoint y: 150, distance: 38.9
click at [465, 150] on div "/ Score: 44 50 % Mastered Да, я __________ . Yes, I know. 1 . мозгов 2 . кончил…" at bounding box center [452, 238] width 788 height 309
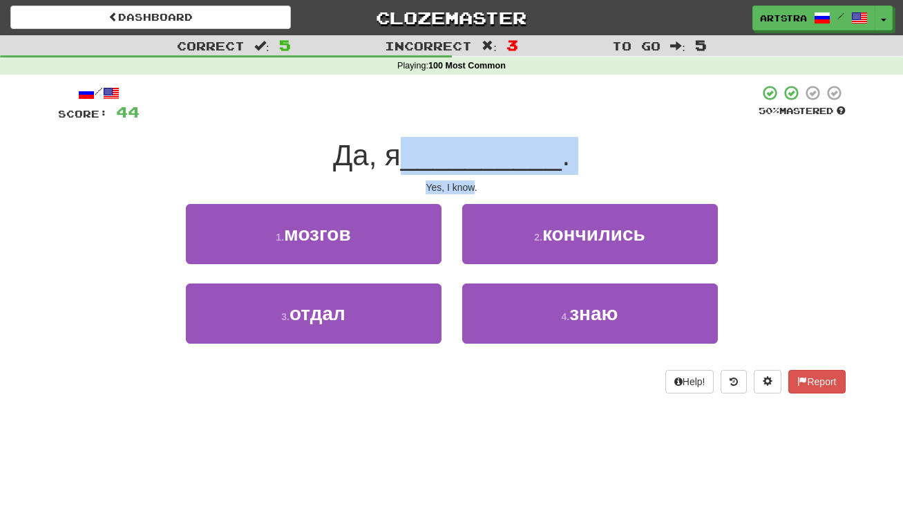
click at [465, 150] on span "__________" at bounding box center [482, 155] width 162 height 32
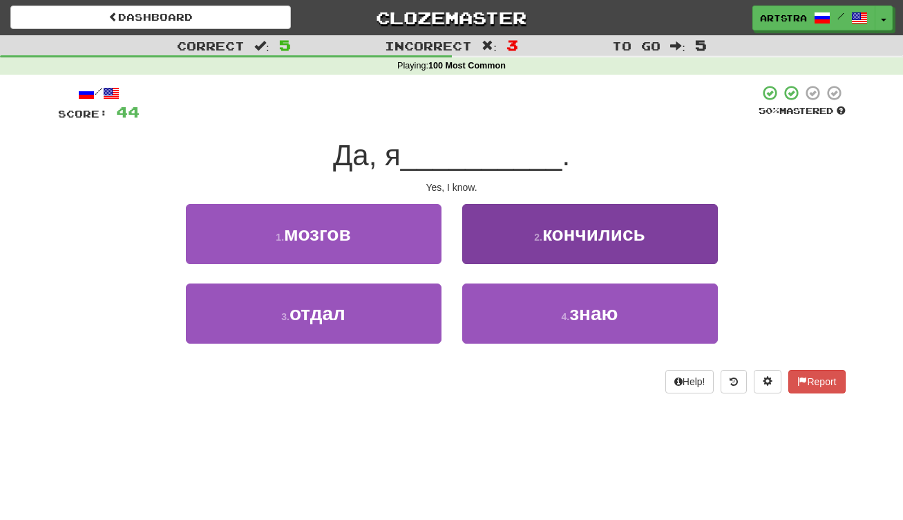
drag, startPoint x: 570, startPoint y: 336, endPoint x: 580, endPoint y: 307, distance: 31.5
click at [570, 336] on button "4 . знаю" at bounding box center [590, 313] width 256 height 60
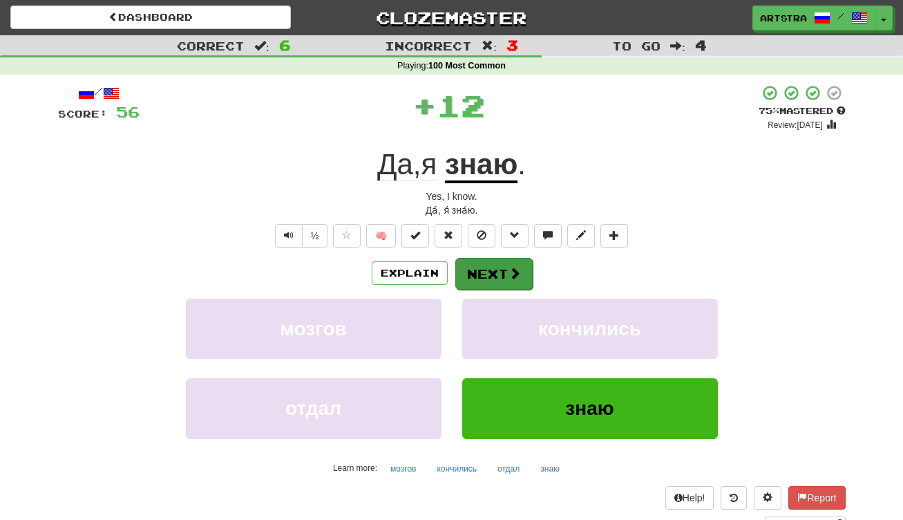
click at [496, 258] on button "Next" at bounding box center [493, 274] width 77 height 32
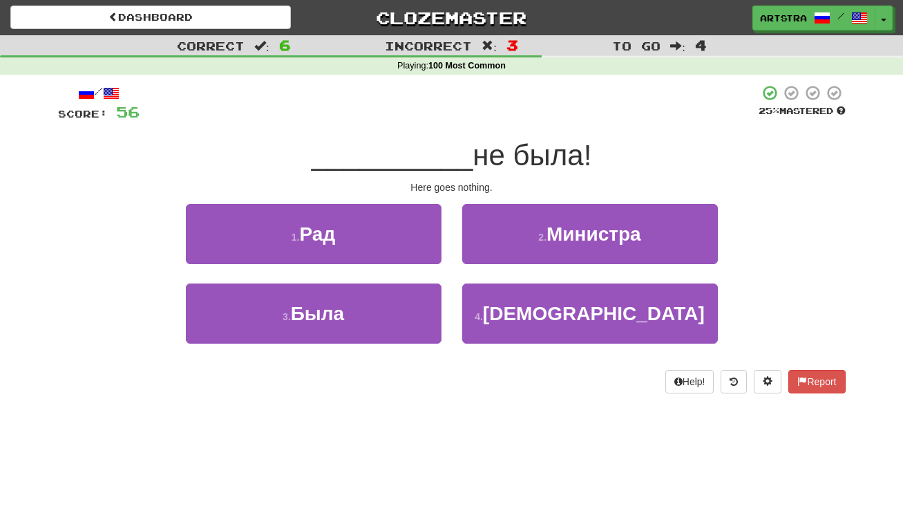
click at [455, 145] on span "__________" at bounding box center [393, 155] width 162 height 32
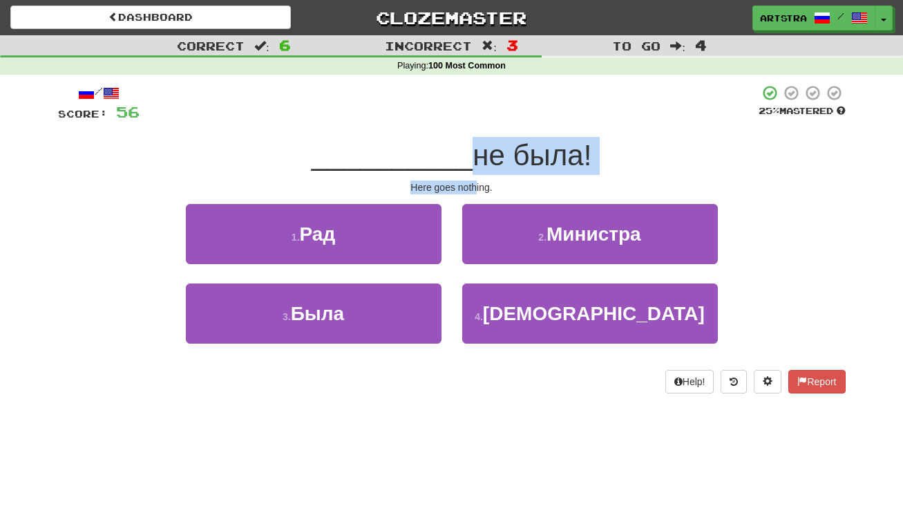
drag, startPoint x: 453, startPoint y: 166, endPoint x: 476, endPoint y: 190, distance: 33.2
click at [476, 190] on div "/ Score: 56 25 % Mastered __________ не была! Here goes nothing. 1 . Рад 2 . Ми…" at bounding box center [452, 238] width 788 height 309
click at [476, 190] on div "Here goes nothing." at bounding box center [452, 187] width 788 height 14
drag, startPoint x: 476, startPoint y: 190, endPoint x: 473, endPoint y: 150, distance: 40.2
click at [473, 150] on div "/ Score: 56 25 % Mastered __________ не была! Here goes nothing. 1 . Рад 2 . Ми…" at bounding box center [452, 238] width 788 height 309
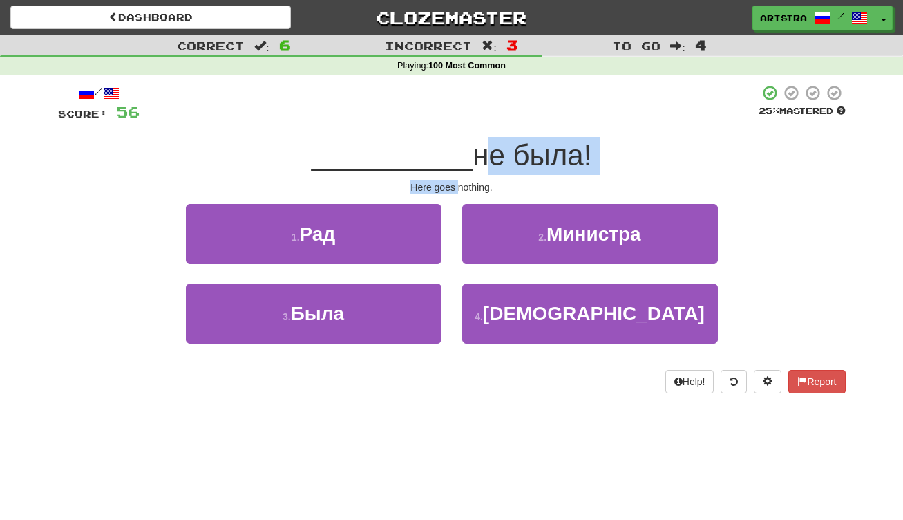
click at [473, 150] on span "не была!" at bounding box center [532, 155] width 119 height 32
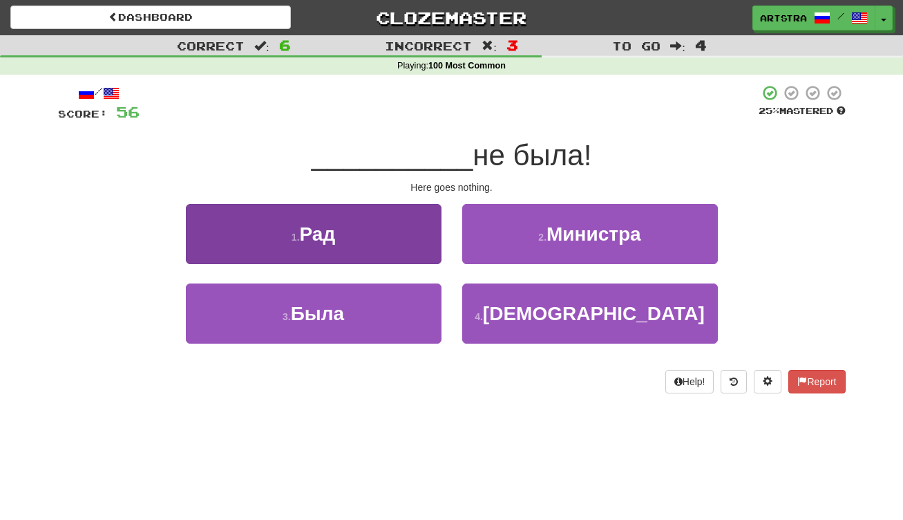
click at [392, 213] on button "1 . Рад" at bounding box center [314, 234] width 256 height 60
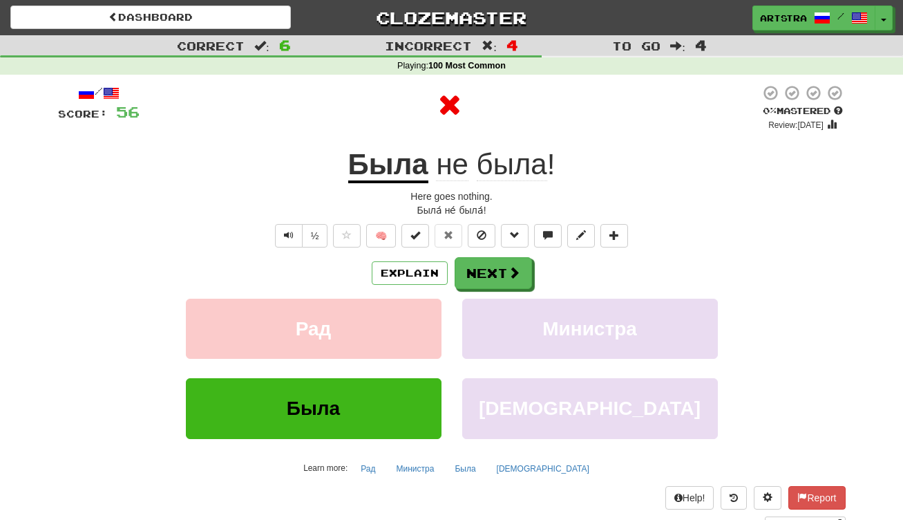
click at [368, 150] on u "Была" at bounding box center [388, 165] width 80 height 35
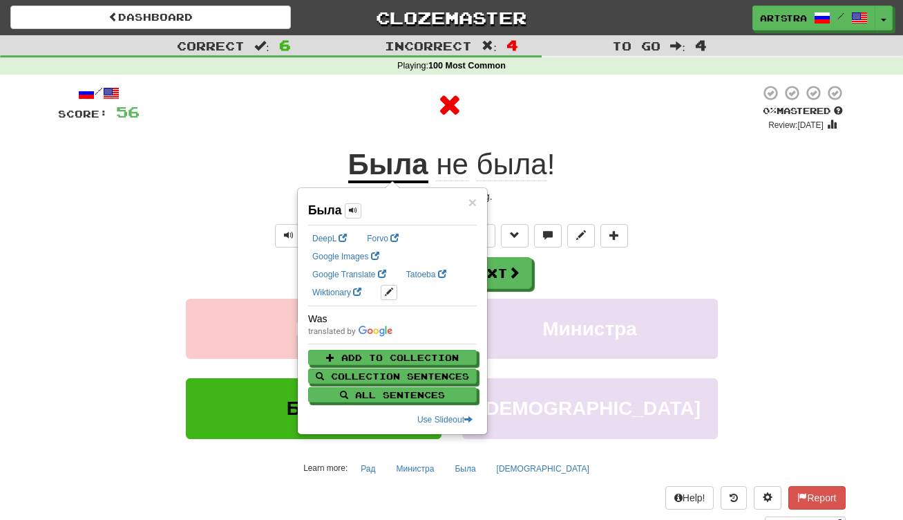
click at [515, 152] on span "была" at bounding box center [512, 164] width 70 height 33
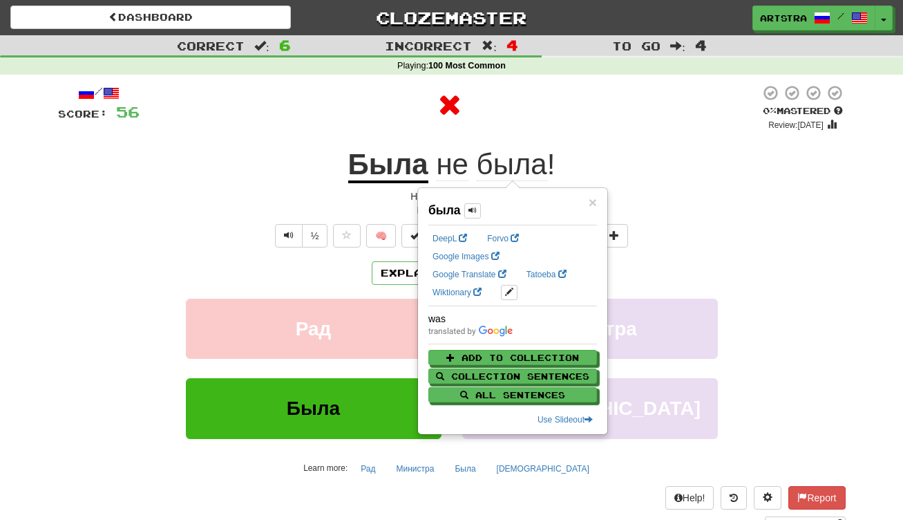
click at [611, 114] on div at bounding box center [450, 104] width 620 height 41
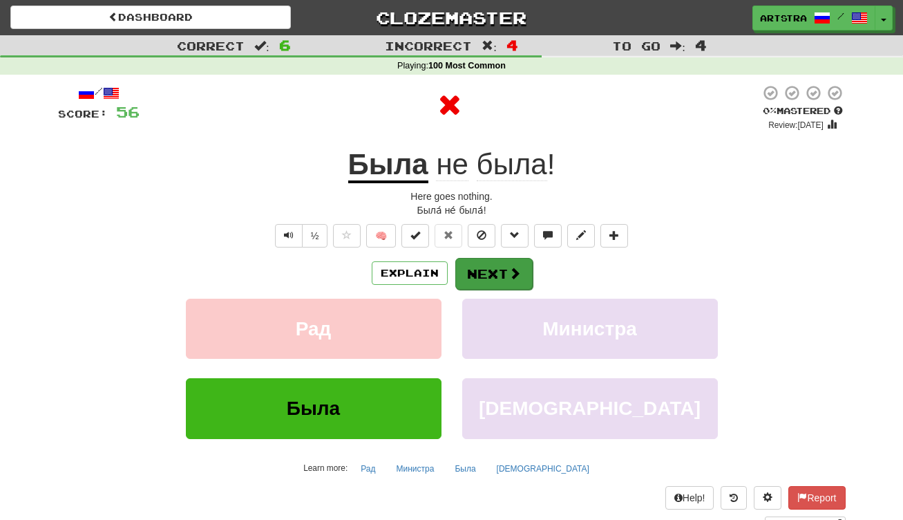
click at [517, 271] on button "Next" at bounding box center [493, 274] width 77 height 32
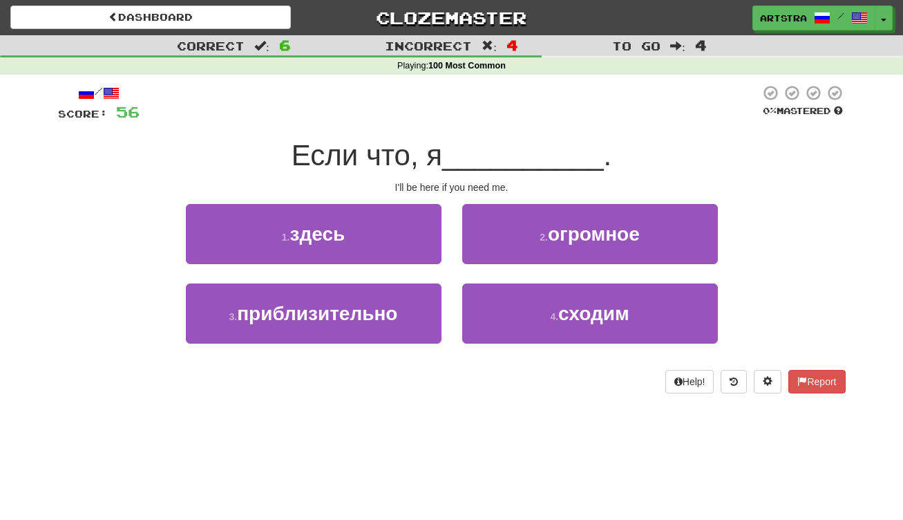
click at [466, 146] on span "__________" at bounding box center [523, 155] width 162 height 32
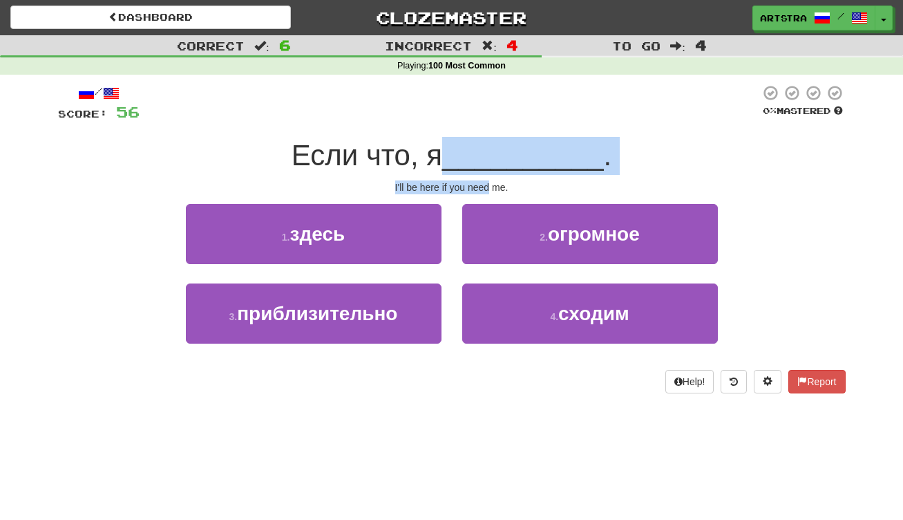
drag, startPoint x: 466, startPoint y: 146, endPoint x: 470, endPoint y: 187, distance: 41.0
click at [470, 187] on div "/ Score: 56 0 % Mastered Если что, я __________ . I'll be here if you need me. …" at bounding box center [452, 238] width 788 height 309
click at [470, 187] on div "I'll be here if you need me." at bounding box center [452, 187] width 788 height 14
drag, startPoint x: 470, startPoint y: 187, endPoint x: 470, endPoint y: 145, distance: 41.5
click at [470, 145] on div "/ Score: 56 0 % Mastered Если что, я __________ . I'll be here if you need me. …" at bounding box center [452, 238] width 788 height 309
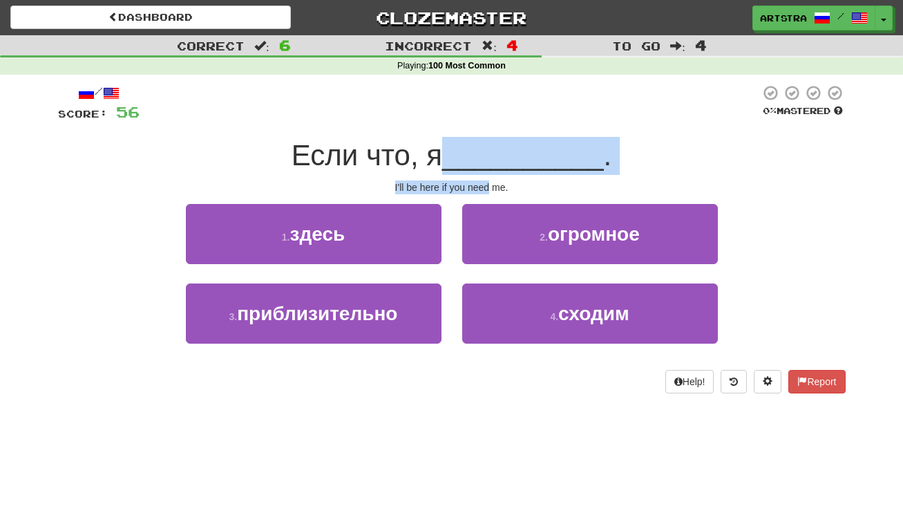
click at [470, 145] on span "__________" at bounding box center [523, 155] width 162 height 32
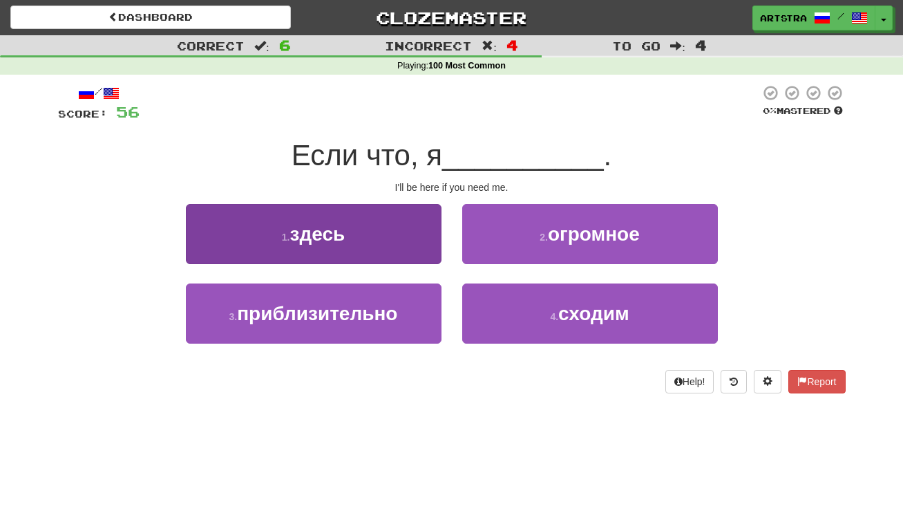
click at [424, 326] on button "3 . приблизительно" at bounding box center [314, 313] width 256 height 60
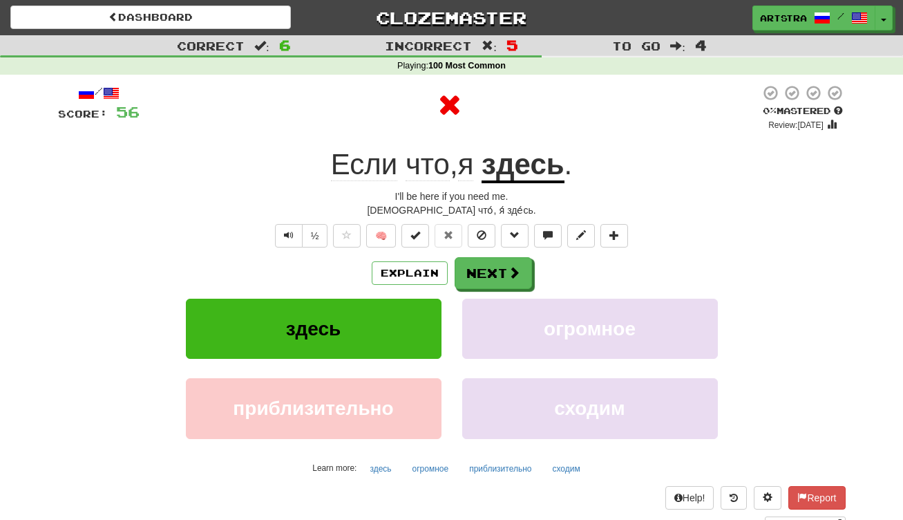
click at [540, 171] on u "здесь" at bounding box center [523, 165] width 83 height 35
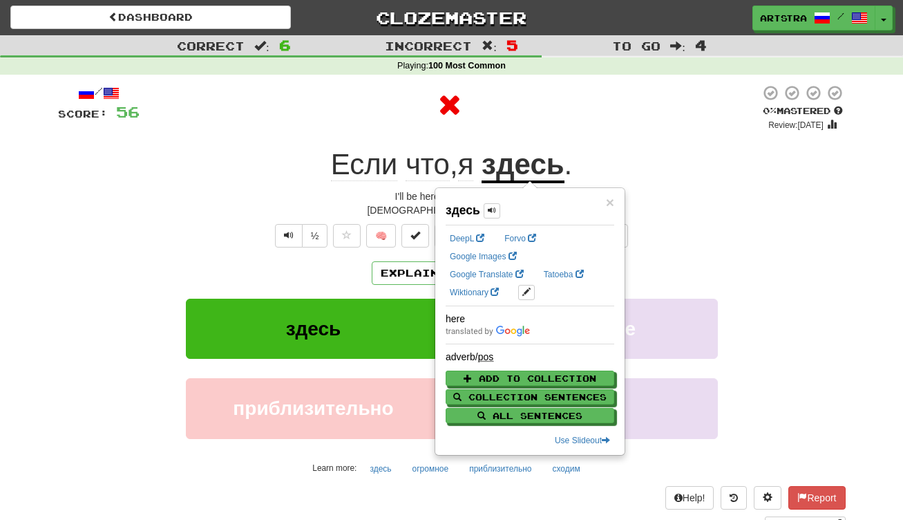
click at [535, 125] on div at bounding box center [450, 107] width 620 height 47
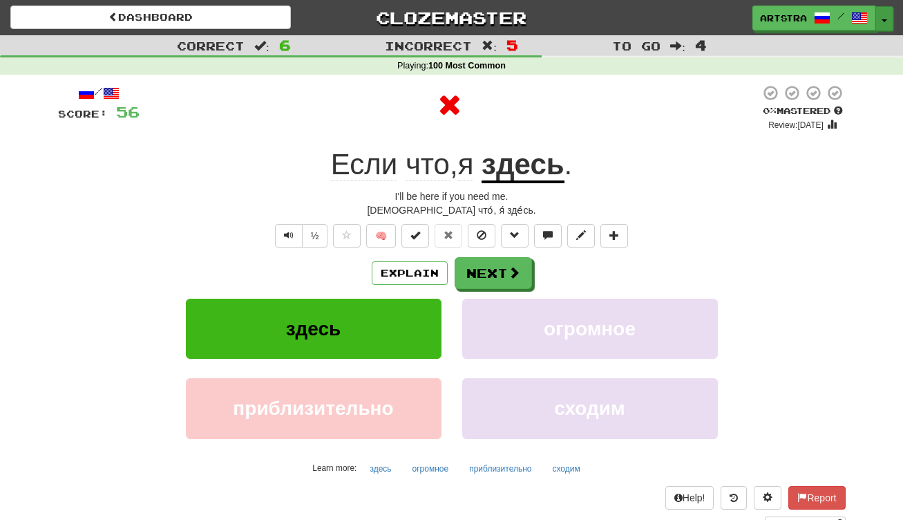
click at [889, 26] on button "Toggle Dropdown" at bounding box center [884, 18] width 18 height 25
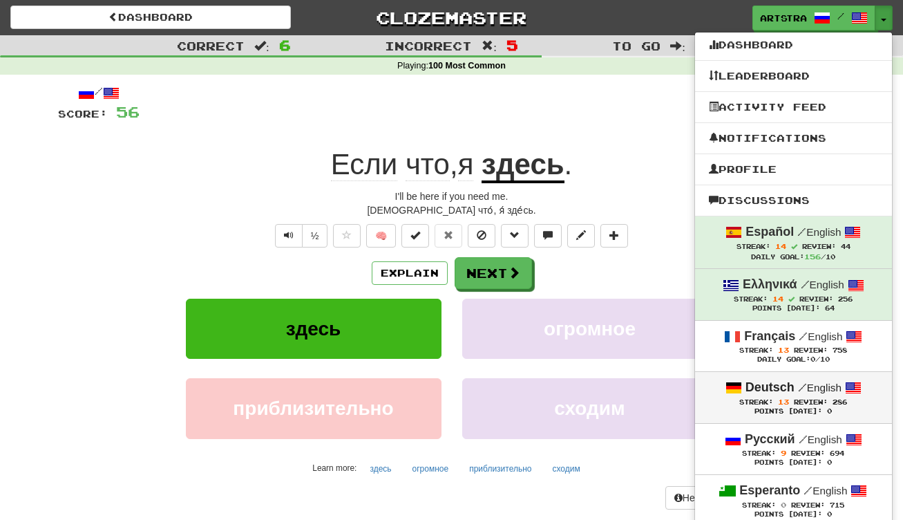
click at [852, 410] on div "Points [DATE]: 0" at bounding box center [793, 411] width 169 height 9
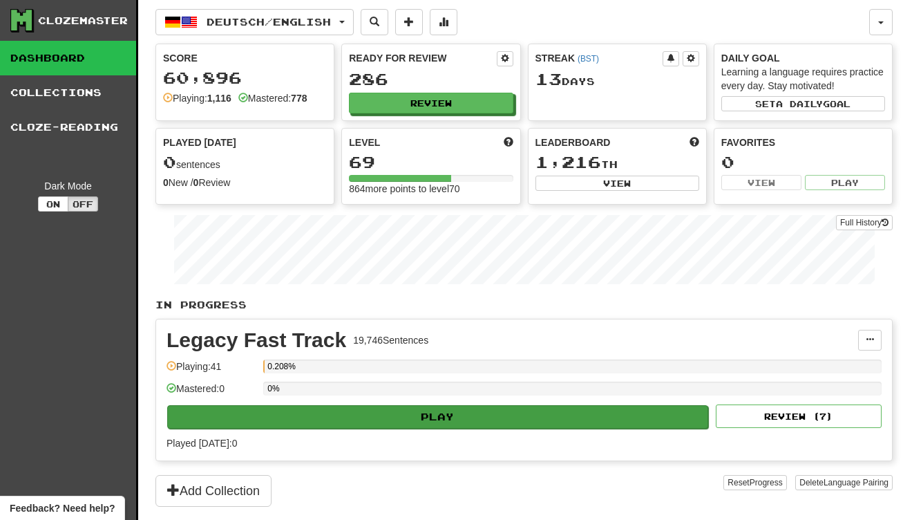
click at [477, 423] on button "Play" at bounding box center [437, 416] width 541 height 23
select select "**"
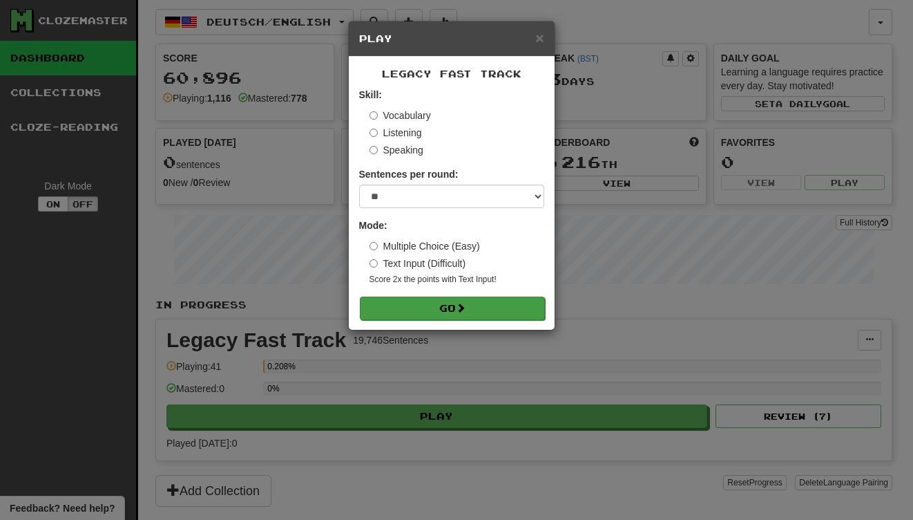
click at [488, 316] on button "Go" at bounding box center [452, 307] width 185 height 23
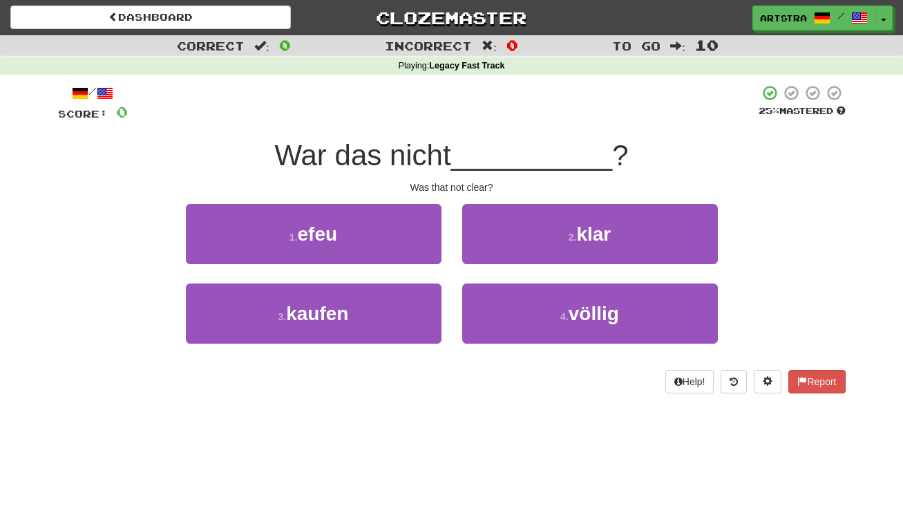
click at [462, 171] on div "War das nicht __________ ?" at bounding box center [452, 156] width 788 height 38
drag, startPoint x: 462, startPoint y: 171, endPoint x: 464, endPoint y: 183, distance: 11.9
click at [464, 184] on div "/ Score: 0 25 % Mastered War das nicht __________ ? Was that not clear? 1 . efe…" at bounding box center [452, 238] width 788 height 309
click at [464, 183] on div "Was that not clear?" at bounding box center [452, 187] width 788 height 14
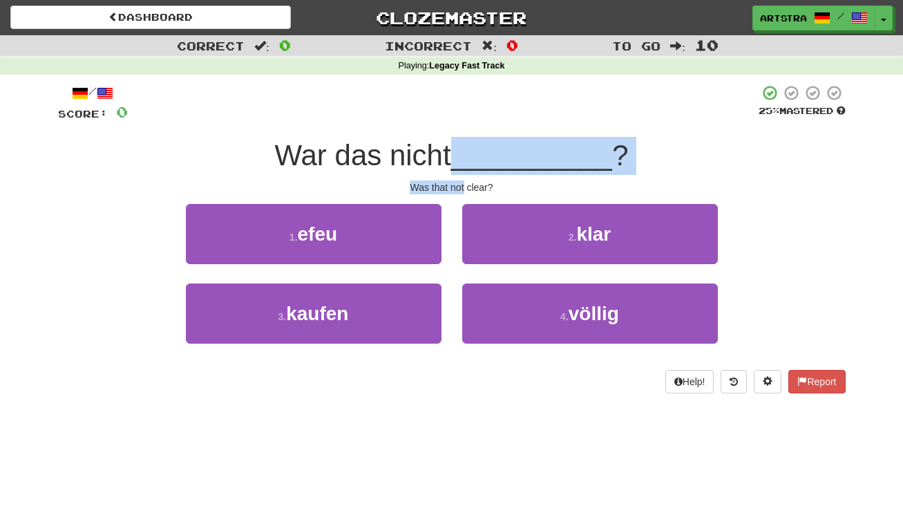
drag, startPoint x: 464, startPoint y: 183, endPoint x: 470, endPoint y: 144, distance: 39.9
click at [470, 144] on div "/ Score: 0 25 % Mastered War das nicht __________ ? Was that not clear? 1 . efe…" at bounding box center [452, 238] width 788 height 309
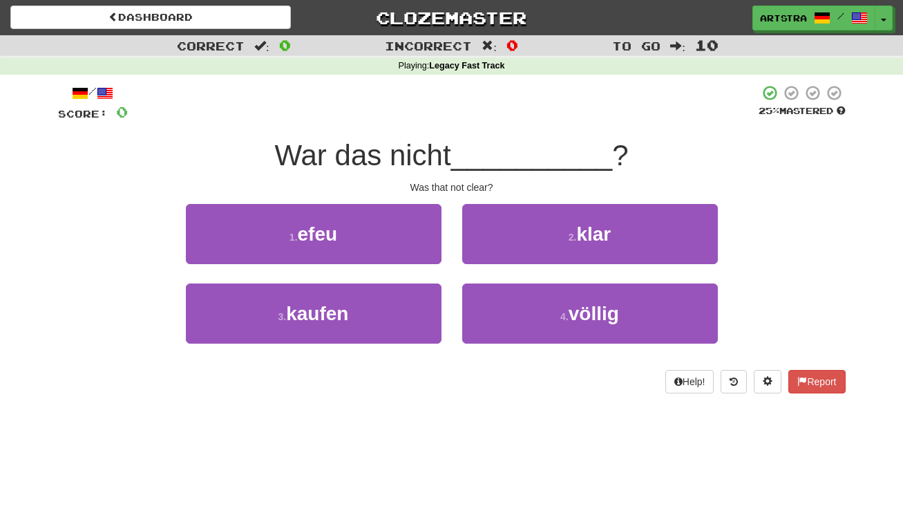
click at [470, 144] on span "__________" at bounding box center [532, 155] width 162 height 32
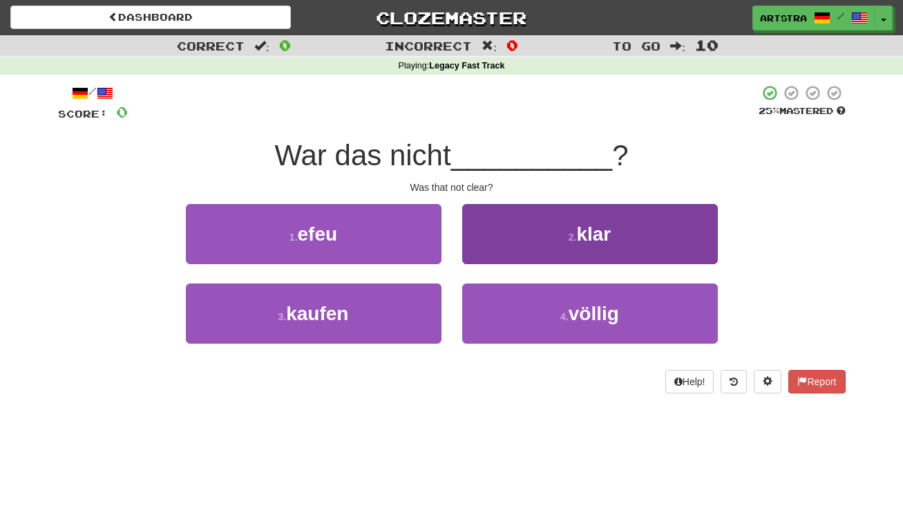
click at [549, 237] on button "2 . klar" at bounding box center [590, 234] width 256 height 60
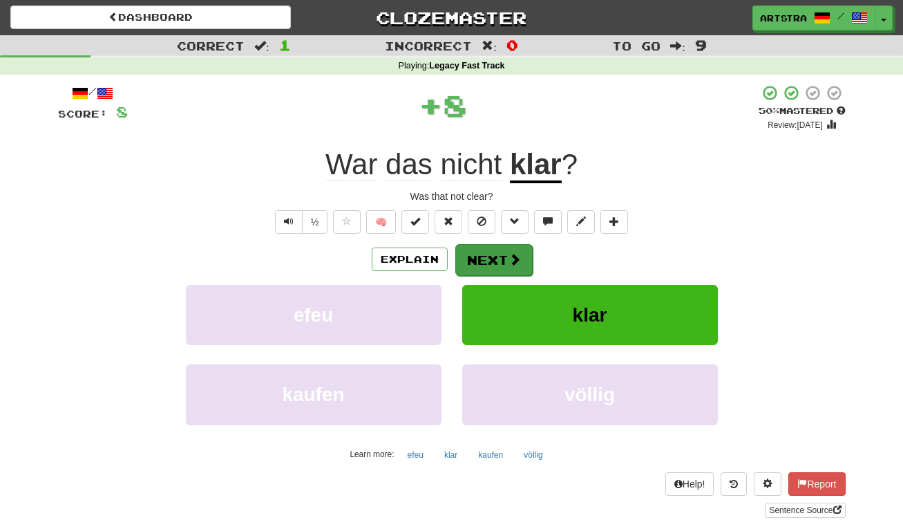
click at [506, 251] on button "Next" at bounding box center [493, 260] width 77 height 32
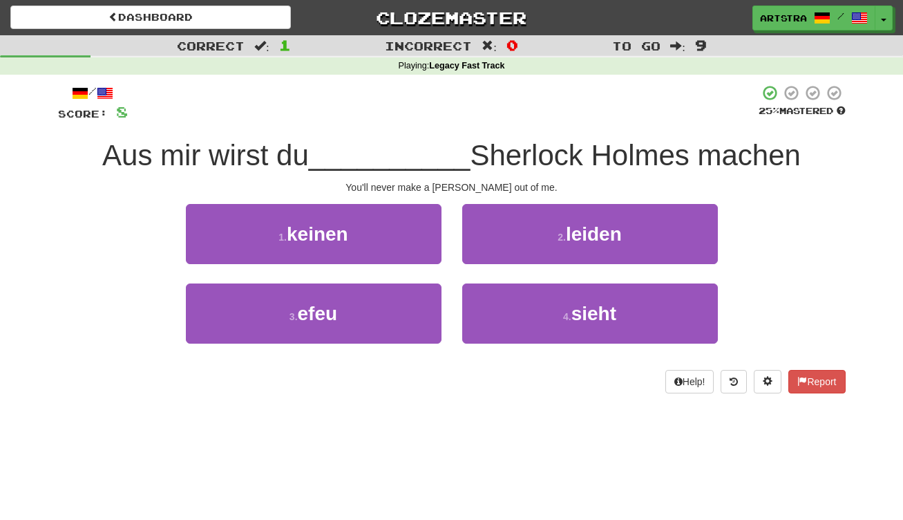
click at [441, 148] on span "__________" at bounding box center [390, 155] width 162 height 32
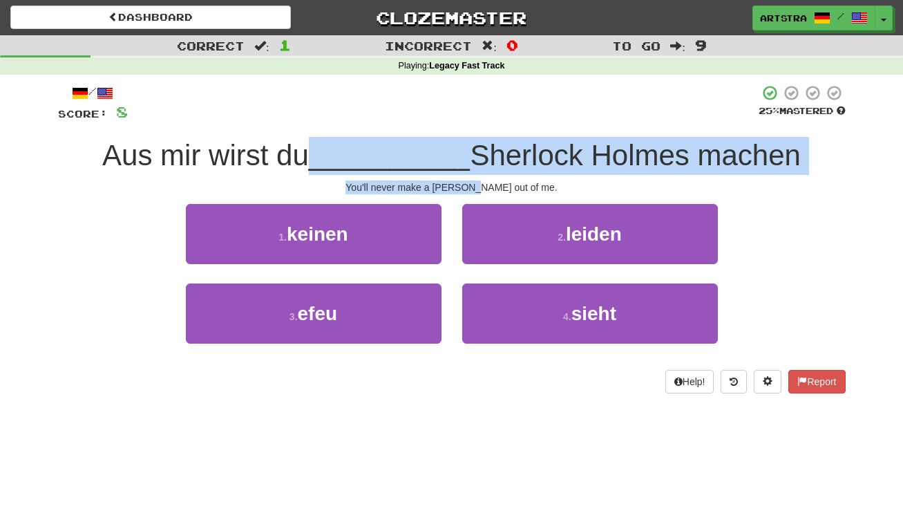
drag, startPoint x: 441, startPoint y: 148, endPoint x: 455, endPoint y: 179, distance: 33.7
click at [455, 179] on div "/ Score: 8 25 % Mastered Aus mir wirst du __________ Sherlock Holmes machen You…" at bounding box center [452, 238] width 788 height 309
click at [455, 180] on div "You'll never make a Sherlock Holmes out of me." at bounding box center [452, 187] width 788 height 14
drag, startPoint x: 455, startPoint y: 179, endPoint x: 455, endPoint y: 146, distance: 33.2
click at [455, 146] on div "/ Score: 8 25 % Mastered Aus mir wirst du __________ Sherlock Holmes machen You…" at bounding box center [452, 238] width 788 height 309
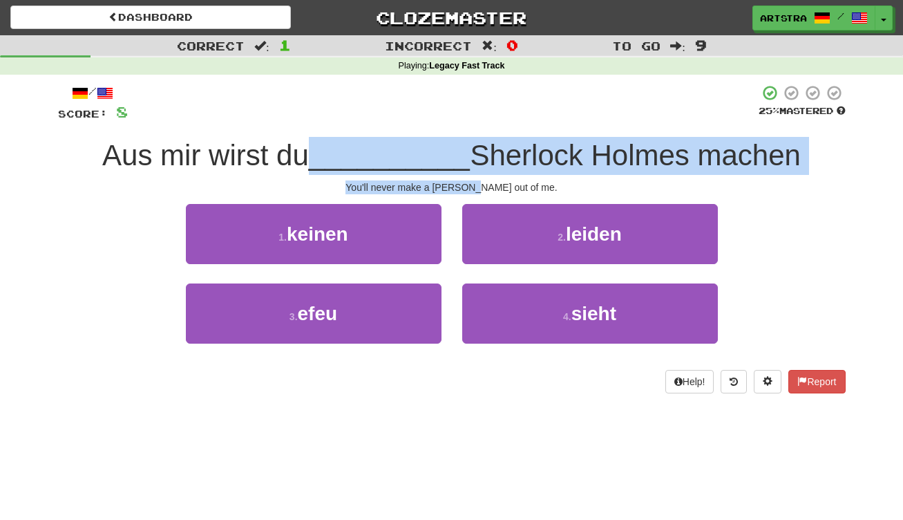
click at [455, 146] on span "__________" at bounding box center [390, 155] width 162 height 32
drag, startPoint x: 455, startPoint y: 146, endPoint x: 455, endPoint y: 182, distance: 35.9
click at [455, 182] on div "/ Score: 8 25 % Mastered Aus mir wirst du __________ Sherlock Holmes machen You…" at bounding box center [452, 238] width 788 height 309
click at [455, 182] on div "You'll never make a Sherlock Holmes out of me." at bounding box center [452, 187] width 788 height 14
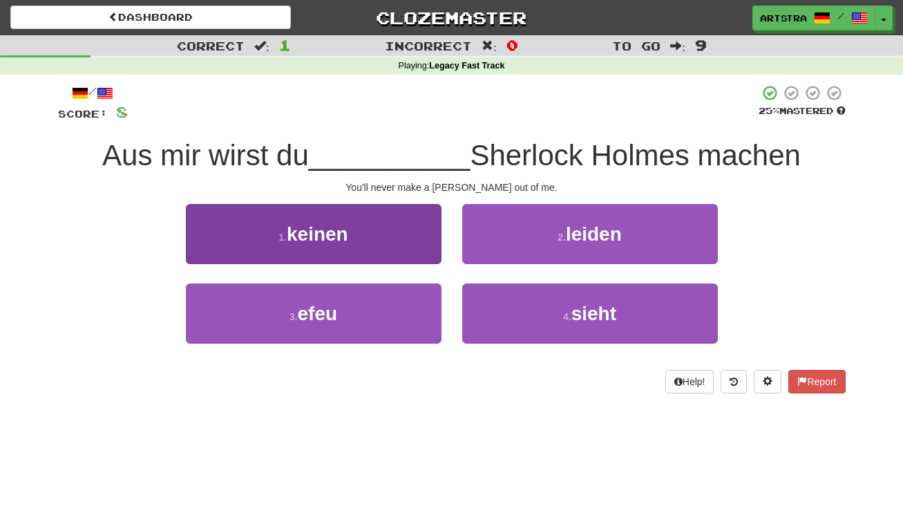
click at [397, 220] on button "1 . keinen" at bounding box center [314, 234] width 256 height 60
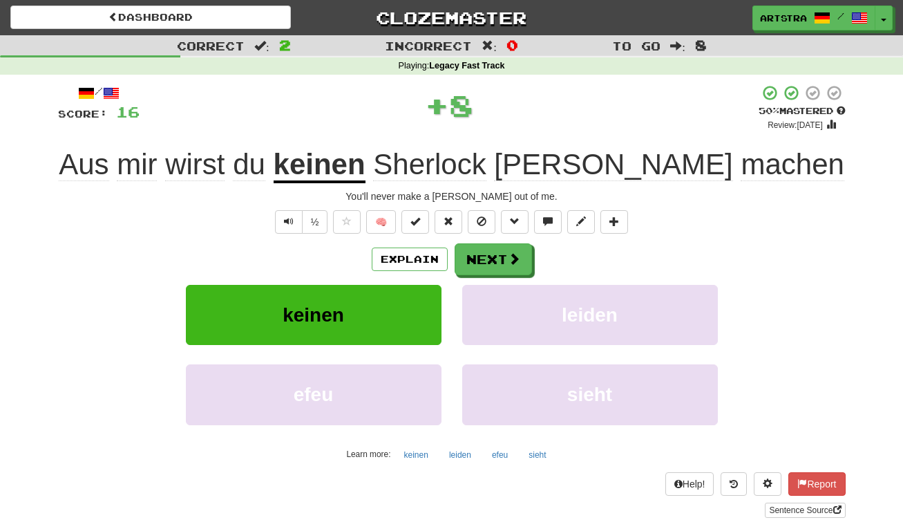
click at [225, 157] on span "wirst" at bounding box center [194, 164] width 59 height 33
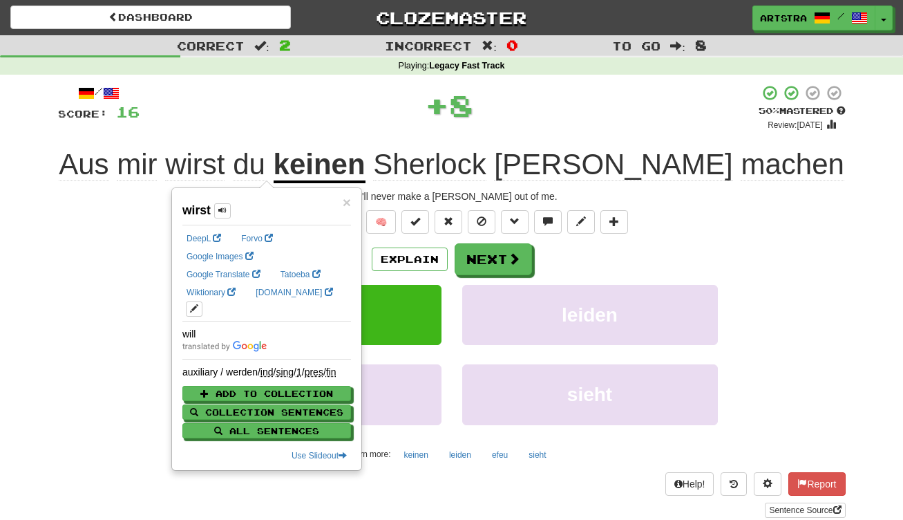
click at [567, 146] on div "Aus mir wirst du keinen Sherlock Holmes machen" at bounding box center [452, 165] width 788 height 38
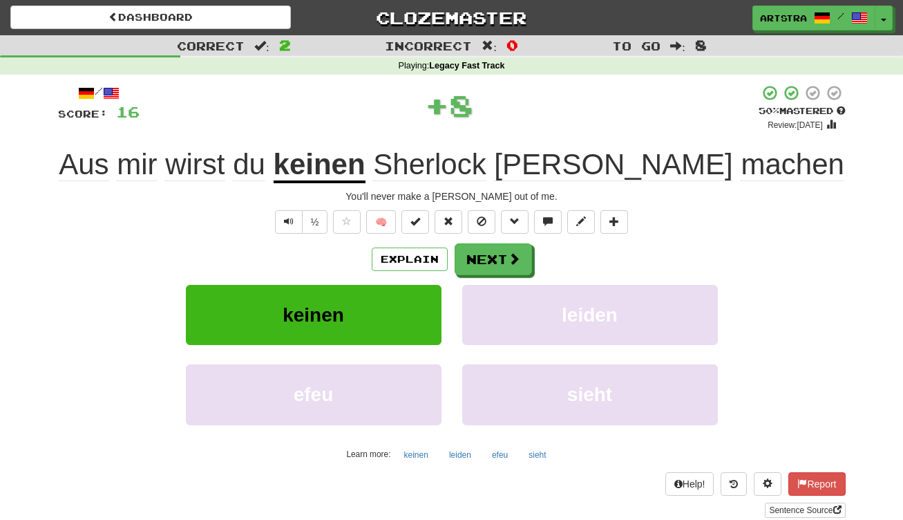
click at [568, 156] on span "Holmes" at bounding box center [613, 164] width 238 height 33
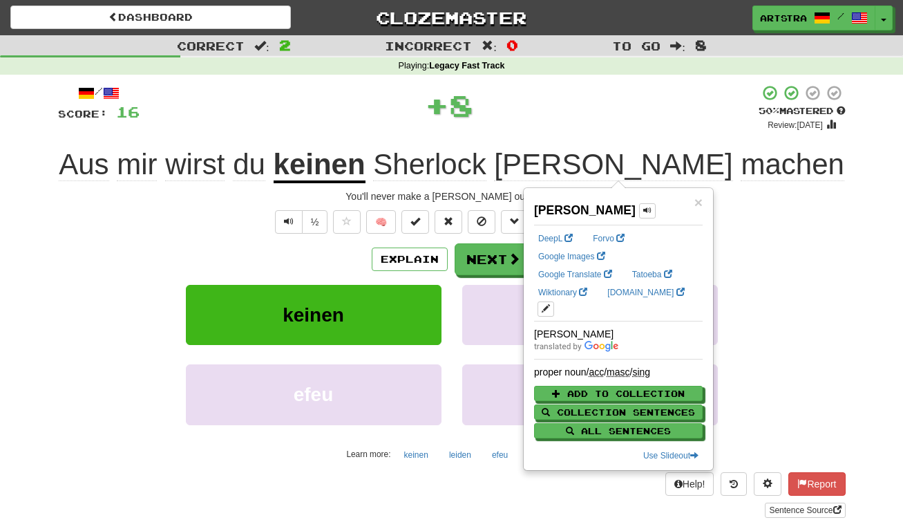
click at [741, 163] on span "machen" at bounding box center [792, 164] width 103 height 33
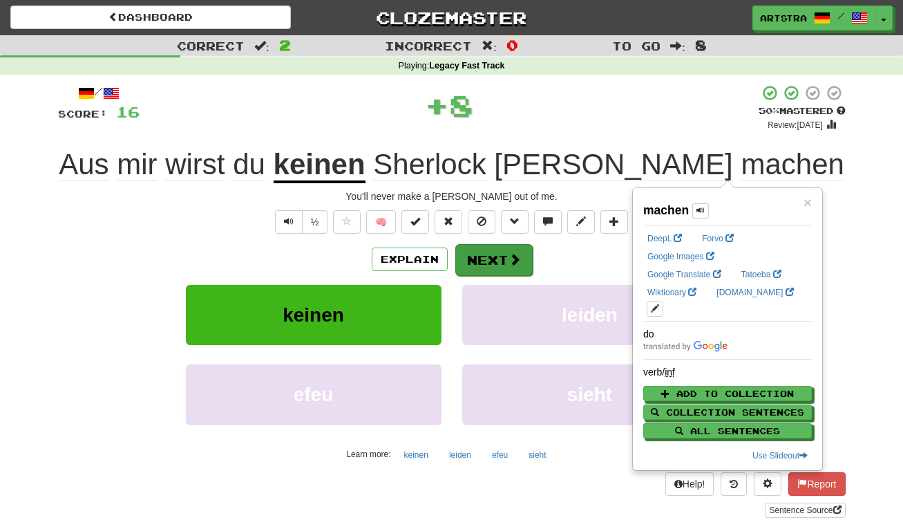
click at [493, 261] on button "Next" at bounding box center [493, 260] width 77 height 32
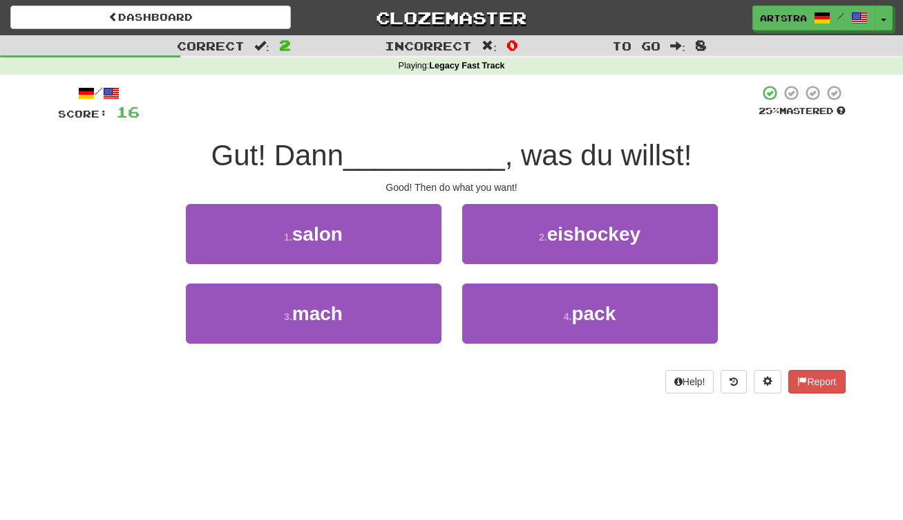
click at [430, 159] on span "__________" at bounding box center [424, 155] width 162 height 32
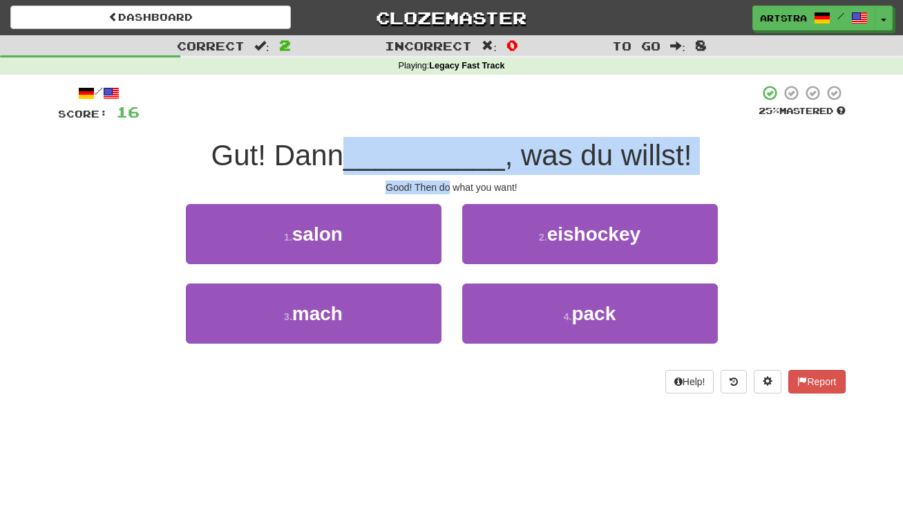
drag, startPoint x: 430, startPoint y: 159, endPoint x: 438, endPoint y: 180, distance: 23.0
click at [438, 180] on div "/ Score: 16 25 % Mastered Gut! Dann __________ , was du willst! Good! Then do w…" at bounding box center [452, 238] width 788 height 309
click at [438, 180] on div "Good! Then do what you want!" at bounding box center [452, 187] width 788 height 14
drag, startPoint x: 438, startPoint y: 180, endPoint x: 450, endPoint y: 128, distance: 54.0
click at [450, 128] on div "/ Score: 16 25 % Mastered Gut! Dann __________ , was du willst! Good! Then do w…" at bounding box center [452, 238] width 788 height 309
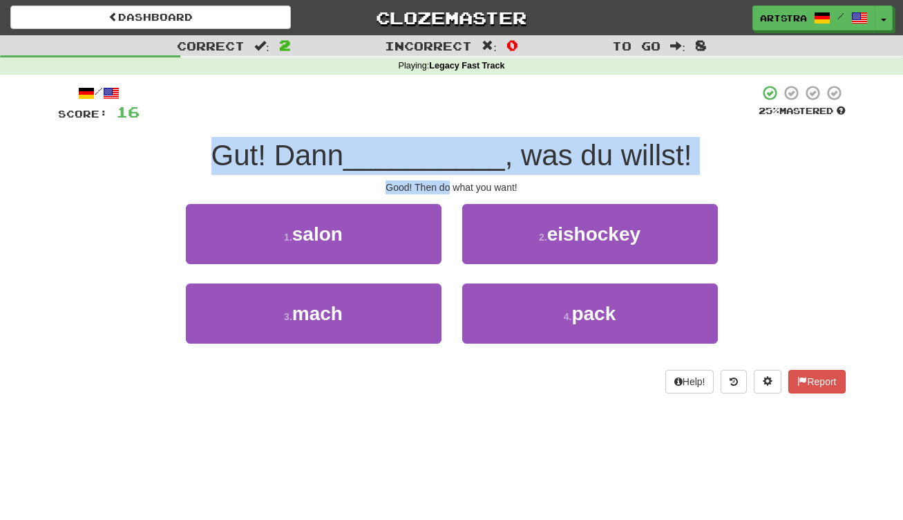
click at [450, 128] on div "/ Score: 16 25 % Mastered Gut! Dann __________ , was du willst! Good! Then do w…" at bounding box center [452, 238] width 788 height 309
drag, startPoint x: 439, startPoint y: 177, endPoint x: 441, endPoint y: 191, distance: 14.0
click at [441, 191] on div "/ Score: 16 25 % Mastered Gut! Dann __________ , was du willst! Good! Then do w…" at bounding box center [452, 238] width 788 height 309
click at [441, 191] on div "Good! Then do what you want!" at bounding box center [452, 187] width 788 height 14
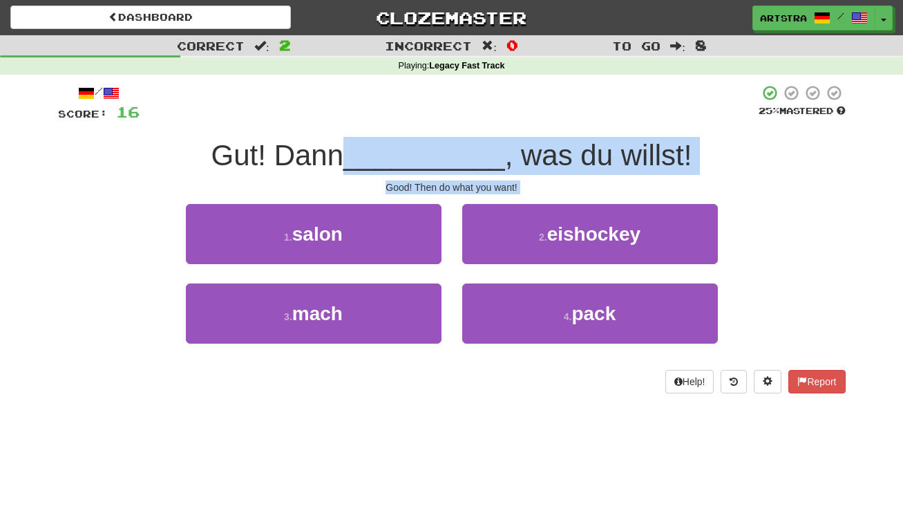
drag, startPoint x: 441, startPoint y: 191, endPoint x: 442, endPoint y: 158, distance: 33.2
click at [442, 158] on div "/ Score: 16 25 % Mastered Gut! Dann __________ , was du willst! Good! Then do w…" at bounding box center [452, 238] width 788 height 309
click at [442, 158] on span "__________" at bounding box center [424, 155] width 162 height 32
drag, startPoint x: 442, startPoint y: 158, endPoint x: 439, endPoint y: 191, distance: 33.3
click at [439, 191] on div "/ Score: 16 25 % Mastered Gut! Dann __________ , was du willst! Good! Then do w…" at bounding box center [452, 238] width 788 height 309
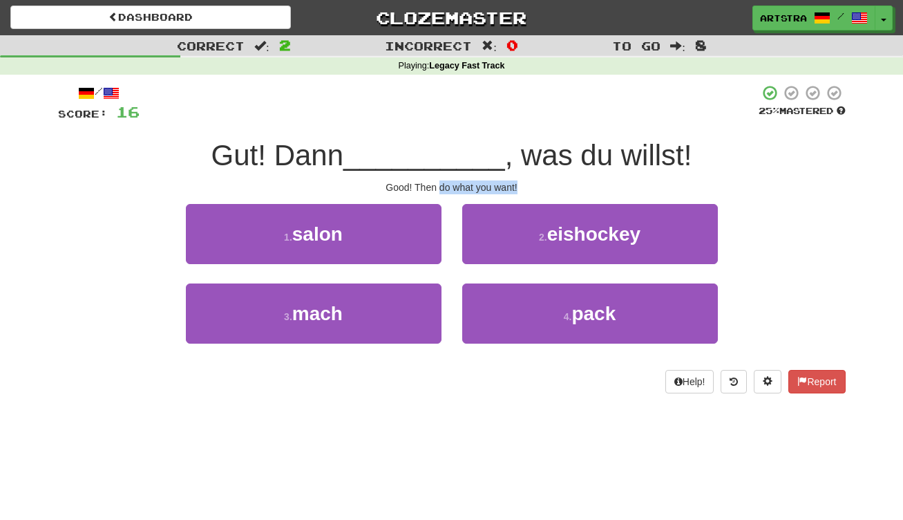
click at [439, 188] on div "Good! Then do what you want!" at bounding box center [452, 187] width 788 height 14
click at [439, 187] on div "Good! Then do what you want!" at bounding box center [452, 187] width 788 height 14
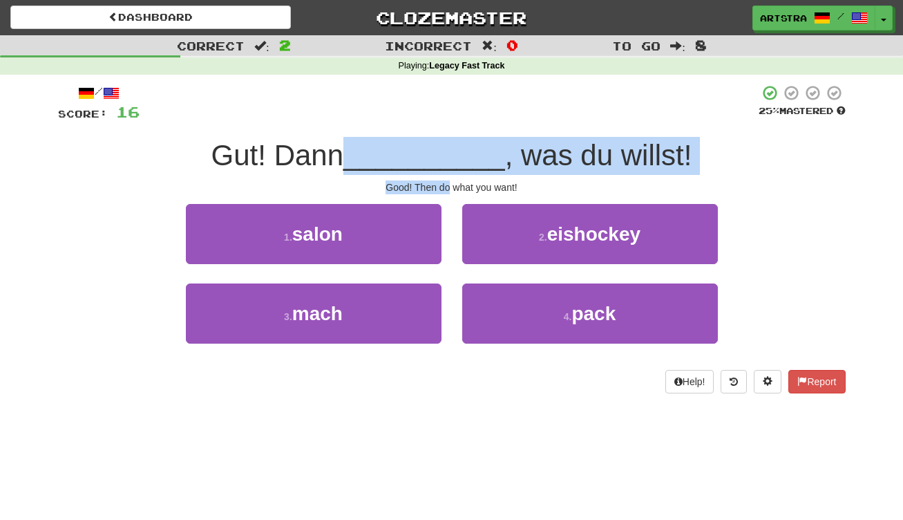
drag, startPoint x: 439, startPoint y: 187, endPoint x: 439, endPoint y: 154, distance: 33.2
click at [439, 154] on div "/ Score: 16 25 % Mastered Gut! Dann __________ , was du willst! Good! Then do w…" at bounding box center [452, 238] width 788 height 309
click at [439, 154] on span "__________" at bounding box center [424, 155] width 162 height 32
drag, startPoint x: 439, startPoint y: 154, endPoint x: 440, endPoint y: 187, distance: 32.5
click at [440, 187] on div "/ Score: 16 25 % Mastered Gut! Dann __________ , was du willst! Good! Then do w…" at bounding box center [452, 238] width 788 height 309
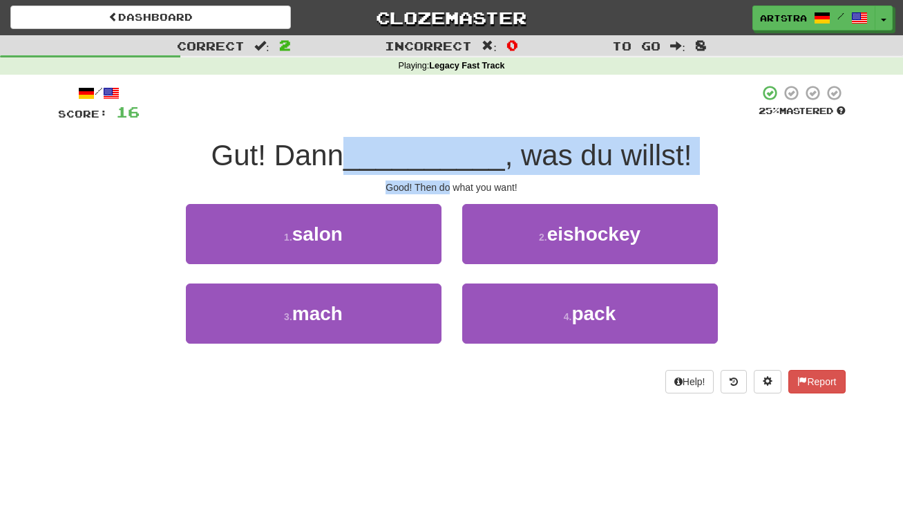
click at [440, 187] on div "Good! Then do what you want!" at bounding box center [452, 187] width 788 height 14
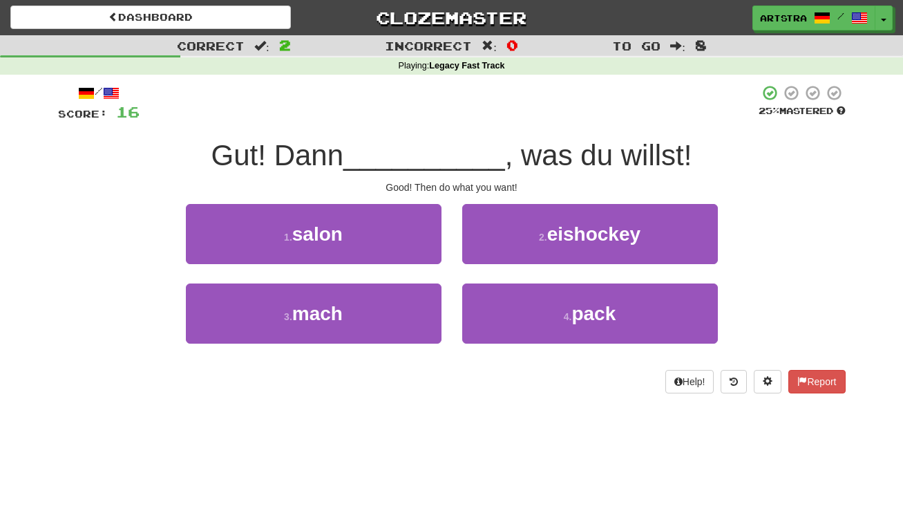
drag, startPoint x: 345, startPoint y: 305, endPoint x: 357, endPoint y: 291, distance: 18.1
click at [345, 305] on button "3 . mach" at bounding box center [314, 313] width 256 height 60
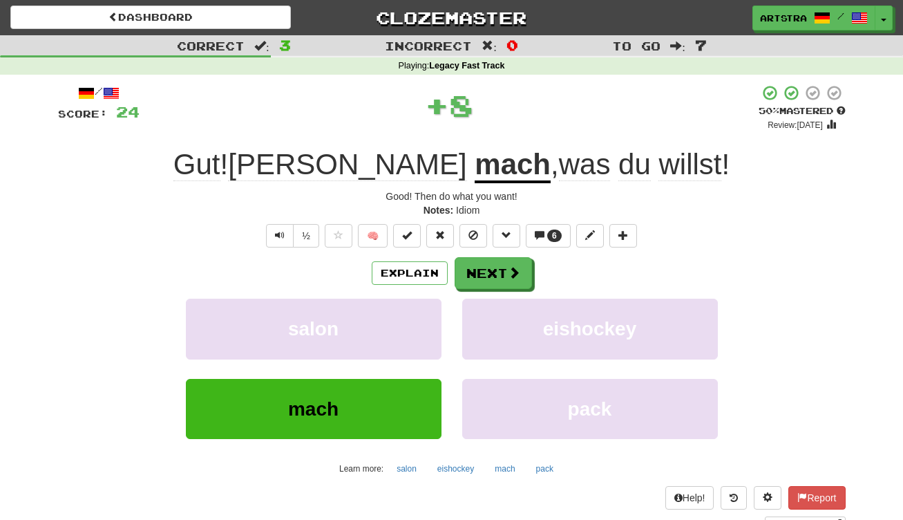
click at [475, 178] on u "mach" at bounding box center [513, 165] width 76 height 35
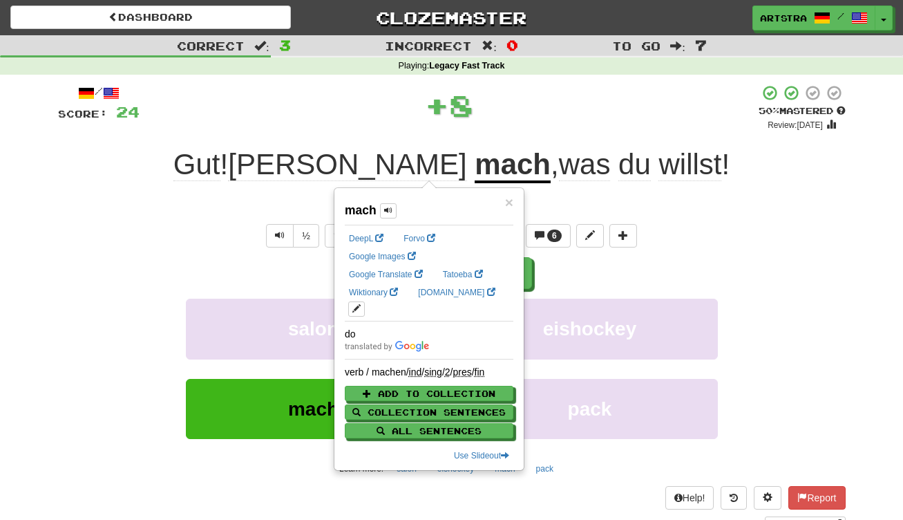
click at [634, 107] on div "+ 8" at bounding box center [449, 104] width 619 height 41
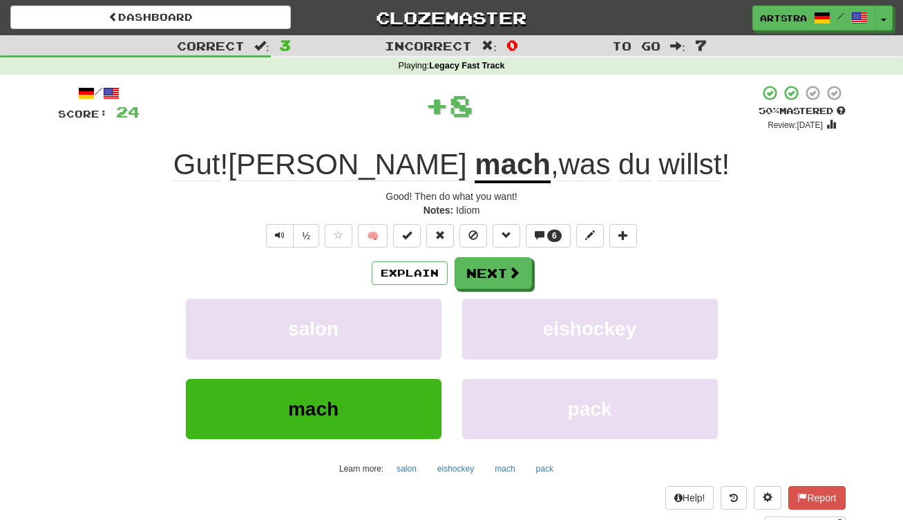
click at [658, 160] on span "willst" at bounding box center [689, 164] width 63 height 33
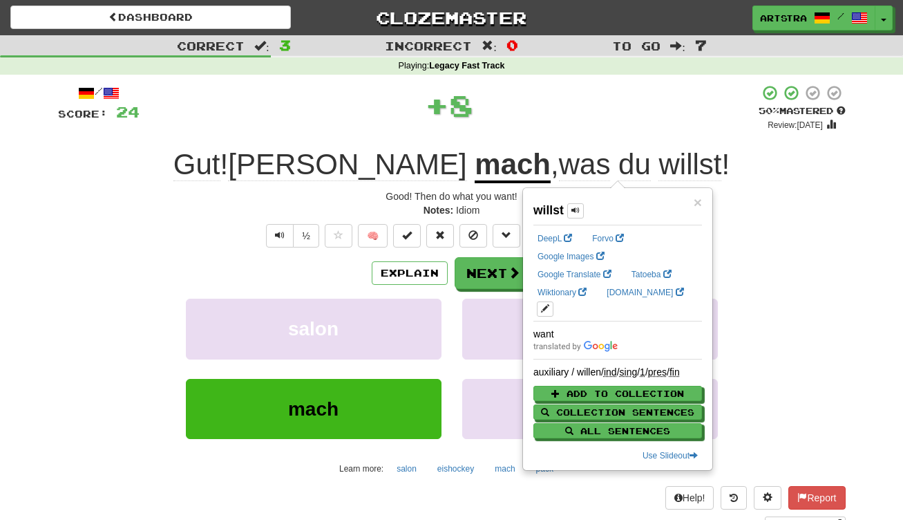
click at [596, 108] on div "+ 8" at bounding box center [449, 104] width 619 height 41
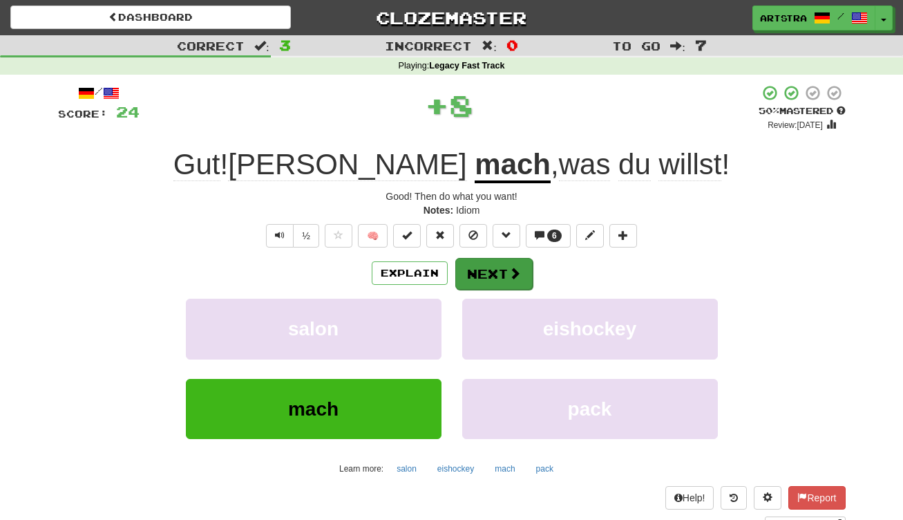
click at [518, 270] on button "Next" at bounding box center [493, 274] width 77 height 32
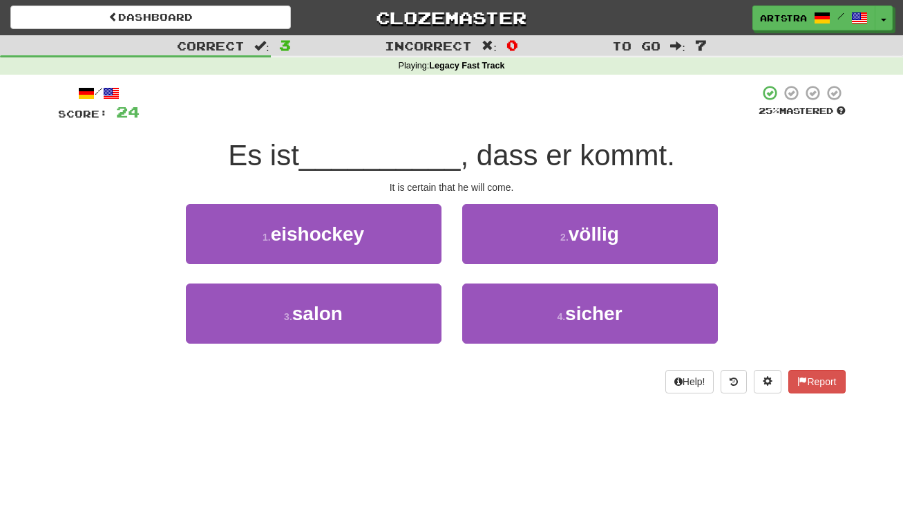
click at [477, 172] on div "Es ist __________ , dass er kommt." at bounding box center [452, 156] width 788 height 38
drag, startPoint x: 479, startPoint y: 172, endPoint x: 486, endPoint y: 182, distance: 11.9
click at [486, 182] on div "/ Score: 24 25 % Mastered Es ist __________ , dass er kommt. It is certain that…" at bounding box center [452, 238] width 788 height 309
click at [486, 182] on div "It is certain that he will come." at bounding box center [452, 187] width 788 height 14
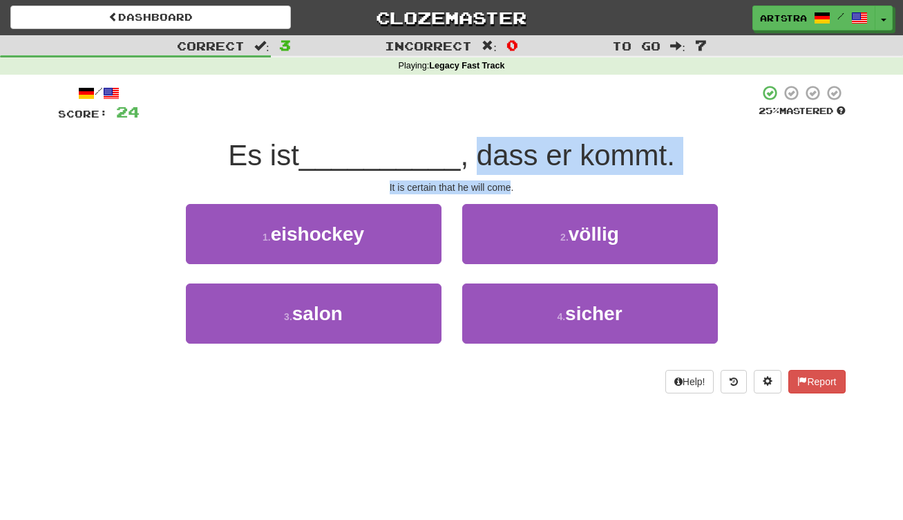
drag, startPoint x: 486, startPoint y: 182, endPoint x: 487, endPoint y: 154, distance: 27.6
click at [487, 154] on div "/ Score: 24 25 % Mastered Es ist __________ , dass er kommt. It is certain that…" at bounding box center [452, 238] width 788 height 309
click at [487, 154] on span ", dass er kommt." at bounding box center [567, 155] width 214 height 32
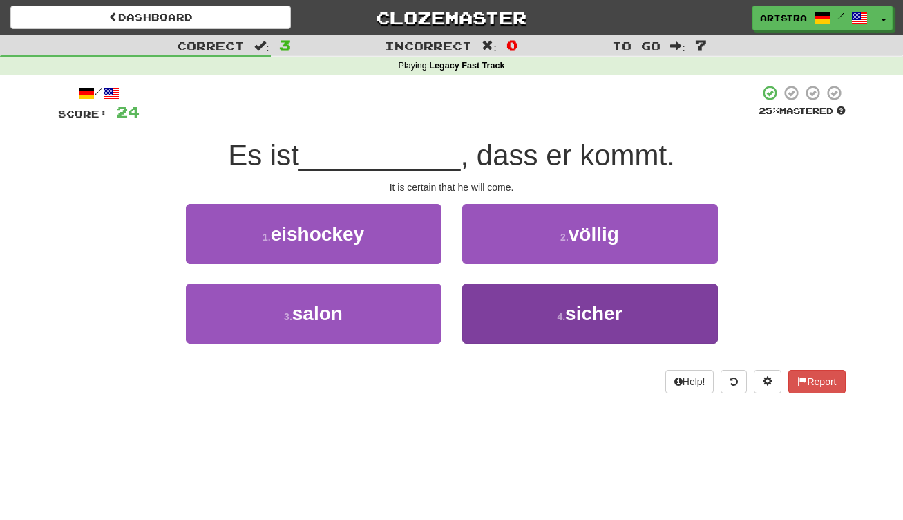
click at [624, 318] on button "4 . sicher" at bounding box center [590, 313] width 256 height 60
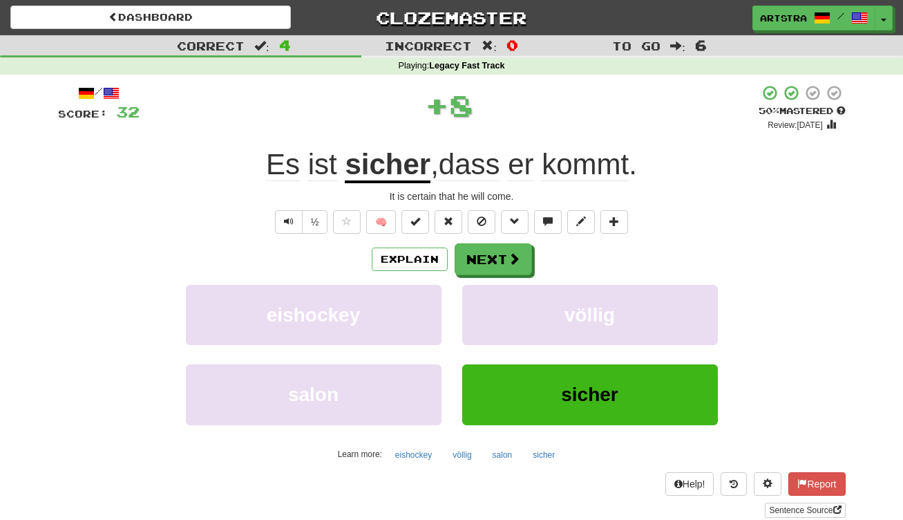
click at [627, 161] on span "kommt" at bounding box center [585, 164] width 87 height 33
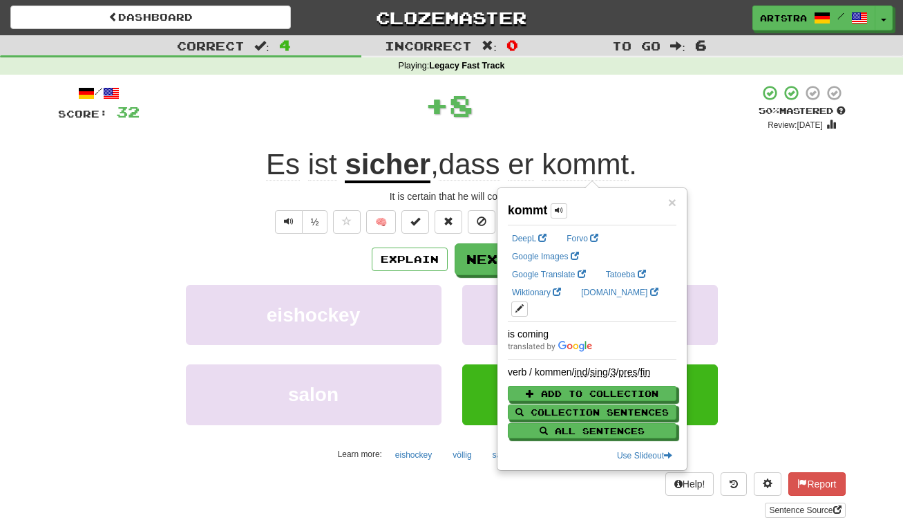
click at [635, 130] on div "/ Score: 32 + 8 50 % Mastered Review: 2025-08-27 Es ist sicher , dass er kommt …" at bounding box center [452, 300] width 788 height 433
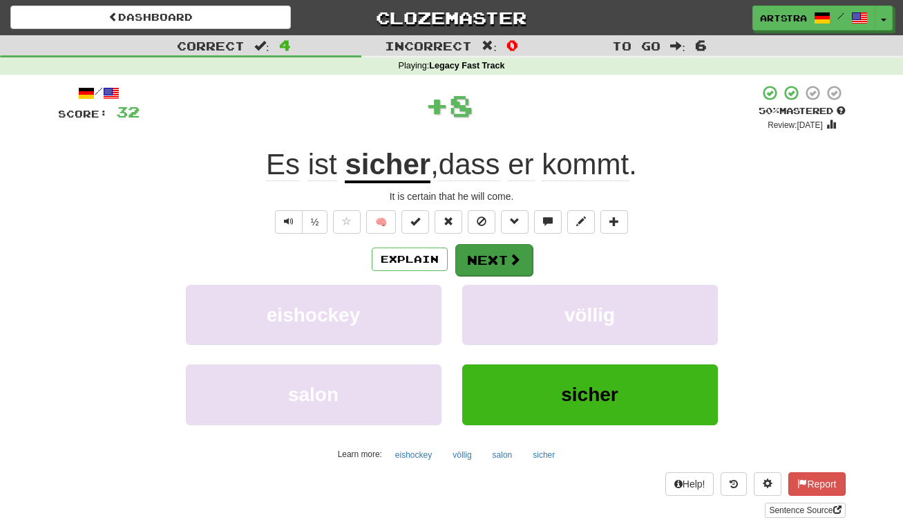
click at [491, 255] on button "Next" at bounding box center [493, 260] width 77 height 32
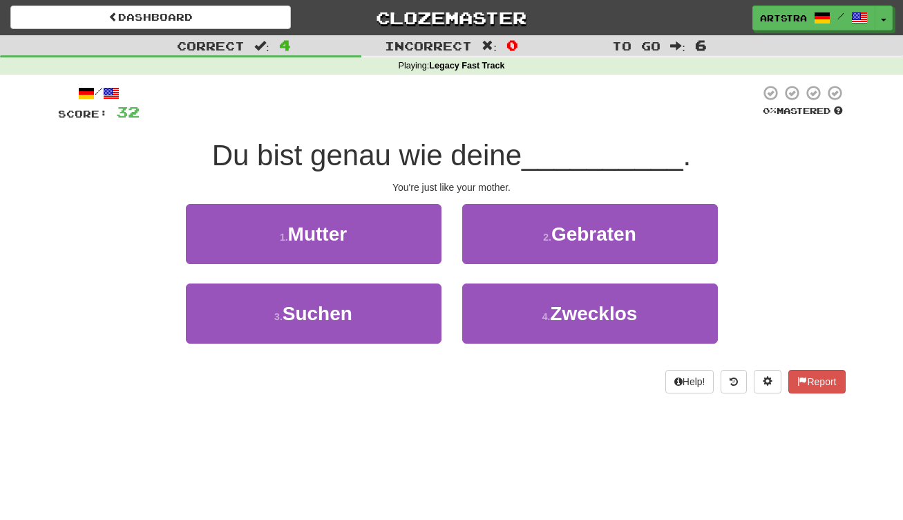
click at [464, 154] on span "Du bist genau wie deine" at bounding box center [367, 155] width 310 height 32
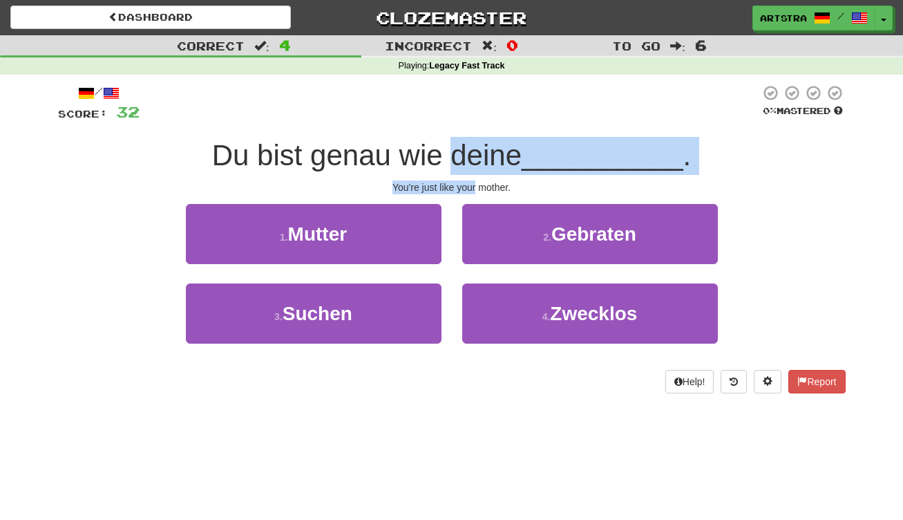
drag, startPoint x: 468, startPoint y: 166, endPoint x: 474, endPoint y: 188, distance: 23.0
click at [474, 188] on div "/ Score: 32 0 % Mastered Du bist genau wie deine __________ . You're just like …" at bounding box center [452, 238] width 788 height 309
click at [474, 188] on div "You're just like your mother." at bounding box center [452, 187] width 788 height 14
drag, startPoint x: 474, startPoint y: 188, endPoint x: 463, endPoint y: 150, distance: 39.6
click at [463, 150] on div "/ Score: 32 0 % Mastered Du bist genau wie deine __________ . You're just like …" at bounding box center [452, 238] width 788 height 309
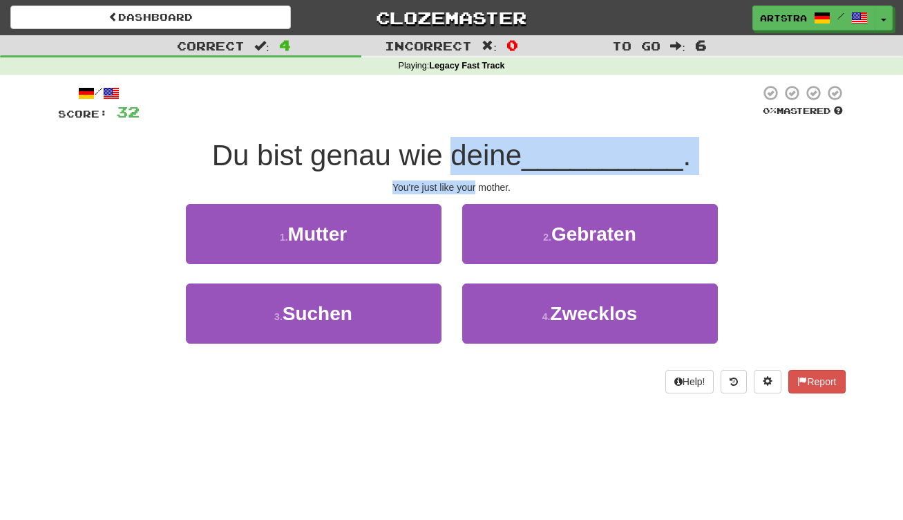
click at [463, 150] on span "Du bist genau wie deine" at bounding box center [367, 155] width 310 height 32
drag, startPoint x: 463, startPoint y: 150, endPoint x: 475, endPoint y: 189, distance: 41.1
click at [475, 189] on div "/ Score: 32 0 % Mastered Du bist genau wie deine __________ . You're just like …" at bounding box center [452, 238] width 788 height 309
click at [475, 189] on div "You're just like your mother." at bounding box center [452, 187] width 788 height 14
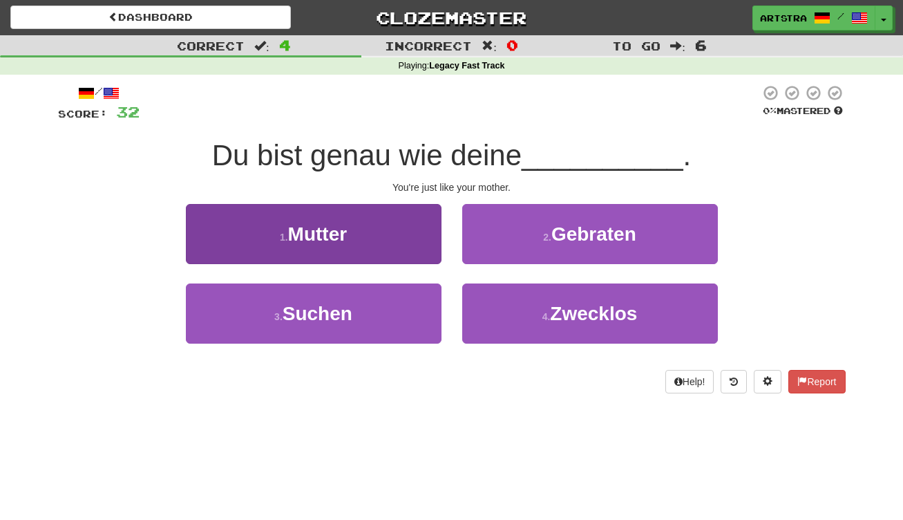
click at [433, 216] on button "1 . Mutter" at bounding box center [314, 234] width 256 height 60
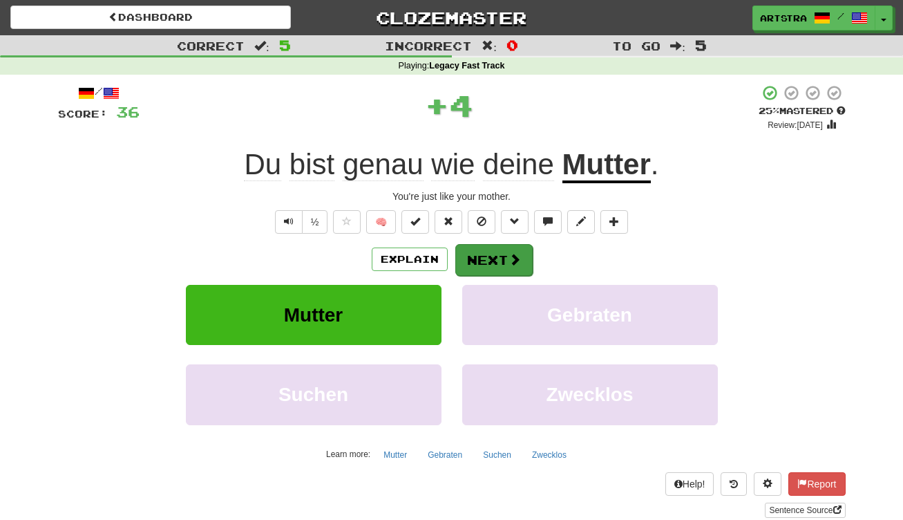
click at [508, 249] on button "Next" at bounding box center [493, 260] width 77 height 32
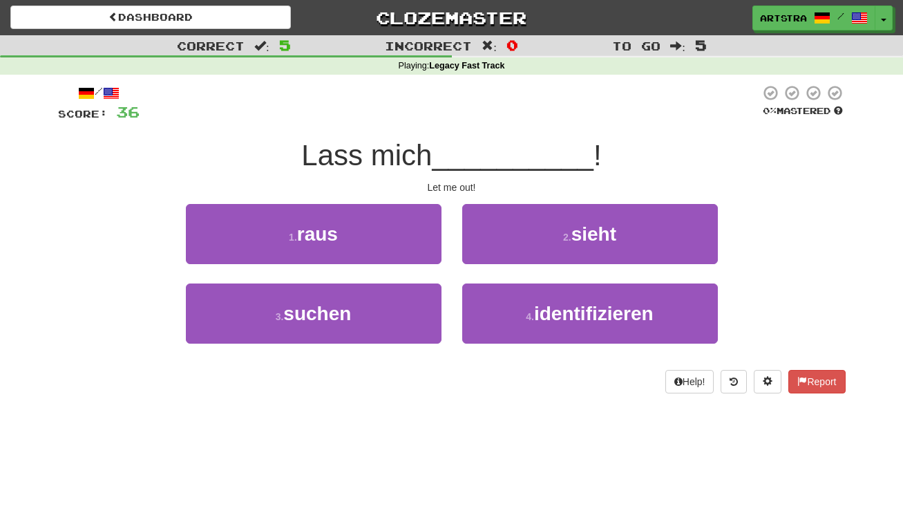
click at [432, 154] on span "Lass mich" at bounding box center [366, 155] width 131 height 32
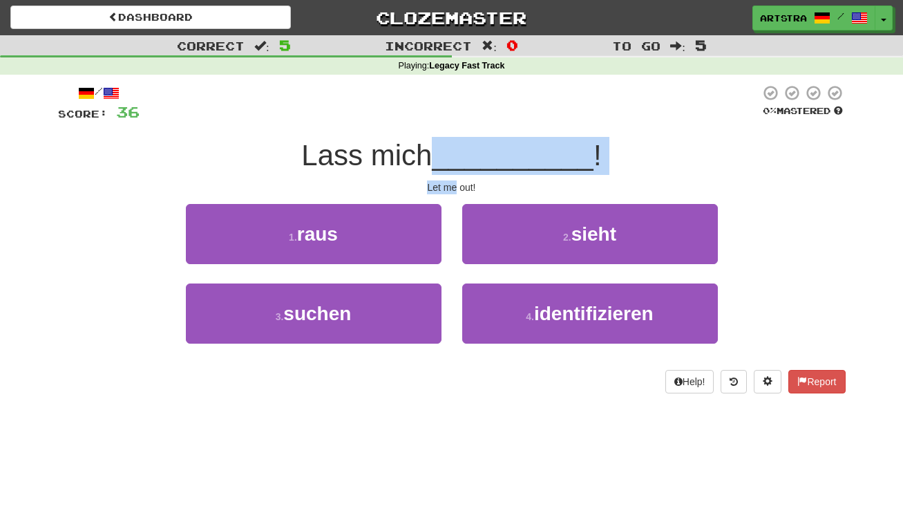
drag, startPoint x: 441, startPoint y: 154, endPoint x: 448, endPoint y: 182, distance: 29.2
click at [448, 182] on div "/ Score: 36 0 % Mastered Lass mich __________ ! Let me out! 1 . raus 2 . sieht …" at bounding box center [452, 238] width 788 height 309
click at [448, 182] on div "Let me out!" at bounding box center [452, 187] width 788 height 14
drag, startPoint x: 448, startPoint y: 182, endPoint x: 442, endPoint y: 149, distance: 33.6
click at [442, 149] on div "/ Score: 36 0 % Mastered Lass mich __________ ! Let me out! 1 . raus 2 . sieht …" at bounding box center [452, 238] width 788 height 309
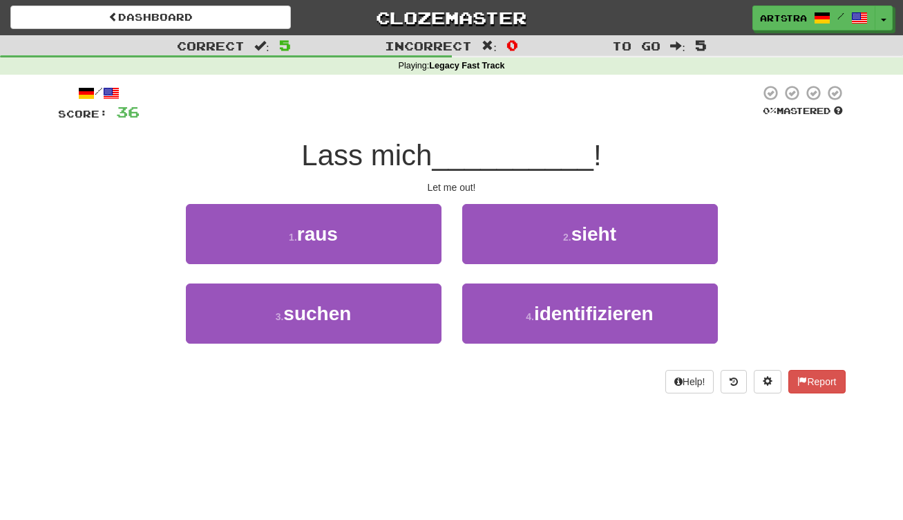
click at [432, 149] on span "Lass mich" at bounding box center [366, 155] width 131 height 32
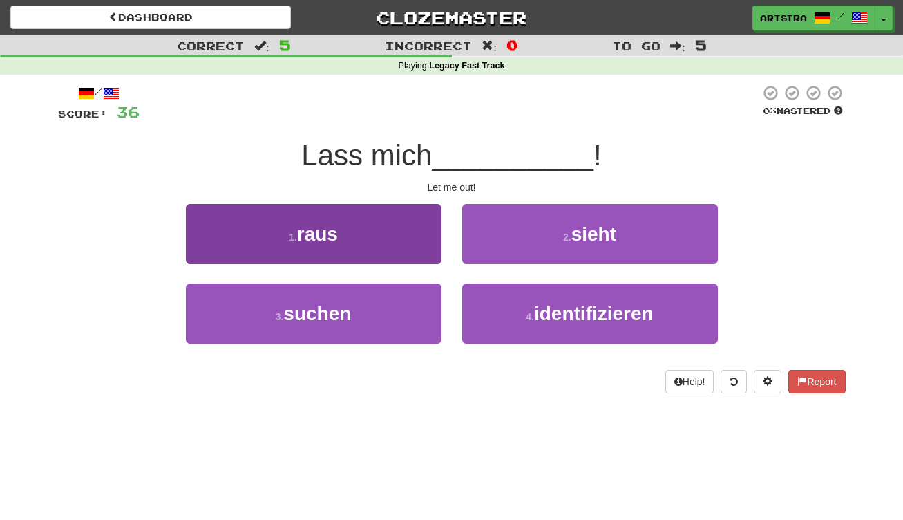
click at [379, 251] on button "1 . raus" at bounding box center [314, 234] width 256 height 60
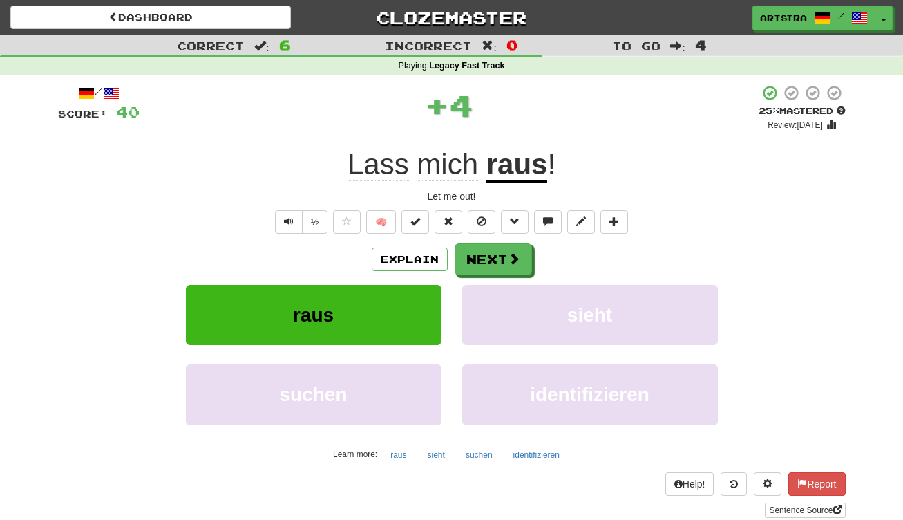
click at [507, 174] on u "raus" at bounding box center [516, 165] width 61 height 35
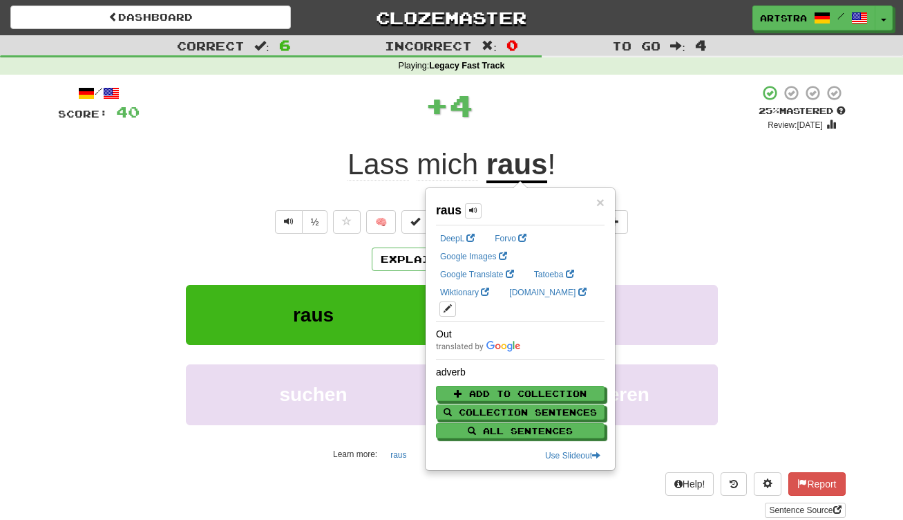
click at [534, 98] on div "+ 4" at bounding box center [449, 104] width 619 height 41
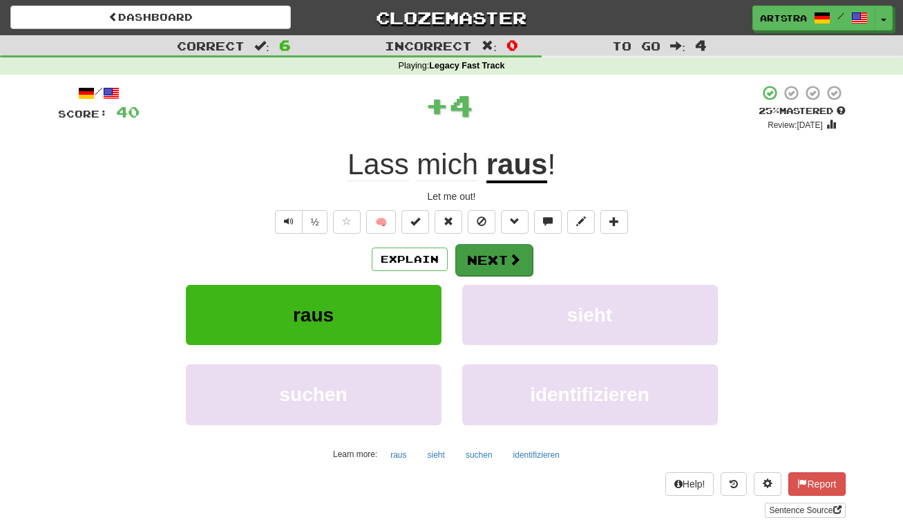
click at [520, 261] on button "Next" at bounding box center [493, 260] width 77 height 32
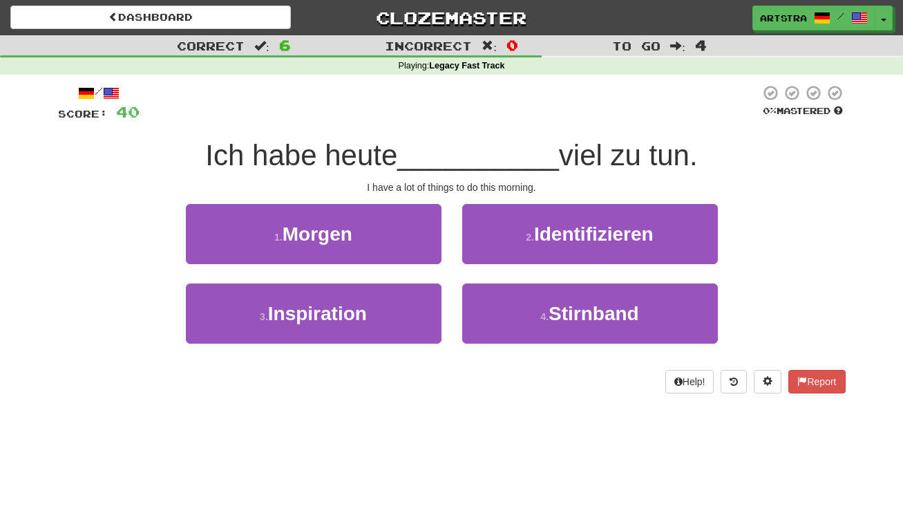
click at [461, 152] on span "__________" at bounding box center [478, 155] width 162 height 32
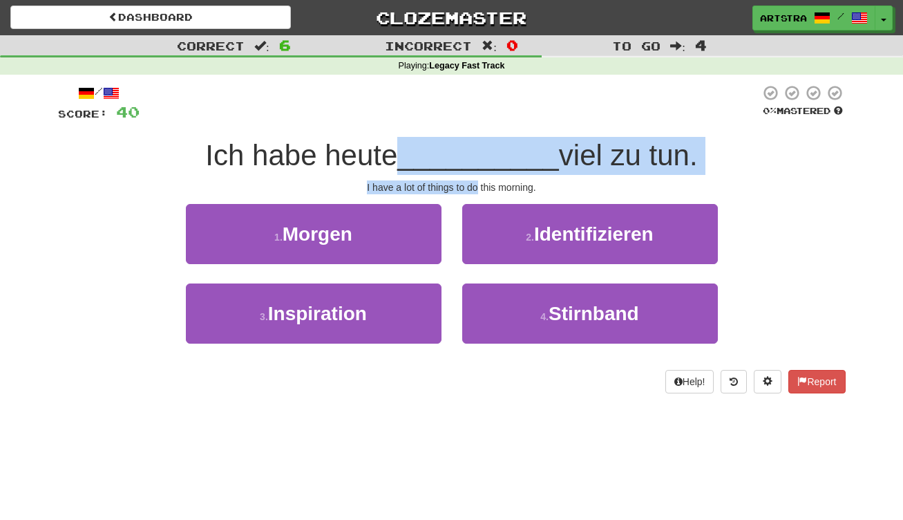
drag, startPoint x: 461, startPoint y: 152, endPoint x: 470, endPoint y: 181, distance: 30.4
click at [470, 181] on div "/ Score: 40 0 % Mastered Ich habe heute __________ viel zu tun. I have a lot of…" at bounding box center [452, 238] width 788 height 309
click at [470, 181] on div "I have a lot of things to do this morning." at bounding box center [452, 187] width 788 height 14
drag, startPoint x: 470, startPoint y: 181, endPoint x: 472, endPoint y: 150, distance: 31.2
click at [472, 150] on div "/ Score: 40 0 % Mastered Ich habe heute __________ viel zu tun. I have a lot of…" at bounding box center [452, 238] width 788 height 309
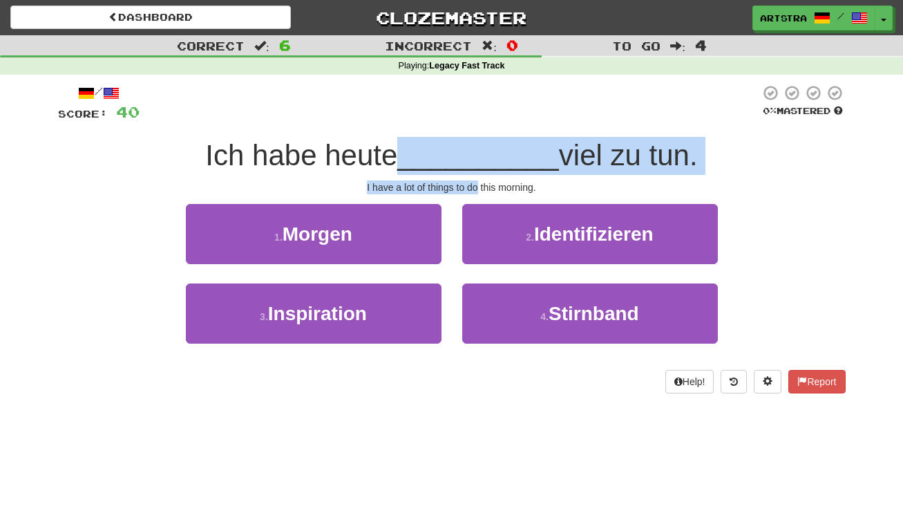
click at [472, 150] on span "__________" at bounding box center [478, 155] width 162 height 32
drag, startPoint x: 472, startPoint y: 150, endPoint x: 479, endPoint y: 193, distance: 44.2
click at [479, 193] on div "/ Score: 40 0 % Mastered Ich habe heute __________ viel zu tun. I have a lot of…" at bounding box center [452, 238] width 788 height 309
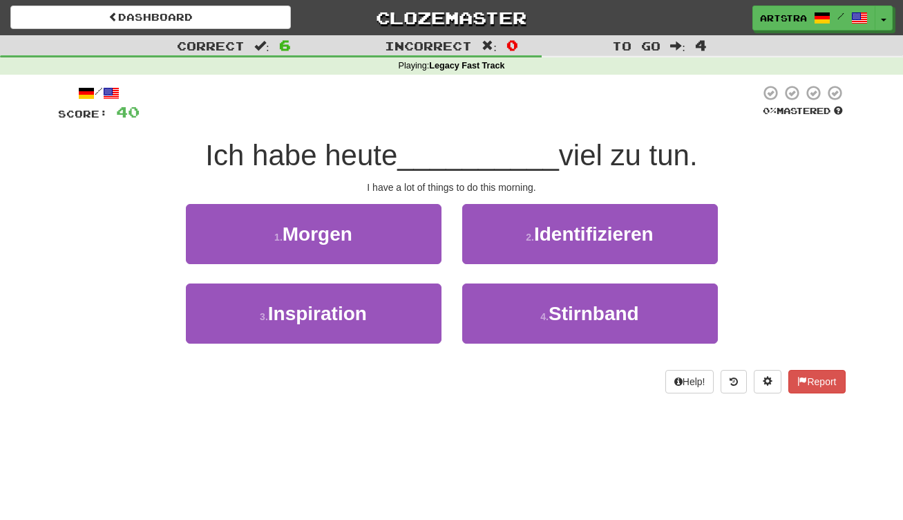
click at [481, 192] on div "/ Score: 40 0 % Mastered Ich habe heute __________ viel zu tun. I have a lot of…" at bounding box center [452, 238] width 788 height 309
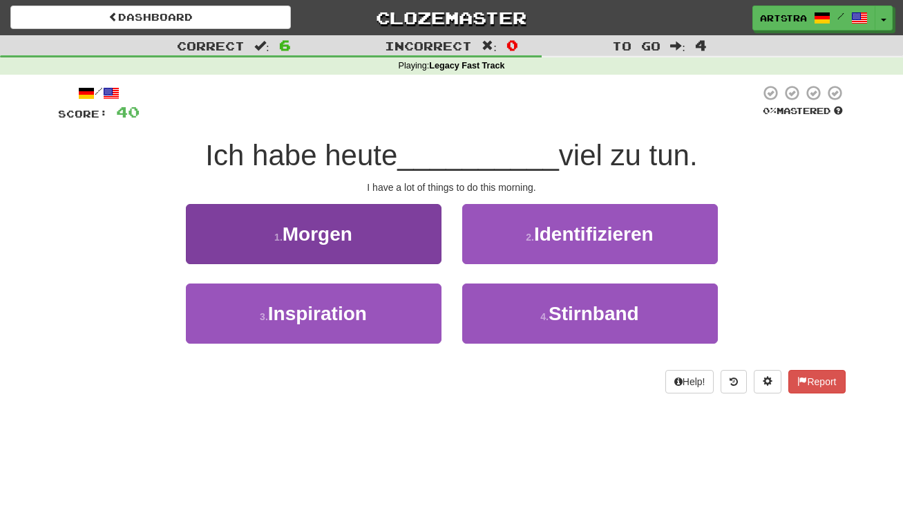
click at [421, 247] on button "1 . Morgen" at bounding box center [314, 234] width 256 height 60
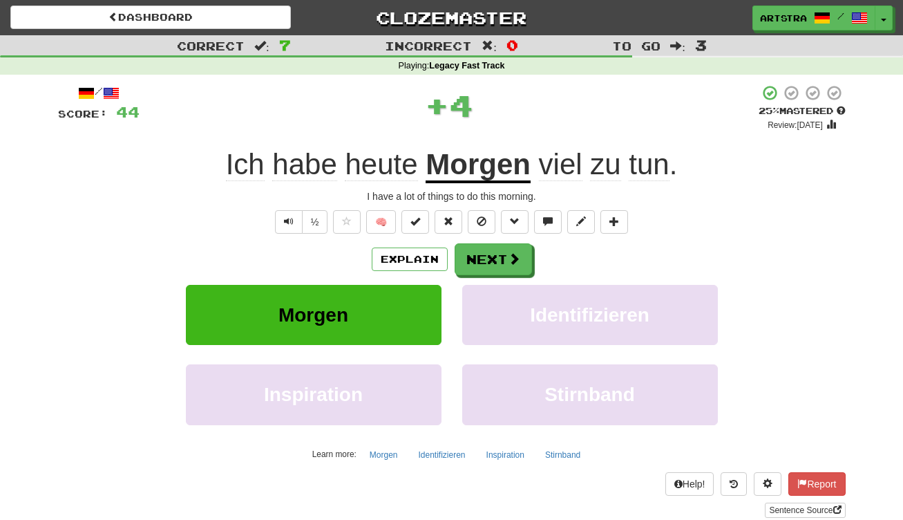
click at [470, 173] on u "Morgen" at bounding box center [478, 165] width 105 height 35
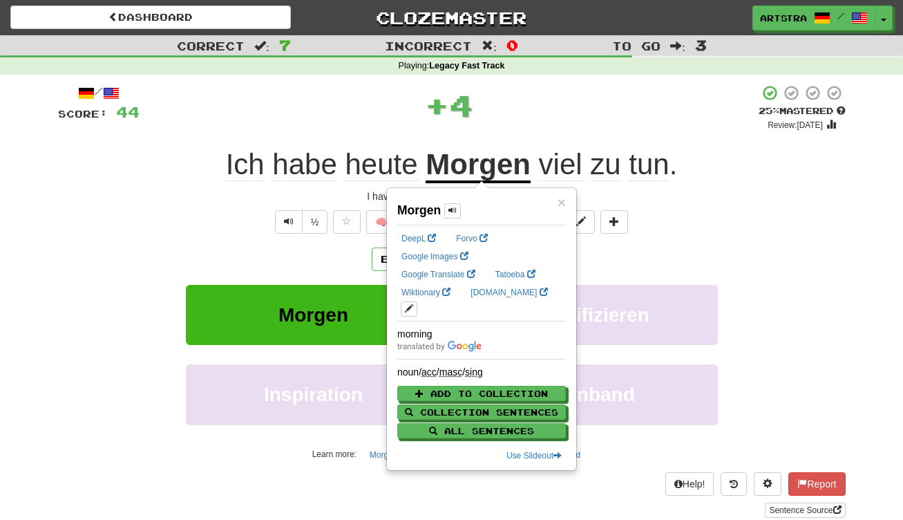
click at [649, 120] on div "+ 4" at bounding box center [449, 104] width 619 height 41
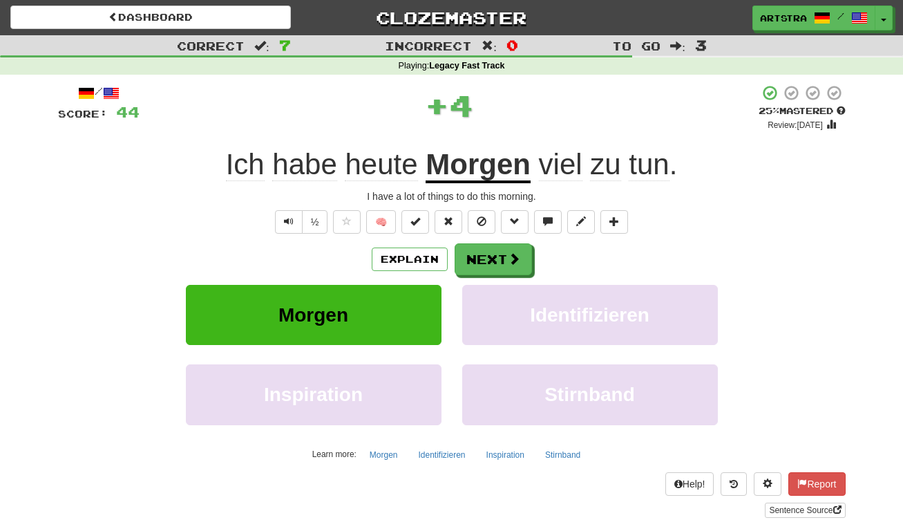
click at [640, 160] on span "tun" at bounding box center [649, 164] width 40 height 33
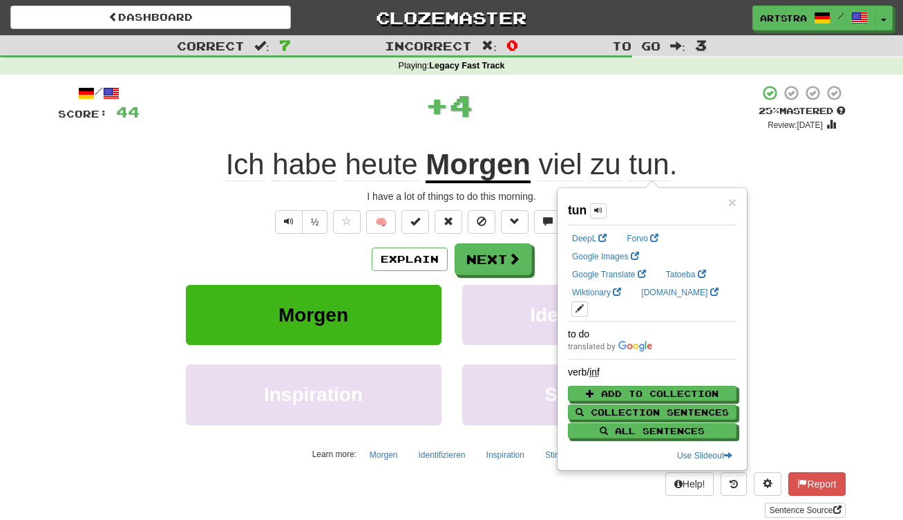
click at [580, 91] on div "+ 4" at bounding box center [449, 104] width 619 height 41
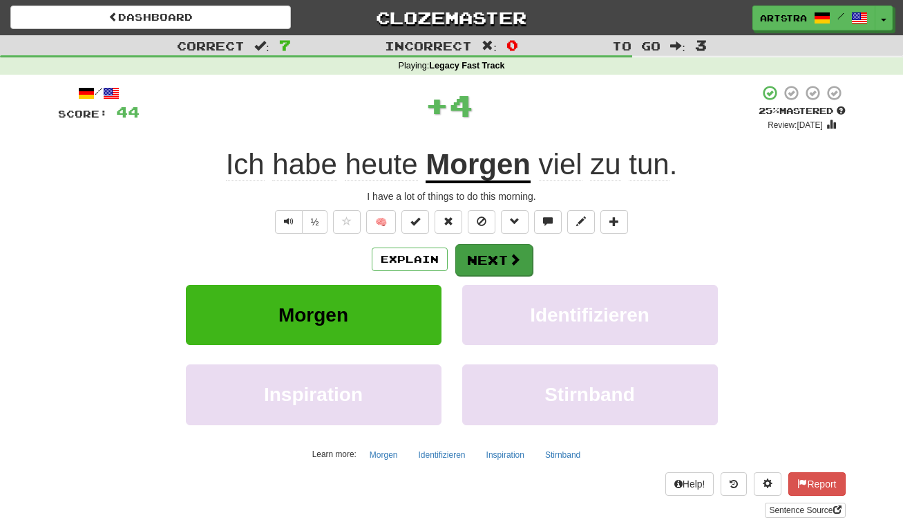
click at [485, 244] on button "Next" at bounding box center [493, 260] width 77 height 32
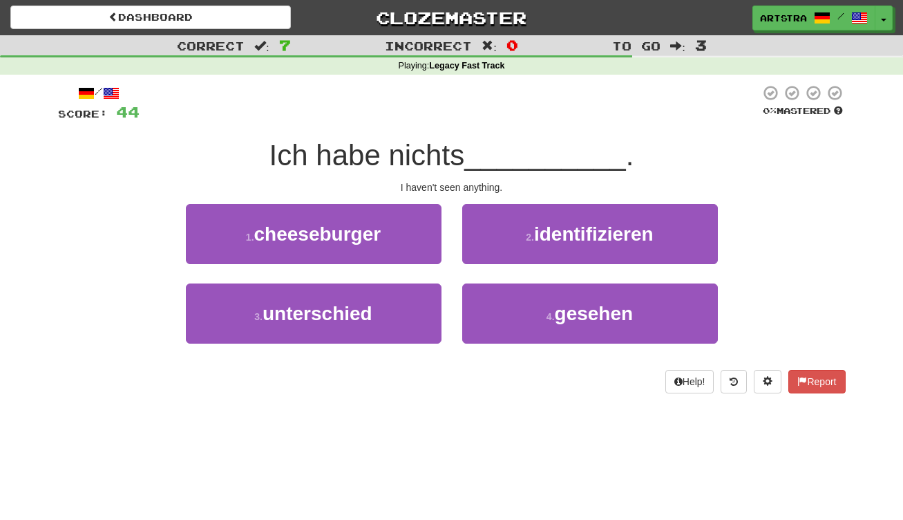
click at [445, 161] on span "Ich habe nichts" at bounding box center [367, 155] width 196 height 32
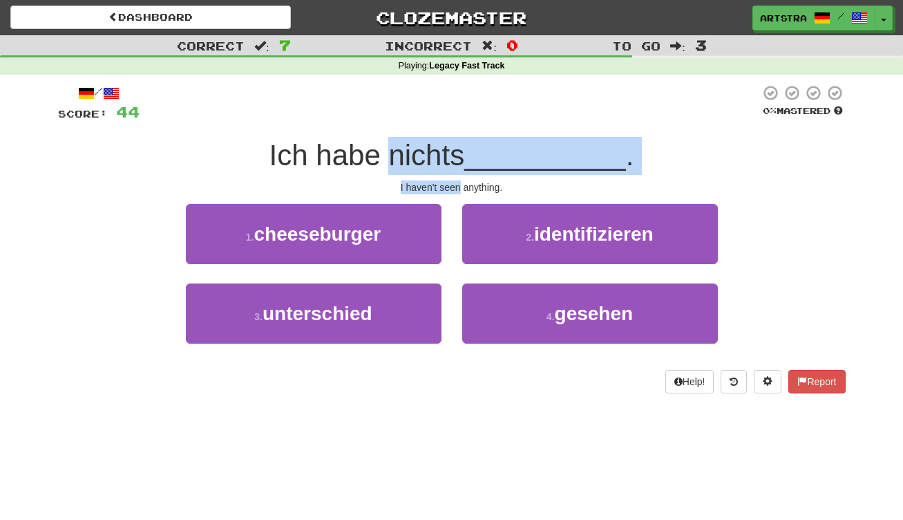
drag, startPoint x: 445, startPoint y: 161, endPoint x: 455, endPoint y: 182, distance: 22.9
click at [455, 182] on div "/ Score: 44 0 % Mastered Ich habe nichts __________ . I haven't seen anything. …" at bounding box center [452, 238] width 788 height 309
click at [455, 182] on div "I haven't seen anything." at bounding box center [452, 187] width 788 height 14
drag, startPoint x: 455, startPoint y: 182, endPoint x: 447, endPoint y: 144, distance: 38.8
click at [447, 144] on div "/ Score: 44 0 % Mastered Ich habe nichts __________ . I haven't seen anything. …" at bounding box center [452, 238] width 788 height 309
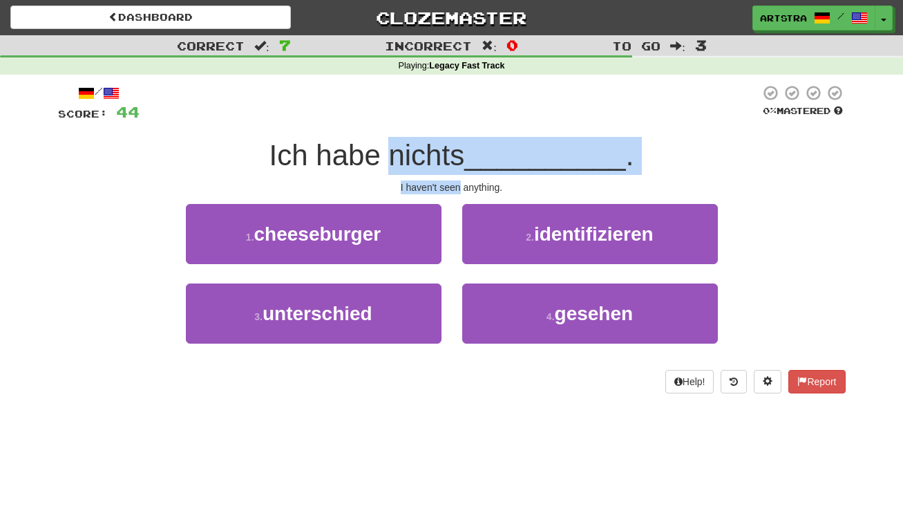
click at [447, 144] on span "Ich habe nichts" at bounding box center [367, 155] width 196 height 32
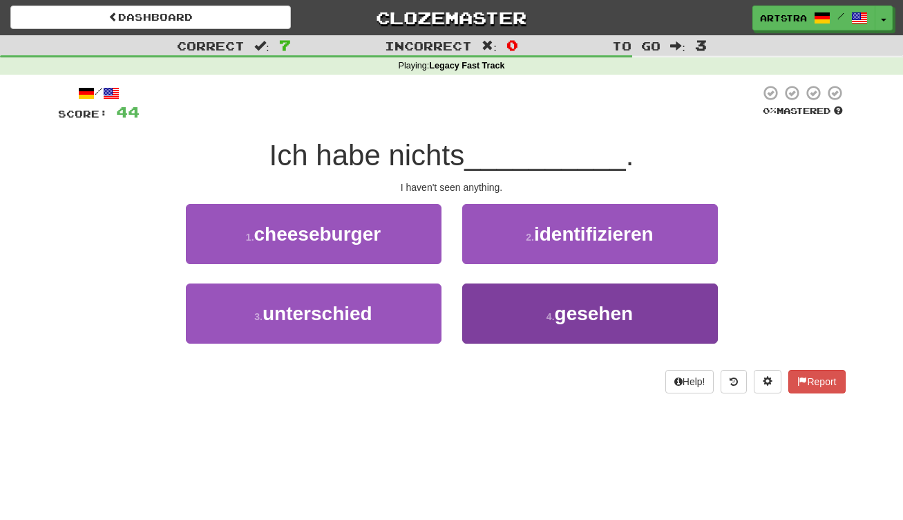
click at [549, 305] on button "4 . gesehen" at bounding box center [590, 313] width 256 height 60
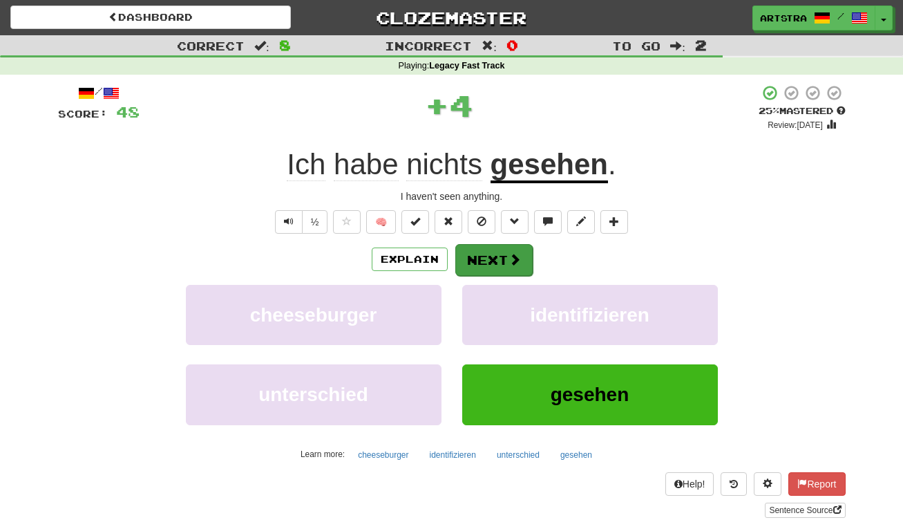
click at [499, 248] on button "Next" at bounding box center [493, 260] width 77 height 32
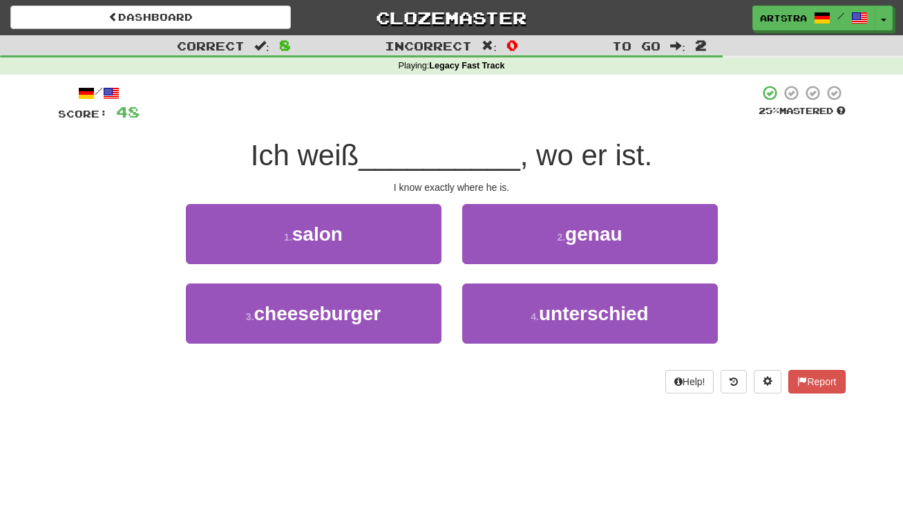
click at [441, 139] on span "__________" at bounding box center [440, 155] width 162 height 32
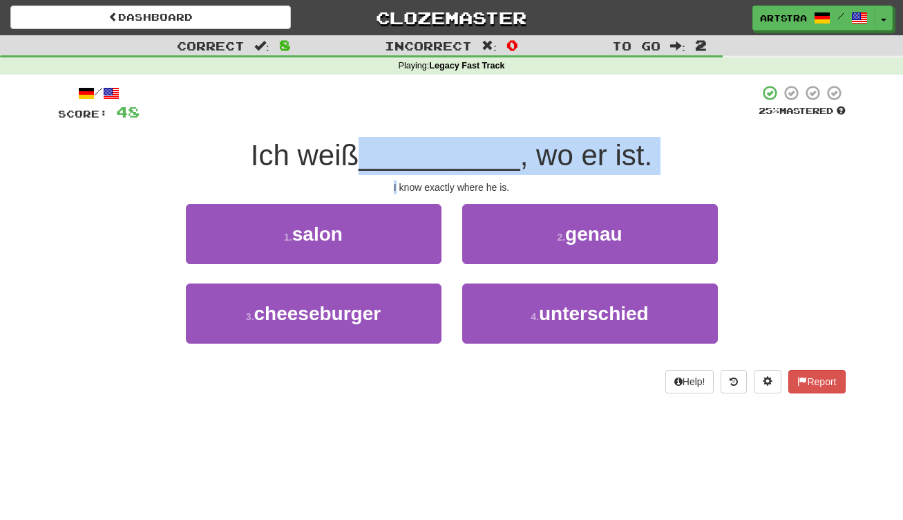
drag, startPoint x: 441, startPoint y: 138, endPoint x: 449, endPoint y: 178, distance: 40.1
click at [449, 178] on div "/ Score: 48 25 % Mastered Ich weiß __________ , wo er ist. I know exactly where…" at bounding box center [452, 238] width 788 height 309
drag, startPoint x: 449, startPoint y: 178, endPoint x: 448, endPoint y: 151, distance: 27.0
click at [448, 151] on div "/ Score: 48 25 % Mastered Ich weiß __________ , wo er ist. I know exactly where…" at bounding box center [452, 238] width 788 height 309
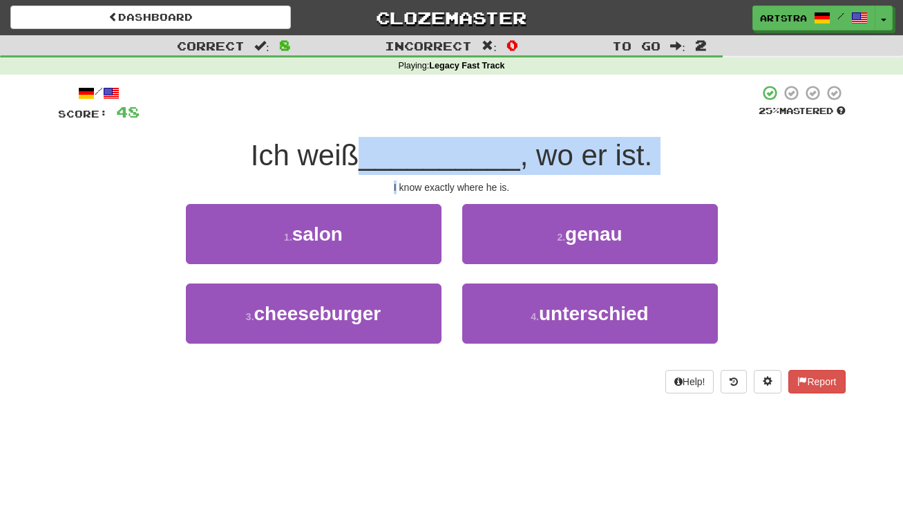
click at [448, 151] on span "__________" at bounding box center [440, 155] width 162 height 32
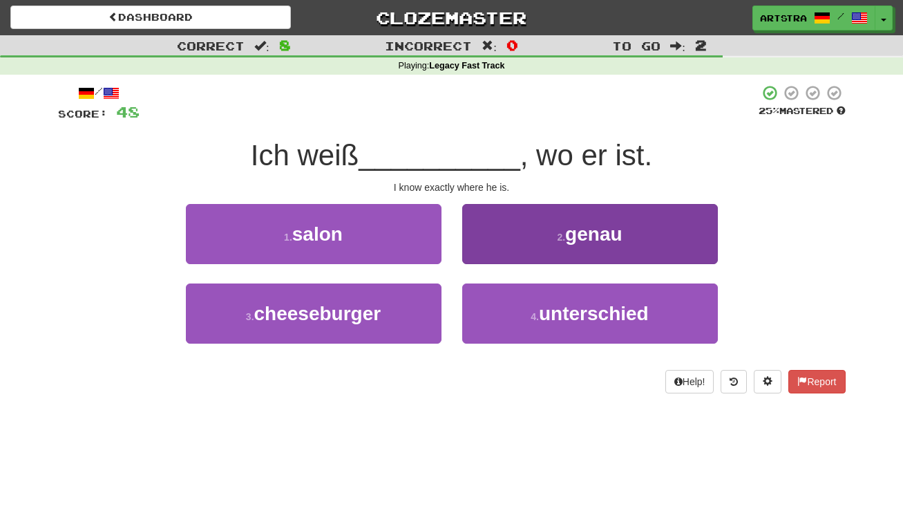
click at [573, 231] on span "genau" at bounding box center [593, 233] width 57 height 21
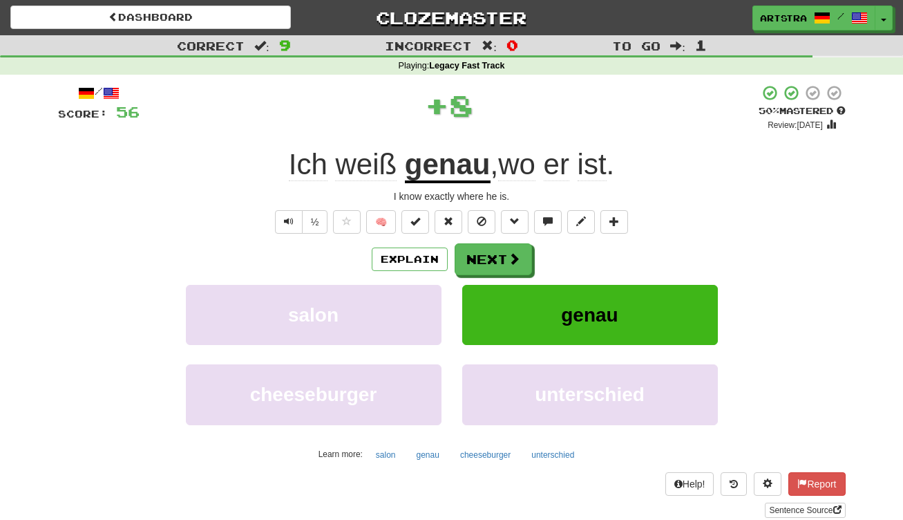
click at [446, 154] on u "genau" at bounding box center [448, 165] width 86 height 35
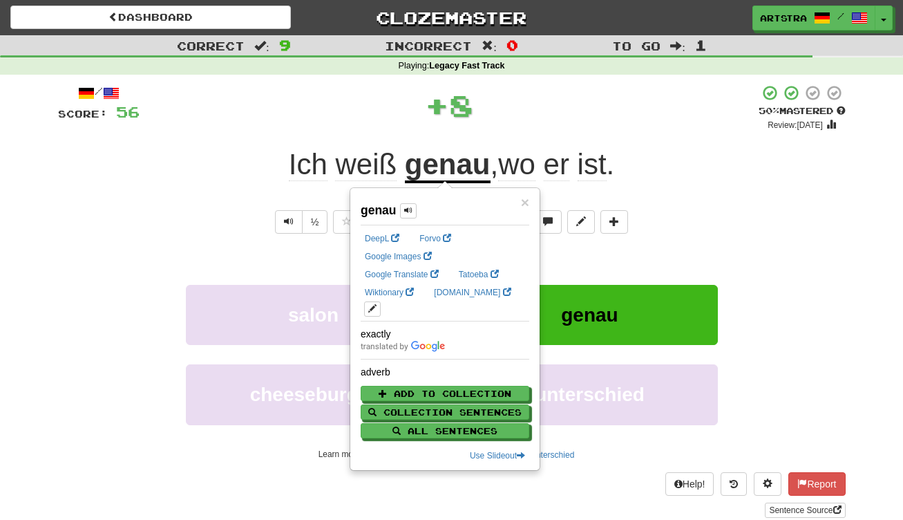
click at [607, 153] on span "ist" at bounding box center [592, 164] width 29 height 33
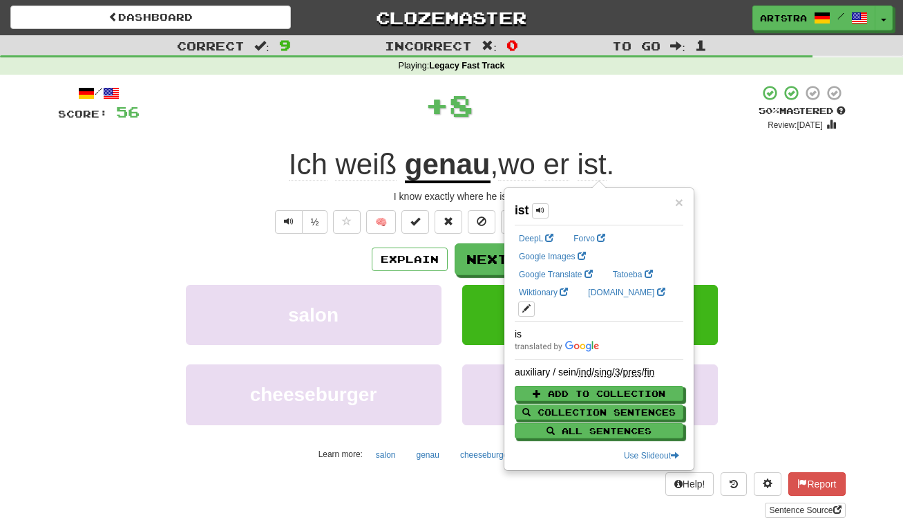
click at [580, 108] on div "+ 8" at bounding box center [449, 104] width 619 height 41
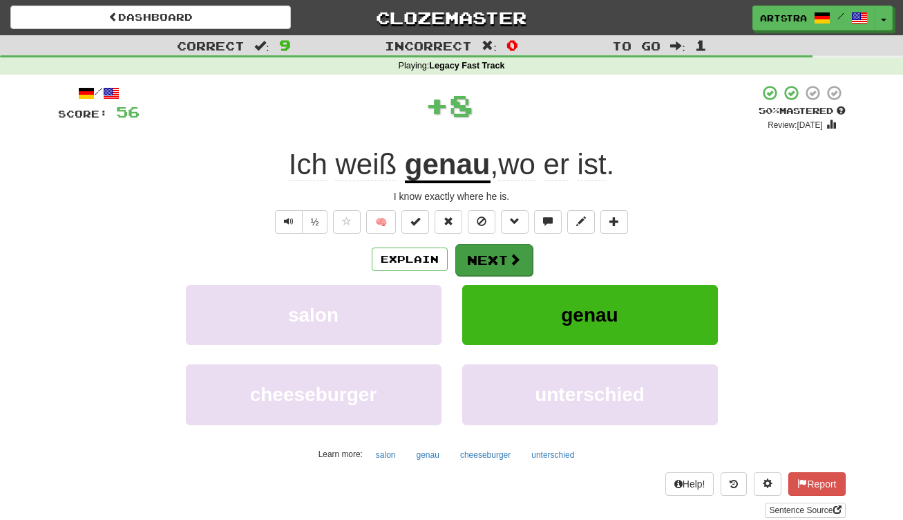
click at [486, 251] on button "Next" at bounding box center [493, 260] width 77 height 32
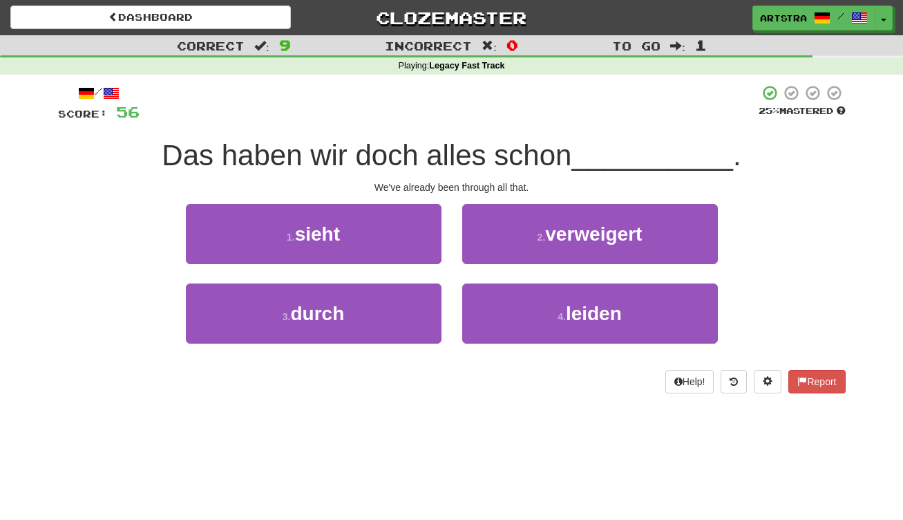
click at [450, 154] on span "Das haben wir doch alles schon" at bounding box center [367, 155] width 410 height 32
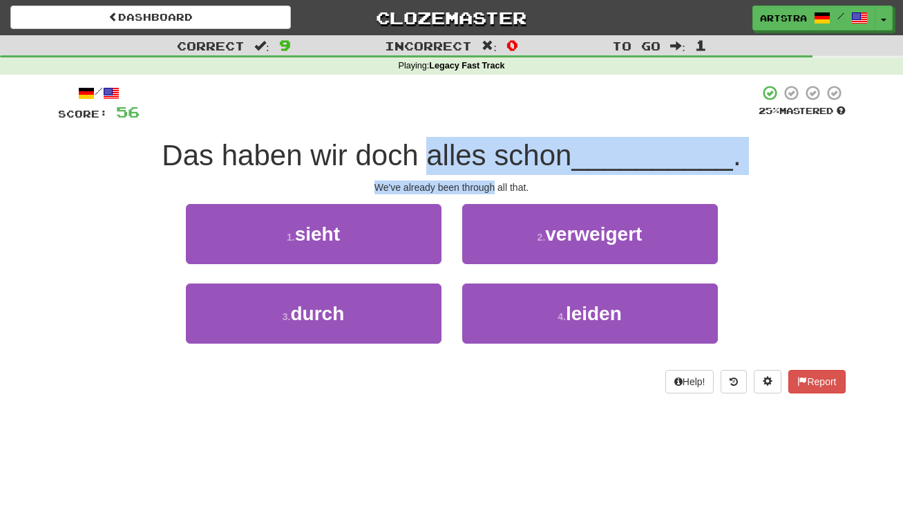
drag, startPoint x: 450, startPoint y: 156, endPoint x: 473, endPoint y: 187, distance: 39.0
click at [473, 187] on div "/ Score: 56 25 % Mastered Das haben wir doch alles schon __________ . We've alr…" at bounding box center [452, 238] width 788 height 309
click at [473, 187] on div "We've already been through all that." at bounding box center [452, 187] width 788 height 14
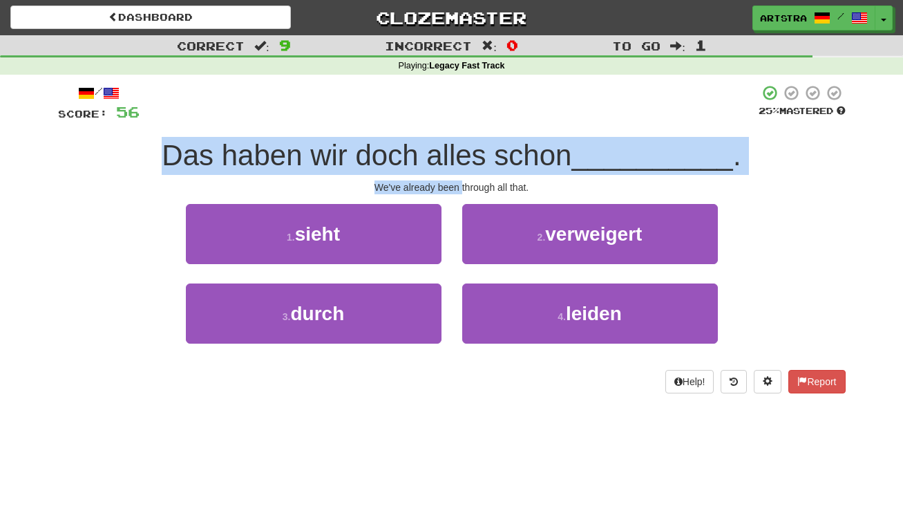
drag, startPoint x: 473, startPoint y: 187, endPoint x: 497, endPoint y: 130, distance: 62.2
click at [497, 130] on div "/ Score: 56 25 % Mastered Das haben wir doch alles schon __________ . We've alr…" at bounding box center [452, 238] width 788 height 309
drag, startPoint x: 497, startPoint y: 130, endPoint x: 500, endPoint y: 184, distance: 54.6
click at [500, 184] on div "/ Score: 56 25 % Mastered Das haben wir doch alles schon __________ . We've alr…" at bounding box center [452, 238] width 788 height 309
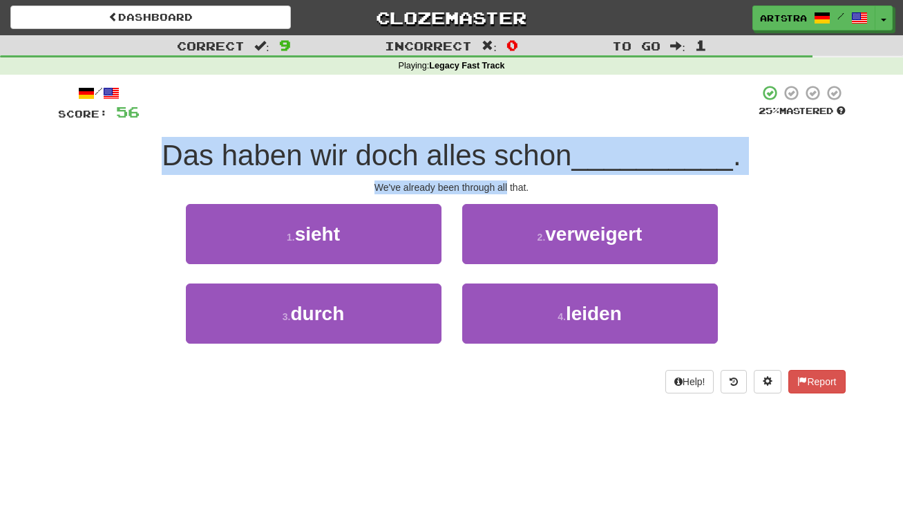
click at [500, 184] on div "We've already been through all that." at bounding box center [452, 187] width 788 height 14
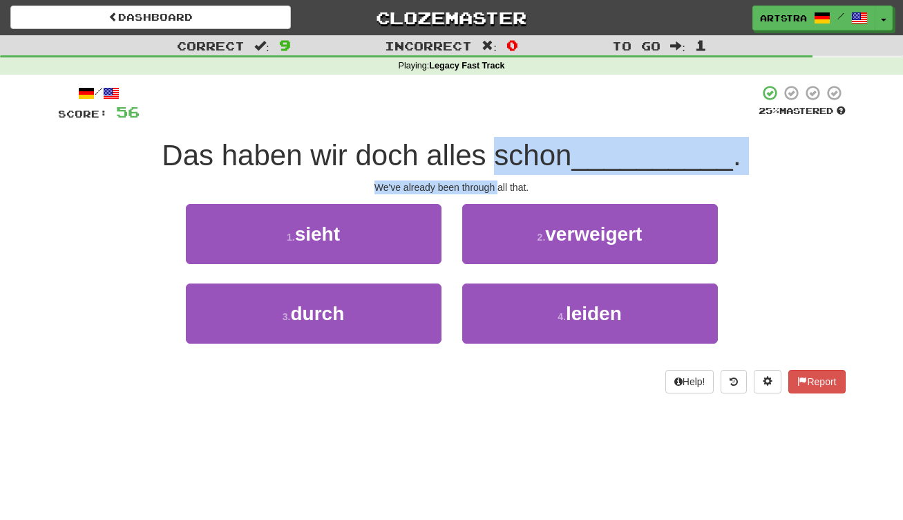
drag
click at [504, 146] on div "/ Score: 56 25 % Mastered Das haben wir doch alles schon __________ . We've alr…" at bounding box center [452, 238] width 788 height 309
click at [504, 142] on span "Das haben wir doch alles schon" at bounding box center [367, 155] width 410 height 32
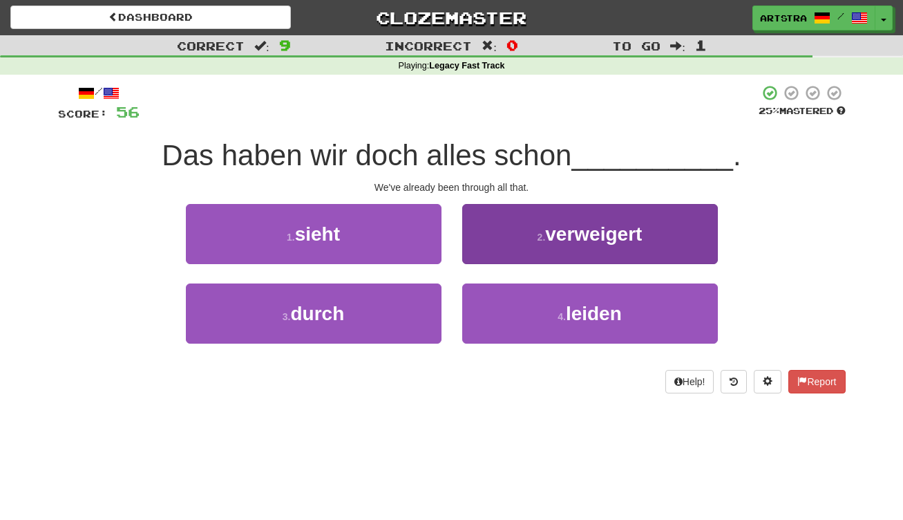
click at [598, 238] on span "verweigert" at bounding box center [593, 233] width 97 height 21
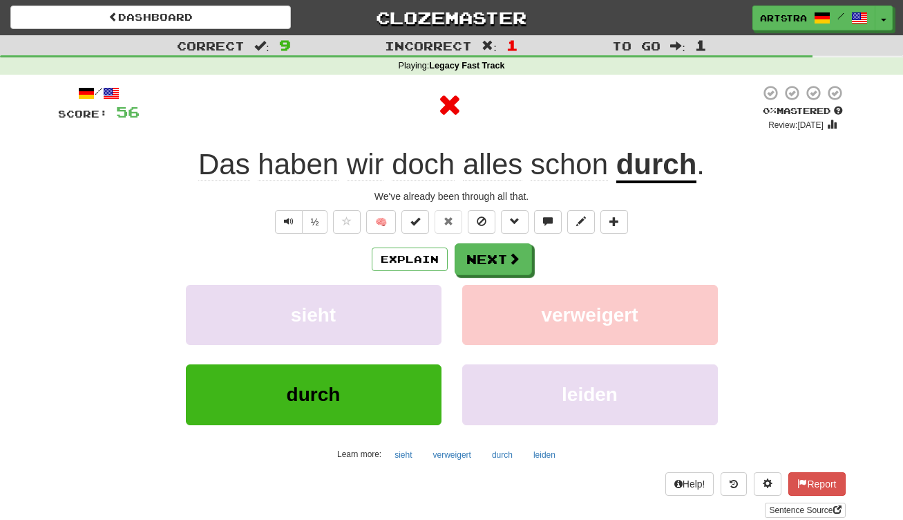
click at [611, 179] on span "Das haben wir doch alles schon" at bounding box center [407, 164] width 418 height 33
click at [657, 157] on u "durch" at bounding box center [656, 165] width 81 height 35
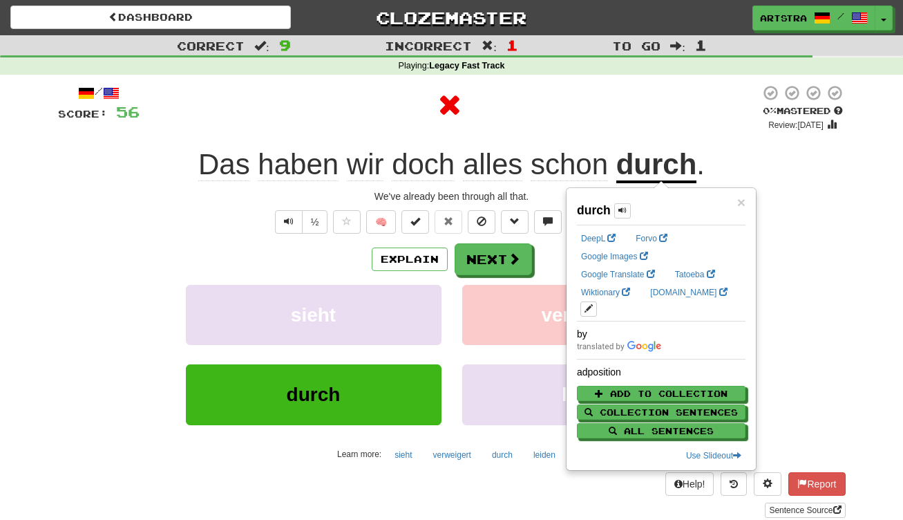
click at [895, 23] on div "Artstra / Toggle Dropdown Dashboard Leaderboard Activity Feed Notifications Pro…" at bounding box center [752, 18] width 301 height 25
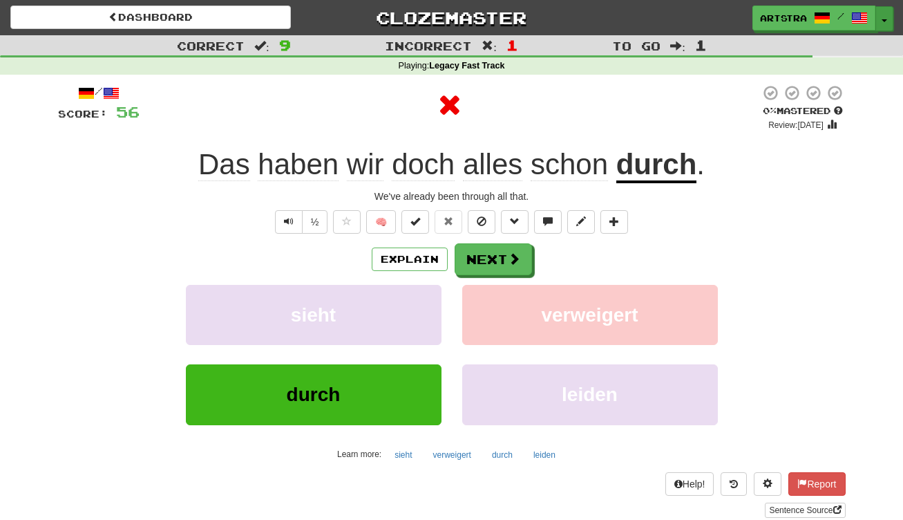
click at [879, 21] on button "Toggle Dropdown" at bounding box center [884, 18] width 18 height 25
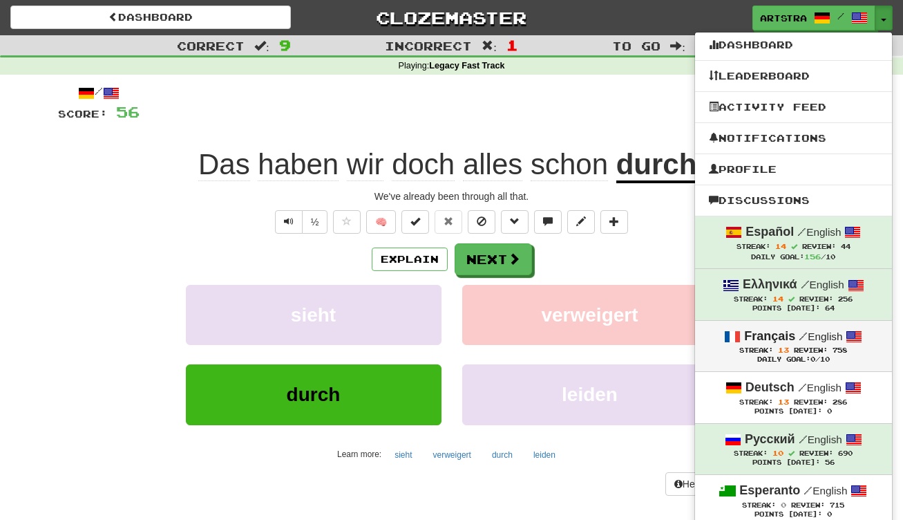
click at [813, 351] on span "Review:" at bounding box center [811, 350] width 34 height 8
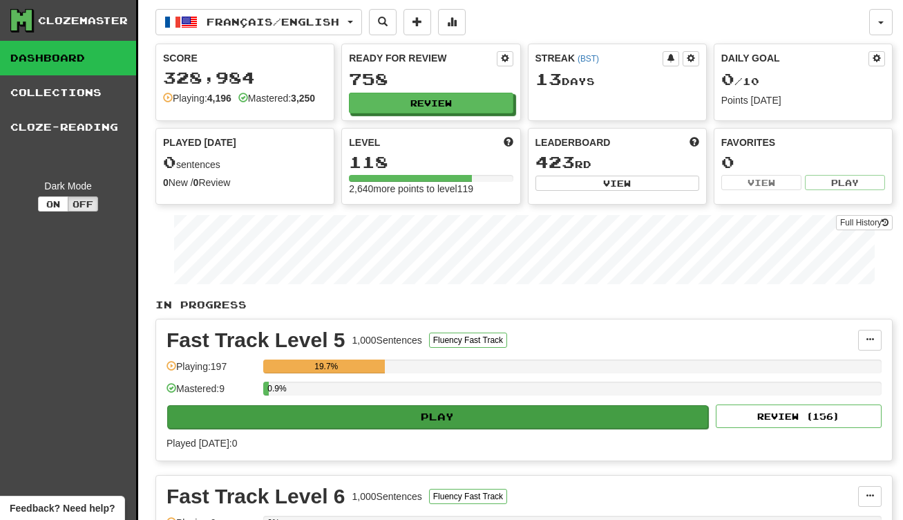
click at [491, 420] on button "Play" at bounding box center [437, 416] width 541 height 23
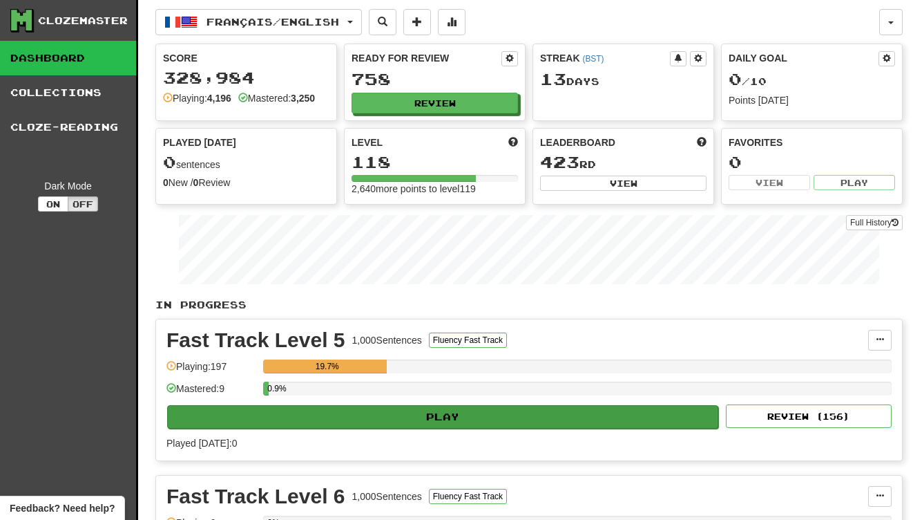
select select "***"
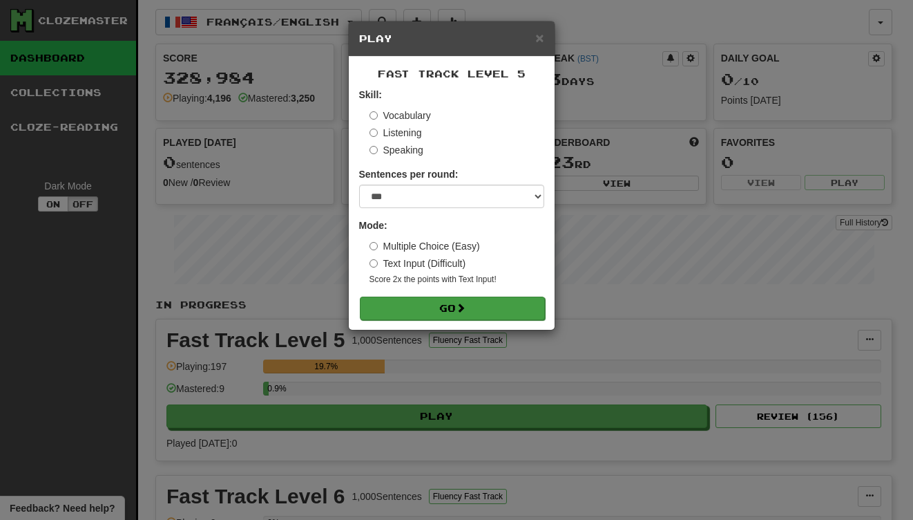
click at [479, 307] on button "Go" at bounding box center [452, 307] width 185 height 23
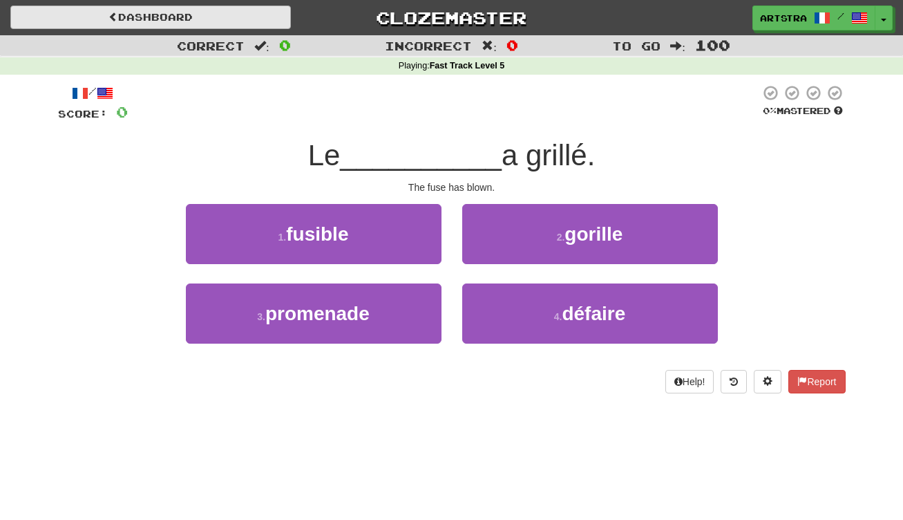
click at [224, 24] on link "Dashboard" at bounding box center [150, 17] width 280 height 23
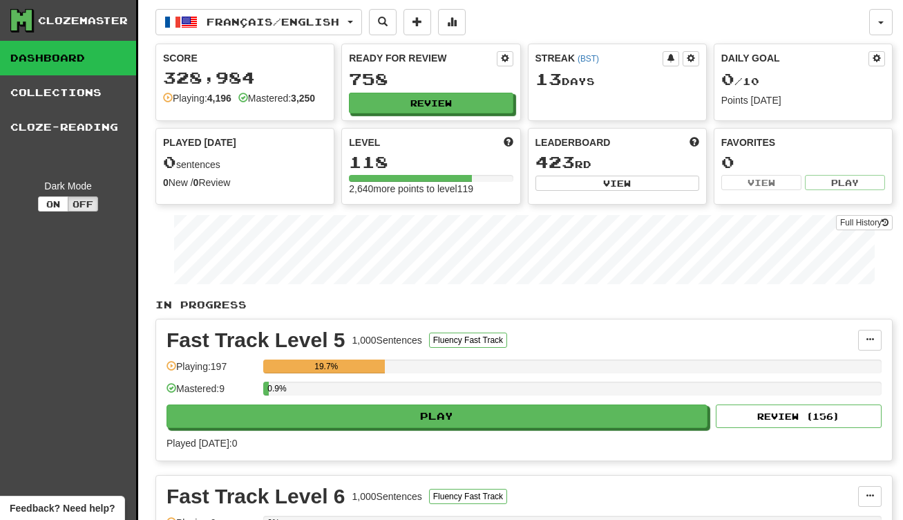
click at [497, 113] on div "Ready for Review 758 Review" at bounding box center [431, 82] width 178 height 76
click at [493, 98] on button "Review" at bounding box center [432, 103] width 164 height 21
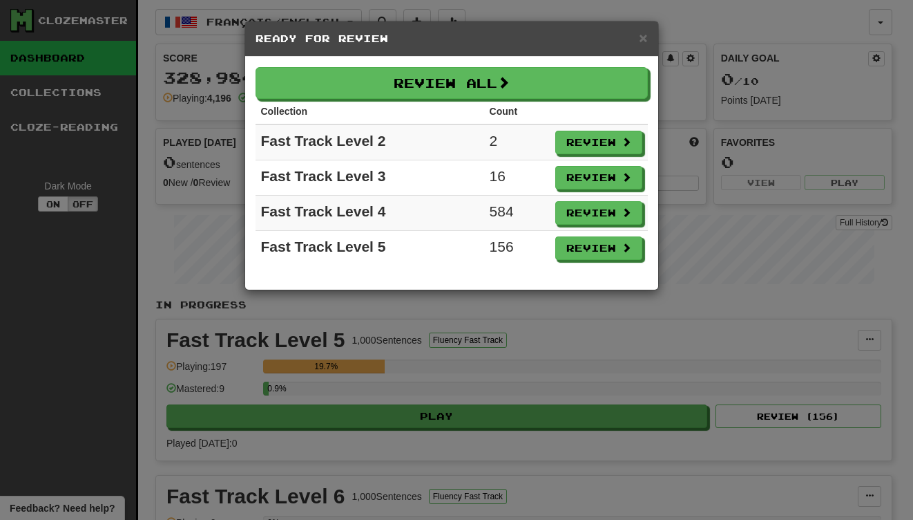
click at [442, 67] on div "Review All Collection Count Fast Track Level 2 2 Review Fast Track Level 3 16 R…" at bounding box center [451, 173] width 413 height 233
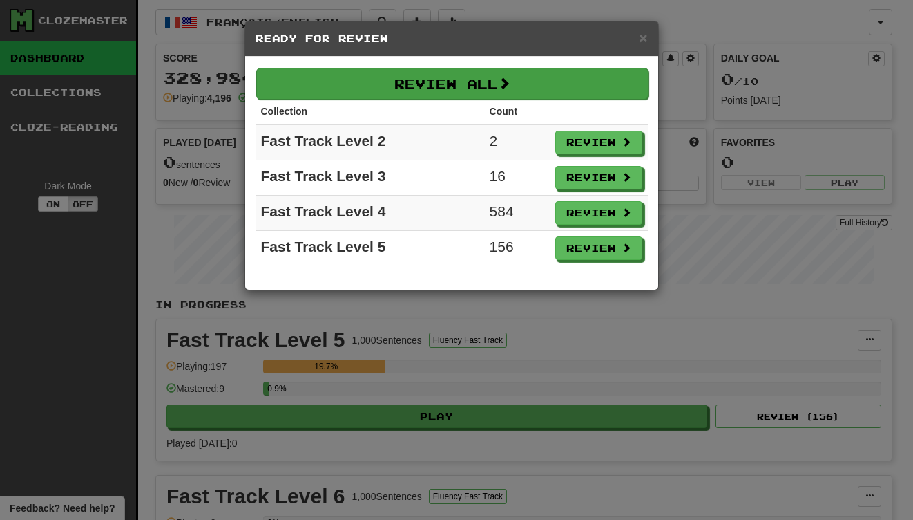
click at [443, 71] on button "Review All" at bounding box center [452, 84] width 392 height 32
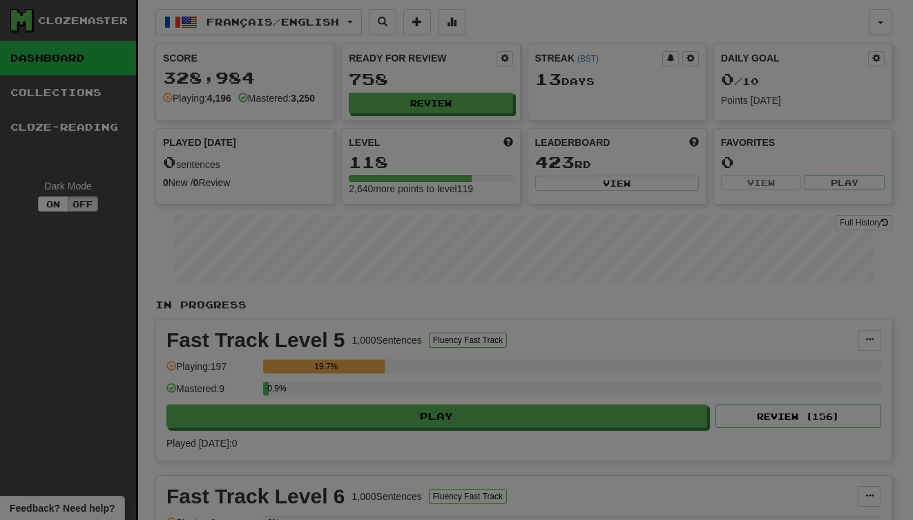
select select "***"
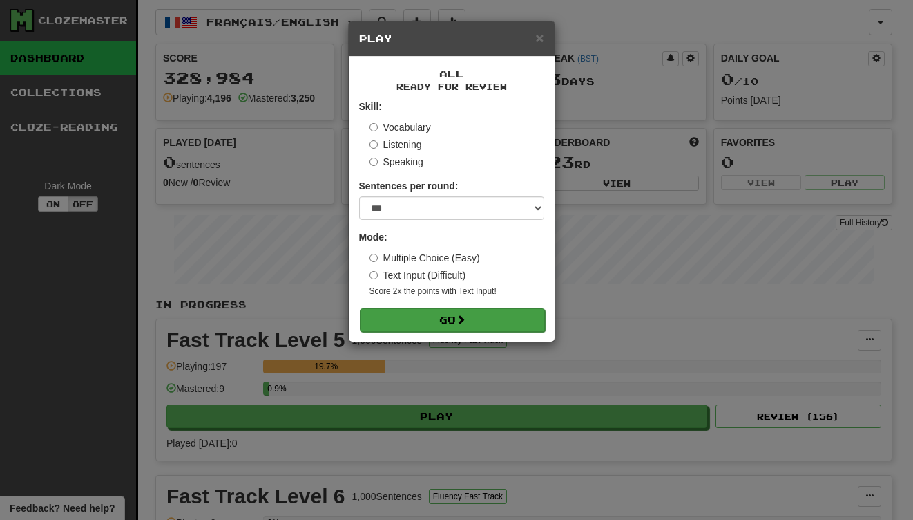
click at [477, 320] on button "Go" at bounding box center [452, 319] width 185 height 23
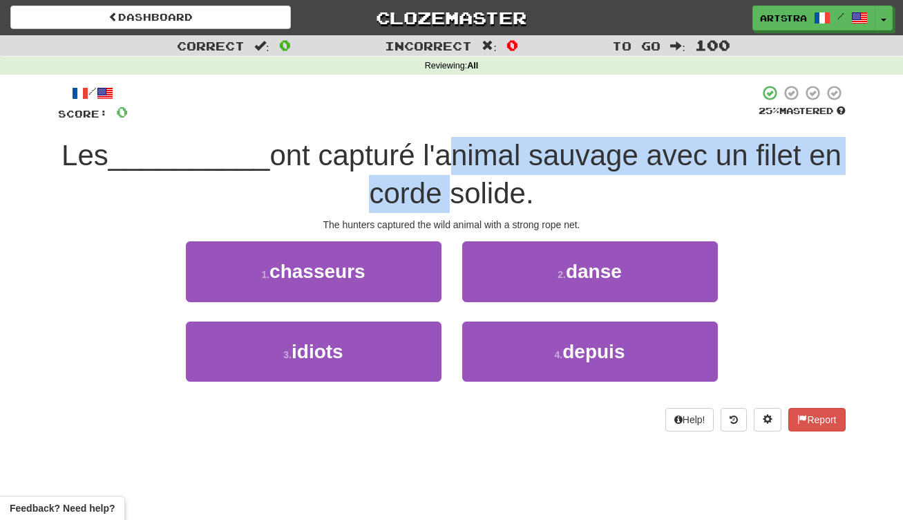
drag, startPoint x: 435, startPoint y: 176, endPoint x: 435, endPoint y: 206, distance: 29.7
click at [435, 206] on span "ont capturé l'animal sauvage avec un filet en corde solide." at bounding box center [555, 174] width 572 height 70
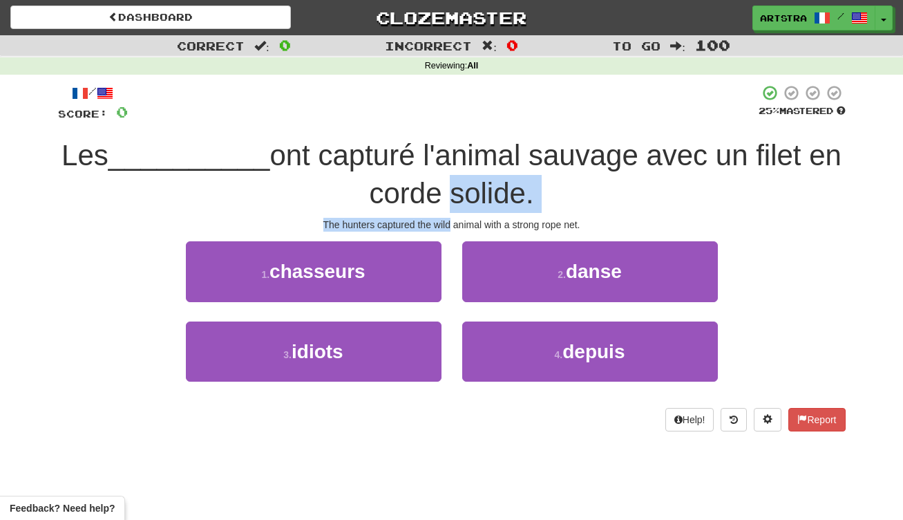
drag, startPoint x: 435, startPoint y: 206, endPoint x: 445, endPoint y: 225, distance: 21.6
click at [445, 225] on div "/ Score: 0 25 % Mastered Les __________ ont capturé l'animal sauvage avec un fi…" at bounding box center [452, 257] width 788 height 346
click at [445, 225] on div "The hunters captured the wild animal with a strong rope net." at bounding box center [452, 225] width 788 height 14
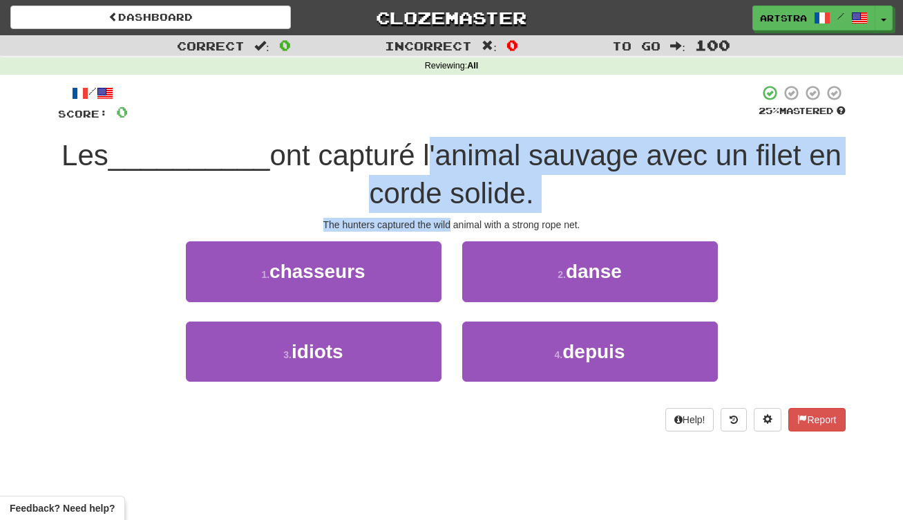
drag, startPoint x: 445, startPoint y: 225, endPoint x: 459, endPoint y: 159, distance: 67.7
click at [459, 160] on div "/ Score: 0 25 % Mastered Les __________ ont capturé l'animal sauvage avec un fi…" at bounding box center [452, 257] width 788 height 346
click at [459, 159] on span "ont capturé l'animal sauvage avec un filet en corde solide." at bounding box center [555, 174] width 572 height 70
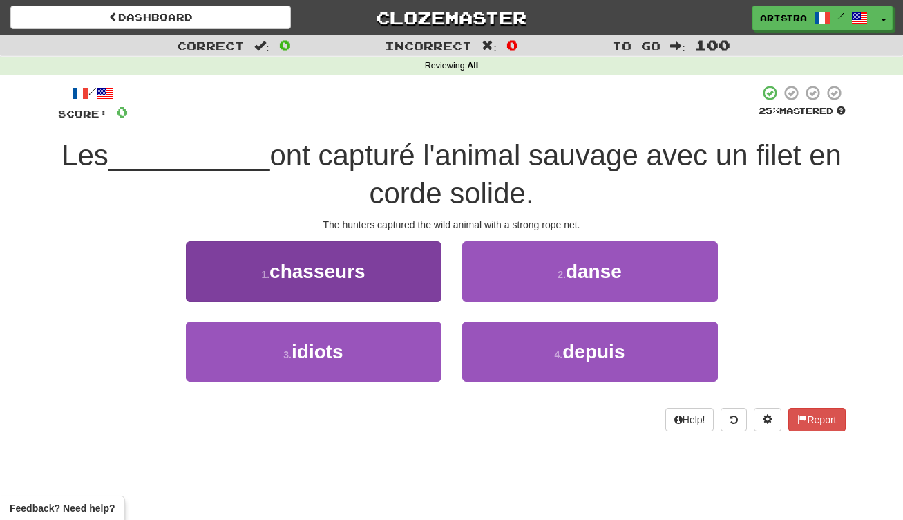
click at [418, 280] on button "1 . chasseurs" at bounding box center [314, 271] width 256 height 60
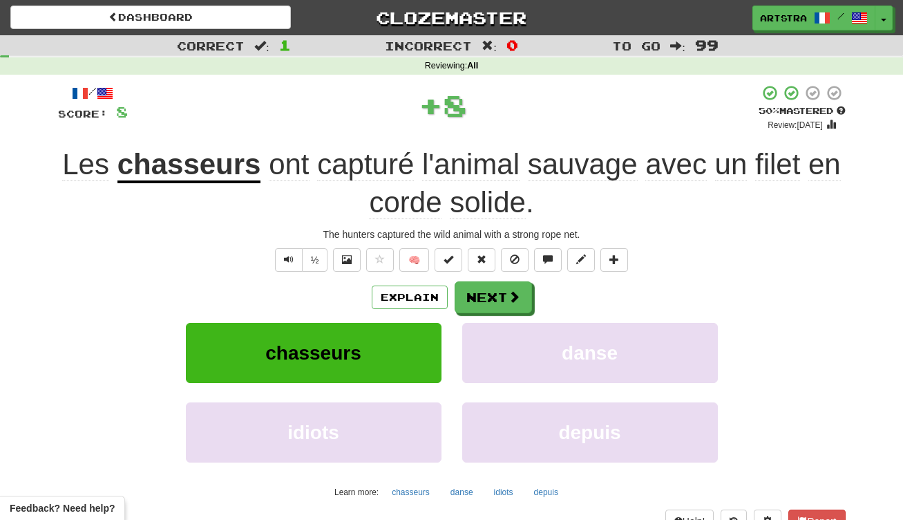
click at [668, 216] on div "Les chasseurs ont capturé l'animal sauvage avec un filet en corde solide ." at bounding box center [452, 183] width 788 height 75
click at [484, 186] on span "solide" at bounding box center [488, 202] width 76 height 33
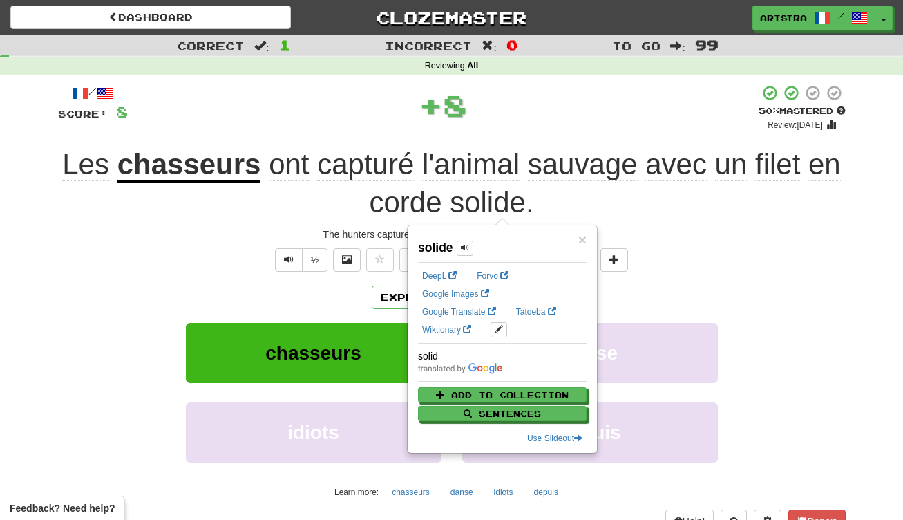
click at [403, 200] on span "corde" at bounding box center [405, 202] width 73 height 33
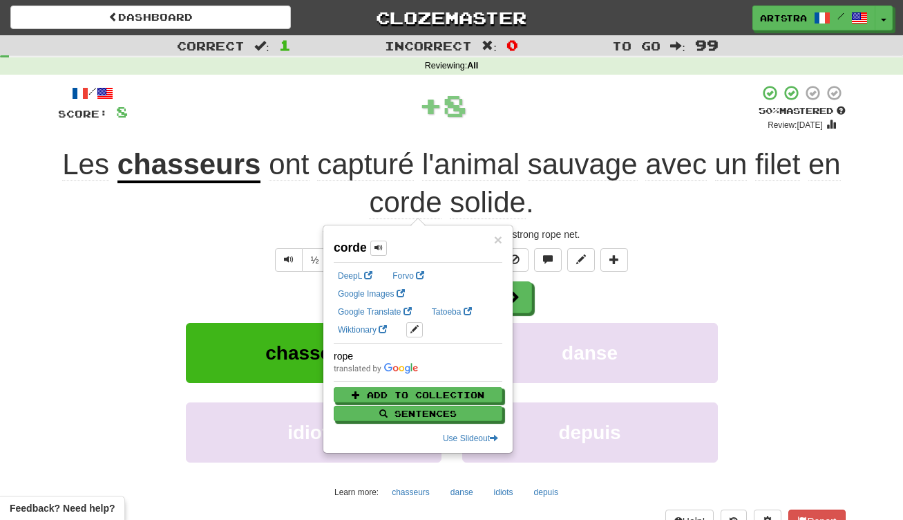
click at [725, 230] on div "The hunters captured the wild animal with a strong rope net." at bounding box center [452, 234] width 788 height 14
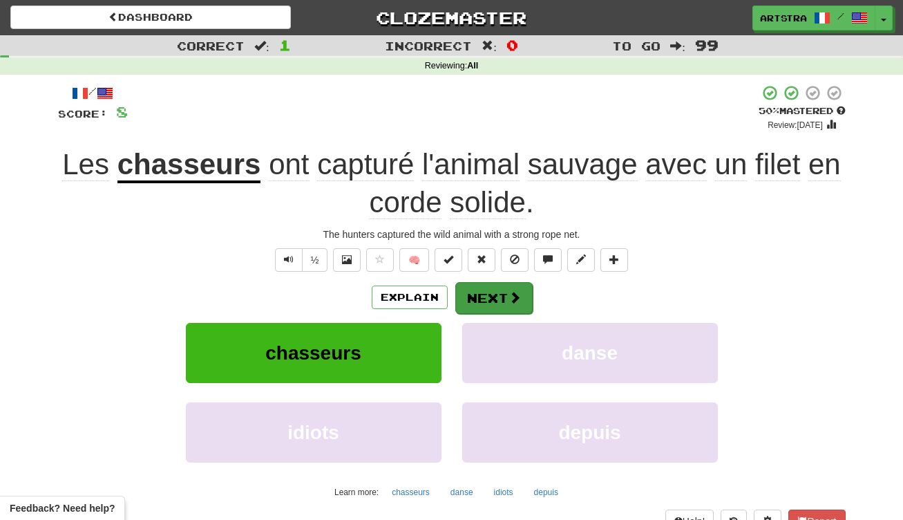
click at [479, 301] on button "Next" at bounding box center [493, 298] width 77 height 32
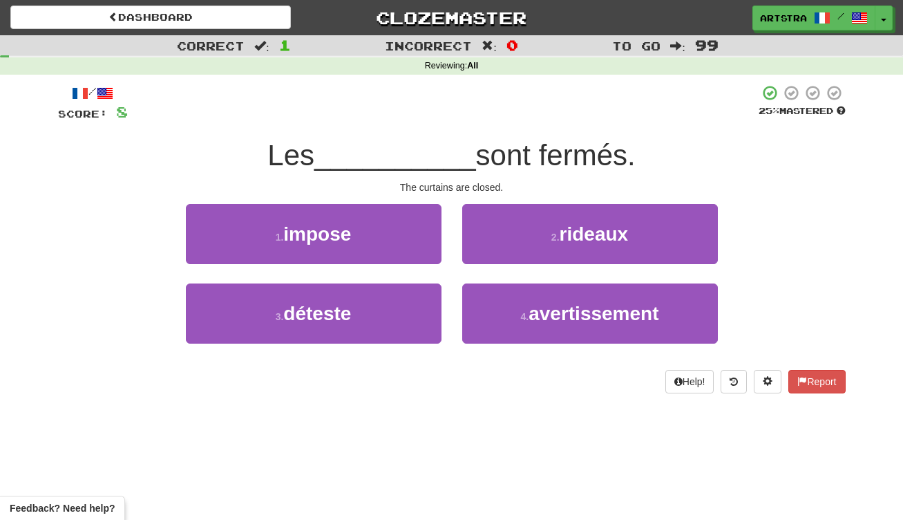
click at [455, 144] on span "__________" at bounding box center [395, 155] width 162 height 32
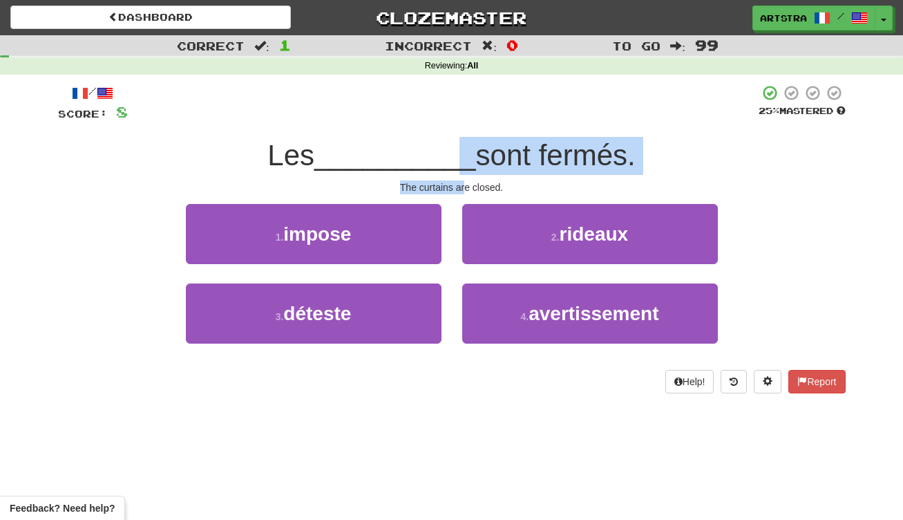
drag, startPoint x: 456, startPoint y: 178, endPoint x: 466, endPoint y: 187, distance: 13.3
click at [466, 187] on div "/ Score: 8 25 % Mastered Les __________ sont fermés. The curtains are closed. 1…" at bounding box center [452, 238] width 788 height 309
click at [466, 187] on div "The curtains are closed." at bounding box center [452, 187] width 788 height 14
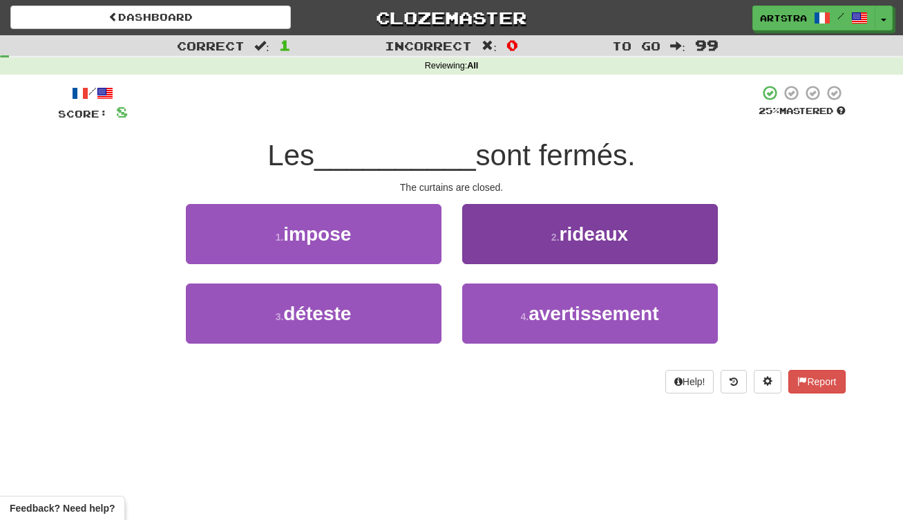
click at [552, 233] on small "2 ." at bounding box center [555, 236] width 8 height 11
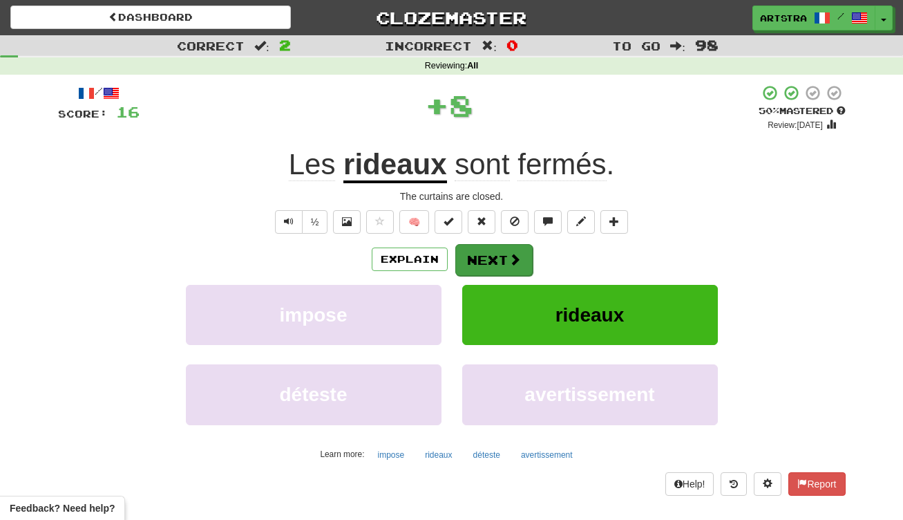
drag, startPoint x: 500, startPoint y: 264, endPoint x: 504, endPoint y: 258, distance: 7.3
click at [504, 258] on button "Next" at bounding box center [493, 260] width 77 height 32
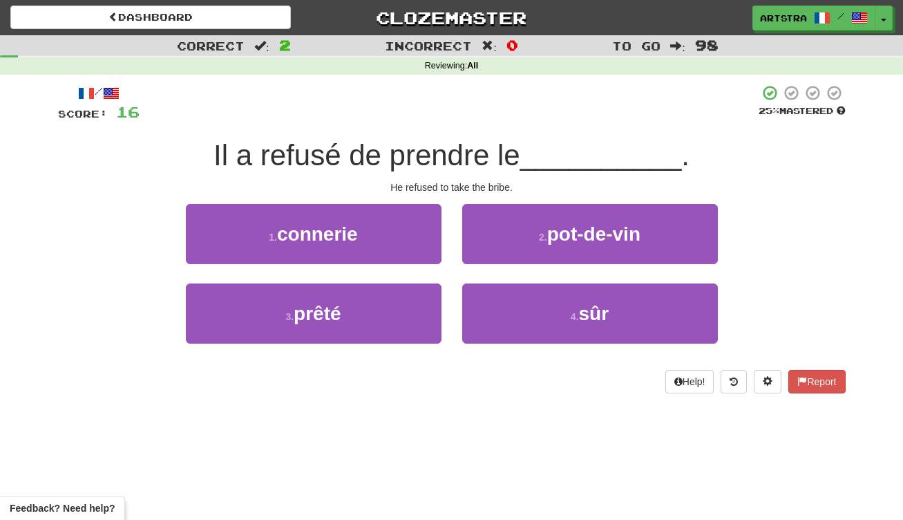
click at [482, 163] on span "Il a refusé de prendre le" at bounding box center [366, 155] width 307 height 32
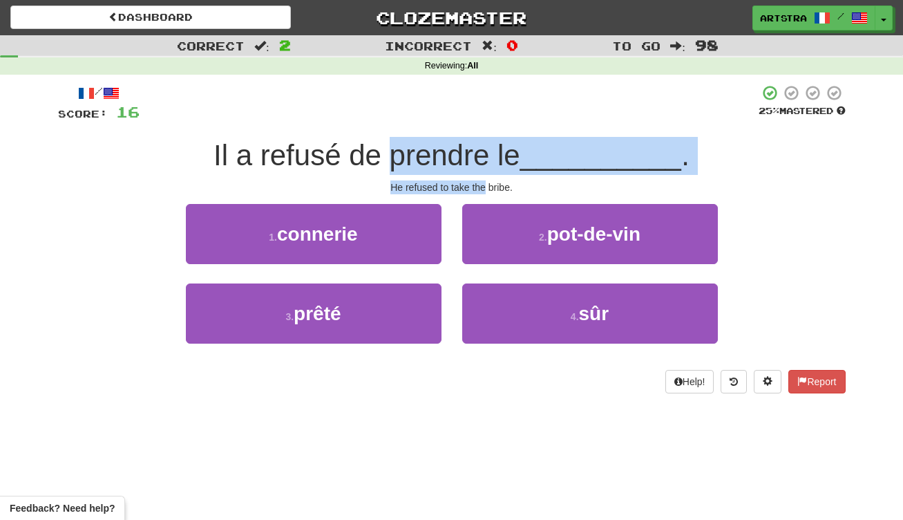
drag, startPoint x: 479, startPoint y: 174, endPoint x: 482, endPoint y: 189, distance: 15.4
click at [482, 189] on div "/ Score: 16 25 % Mastered Il a refusé de prendre le __________ . He refused to …" at bounding box center [452, 238] width 788 height 309
click at [482, 189] on div "He refused to take the bribe." at bounding box center [452, 187] width 788 height 14
drag, startPoint x: 482, startPoint y: 189, endPoint x: 490, endPoint y: 155, distance: 34.7
click at [490, 155] on div "/ Score: 16 25 % Mastered Il a refusé de prendre le __________ . He refused to …" at bounding box center [452, 238] width 788 height 309
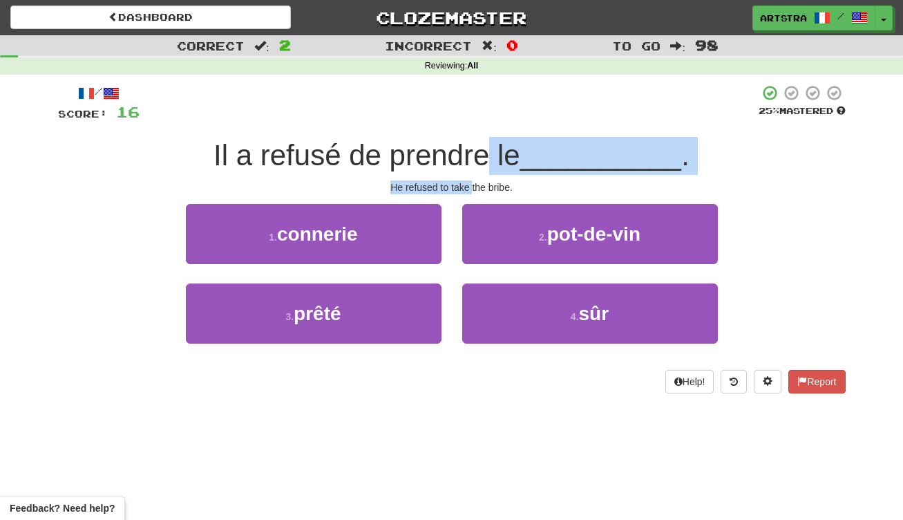
click at [490, 155] on span "Il a refusé de prendre le" at bounding box center [366, 155] width 307 height 32
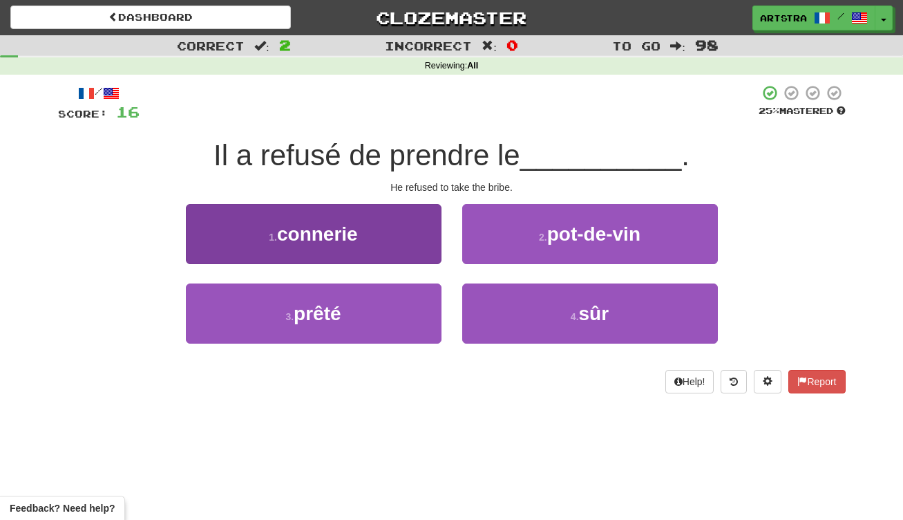
drag, startPoint x: 374, startPoint y: 317, endPoint x: 394, endPoint y: 298, distance: 27.9
click at [373, 317] on button "3 . prêté" at bounding box center [314, 313] width 256 height 60
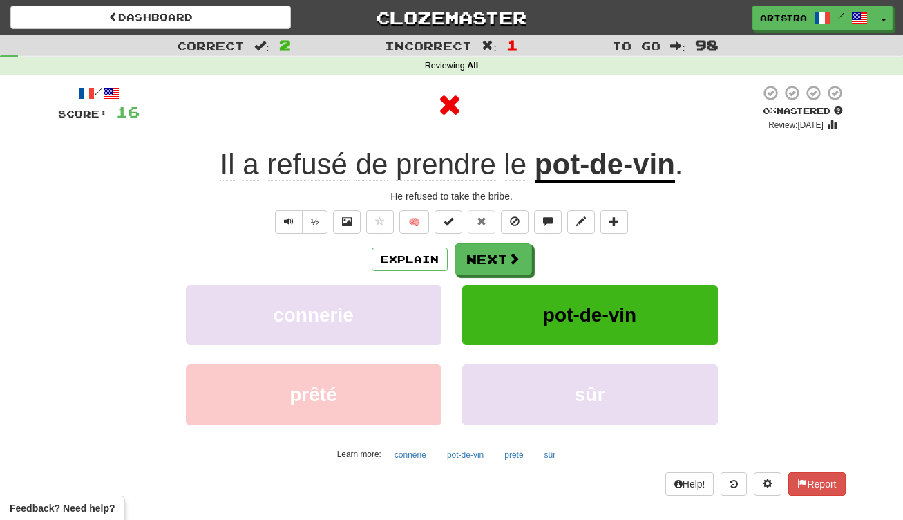
click at [583, 178] on u "pot-de-vin" at bounding box center [605, 165] width 140 height 35
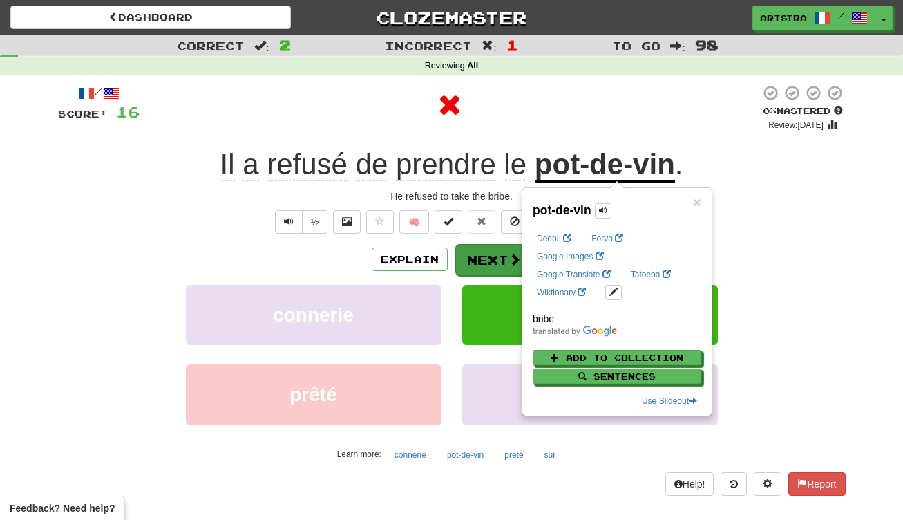
click at [486, 268] on button "Next" at bounding box center [493, 260] width 77 height 32
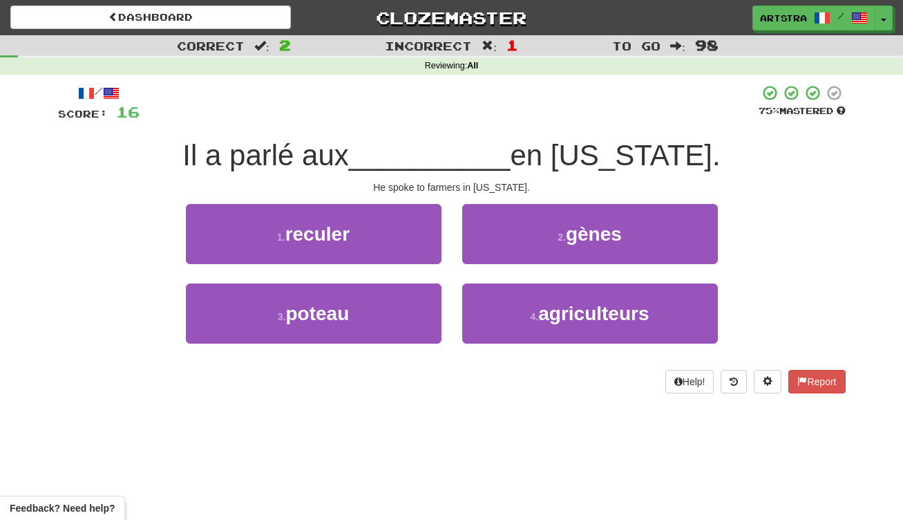
click at [457, 169] on span "__________" at bounding box center [430, 155] width 162 height 32
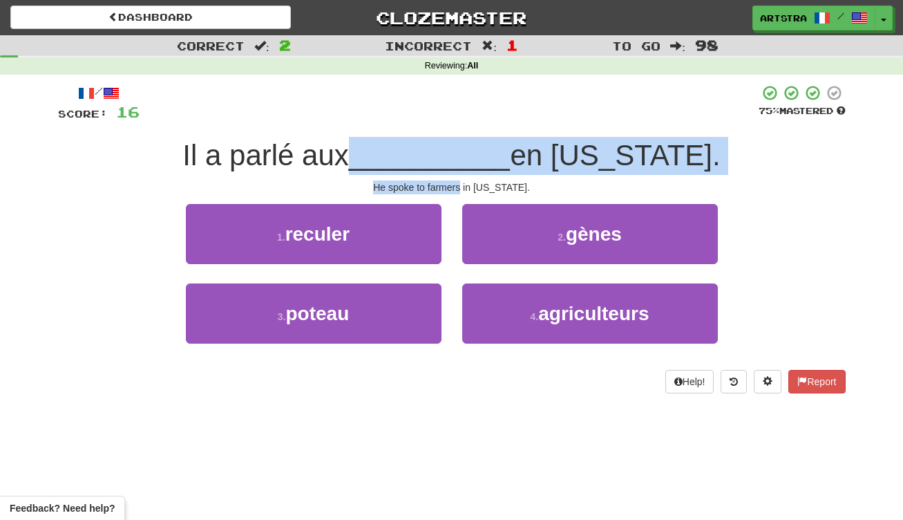
drag, startPoint x: 457, startPoint y: 169, endPoint x: 461, endPoint y: 186, distance: 17.8
click at [461, 186] on div "/ Score: 16 75 % Mastered Il a parlé aux __________ en [US_STATE]. He spoke to …" at bounding box center [452, 238] width 788 height 309
click at [461, 186] on div "He spoke to farmers in [US_STATE]." at bounding box center [452, 187] width 788 height 14
drag, startPoint x: 461, startPoint y: 186, endPoint x: 466, endPoint y: 155, distance: 30.9
click at [466, 155] on div "/ Score: 16 75 % Mastered Il a parlé aux __________ en [US_STATE]. He spoke to …" at bounding box center [452, 238] width 788 height 309
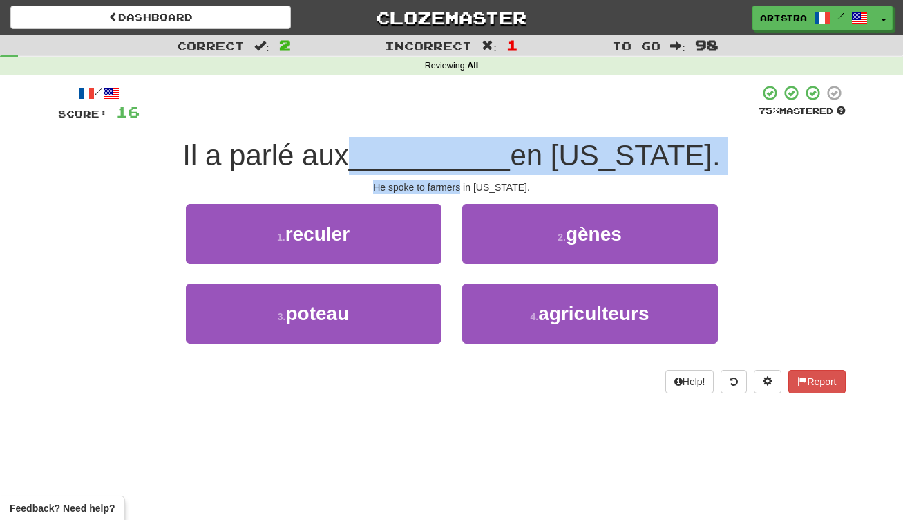
click at [466, 155] on span "__________" at bounding box center [430, 155] width 162 height 32
drag, startPoint x: 466, startPoint y: 155, endPoint x: 473, endPoint y: 189, distance: 33.9
click at [473, 189] on div "/ Score: 16 75 % Mastered Il a parlé aux __________ en [US_STATE]. He spoke to …" at bounding box center [452, 238] width 788 height 309
click at [473, 189] on div "He spoke to farmers in [US_STATE]." at bounding box center [452, 187] width 788 height 14
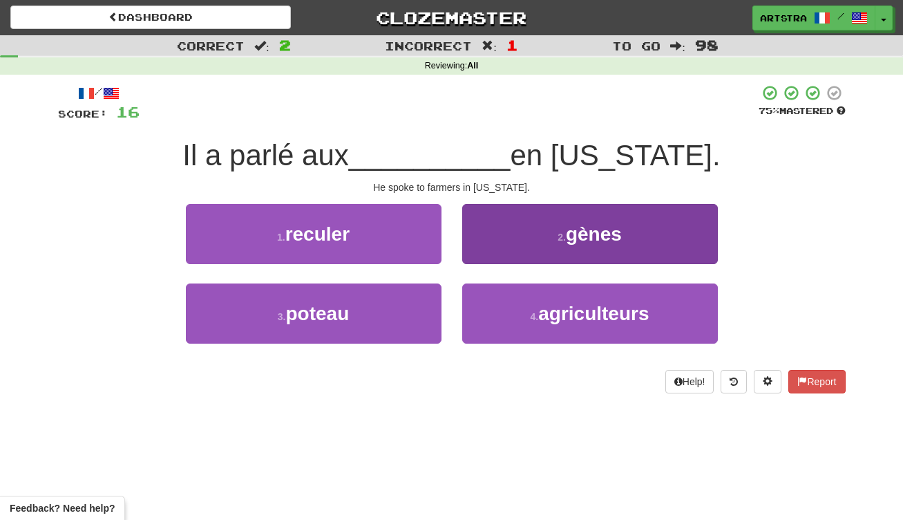
click at [524, 325] on button "4 . agriculteurs" at bounding box center [590, 313] width 256 height 60
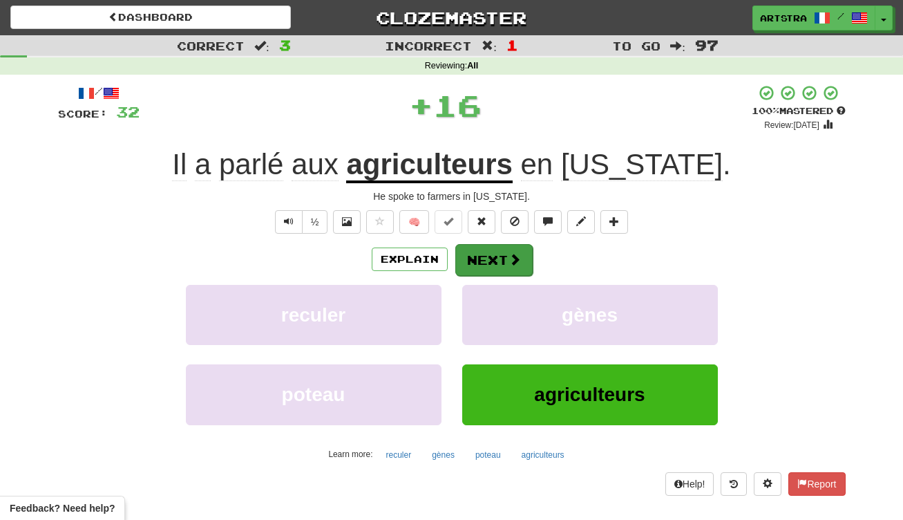
click at [491, 260] on button "Next" at bounding box center [493, 260] width 77 height 32
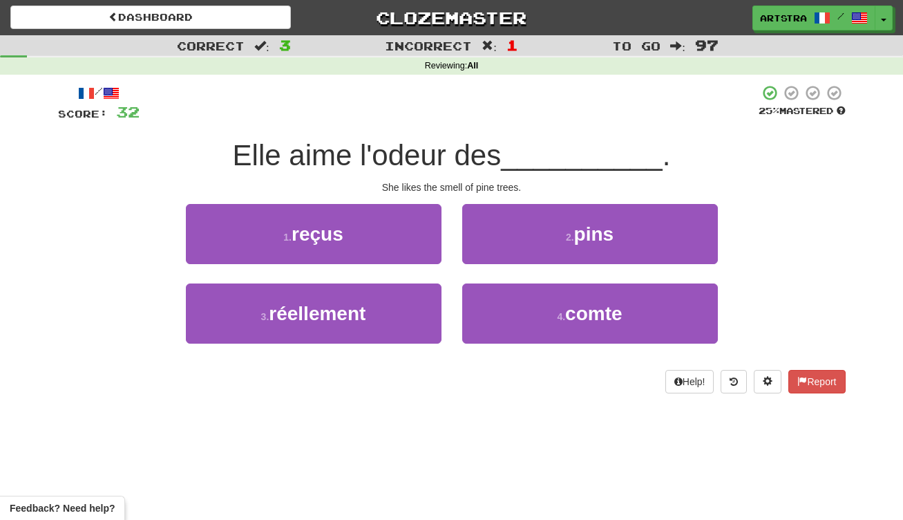
click at [430, 141] on span "Elle aime l'odeur des" at bounding box center [367, 155] width 269 height 32
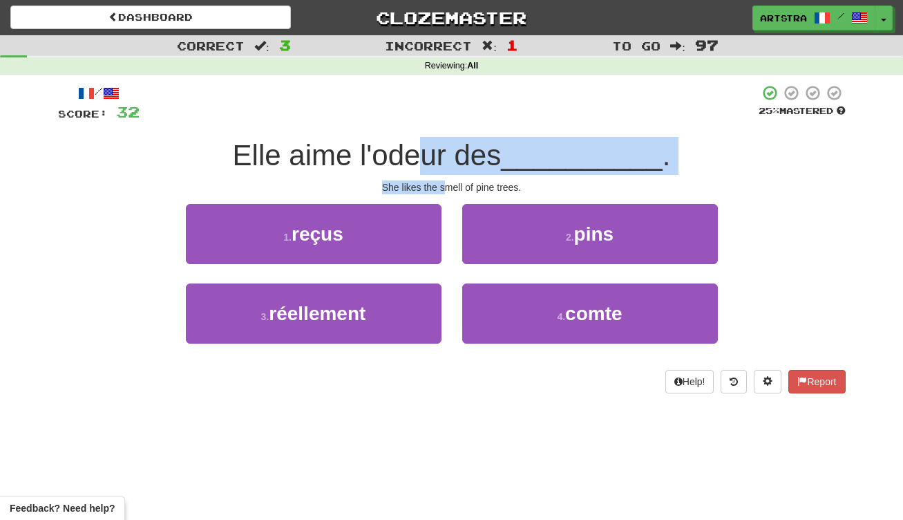
drag, startPoint x: 430, startPoint y: 144, endPoint x: 444, endPoint y: 182, distance: 40.7
click at [444, 182] on div "/ Score: 32 25 % Mastered Elle aime l'odeur des __________ . She likes the smel…" at bounding box center [452, 238] width 788 height 309
click at [444, 182] on div "She likes the smell of pine trees." at bounding box center [452, 187] width 788 height 14
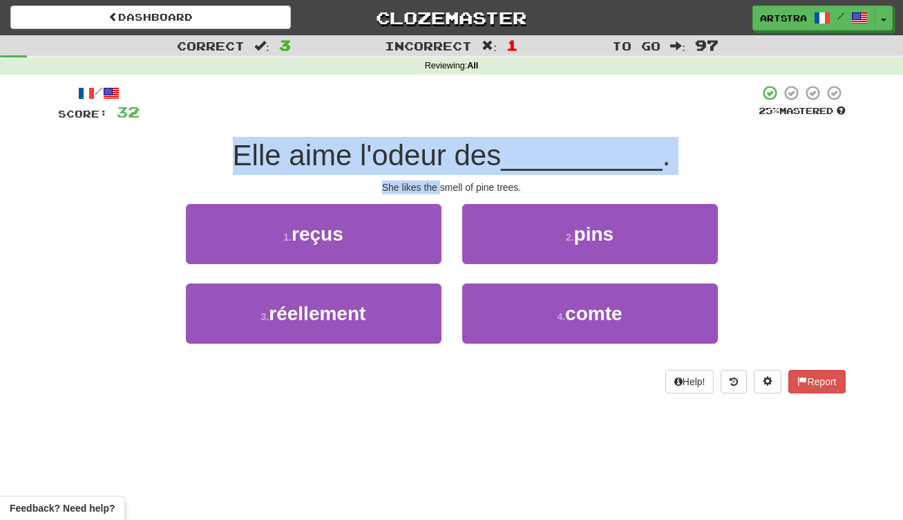
drag, startPoint x: 444, startPoint y: 182, endPoint x: 448, endPoint y: 129, distance: 53.3
click at [448, 129] on div "/ Score: 32 25 % Mastered Elle aime l'odeur des __________ . She likes the smel…" at bounding box center [452, 238] width 788 height 309
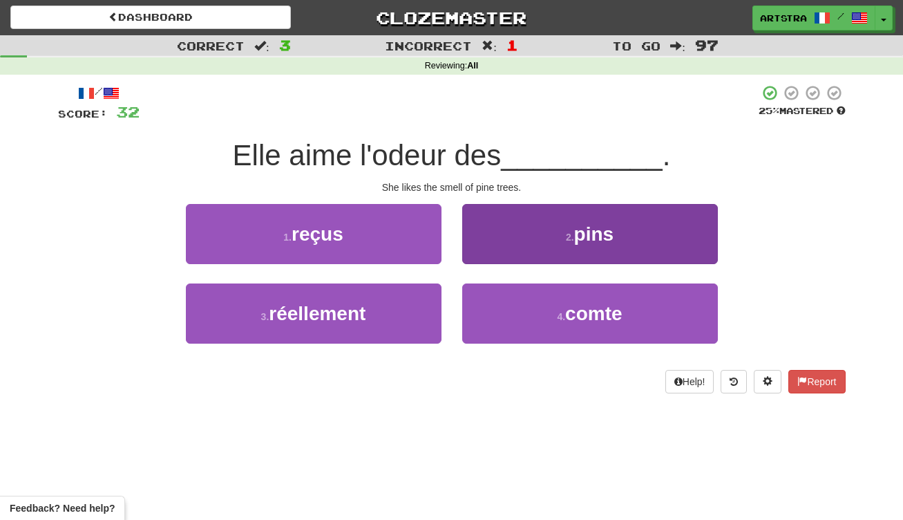
click at [582, 223] on span "pins" at bounding box center [594, 233] width 40 height 21
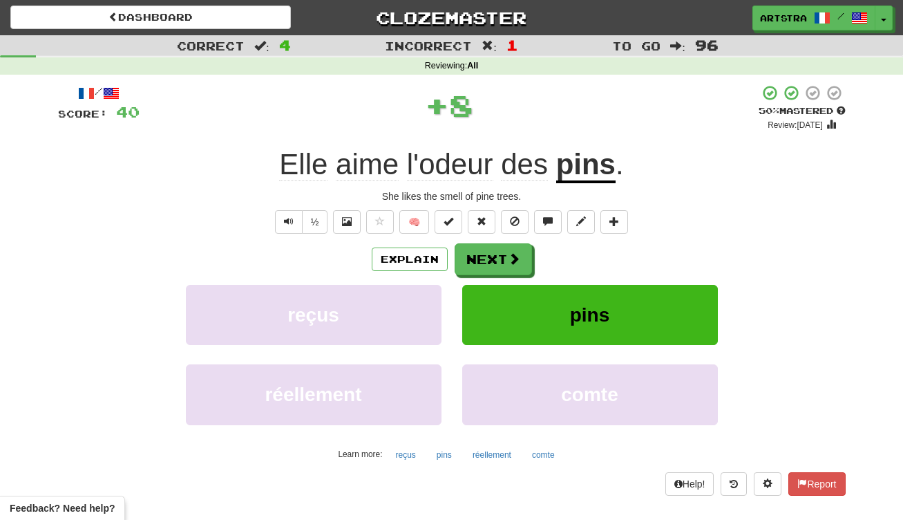
click at [578, 167] on u "pins" at bounding box center [585, 165] width 59 height 35
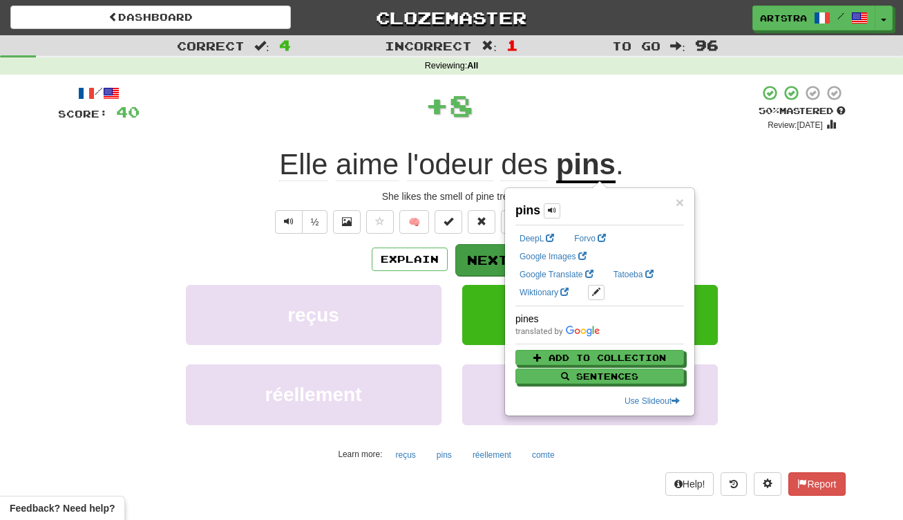
click at [493, 260] on button "Next" at bounding box center [493, 260] width 77 height 32
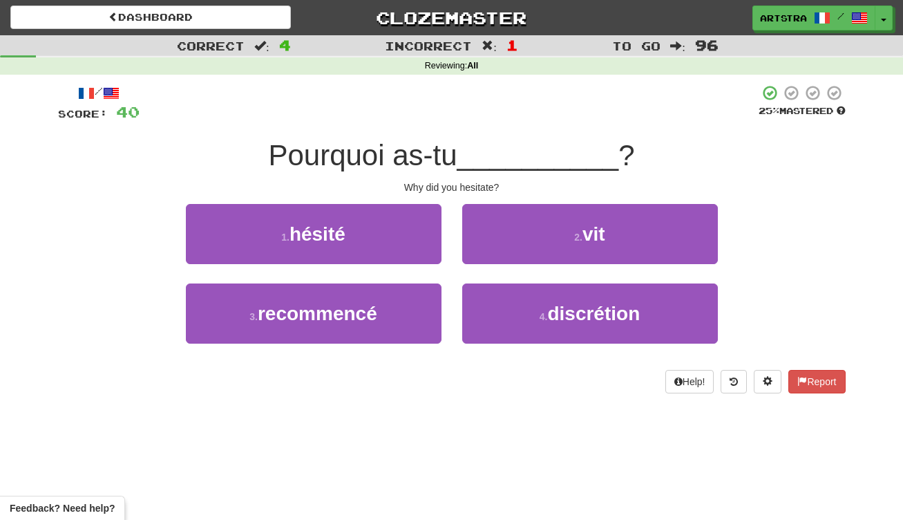
click at [478, 139] on span "__________" at bounding box center [538, 155] width 162 height 32
drag, startPoint x: 462, startPoint y: 169, endPoint x: 495, endPoint y: 189, distance: 39.1
click at [495, 189] on div "/ Score: 40 25 % Mastered Pourquoi as-tu __________ ? Why did you hesitate? 1 .…" at bounding box center [452, 238] width 788 height 309
click at [495, 189] on div "Why did you hesitate?" at bounding box center [452, 187] width 788 height 14
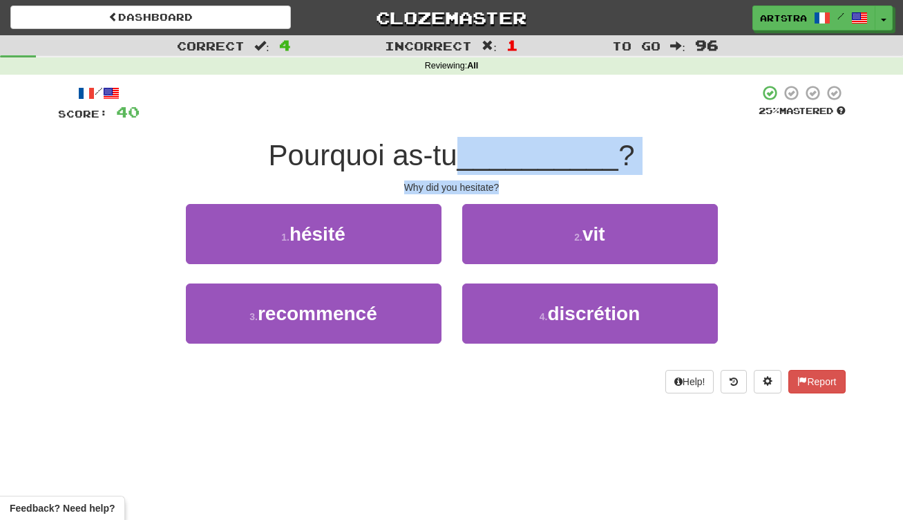
drag, startPoint x: 495, startPoint y: 189, endPoint x: 494, endPoint y: 169, distance: 20.8
click at [494, 169] on div "/ Score: 40 25 % Mastered Pourquoi as-tu __________ ? Why did you hesitate? 1 .…" at bounding box center [452, 238] width 788 height 309
click at [494, 169] on span "__________" at bounding box center [538, 155] width 162 height 32
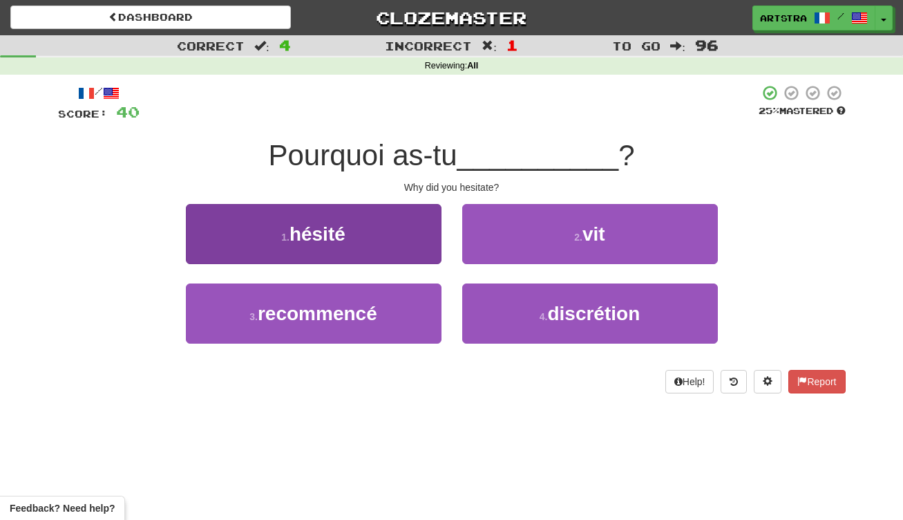
click at [435, 216] on button "1 . hésité" at bounding box center [314, 234] width 256 height 60
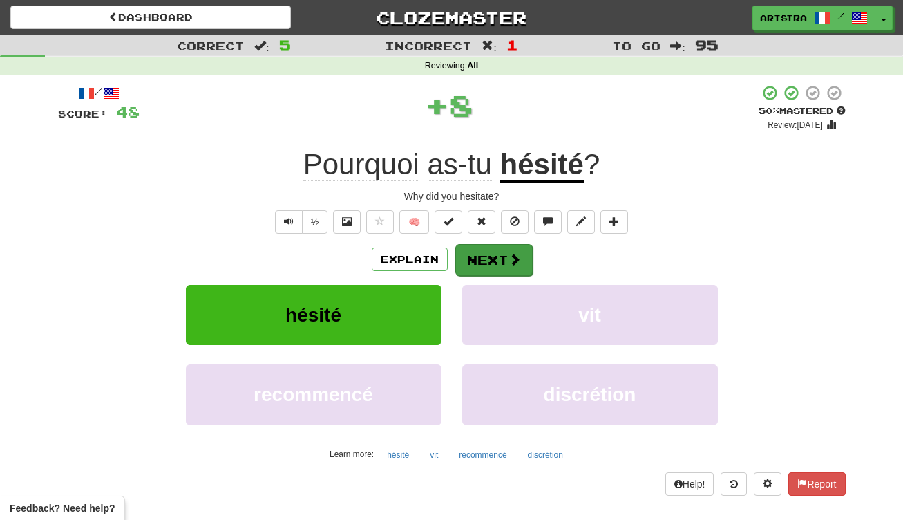
click at [495, 252] on button "Next" at bounding box center [493, 260] width 77 height 32
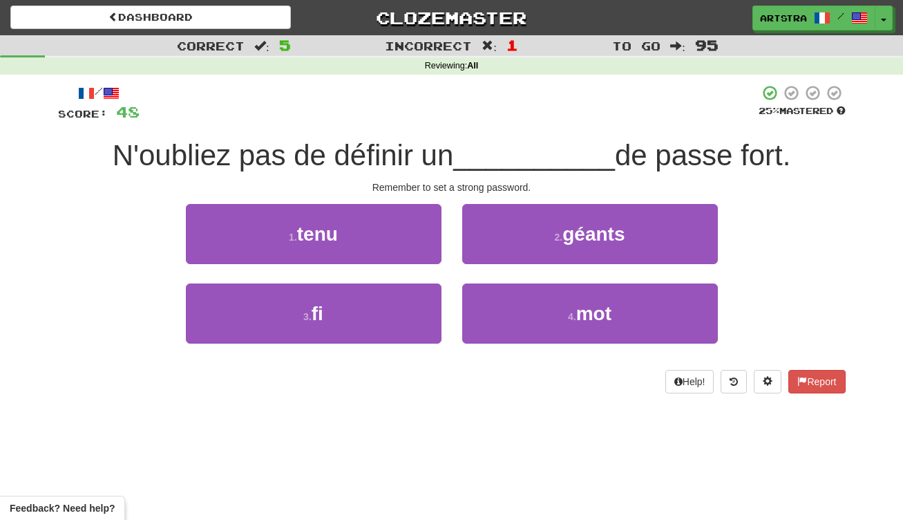
click at [454, 151] on span "N'oubliez pas de définir un" at bounding box center [283, 155] width 341 height 32
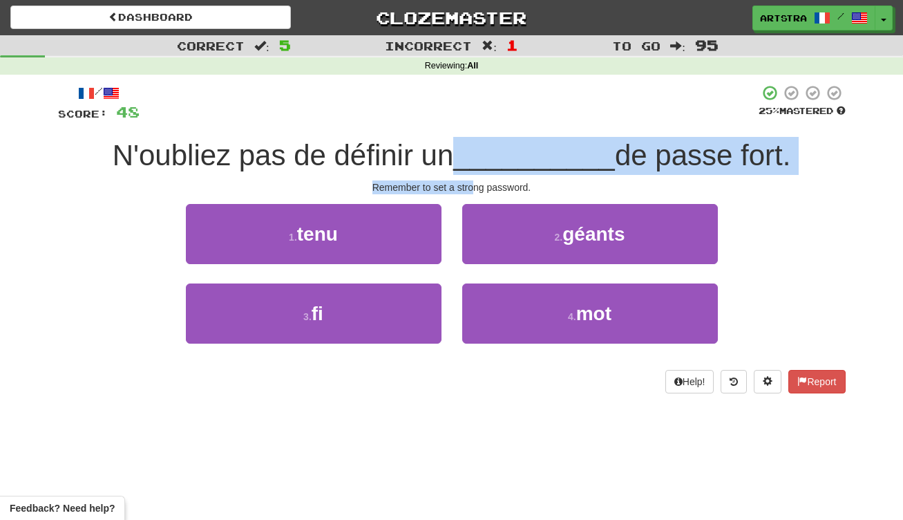
drag, startPoint x: 456, startPoint y: 165, endPoint x: 471, endPoint y: 180, distance: 21.0
click at [471, 180] on div "/ Score: 48 25 % Mastered N'oubliez pas de définir un __________ de passe fort.…" at bounding box center [452, 238] width 788 height 309
click at [471, 180] on div "Remember to set a strong password." at bounding box center [452, 187] width 788 height 14
drag, startPoint x: 471, startPoint y: 180, endPoint x: 467, endPoint y: 146, distance: 33.4
click at [467, 146] on div "/ Score: 48 25 % Mastered N'oubliez pas de définir un __________ de passe fort.…" at bounding box center [452, 238] width 788 height 309
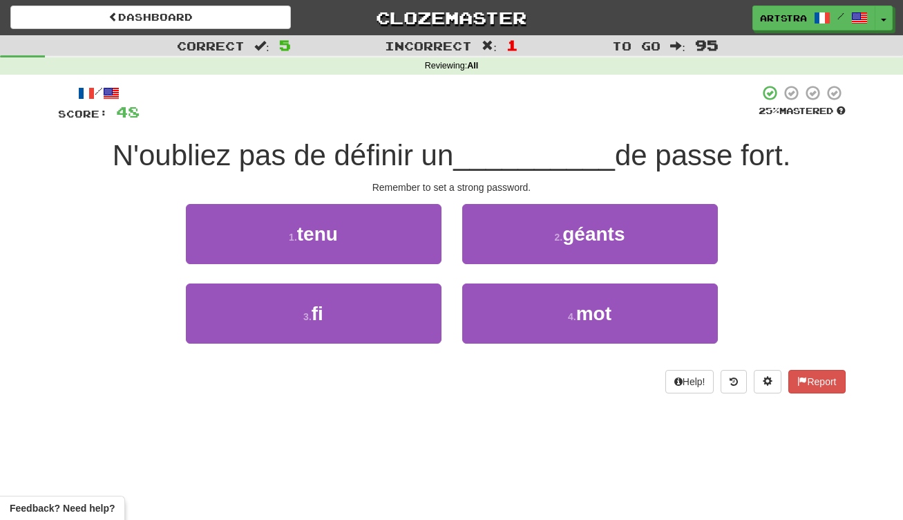
click at [467, 146] on span "__________" at bounding box center [534, 155] width 162 height 32
drag, startPoint x: 467, startPoint y: 146, endPoint x: 480, endPoint y: 184, distance: 40.2
click at [480, 184] on div "/ Score: 48 25 % Mastered N'oubliez pas de définir un __________ de passe fort.…" at bounding box center [452, 238] width 788 height 309
click at [480, 184] on div "Remember to set a strong password." at bounding box center [452, 187] width 788 height 14
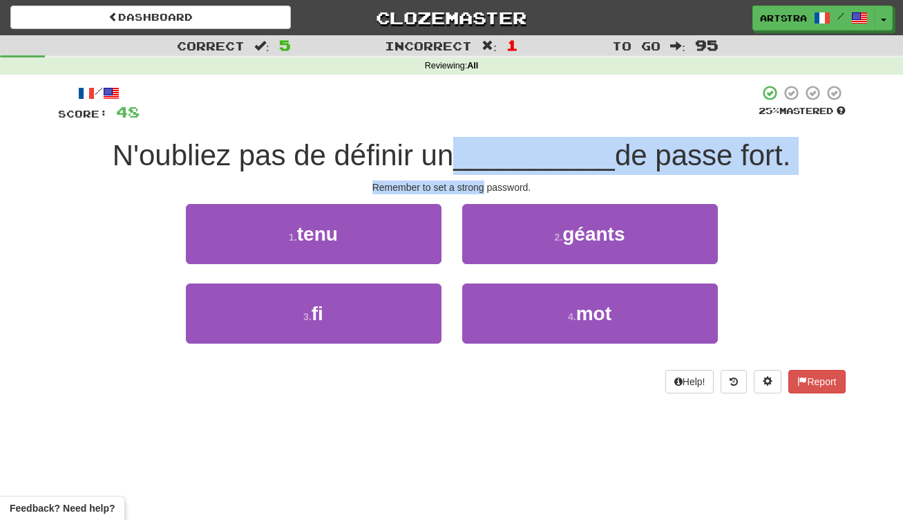
drag, startPoint x: 480, startPoint y: 184, endPoint x: 470, endPoint y: 155, distance: 30.8
click at [470, 155] on div "/ Score: 48 25 % Mastered N'oubliez pas de définir un __________ de passe fort.…" at bounding box center [452, 238] width 788 height 309
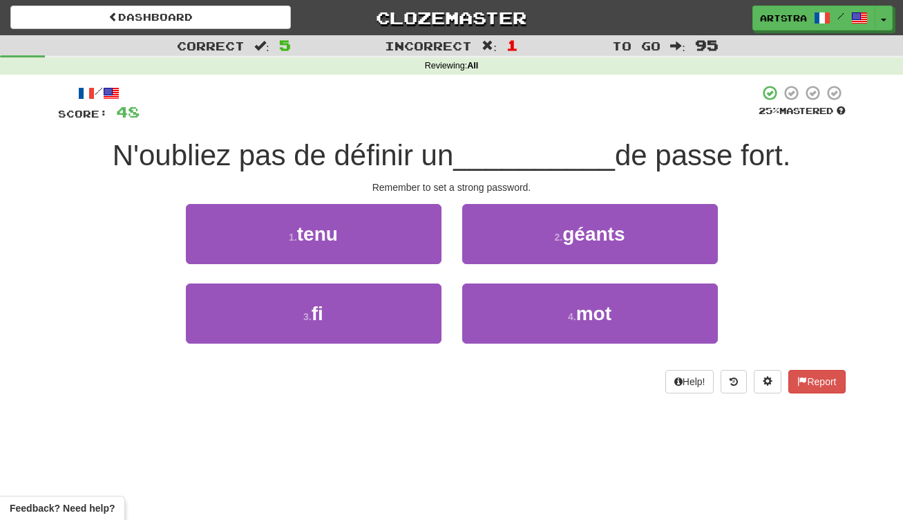
click at [470, 155] on span "__________" at bounding box center [534, 155] width 162 height 32
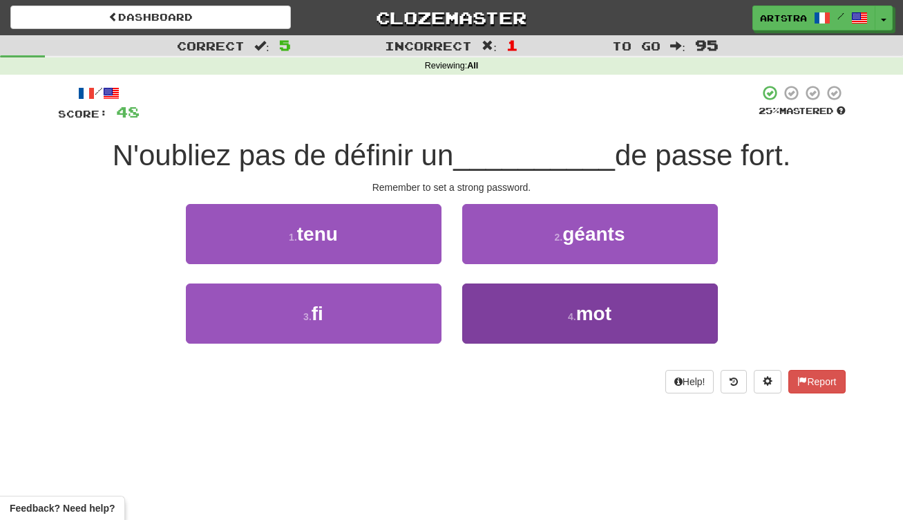
click at [582, 336] on button "4 . mot" at bounding box center [590, 313] width 256 height 60
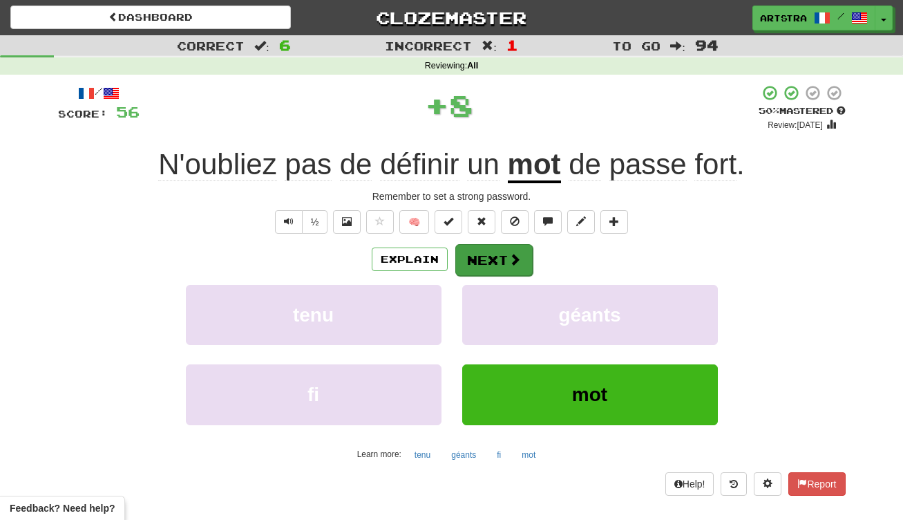
click at [484, 258] on button "Next" at bounding box center [493, 260] width 77 height 32
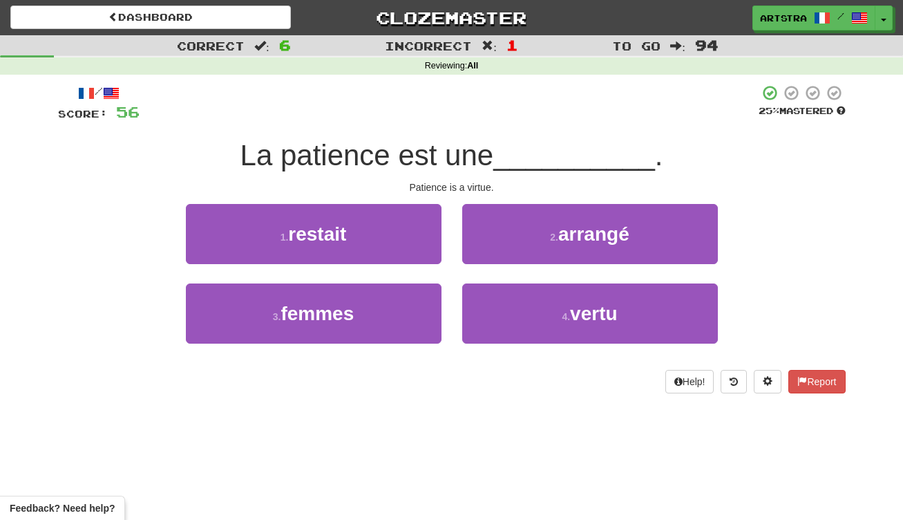
click at [459, 156] on span "La patience est une" at bounding box center [367, 155] width 254 height 32
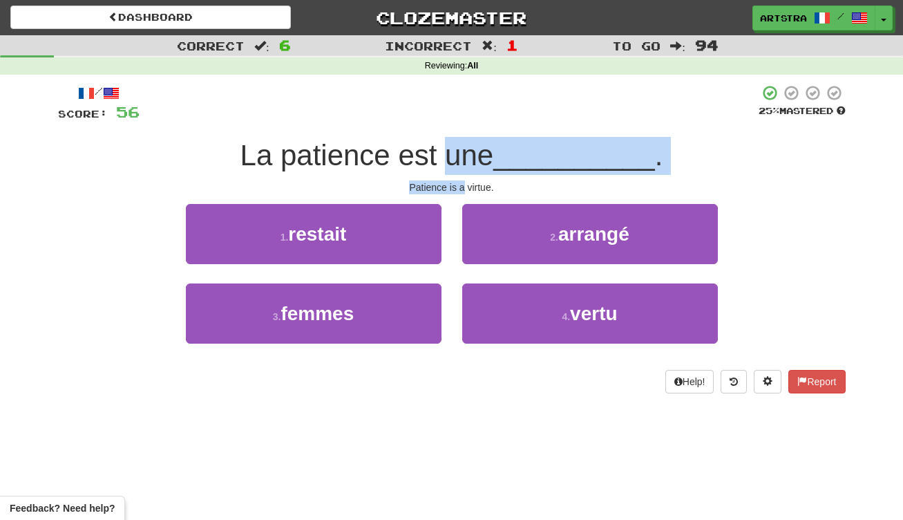
drag, startPoint x: 459, startPoint y: 156, endPoint x: 462, endPoint y: 184, distance: 27.7
click at [462, 184] on div "/ Score: 56 25 % Mastered La patience est une __________ . Patience is a virtue…" at bounding box center [452, 238] width 788 height 309
click at [462, 184] on div "Patience is a virtue." at bounding box center [452, 187] width 788 height 14
drag, startPoint x: 462, startPoint y: 184, endPoint x: 461, endPoint y: 155, distance: 28.3
click at [461, 155] on div "/ Score: 56 25 % Mastered La patience est une __________ . Patience is a virtue…" at bounding box center [452, 238] width 788 height 309
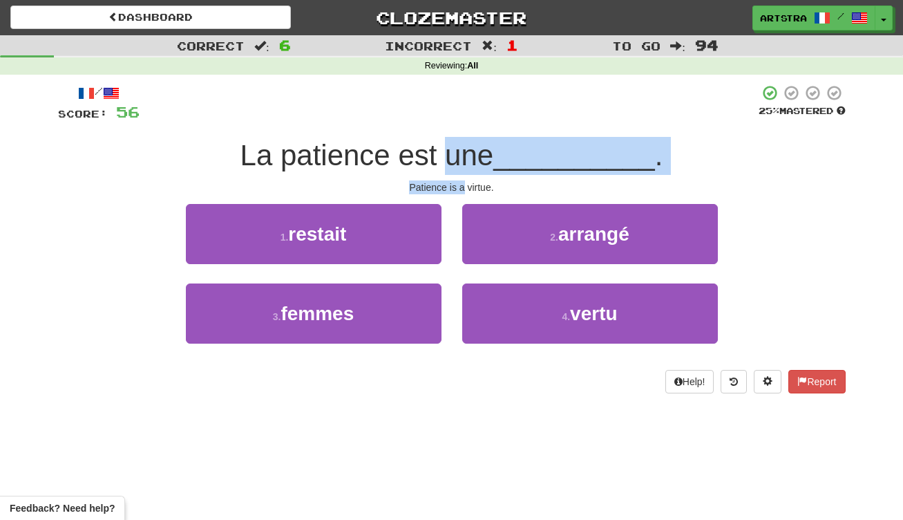
click at [461, 155] on span "La patience est une" at bounding box center [367, 155] width 254 height 32
drag, startPoint x: 461, startPoint y: 155, endPoint x: 471, endPoint y: 185, distance: 31.5
click at [471, 185] on div "/ Score: 56 25 % Mastered La patience est une __________ . Patience is a virtue…" at bounding box center [452, 238] width 788 height 309
click at [471, 185] on div "Patience is a virtue." at bounding box center [452, 187] width 788 height 14
drag, startPoint x: 471, startPoint y: 185, endPoint x: 471, endPoint y: 150, distance: 35.2
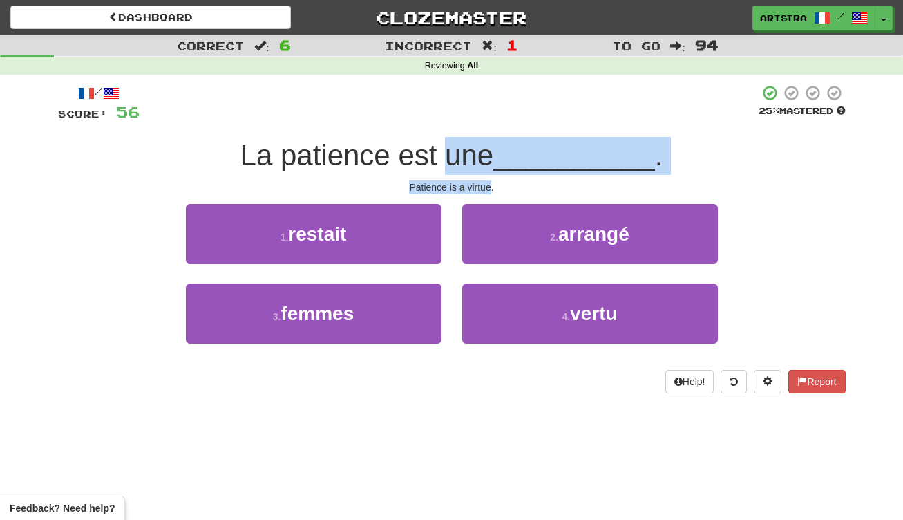
click at [471, 150] on div "/ Score: 56 25 % Mastered La patience est une __________ . Patience is a virtue…" at bounding box center [452, 238] width 788 height 309
click at [471, 150] on span "La patience est une" at bounding box center [367, 155] width 254 height 32
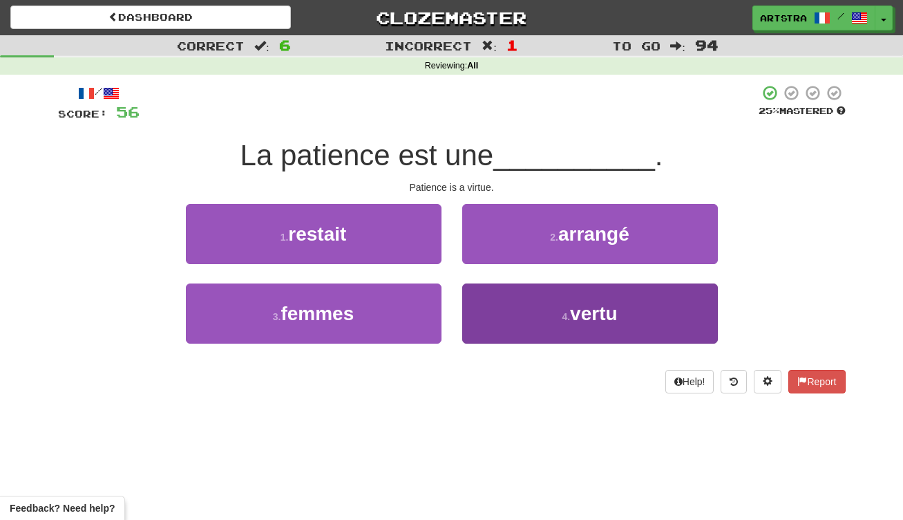
click at [557, 313] on button "4 . vertu" at bounding box center [590, 313] width 256 height 60
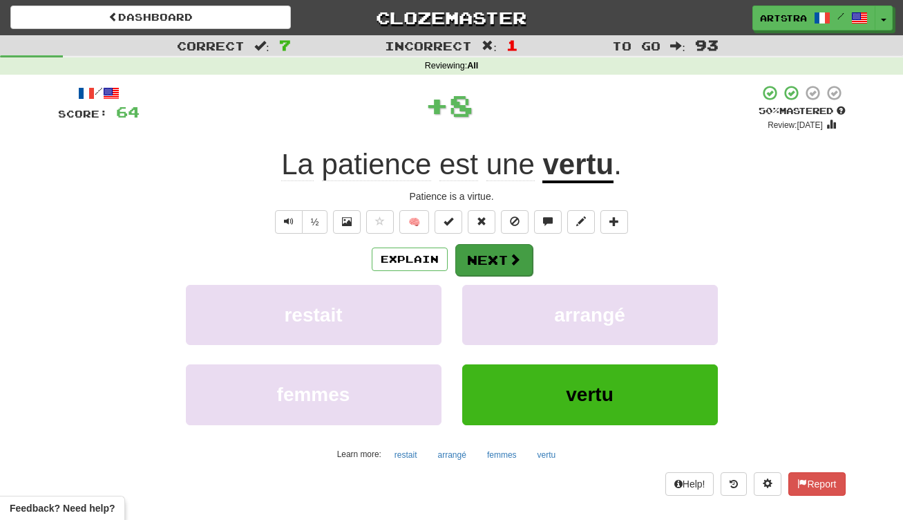
click at [515, 266] on button "Next" at bounding box center [493, 260] width 77 height 32
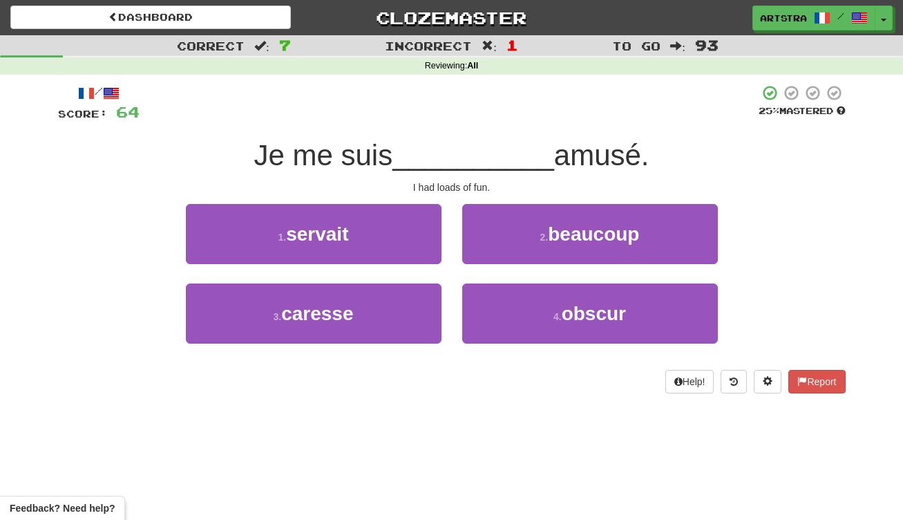
click at [453, 159] on span "__________" at bounding box center [473, 155] width 162 height 32
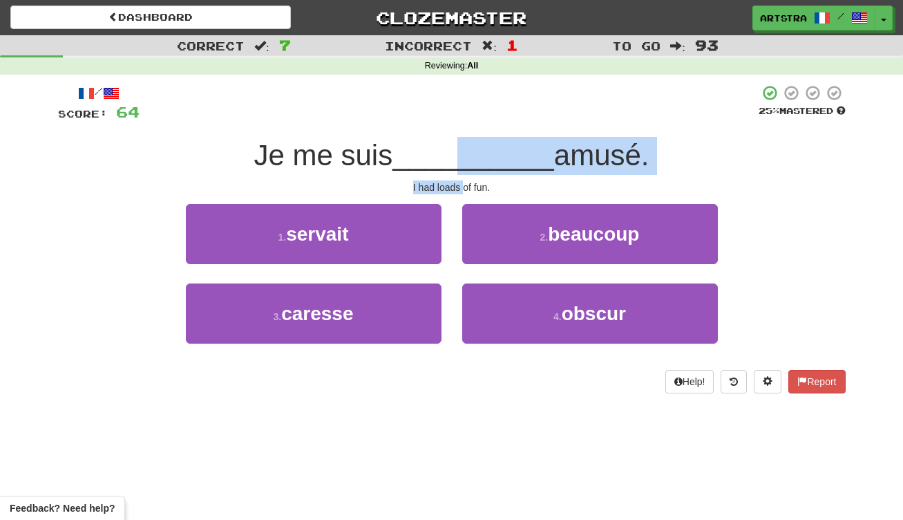
drag, startPoint x: 454, startPoint y: 175, endPoint x: 462, endPoint y: 186, distance: 13.3
click at [462, 186] on div "/ Score: 64 25 % Mastered Je me suis __________ amusé. I had loads of fun. 1 . …" at bounding box center [452, 238] width 788 height 309
click at [462, 186] on div "I had loads of fun." at bounding box center [452, 187] width 788 height 14
drag, startPoint x: 462, startPoint y: 186, endPoint x: 458, endPoint y: 155, distance: 30.7
click at [458, 155] on div "/ Score: 64 25 % Mastered Je me suis __________ amusé. I had loads of fun. 1 . …" at bounding box center [452, 238] width 788 height 309
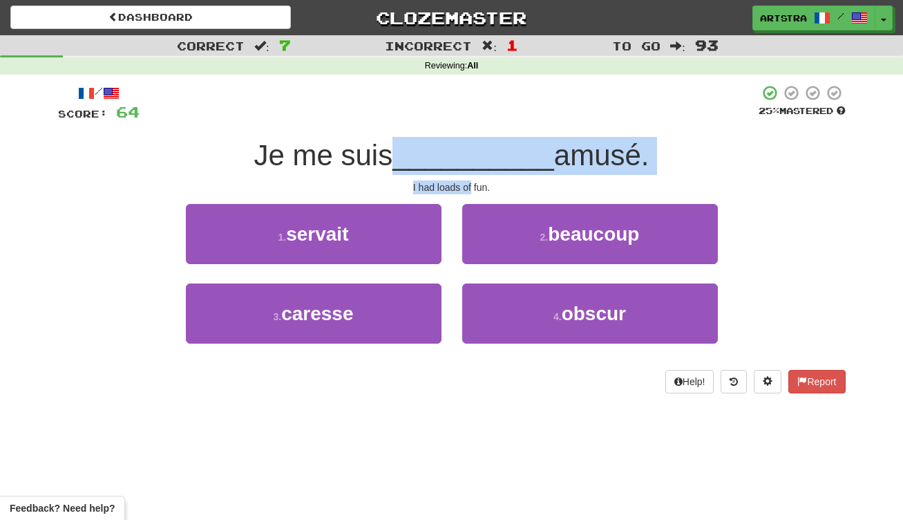
click at [458, 155] on span "__________" at bounding box center [473, 155] width 162 height 32
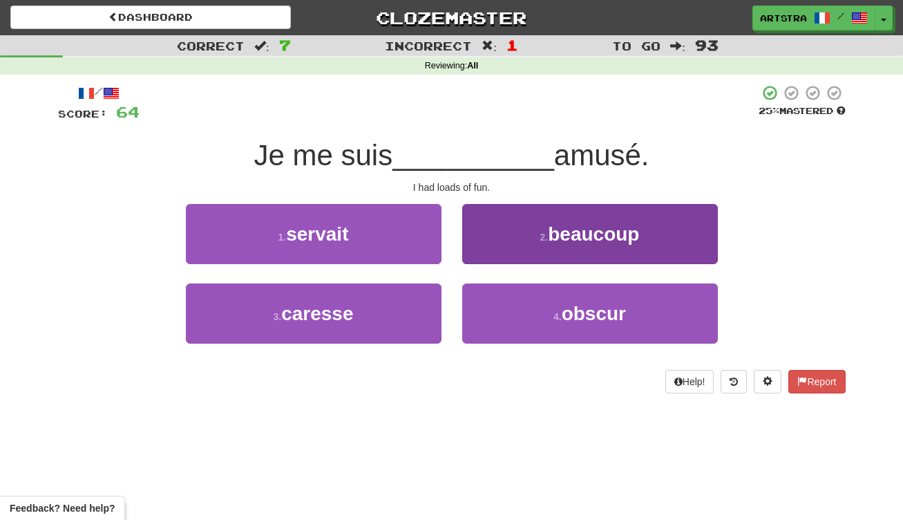
click at [544, 240] on small "2 ." at bounding box center [544, 236] width 8 height 11
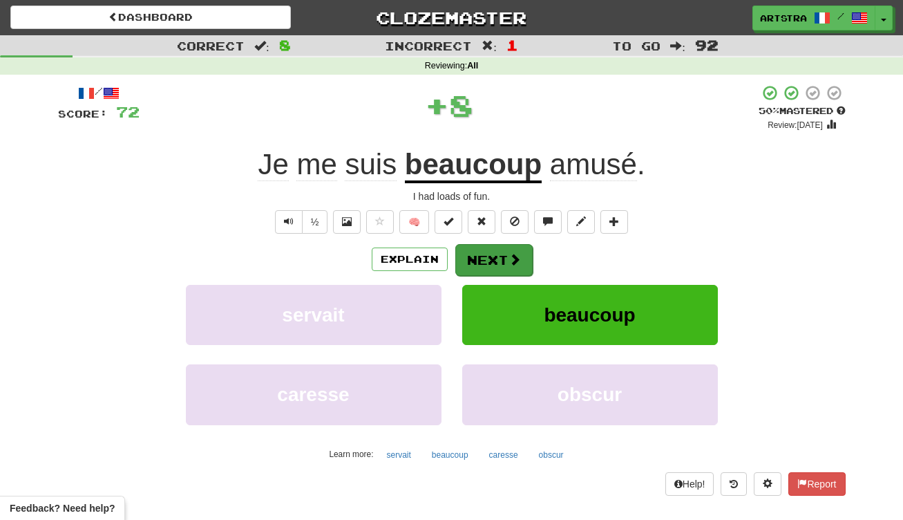
click at [500, 253] on button "Next" at bounding box center [493, 260] width 77 height 32
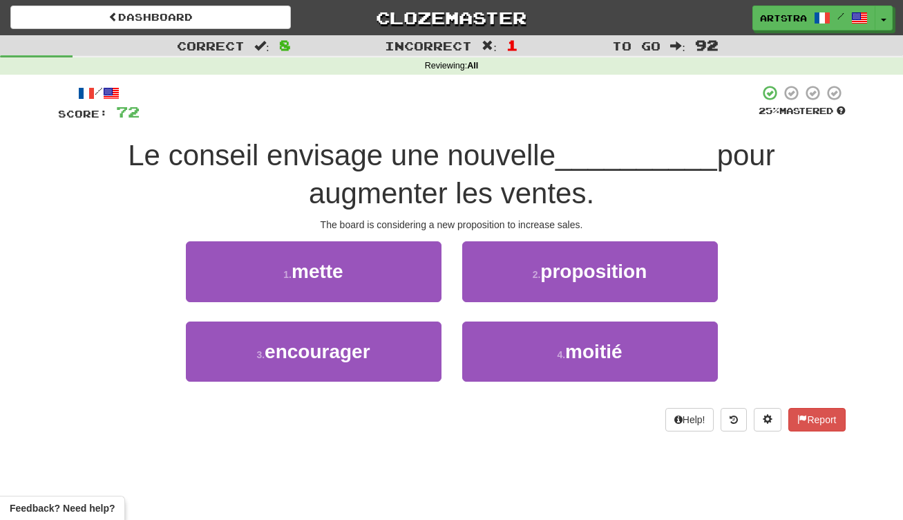
click at [470, 149] on span "Le conseil envisage une nouvelle" at bounding box center [342, 155] width 428 height 32
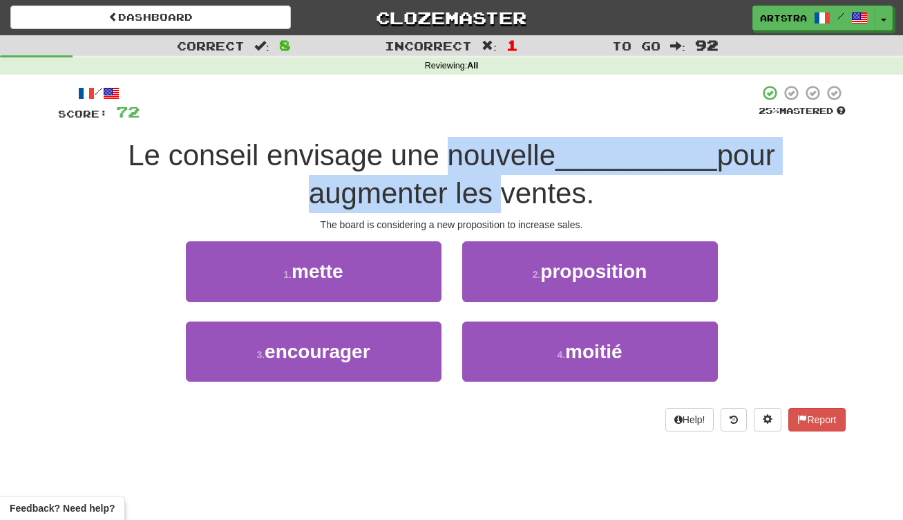
drag, startPoint x: 468, startPoint y: 160, endPoint x: 468, endPoint y: 190, distance: 30.4
click at [468, 190] on span "Le conseil envisage une nouvelle __________ pour augmenter les ventes." at bounding box center [451, 174] width 647 height 70
click at [468, 190] on span "pour augmenter les ventes." at bounding box center [542, 174] width 466 height 70
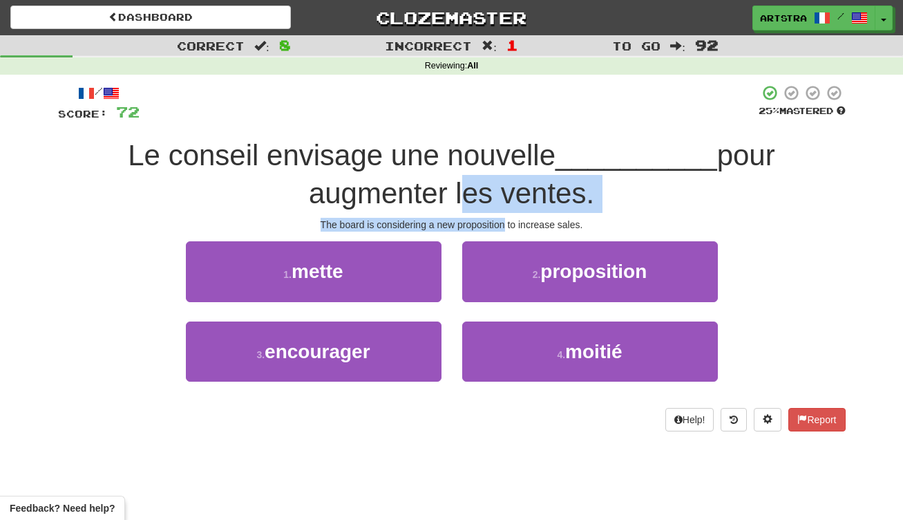
drag, startPoint x: 468, startPoint y: 190, endPoint x: 487, endPoint y: 222, distance: 37.4
click at [487, 222] on div "/ Score: 72 25 % Mastered Le conseil envisage une nouvelle __________ pour augm…" at bounding box center [452, 257] width 788 height 346
click at [487, 222] on div "The board is considering a new proposition to increase sales." at bounding box center [452, 225] width 788 height 14
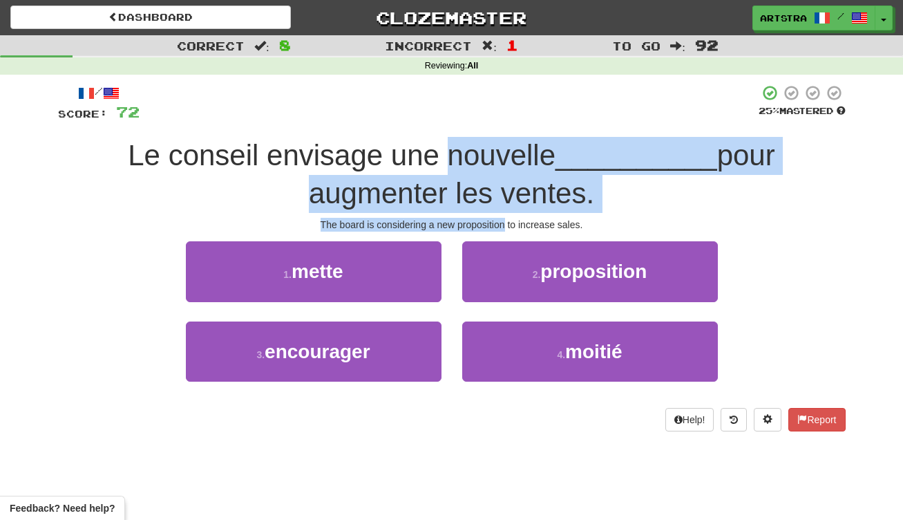
drag, startPoint x: 487, startPoint y: 222, endPoint x: 486, endPoint y: 151, distance: 71.9
click at [486, 151] on div "/ Score: 72 25 % Mastered Le conseil envisage une nouvelle __________ pour augm…" at bounding box center [452, 257] width 788 height 346
click at [486, 151] on span "Le conseil envisage une nouvelle" at bounding box center [342, 155] width 428 height 32
drag, startPoint x: 486, startPoint y: 151, endPoint x: 501, endPoint y: 216, distance: 67.4
click at [501, 216] on div "/ Score: 72 25 % Mastered Le conseil envisage une nouvelle __________ pour augm…" at bounding box center [452, 257] width 788 height 346
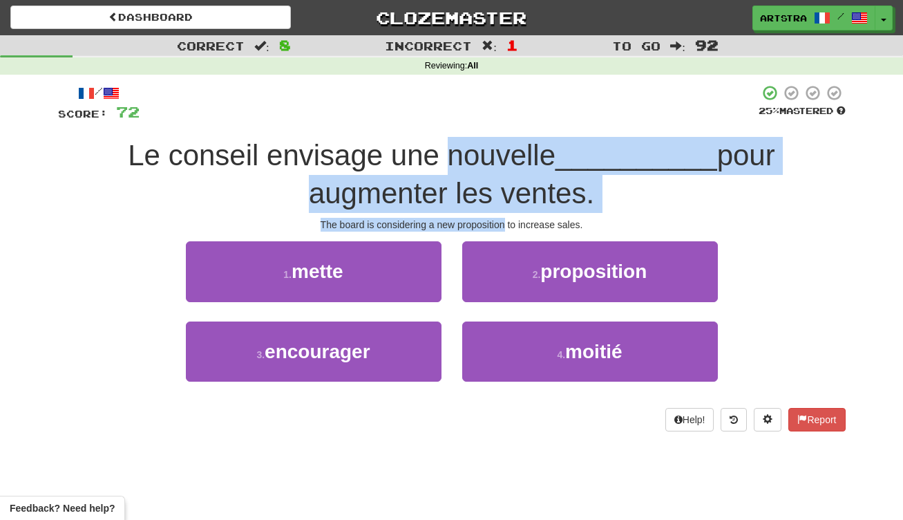
click at [501, 218] on div "The board is considering a new proposition to increase sales." at bounding box center [452, 225] width 788 height 14
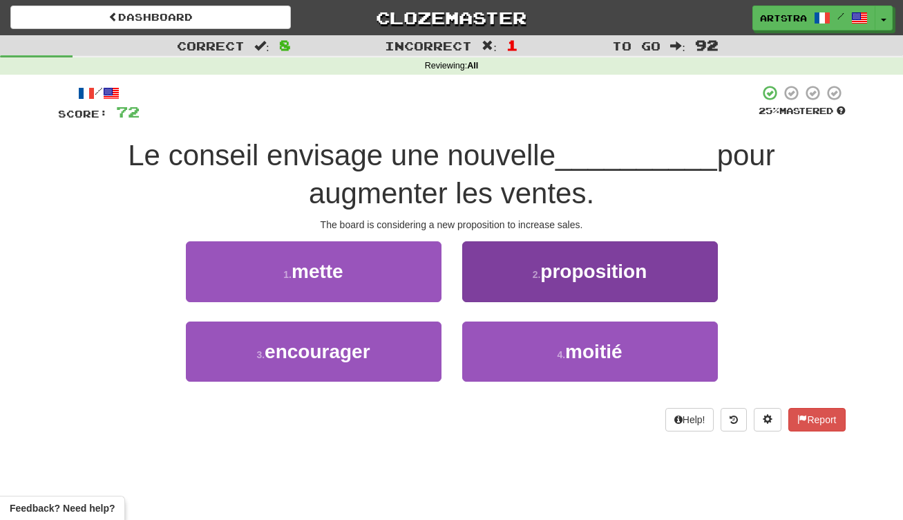
click at [557, 287] on button "2 . proposition" at bounding box center [590, 271] width 256 height 60
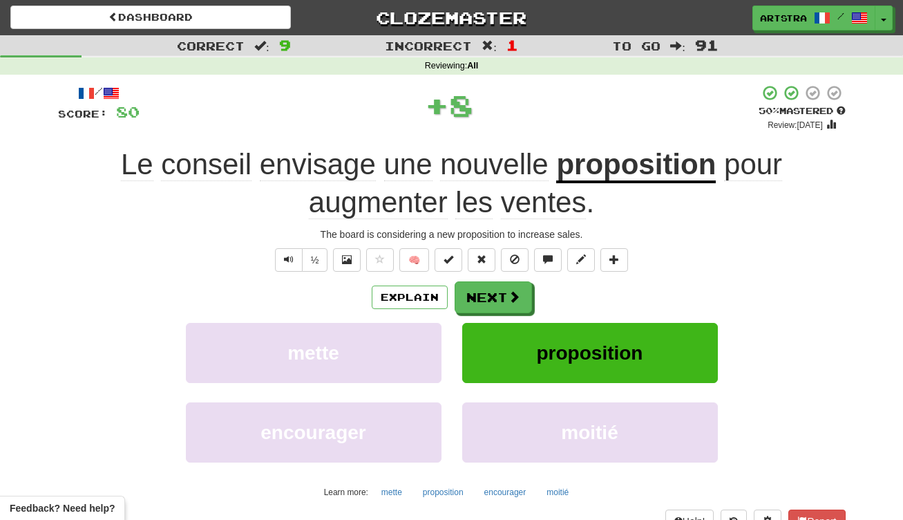
click at [373, 212] on span "augmenter" at bounding box center [378, 202] width 139 height 33
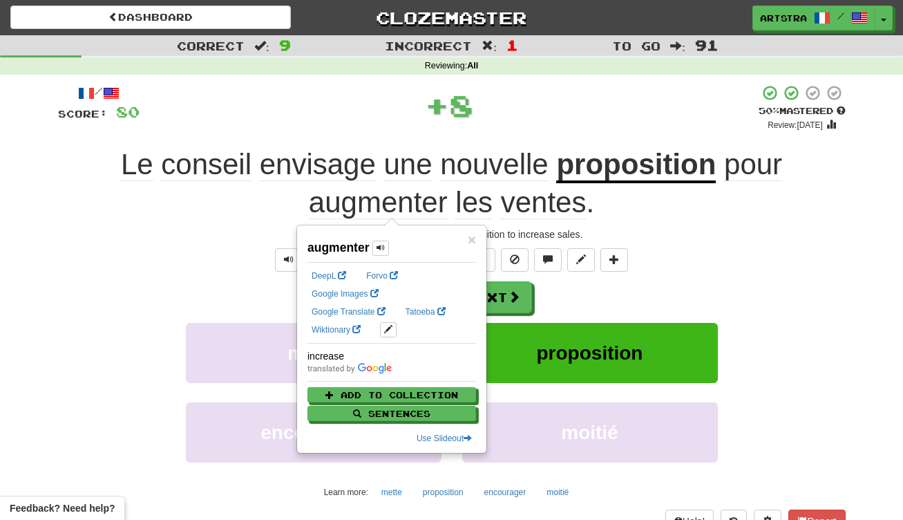
click at [564, 207] on span "ventes" at bounding box center [544, 202] width 86 height 33
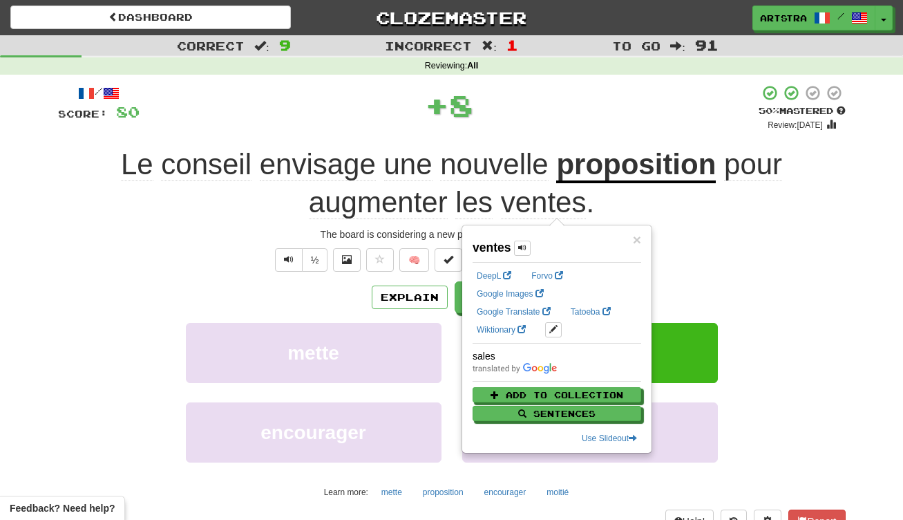
click at [689, 210] on div "Le conseil envisage une nouvelle proposition pour augmenter les ventes ." at bounding box center [452, 183] width 788 height 75
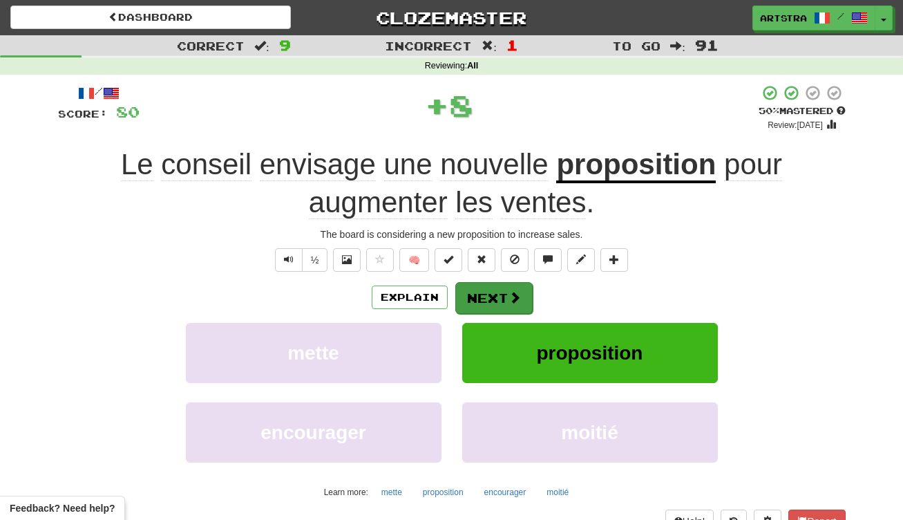
click at [473, 293] on button "Next" at bounding box center [493, 298] width 77 height 32
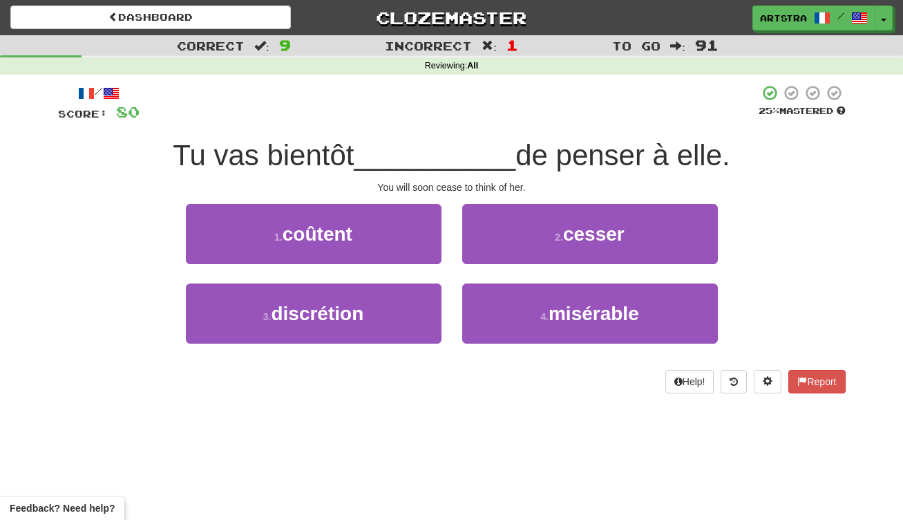
click at [408, 147] on span "__________" at bounding box center [435, 155] width 162 height 32
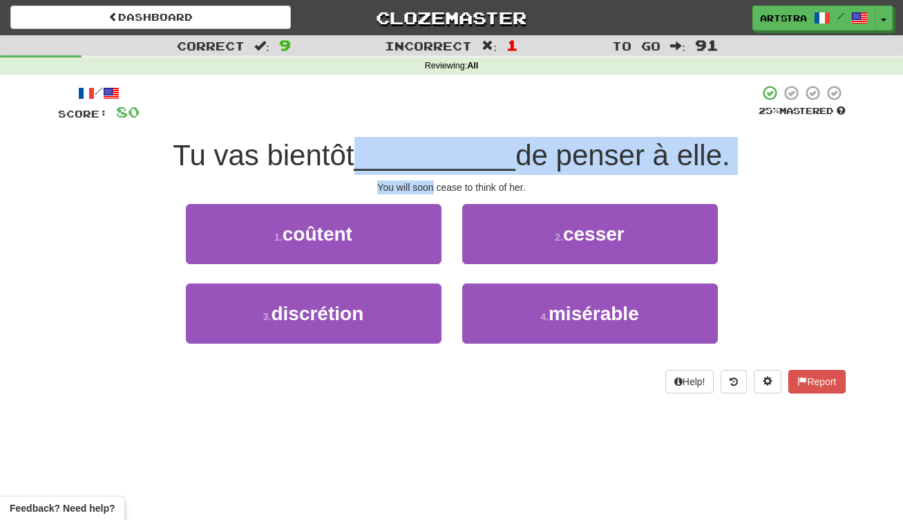
drag, startPoint x: 408, startPoint y: 147, endPoint x: 414, endPoint y: 185, distance: 38.5
click at [414, 185] on div "/ Score: 80 25 % Mastered Tu vas bientôt __________ de penser à elle. You will …" at bounding box center [452, 238] width 788 height 309
click at [414, 185] on div "You will soon cease to think of her." at bounding box center [452, 187] width 788 height 14
drag
click at [414, 147] on div "/ Score: 80 25 % Mastered Tu vas bientôt __________ de penser à elle. You will …" at bounding box center [452, 238] width 788 height 309
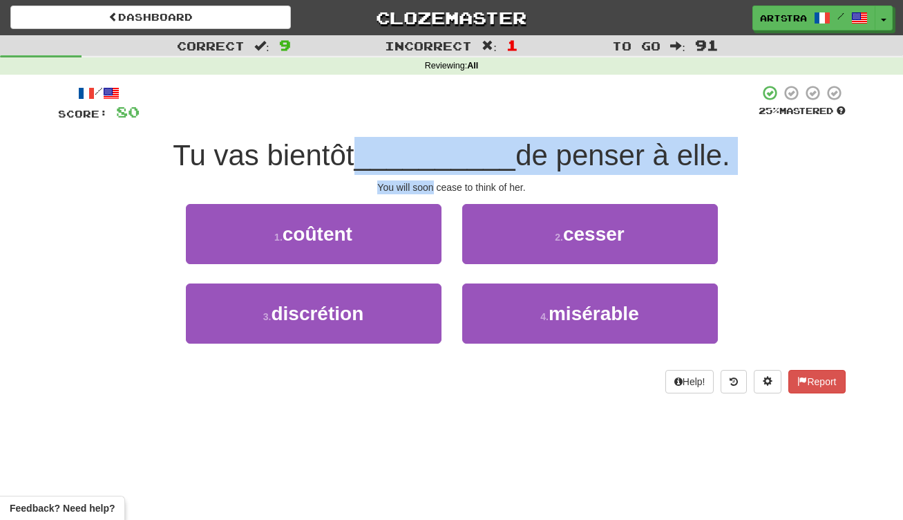
click at [414, 147] on span "__________" at bounding box center [435, 155] width 162 height 32
click at [412, 184] on div "/ Score: 80 25 % Mastered Tu vas bientôt __________ de penser à elle. You will …" at bounding box center [452, 238] width 788 height 309
click at [412, 184] on div "You will soon cease to think of her." at bounding box center [452, 187] width 788 height 14
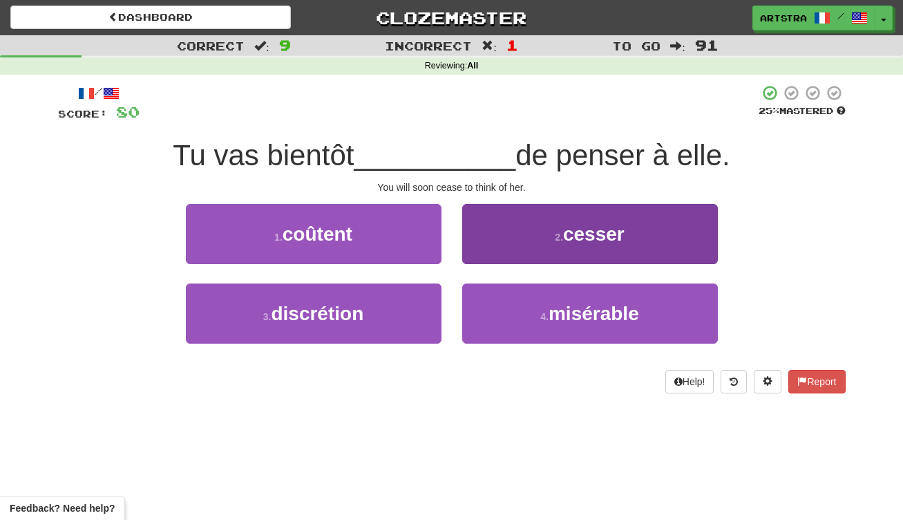
click at [558, 229] on button "2 . cesser" at bounding box center [590, 234] width 256 height 60
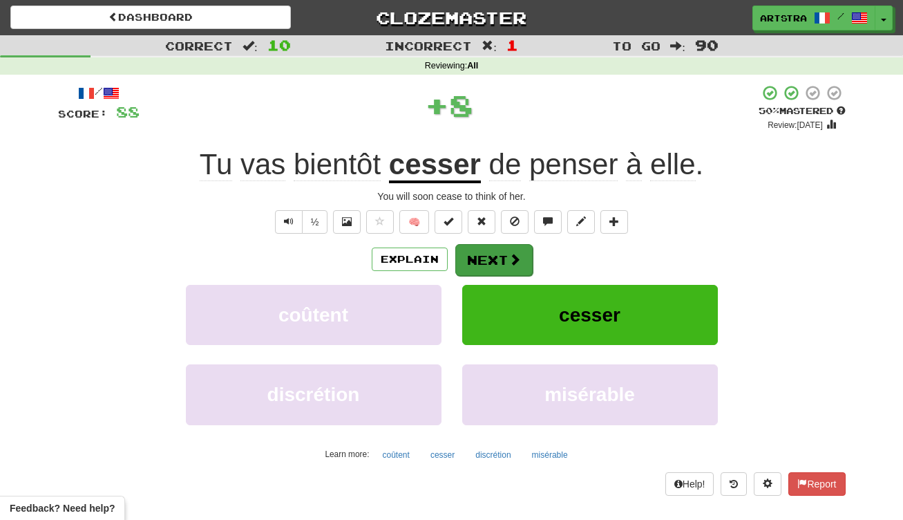
click at [502, 256] on button "Next" at bounding box center [493, 260] width 77 height 32
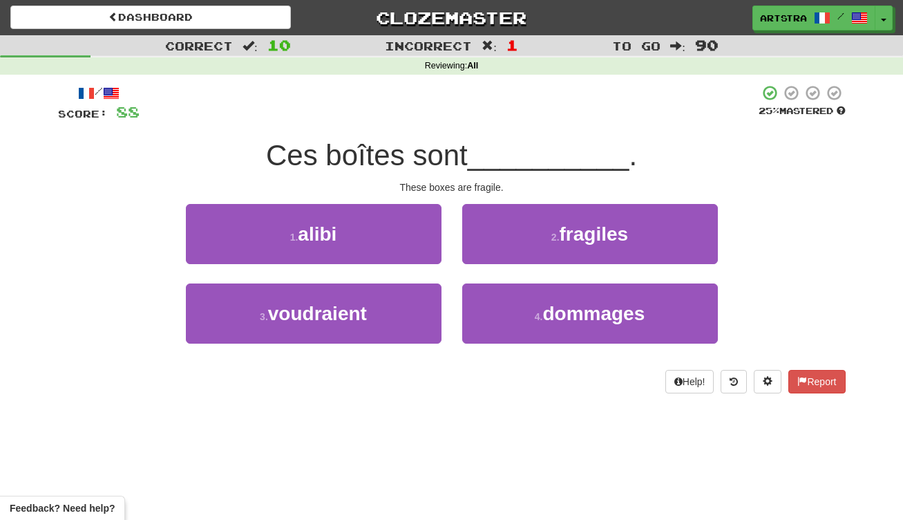
click at [457, 155] on span "Ces boîtes sont" at bounding box center [367, 155] width 202 height 32
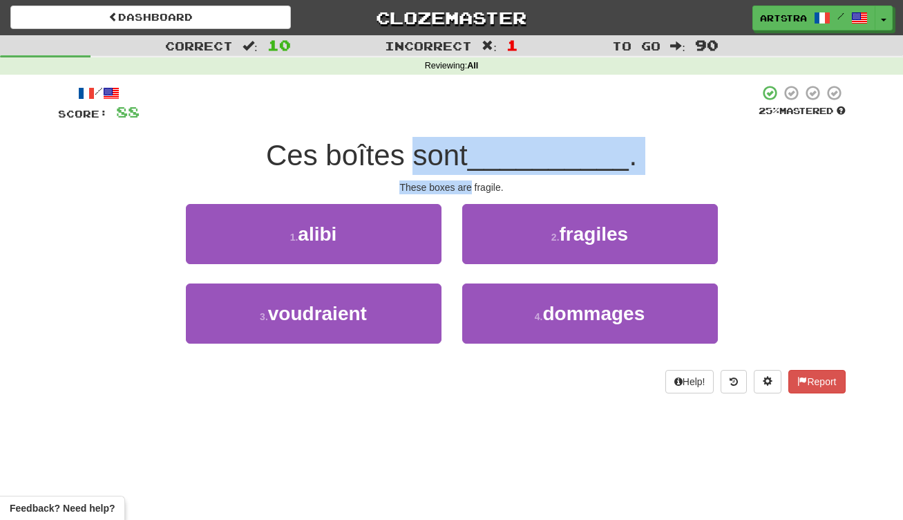
click at [464, 186] on div "/ Score: 88 25 % Mastered Ces boîtes sont __________ . These boxes are fragile.…" at bounding box center [452, 238] width 788 height 309
click at [464, 186] on div "These boxes are fragile." at bounding box center [452, 187] width 788 height 14
click at [464, 159] on div "/ Score: 88 25 % Mastered Ces boîtes sont __________ . These boxes are fragile.…" at bounding box center [452, 238] width 788 height 309
click at [464, 159] on span "Ces boîtes sont" at bounding box center [367, 155] width 202 height 32
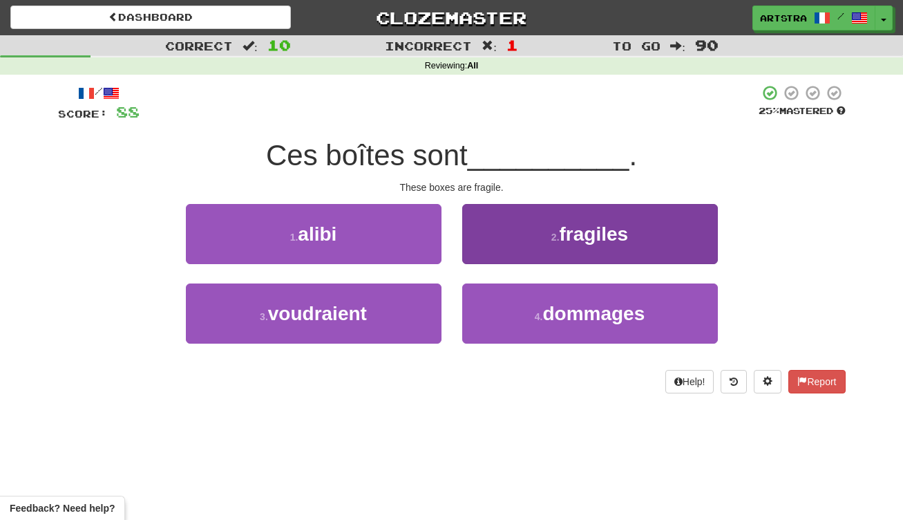
click at [558, 236] on small "2 ." at bounding box center [555, 236] width 8 height 11
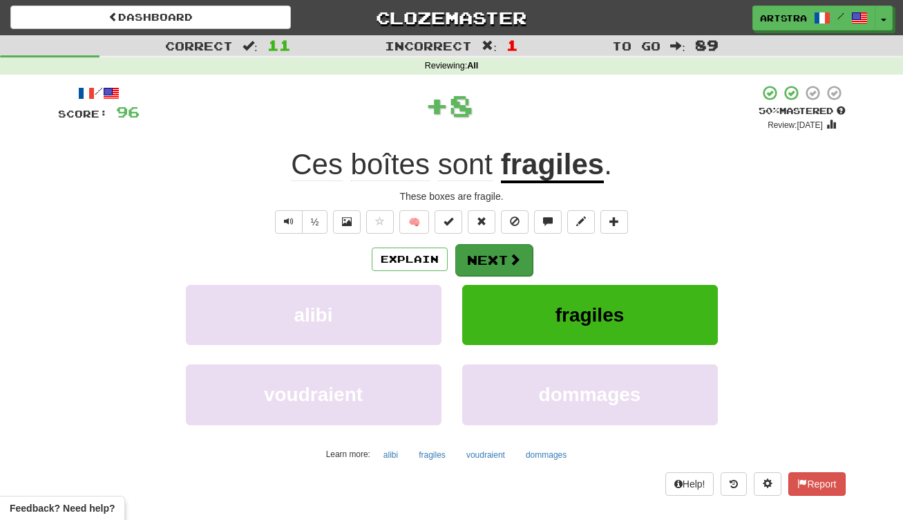
click at [504, 256] on button "Next" at bounding box center [493, 260] width 77 height 32
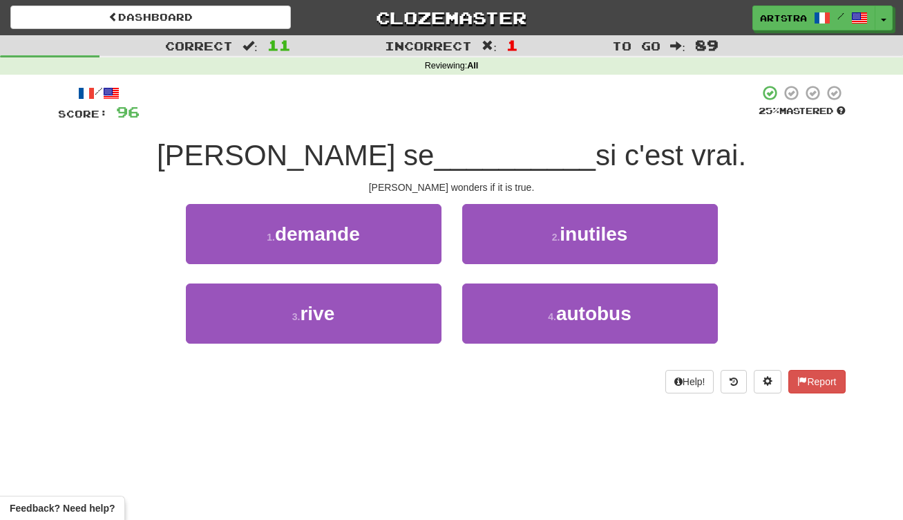
click at [434, 161] on span "__________" at bounding box center [515, 155] width 162 height 32
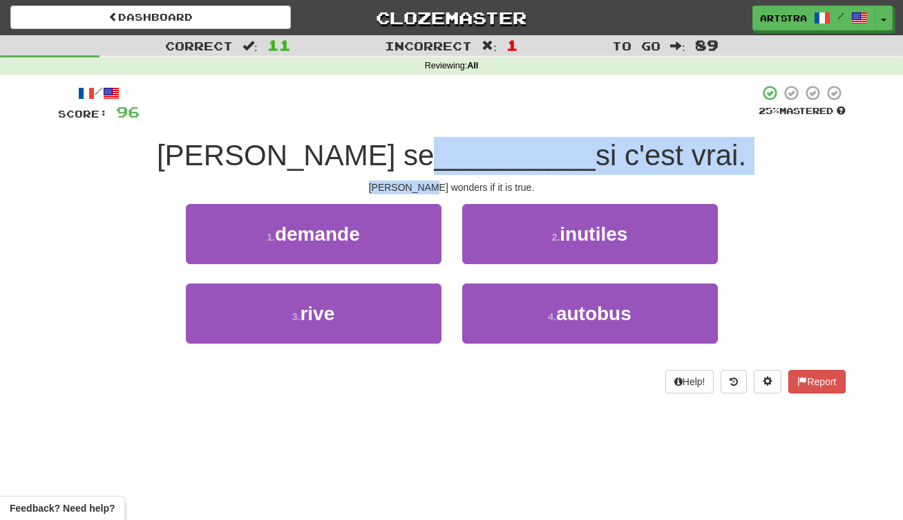
click at [444, 184] on div "/ Score: 96 25 % Mastered [PERSON_NAME] se __________ si c'est vrai. [PERSON_NA…" at bounding box center [452, 238] width 788 height 309
click at [444, 184] on div "[PERSON_NAME] wonders if it is true." at bounding box center [452, 187] width 788 height 14
click at [448, 151] on div "/ Score: 96 25 % Mastered [PERSON_NAME] se __________ si c'est vrai. [PERSON_NA…" at bounding box center [452, 238] width 788 height 309
click at [448, 151] on span "__________" at bounding box center [515, 155] width 162 height 32
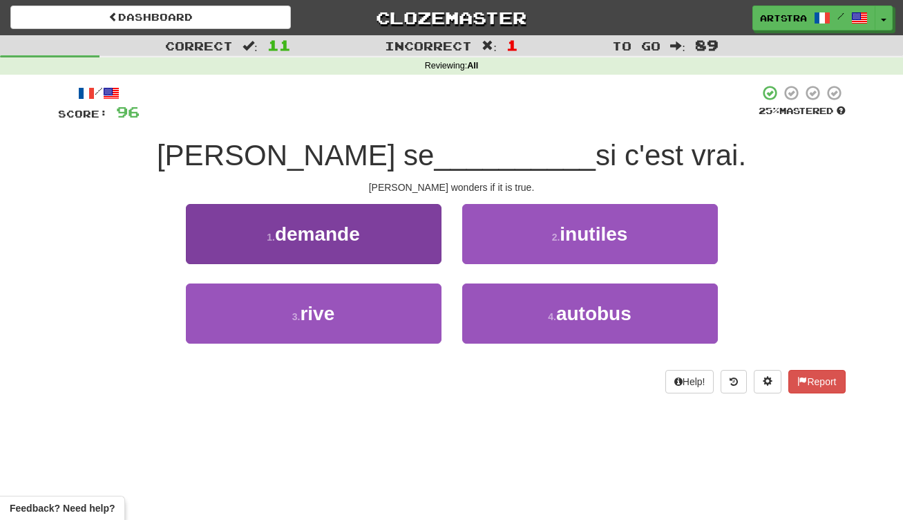
click at [379, 250] on button "1 . demande" at bounding box center [314, 234] width 256 height 60
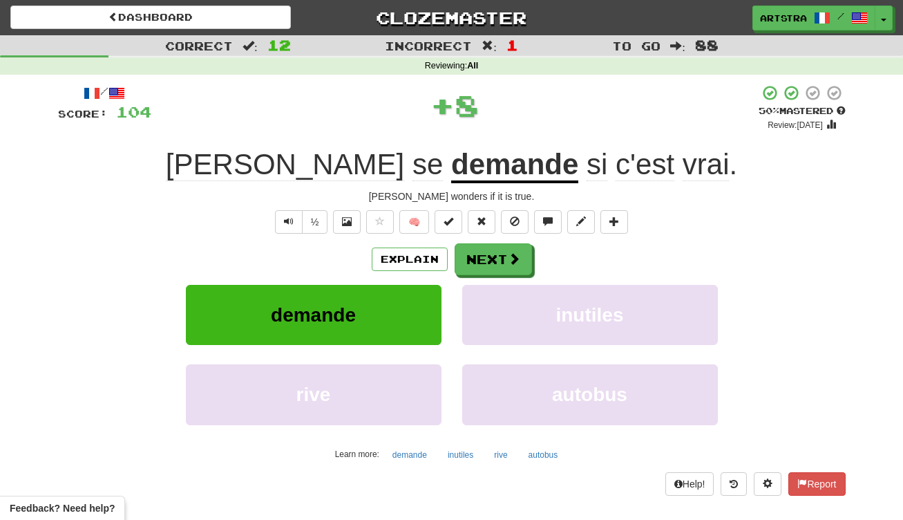
click at [451, 179] on u "demande" at bounding box center [514, 165] width 127 height 35
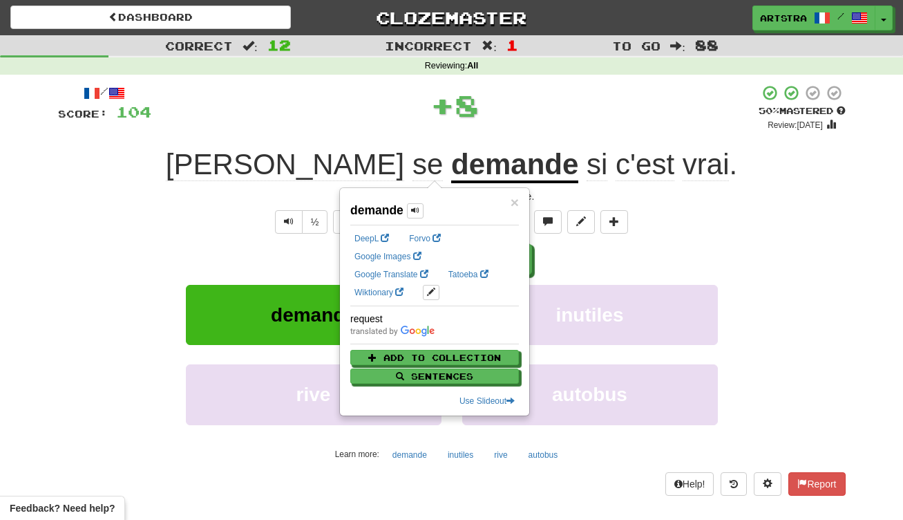
click at [622, 119] on div "+ 8" at bounding box center [454, 104] width 607 height 41
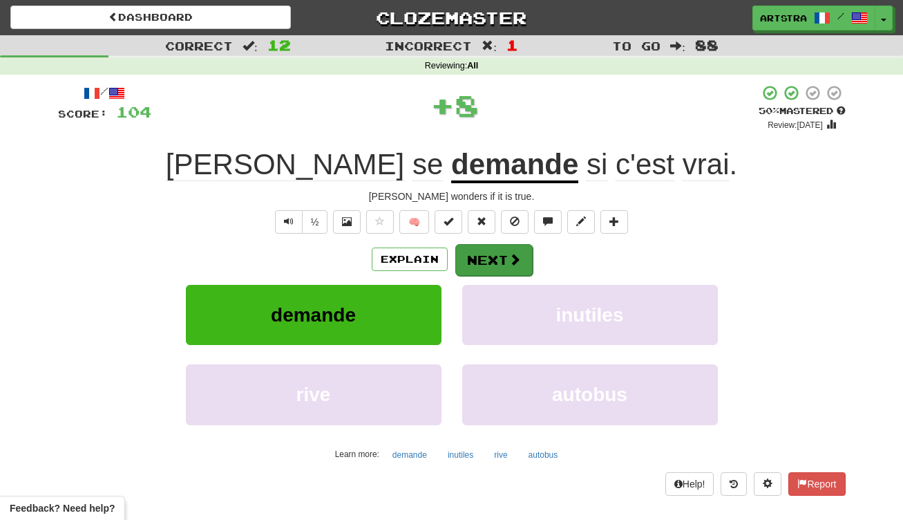
click at [480, 280] on div "Explain Next demande inutiles rive autobus Learn more: demande inutiles rive au…" at bounding box center [452, 354] width 788 height 222
click at [492, 264] on button "Next" at bounding box center [493, 260] width 77 height 32
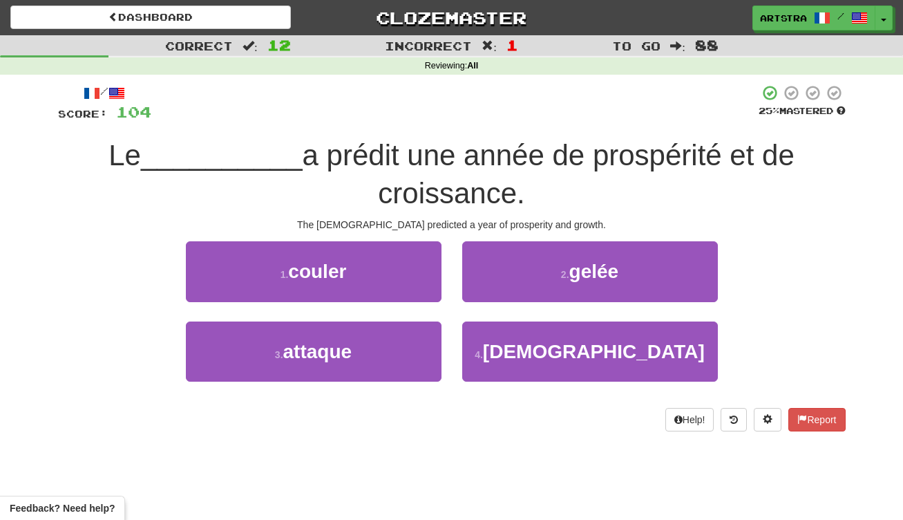
click at [459, 171] on div "Le __________ a prédit une année de prospérité et de croissance." at bounding box center [452, 174] width 788 height 75
click at [464, 218] on div "/ Score: 104 25 % Mastered Le __________ a prédit une année de prospérité et de…" at bounding box center [452, 257] width 788 height 346
click at [464, 218] on div "The [DEMOGRAPHIC_DATA] predicted a year of prosperity and growth." at bounding box center [452, 225] width 788 height 14
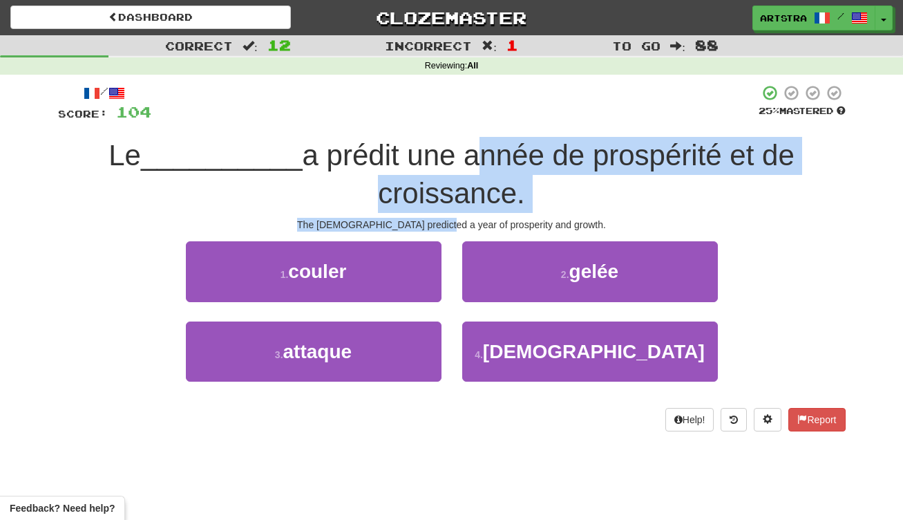
click at [465, 148] on div "/ Score: 104 25 % Mastered Le __________ a prédit une année de prospérité et de…" at bounding box center [452, 257] width 788 height 346
click at [465, 148] on span "a prédit une année de prospérité et de croissance." at bounding box center [549, 174] width 492 height 70
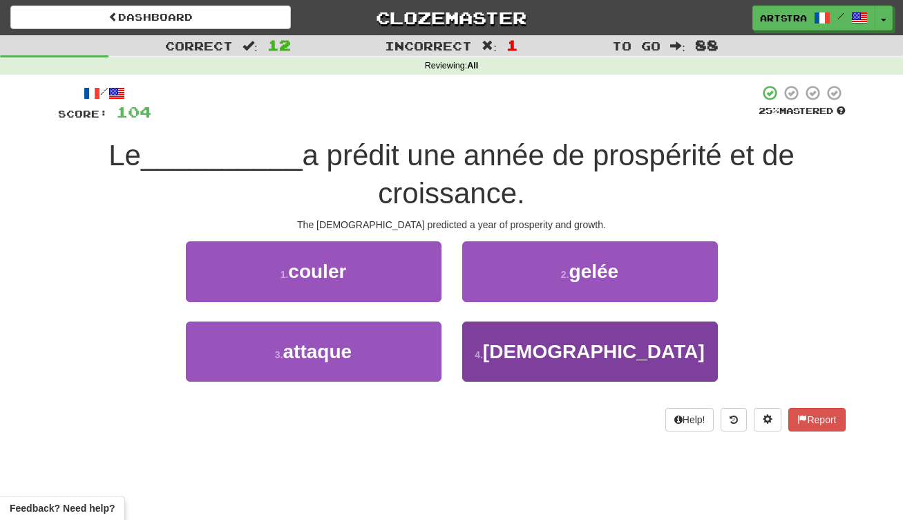
click at [627, 357] on span "[DEMOGRAPHIC_DATA]" at bounding box center [594, 351] width 222 height 21
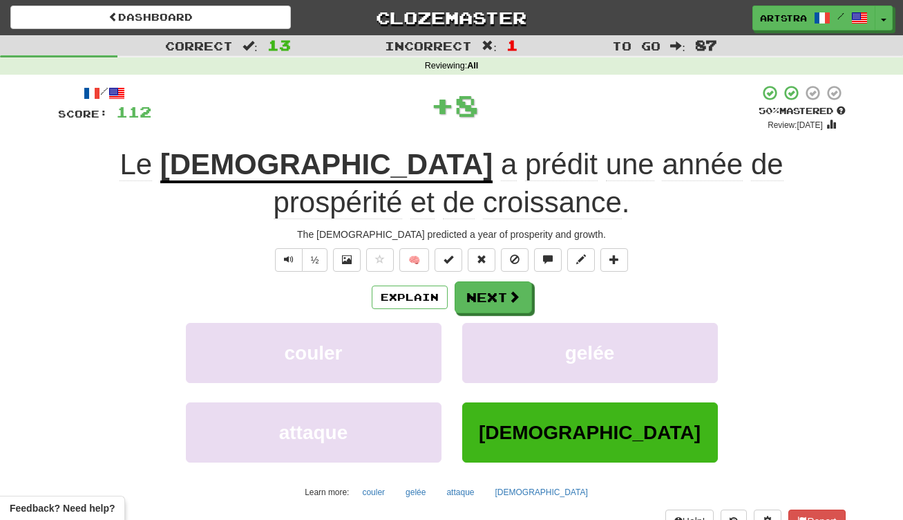
click at [515, 201] on span "croissance" at bounding box center [552, 202] width 139 height 33
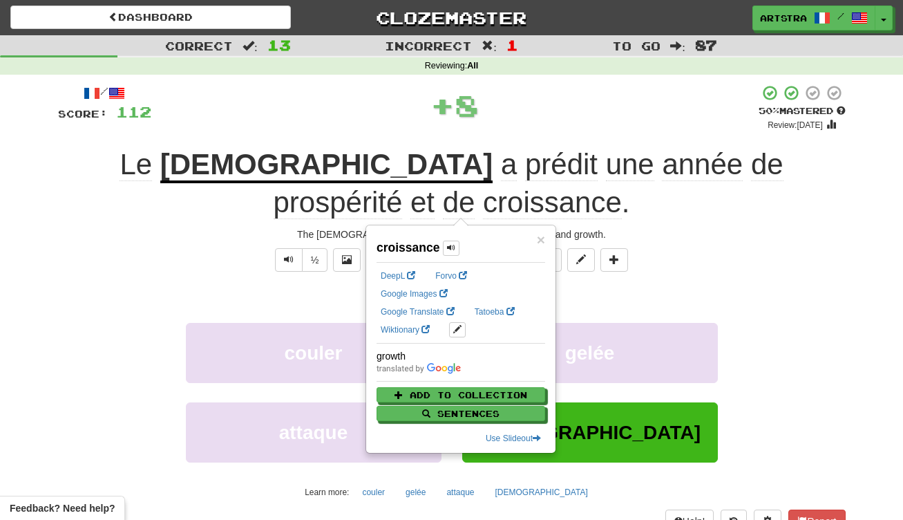
click at [673, 207] on div "Le [DEMOGRAPHIC_DATA] a prédit une année de prospérité et de croissance ." at bounding box center [452, 183] width 788 height 75
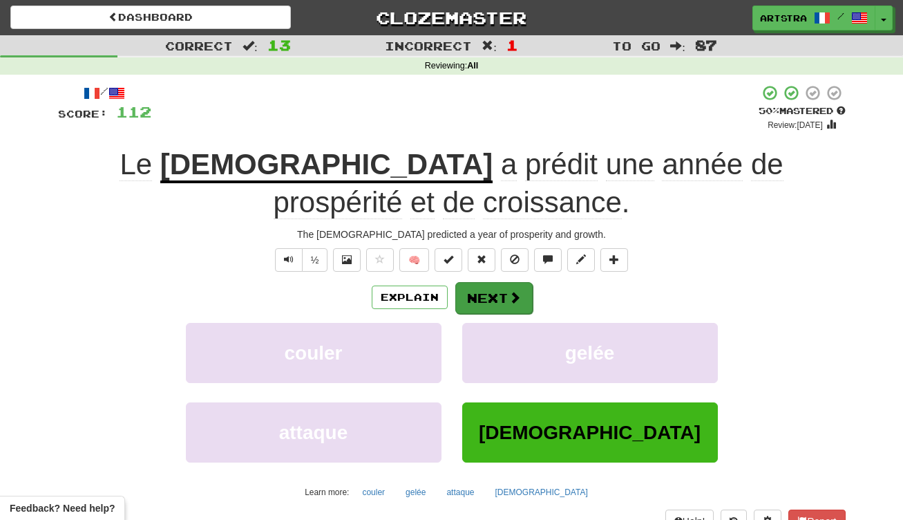
click at [526, 283] on button "Next" at bounding box center [493, 298] width 77 height 32
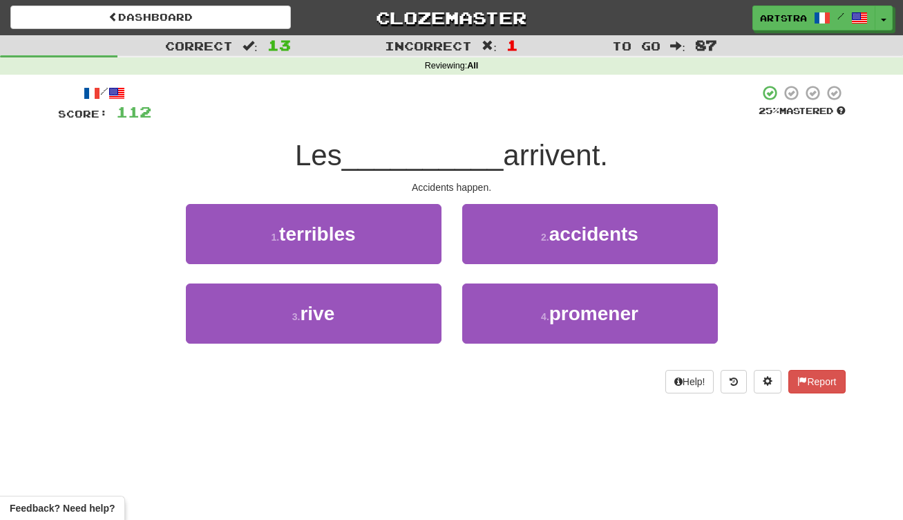
click at [443, 167] on span "__________" at bounding box center [423, 155] width 162 height 32
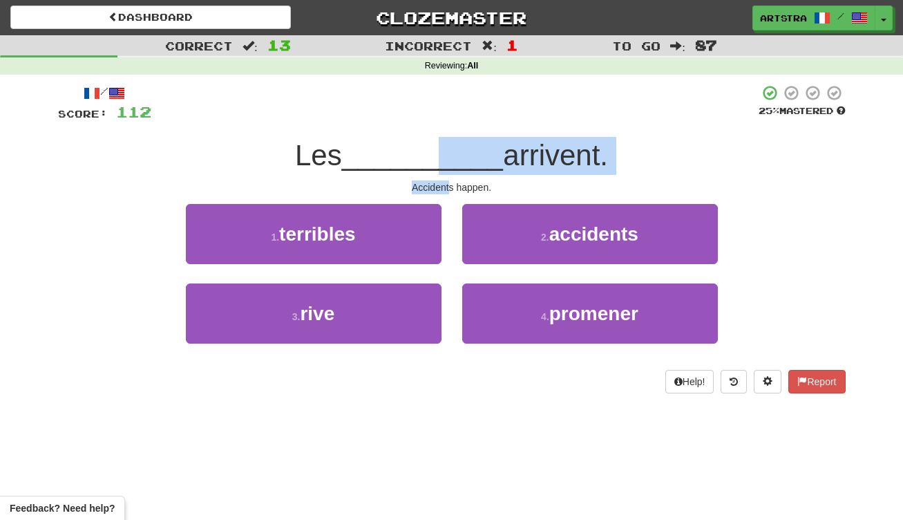
click at [449, 182] on div "/ Score: 112 25 % Mastered Les __________ arrivent. Accidents happen. 1 . terri…" at bounding box center [452, 238] width 788 height 309
click at [449, 182] on div "Accidents happen." at bounding box center [452, 187] width 788 height 14
click at [463, 148] on div "/ Score: 112 25 % Mastered Les __________ arrivent. Accidents happen. 1 . terri…" at bounding box center [452, 238] width 788 height 309
click at [463, 148] on span "__________" at bounding box center [423, 155] width 162 height 32
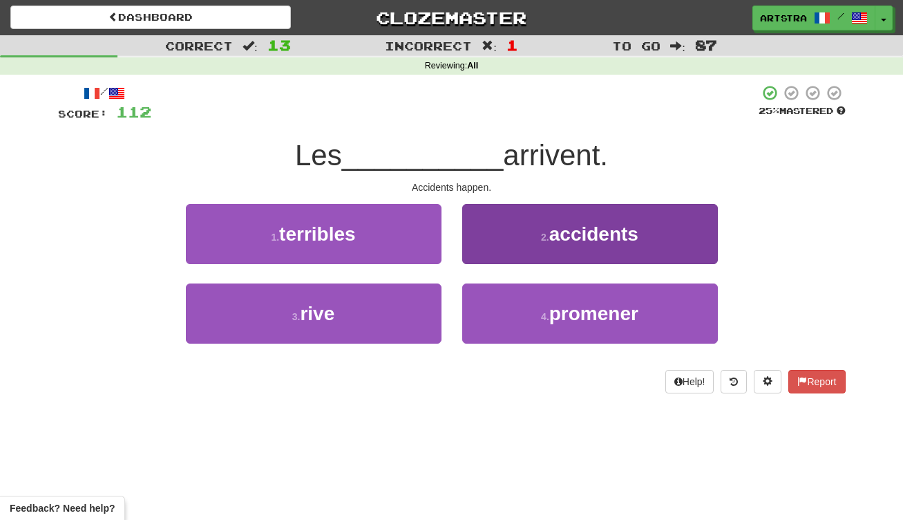
click at [527, 256] on button "2 . accidents" at bounding box center [590, 234] width 256 height 60
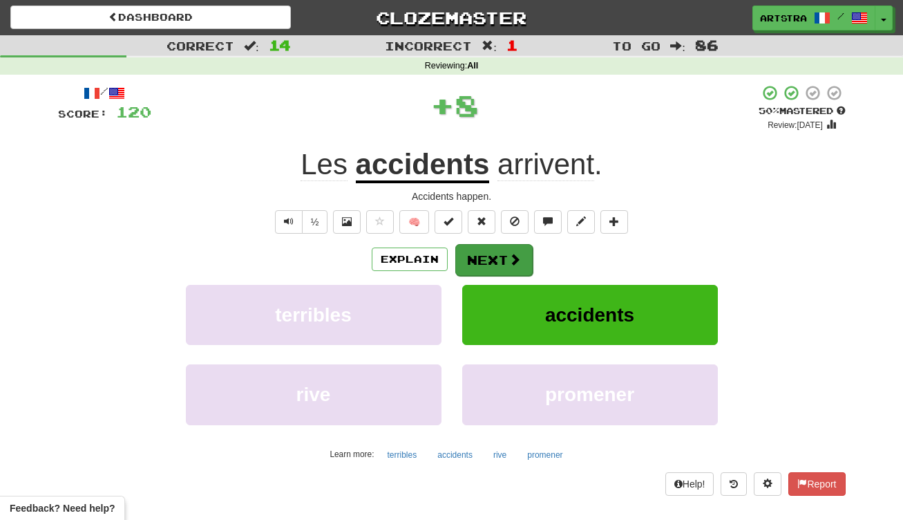
click at [512, 265] on button "Next" at bounding box center [493, 260] width 77 height 32
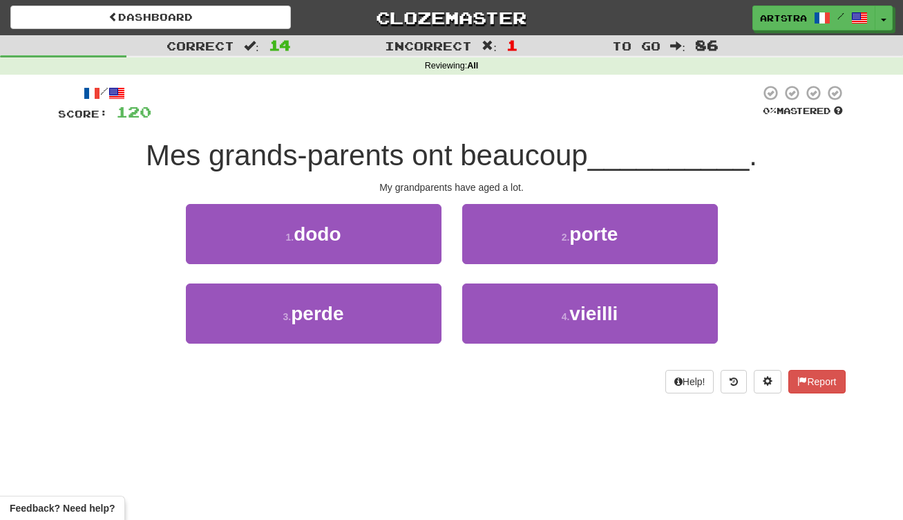
click at [462, 164] on span "Mes grands-parents ont beaucoup" at bounding box center [367, 155] width 442 height 32
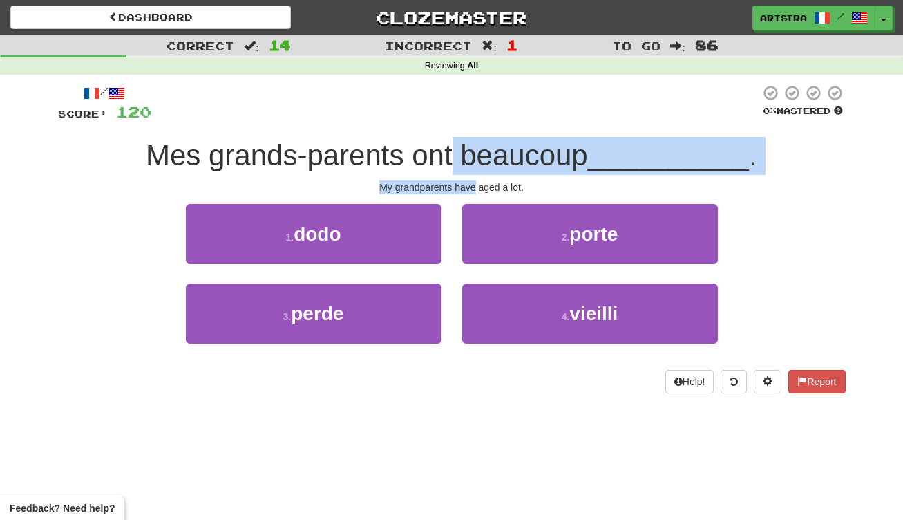
click at [470, 187] on div "/ Score: 120 0 % Mastered Mes grands-parents ont beaucoup __________ . My grand…" at bounding box center [452, 238] width 788 height 309
click at [470, 187] on div "My grandparents have aged a lot." at bounding box center [452, 187] width 788 height 14
click at [468, 153] on div "/ Score: 120 0 % Mastered Mes grands-parents ont beaucoup __________ . My grand…" at bounding box center [452, 238] width 788 height 309
click at [468, 153] on span "Mes grands-parents ont beaucoup" at bounding box center [367, 155] width 442 height 32
click at [482, 184] on div "/ Score: 120 0 % Mastered Mes grands-parents ont beaucoup __________ . My grand…" at bounding box center [452, 238] width 788 height 309
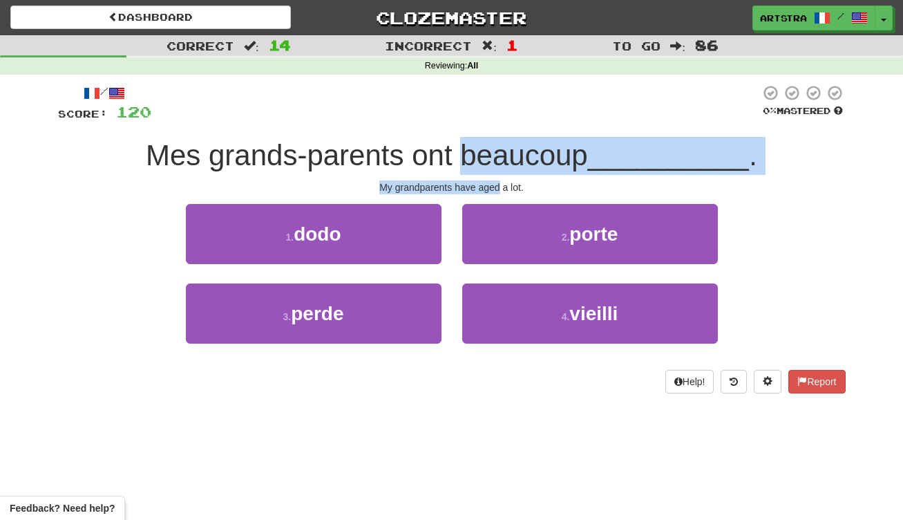
click at [482, 184] on div "My grandparents have aged a lot." at bounding box center [452, 187] width 788 height 14
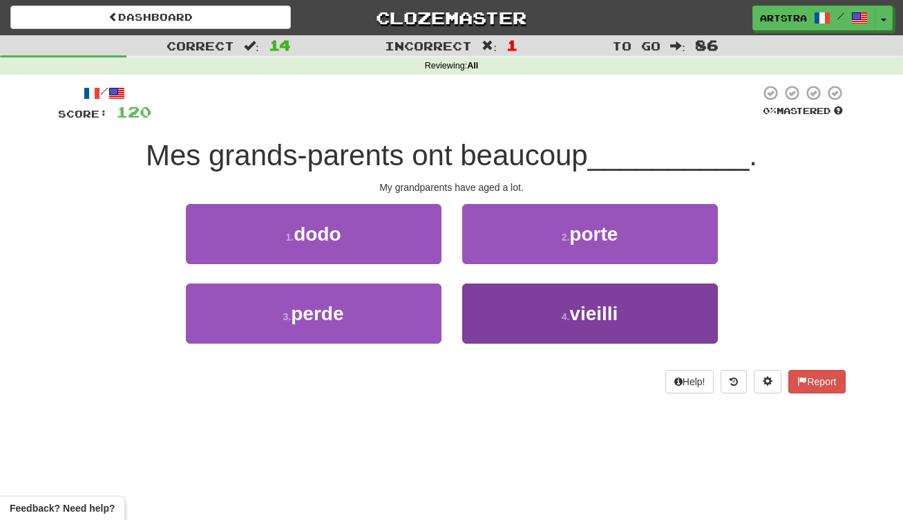
click at [560, 327] on button "4 . vieilli" at bounding box center [590, 313] width 256 height 60
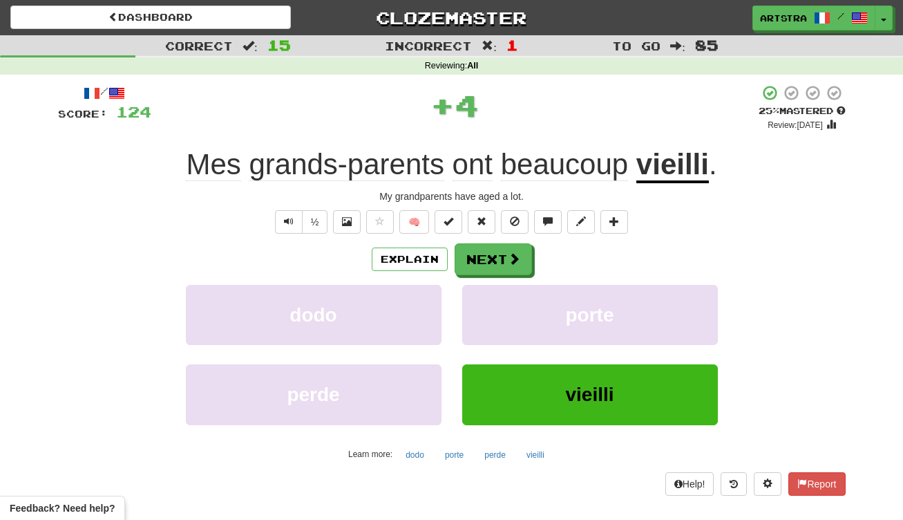
click at [517, 277] on div "Explain Next dodo porte perde vieilli Learn more: [PERSON_NAME] porte perde vie…" at bounding box center [452, 354] width 788 height 222
click at [508, 267] on button "Next" at bounding box center [493, 260] width 77 height 32
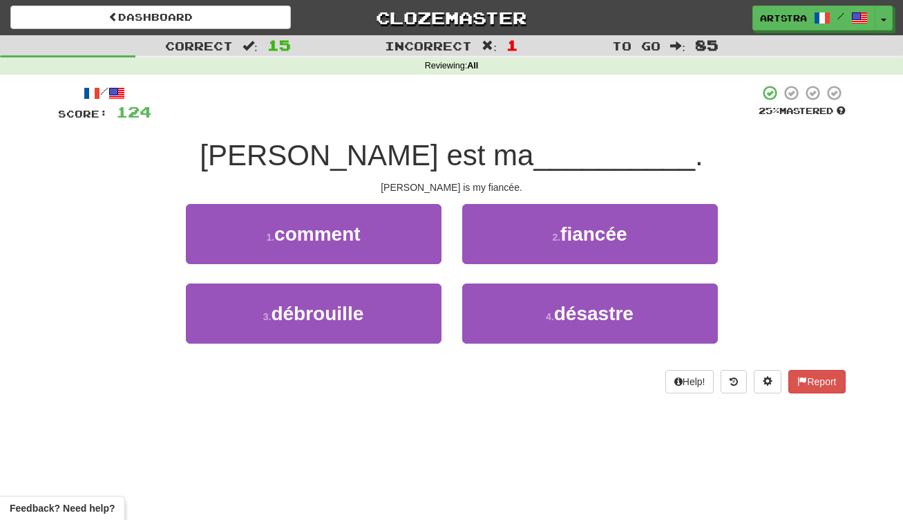
click at [533, 151] on span "__________" at bounding box center [614, 155] width 162 height 32
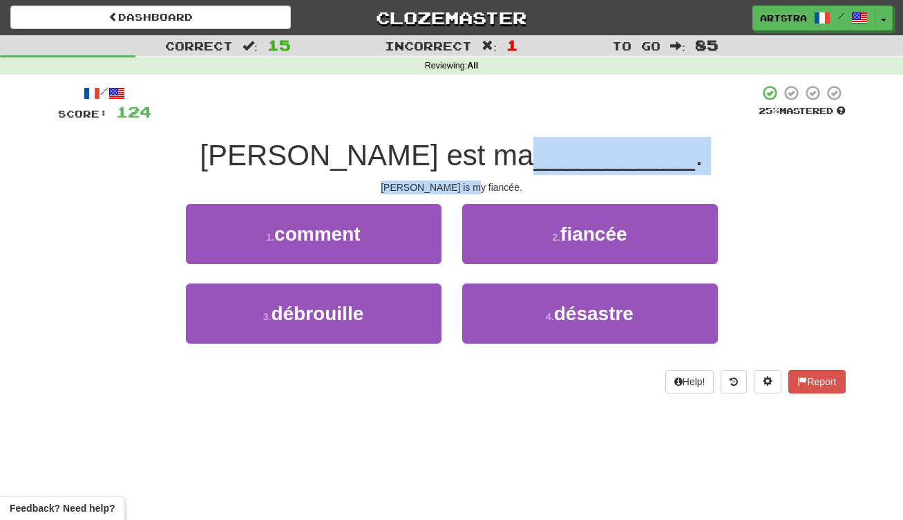
click at [486, 180] on div "/ Score: 124 25 % Mastered [PERSON_NAME] est ma __________ . [PERSON_NAME] is m…" at bounding box center [452, 238] width 788 height 309
click at [486, 180] on div "[PERSON_NAME] is my fiancée." at bounding box center [452, 187] width 788 height 14
click at [492, 145] on div "/ Score: 124 25 % Mastered [PERSON_NAME] est ma __________ . [PERSON_NAME] is m…" at bounding box center [452, 238] width 788 height 309
click at [533, 145] on span "__________" at bounding box center [614, 155] width 162 height 32
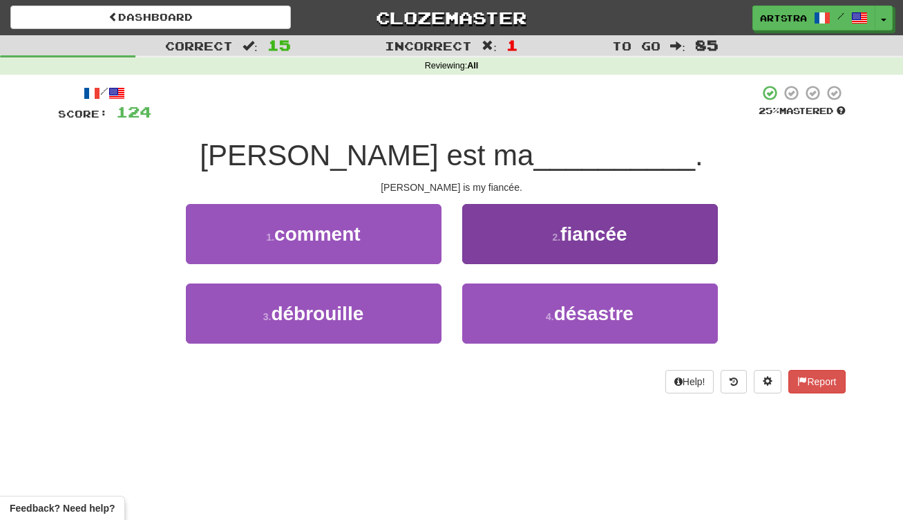
click at [526, 221] on button "2 . fiancée" at bounding box center [590, 234] width 256 height 60
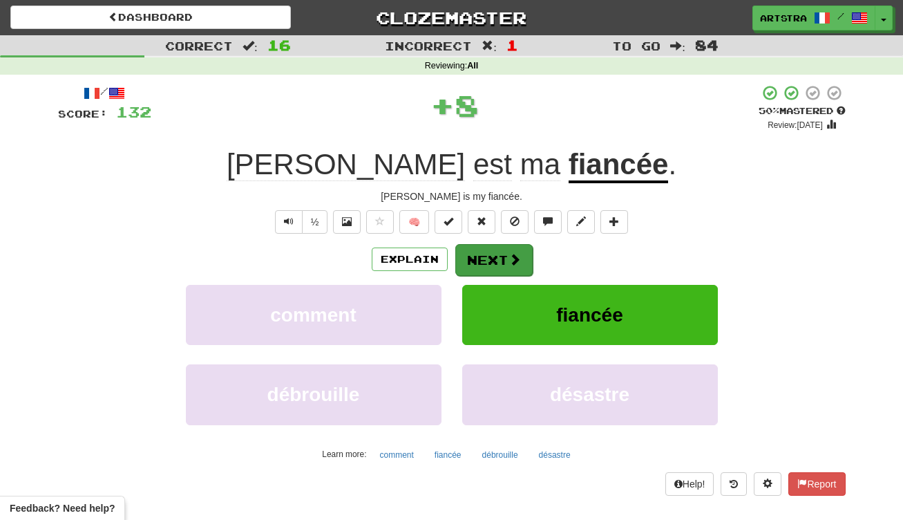
click at [529, 260] on button "Next" at bounding box center [493, 260] width 77 height 32
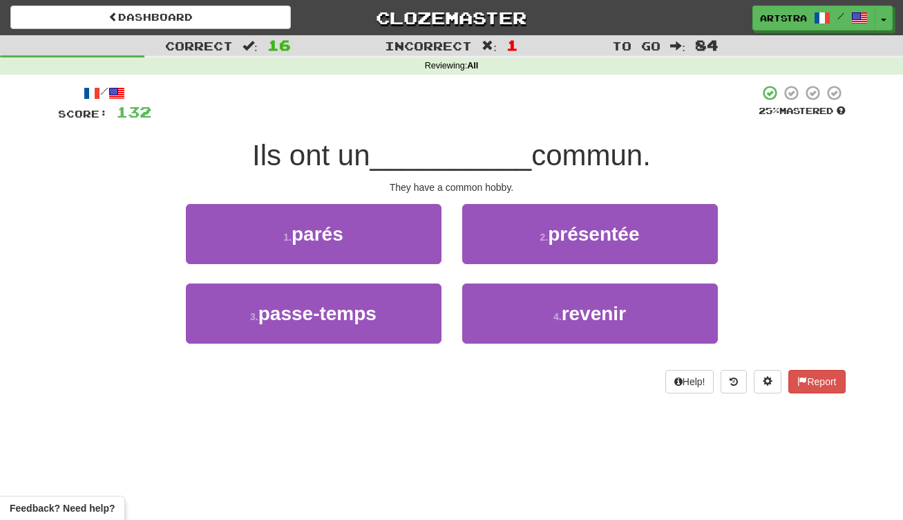
click at [486, 160] on span "__________" at bounding box center [451, 155] width 162 height 32
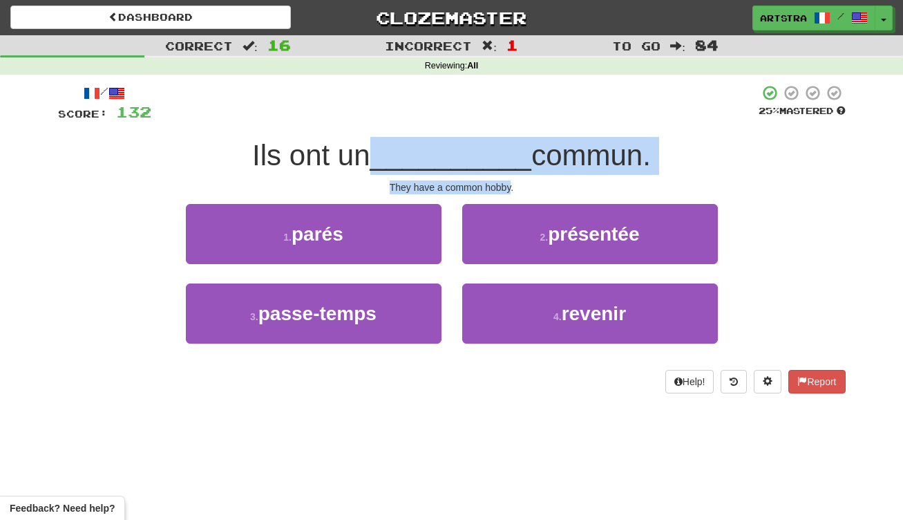
click at [500, 183] on div "/ Score: 132 25 % Mastered Ils ont un __________ commun. They have a common hob…" at bounding box center [452, 238] width 788 height 309
click at [500, 183] on div "They have a common hobby." at bounding box center [452, 187] width 788 height 14
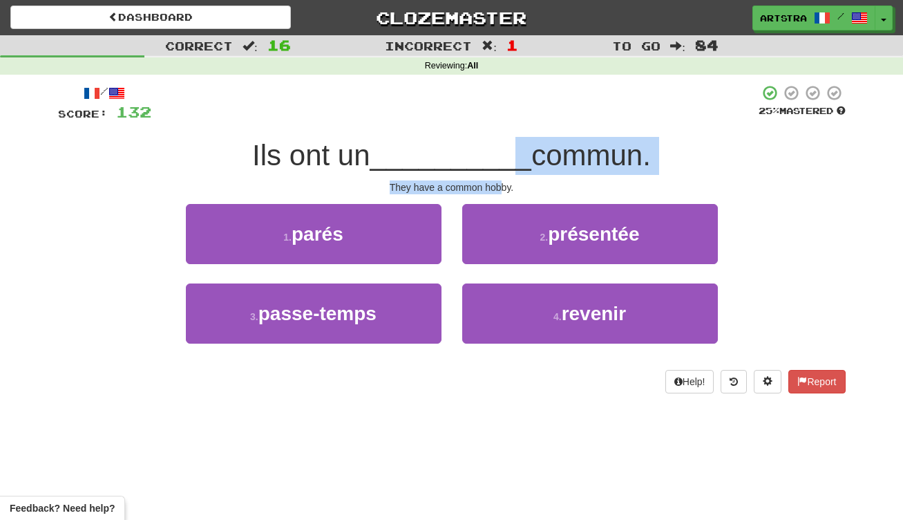
click at [509, 144] on div "/ Score: 132 25 % Mastered Ils ont un __________ commun. They have a common hob…" at bounding box center [452, 238] width 788 height 309
click at [509, 144] on span "__________" at bounding box center [451, 155] width 162 height 32
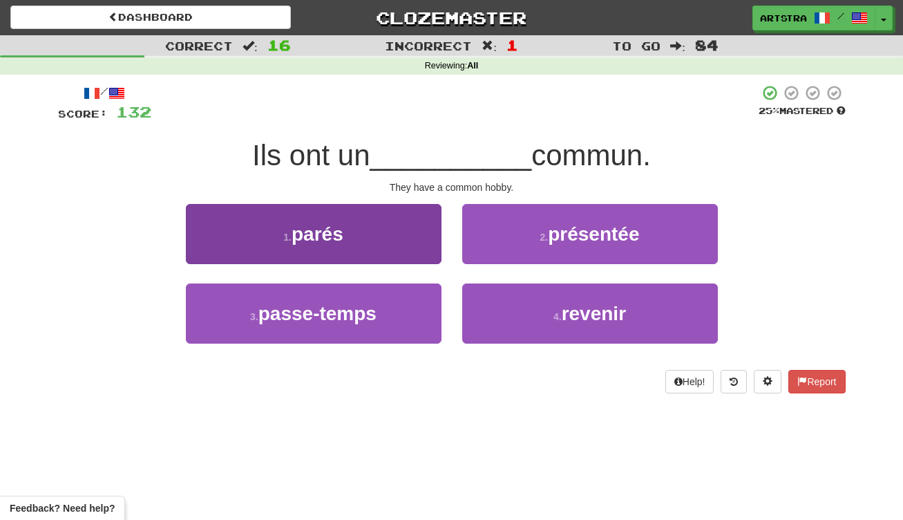
click at [387, 307] on button "3 . passe-temps" at bounding box center [314, 313] width 256 height 60
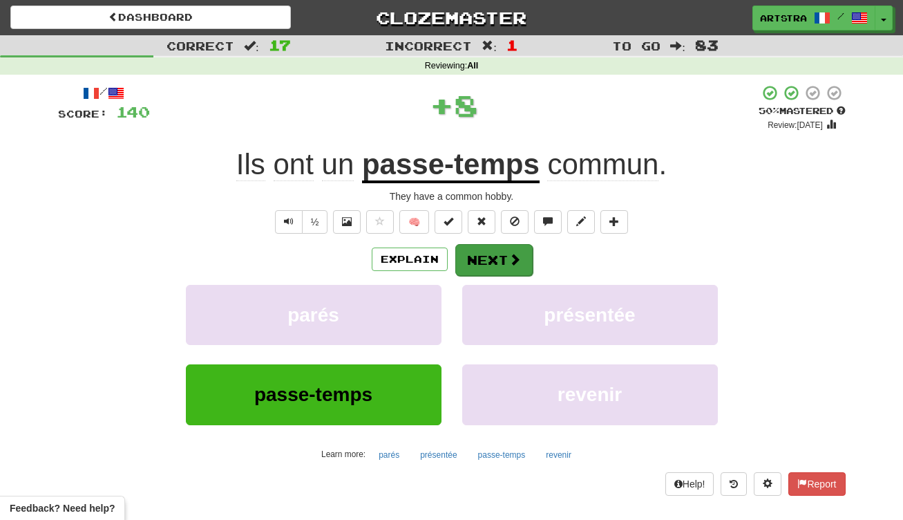
click at [513, 273] on button "Next" at bounding box center [493, 260] width 77 height 32
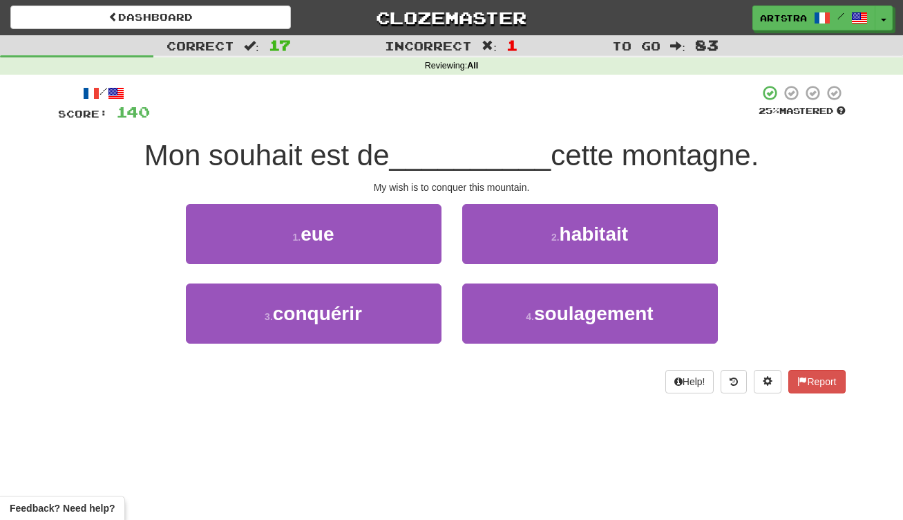
click at [474, 137] on div "Mon souhait est de __________ cette montagne." at bounding box center [452, 156] width 788 height 38
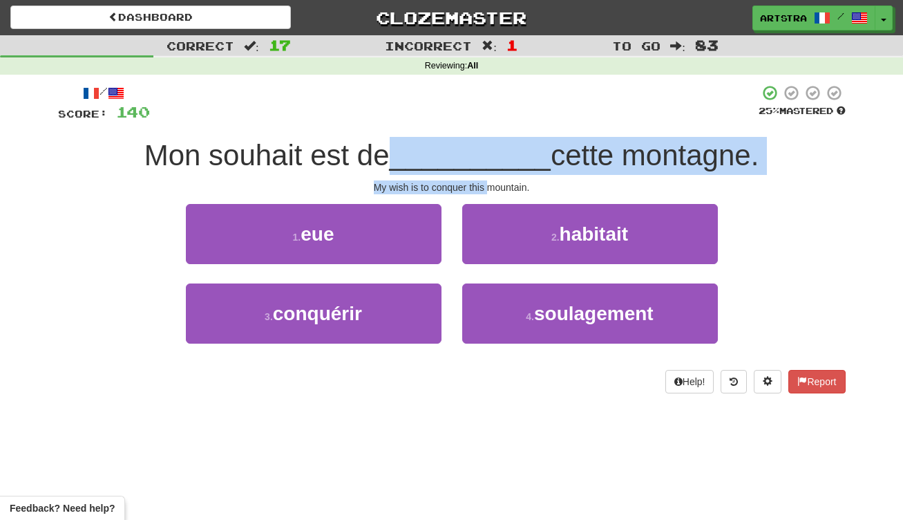
click at [486, 188] on div "/ Score: 140 25 % Mastered Mon souhait est de __________ cette montagne. My wis…" at bounding box center [452, 238] width 788 height 309
click at [486, 188] on div "My wish is to conquer this mountain." at bounding box center [452, 187] width 788 height 14
click at [486, 162] on div "/ Score: 140 25 % Mastered Mon souhait est de __________ cette montagne. My wis…" at bounding box center [452, 238] width 788 height 309
click at [484, 160] on span "__________" at bounding box center [471, 155] width 162 height 32
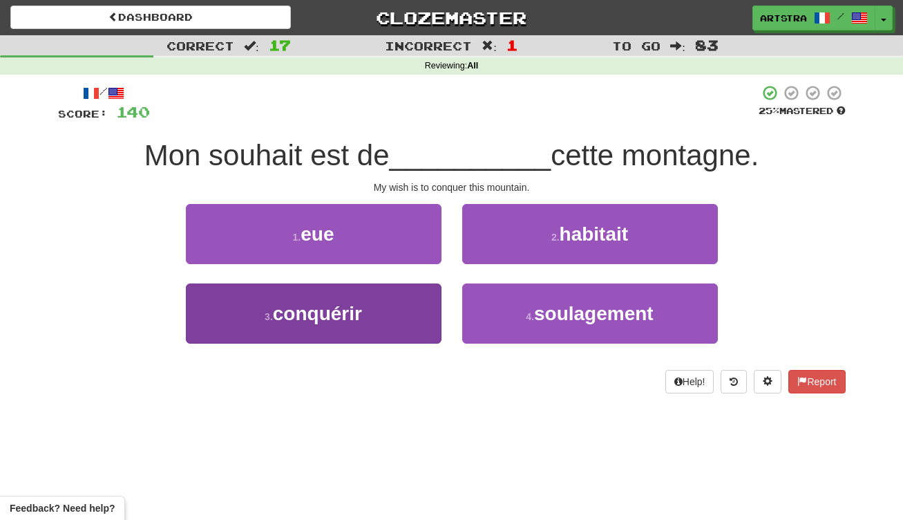
click at [374, 319] on button "3 . conquérir" at bounding box center [314, 313] width 256 height 60
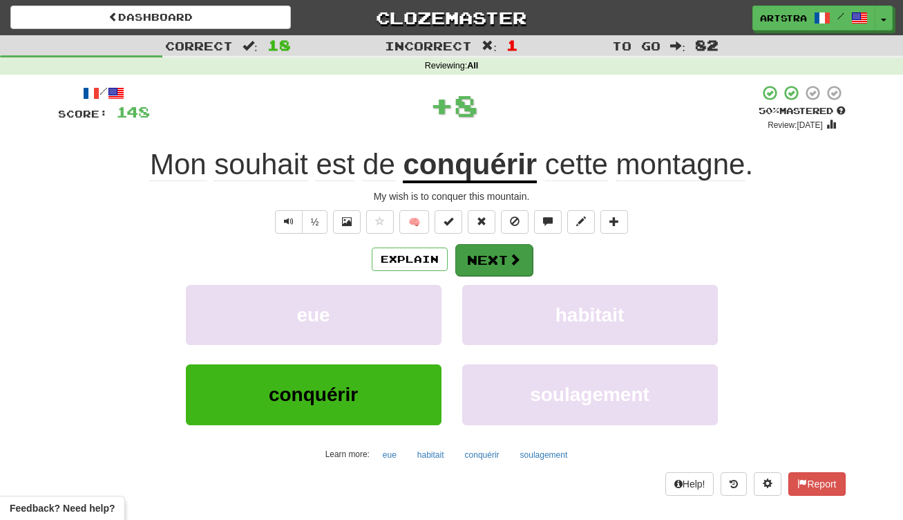
click at [491, 268] on button "Next" at bounding box center [493, 260] width 77 height 32
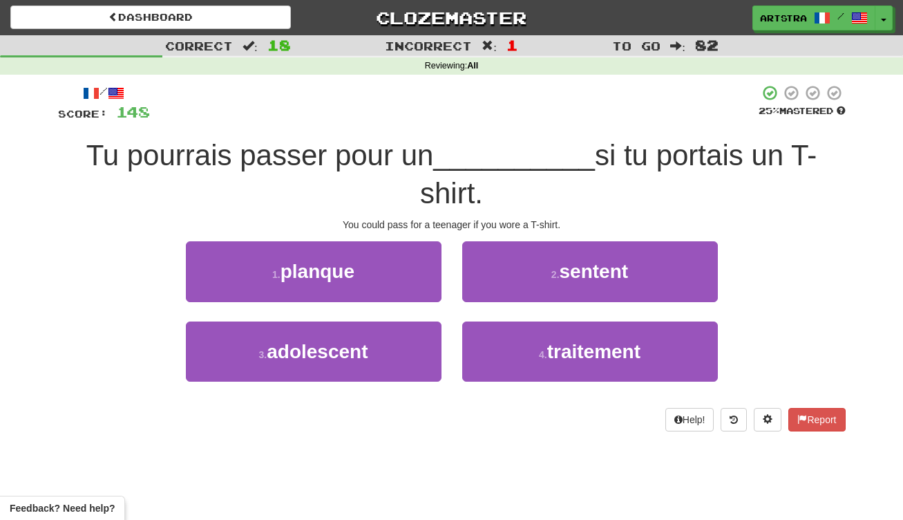
click at [459, 148] on span "__________" at bounding box center [514, 155] width 162 height 32
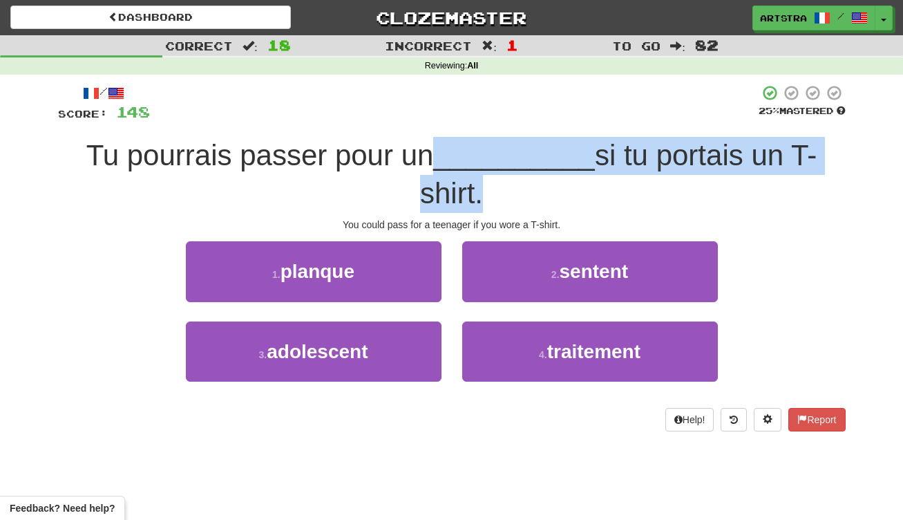
click at [464, 194] on span "Tu pourrais passer pour un __________ si tu portais un T-shirt." at bounding box center [451, 174] width 731 height 70
click at [464, 194] on span "si tu portais un T-shirt." at bounding box center [618, 174] width 397 height 70
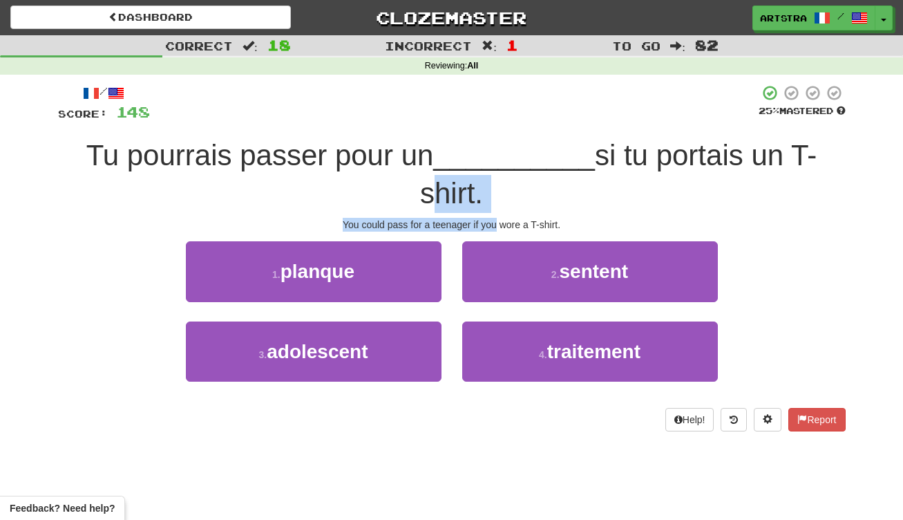
click at [482, 217] on div "/ Score: 148 25 % Mastered Tu pourrais passer pour un __________ si tu portais …" at bounding box center [452, 257] width 788 height 346
click at [482, 218] on div "You could pass for a teenager if you wore a T-shirt." at bounding box center [452, 225] width 788 height 14
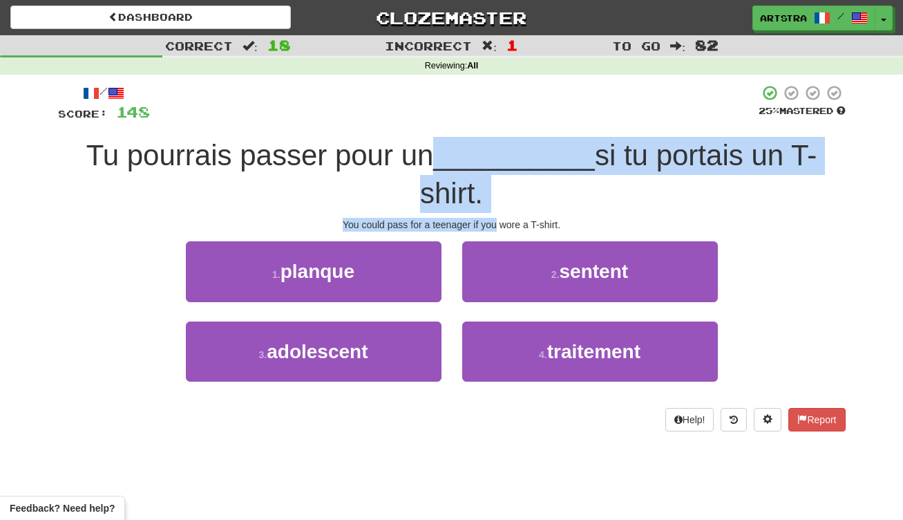
click at [465, 161] on div "/ Score: 148 25 % Mastered Tu pourrais passer pour un __________ si tu portais …" at bounding box center [452, 257] width 788 height 346
click at [465, 161] on span "__________" at bounding box center [514, 155] width 162 height 32
click at [481, 220] on div "/ Score: 148 25 % Mastered Tu pourrais passer pour un __________ si tu portais …" at bounding box center [452, 257] width 788 height 346
click at [481, 220] on div "You could pass for a teenager if you wore a T-shirt." at bounding box center [452, 225] width 788 height 14
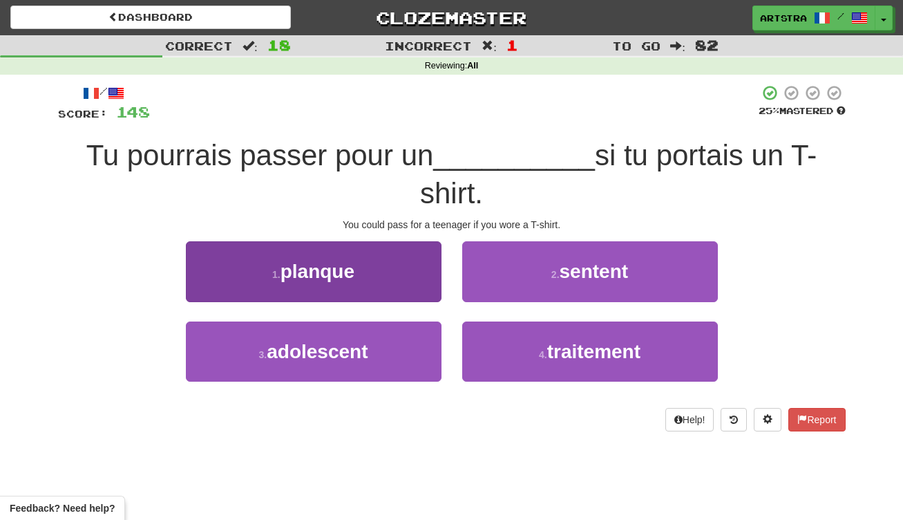
click at [426, 352] on button "3 . adolescent" at bounding box center [314, 351] width 256 height 60
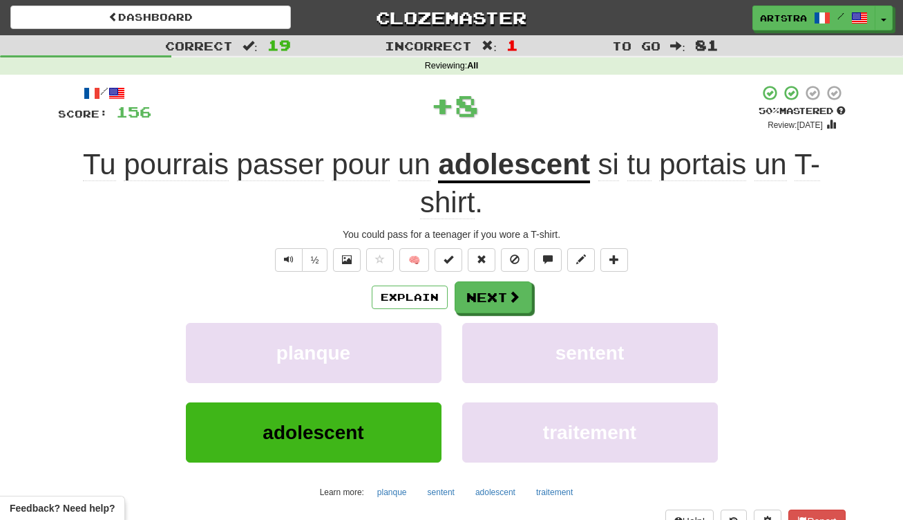
click at [705, 171] on span "portais" at bounding box center [702, 164] width 87 height 33
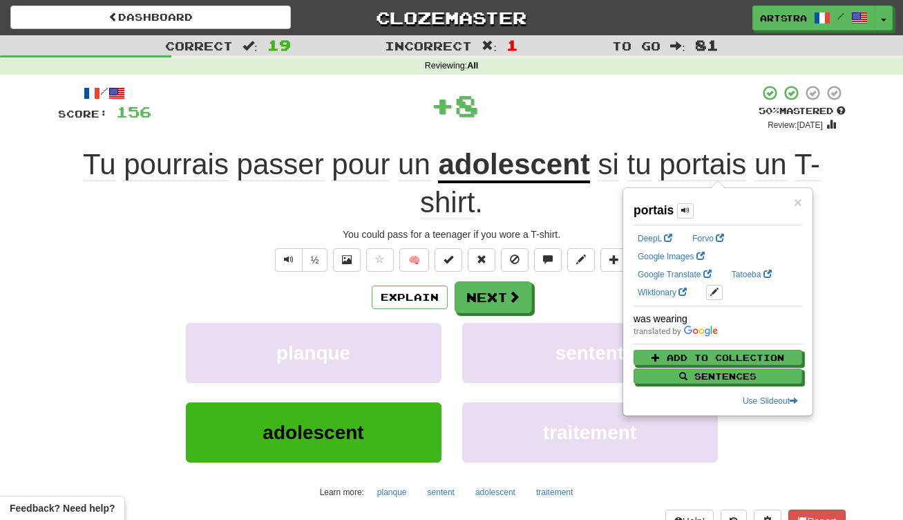
click at [656, 115] on div "+ 8" at bounding box center [454, 104] width 607 height 41
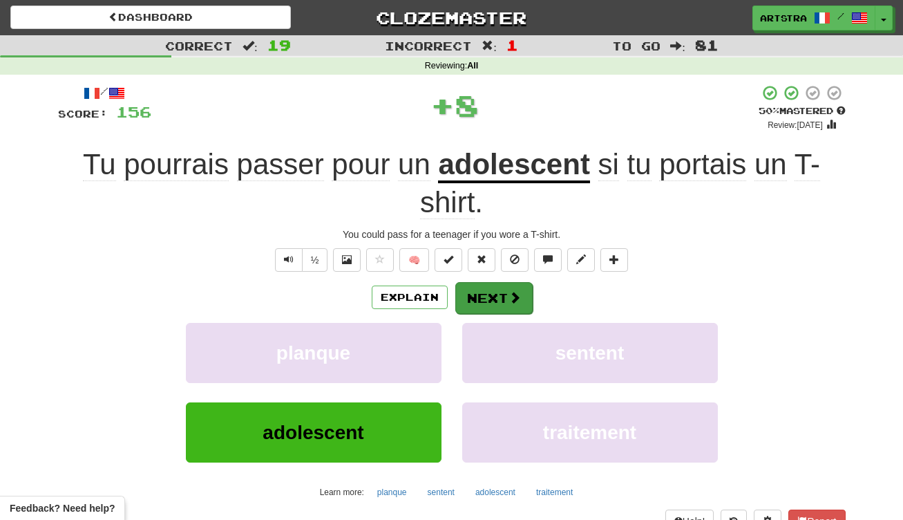
click at [522, 298] on button "Next" at bounding box center [493, 298] width 77 height 32
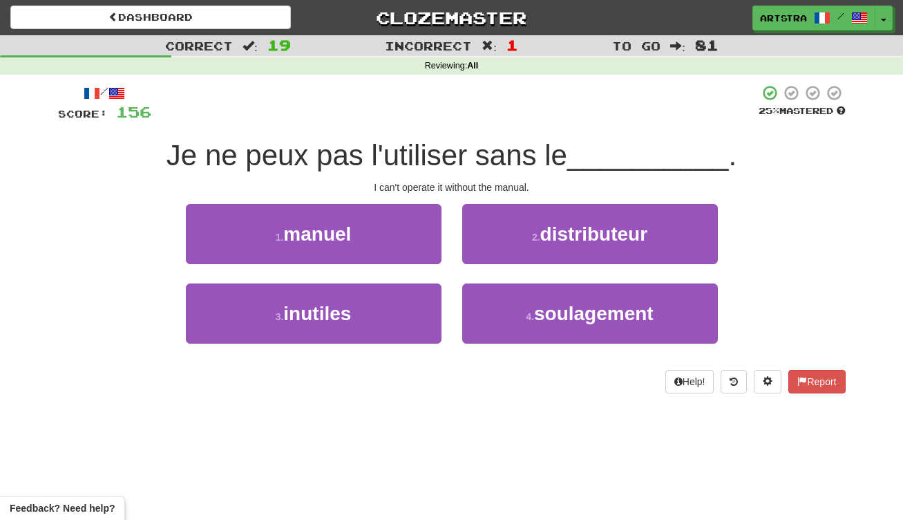
click at [470, 168] on span "Je ne peux pas l'utiliser sans le" at bounding box center [367, 155] width 401 height 32
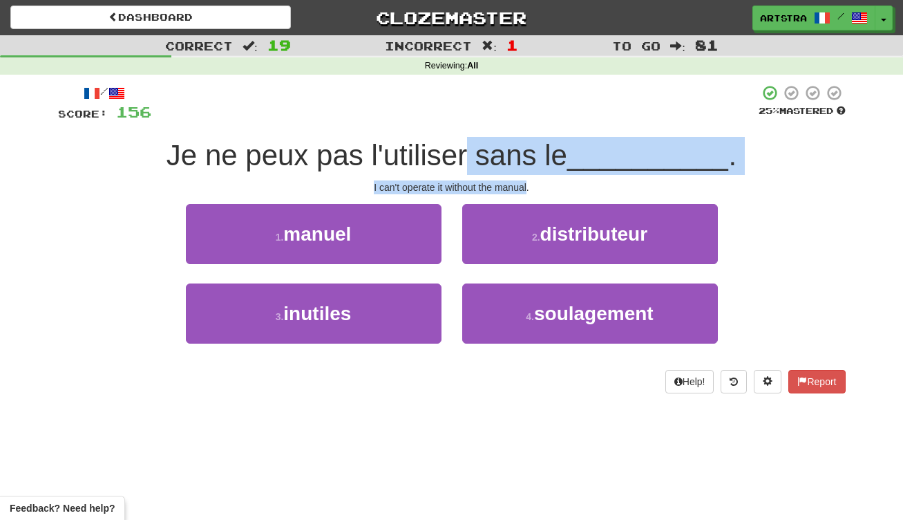
click at [497, 180] on div "/ Score: 156 25 % Mastered Je ne peux pas l'utiliser sans le __________ . I can…" at bounding box center [452, 238] width 788 height 309
click at [497, 180] on div "I can't operate it without the manual." at bounding box center [452, 187] width 788 height 14
click at [500, 144] on div "/ Score: 156 25 % Mastered Je ne peux pas l'utiliser sans le __________ . I can…" at bounding box center [452, 238] width 788 height 309
click at [500, 144] on span "Je ne peux pas l'utiliser sans le" at bounding box center [367, 155] width 401 height 32
click at [504, 180] on div "/ Score: 156 25 % Mastered Je ne peux pas l'utiliser sans le __________ . I can…" at bounding box center [452, 238] width 788 height 309
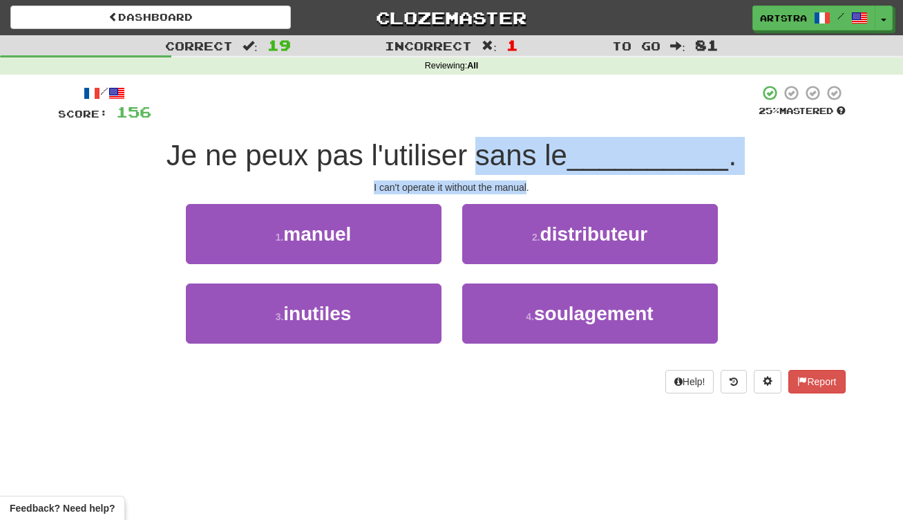
click at [504, 180] on div "I can't operate it without the manual." at bounding box center [452, 187] width 788 height 14
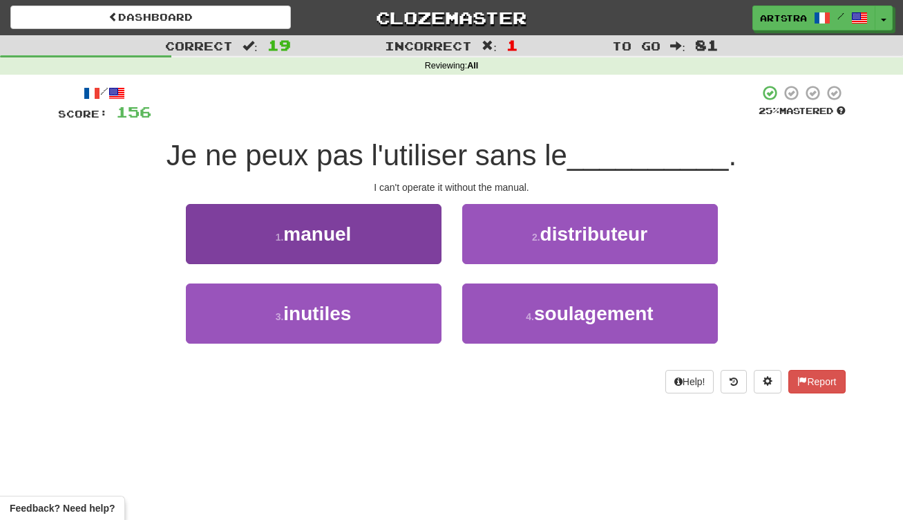
click at [383, 251] on button "1 . [PERSON_NAME]" at bounding box center [314, 234] width 256 height 60
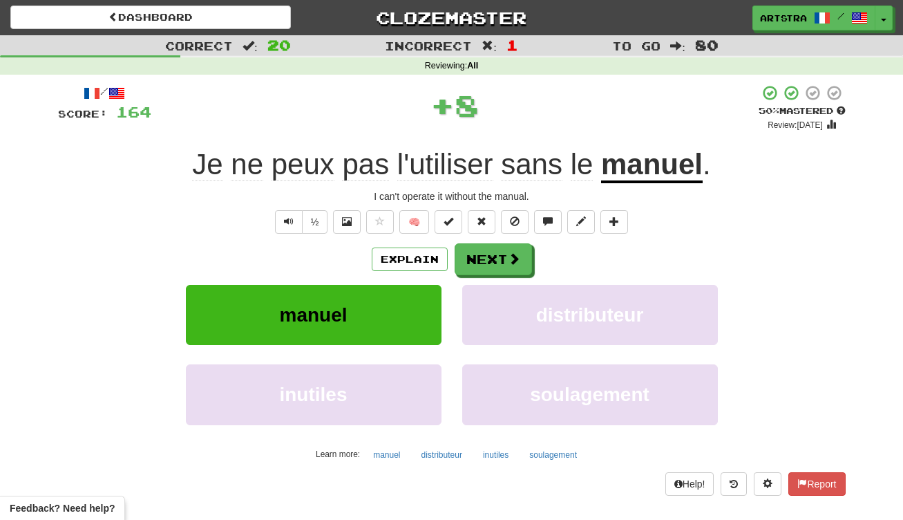
click at [664, 169] on u "manuel" at bounding box center [652, 165] width 102 height 35
